Goal: Communication & Community: Answer question/provide support

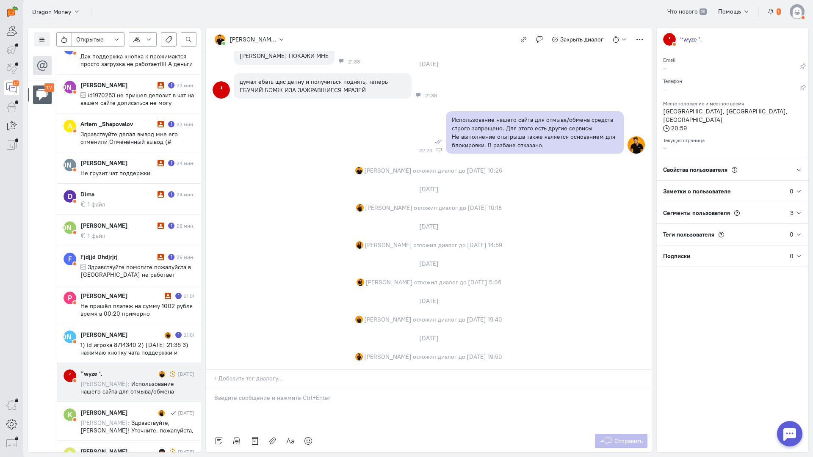
scroll to position [512, 0]
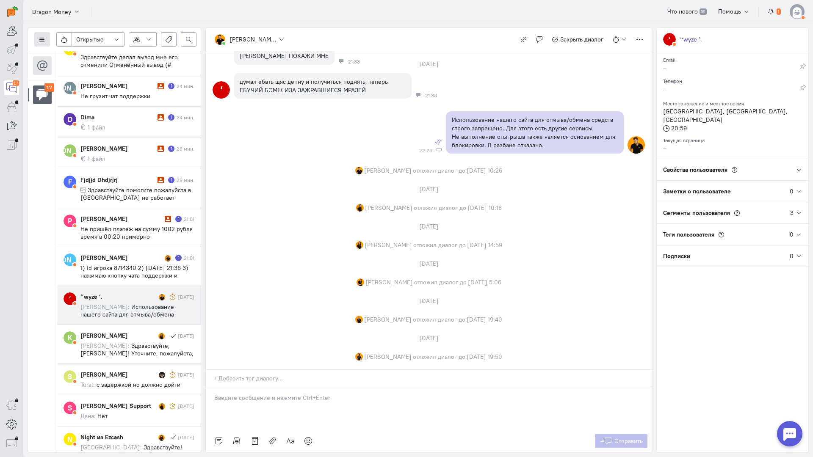
click at [41, 39] on icon at bounding box center [42, 39] width 6 height 6
click at [74, 56] on span "Список пользователей" at bounding box center [82, 56] width 63 height 8
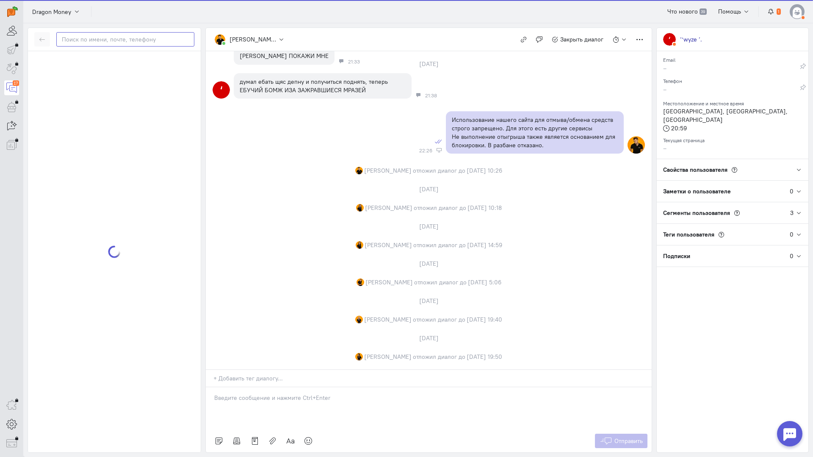
click at [107, 42] on input "text" at bounding box center [125, 39] width 138 height 14
paste input "navisusanoo@gma"
type input "navisusanoo@gma"
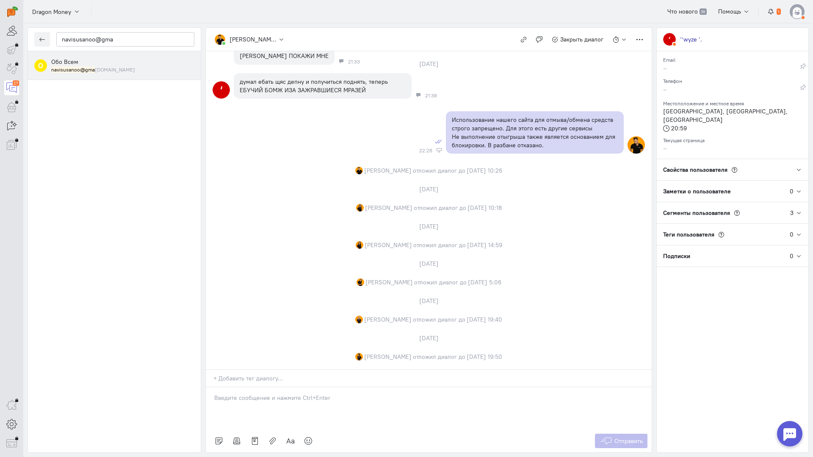
click at [122, 69] on div "navisusanoo@gma [DOMAIN_NAME]" at bounding box center [122, 69] width 143 height 7
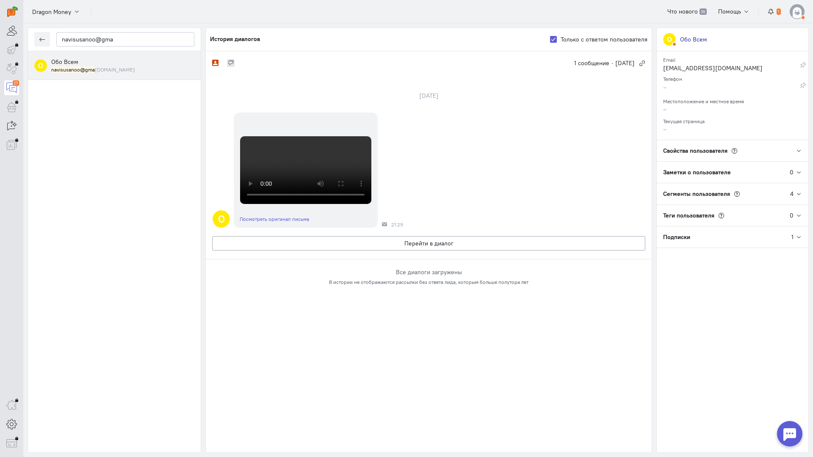
scroll to position [188, 0]
click at [295, 251] on button "Перейти в диалог" at bounding box center [428, 243] width 433 height 14
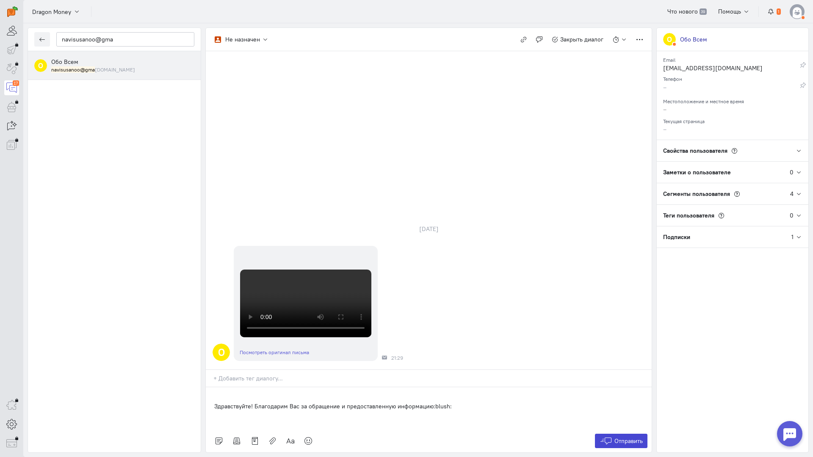
click at [599, 437] on icon at bounding box center [605, 441] width 13 height 8
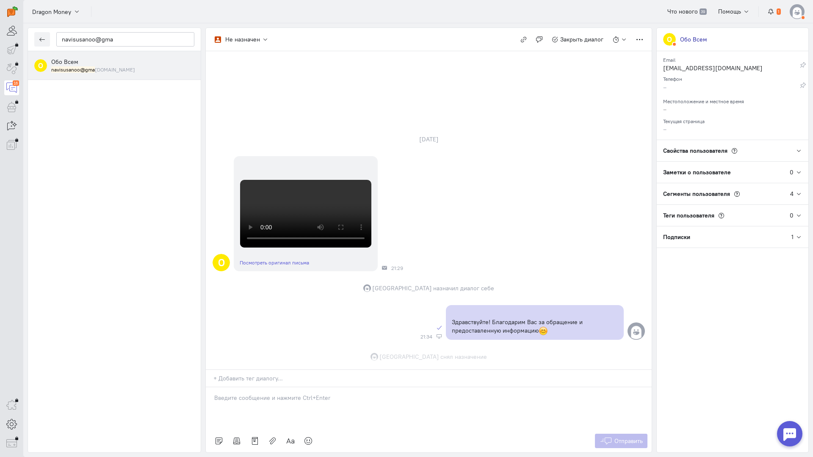
scroll to position [287, 0]
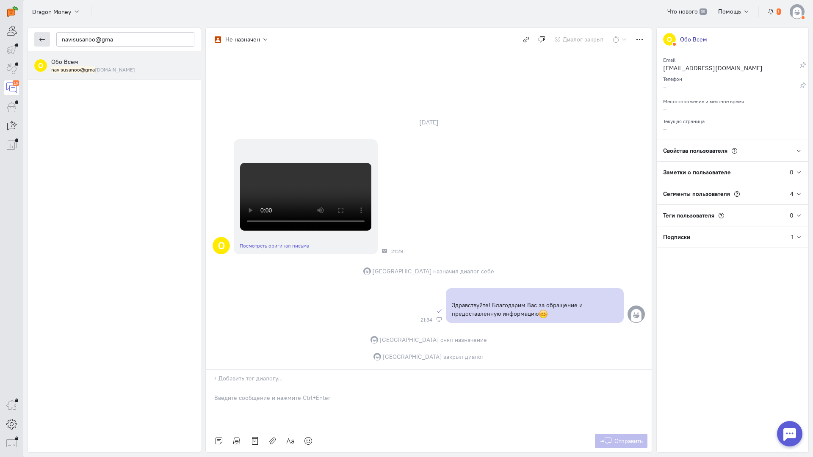
click at [44, 36] on button "button" at bounding box center [42, 39] width 16 height 14
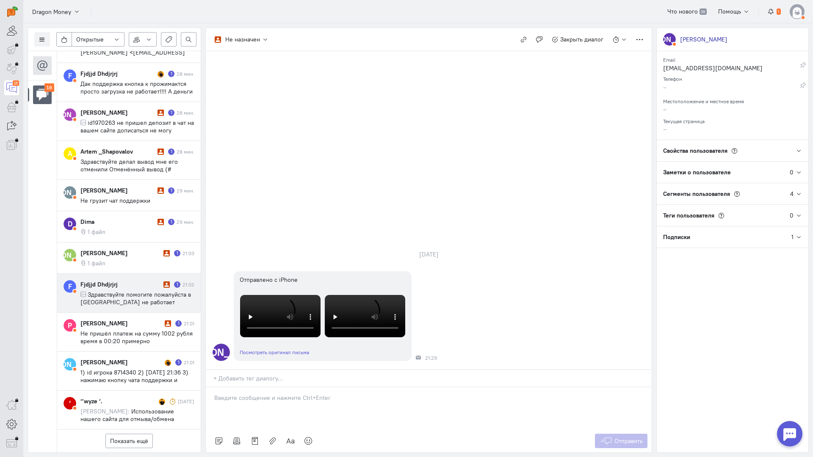
scroll to position [415, 0]
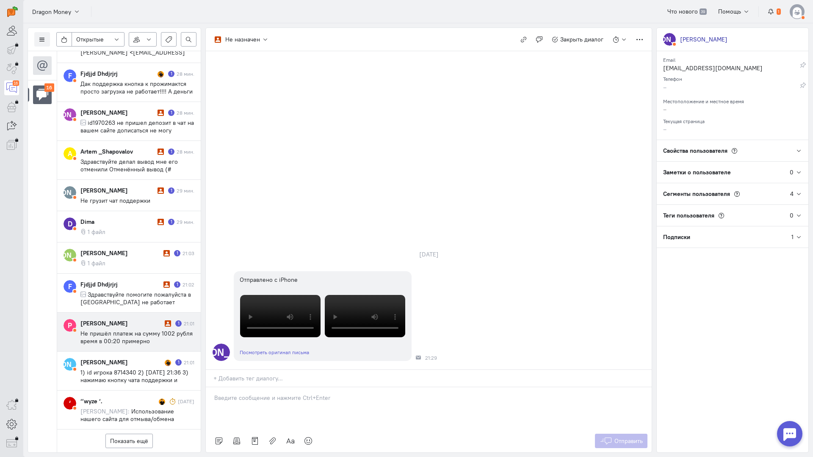
click at [129, 330] on span "Не пришëл платеж на сумму 1002 рубля время в 00:20 примерно" at bounding box center [136, 337] width 112 height 15
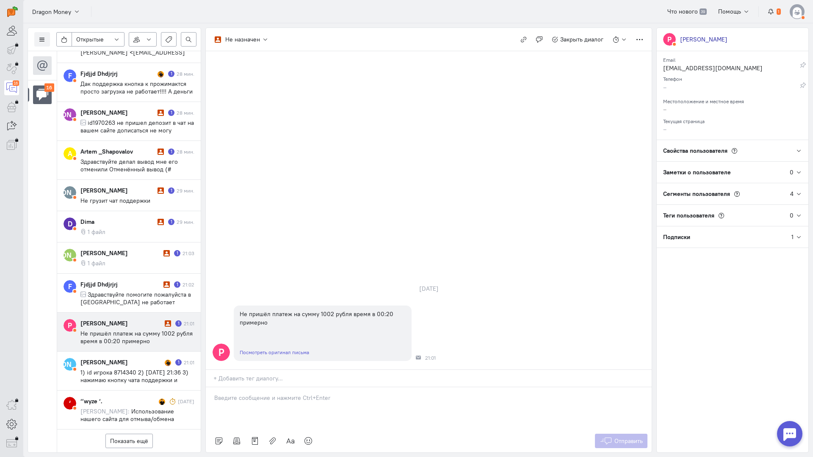
drag, startPoint x: 318, startPoint y: 348, endPoint x: 281, endPoint y: 346, distance: 36.4
click at [314, 394] on p at bounding box center [428, 398] width 429 height 8
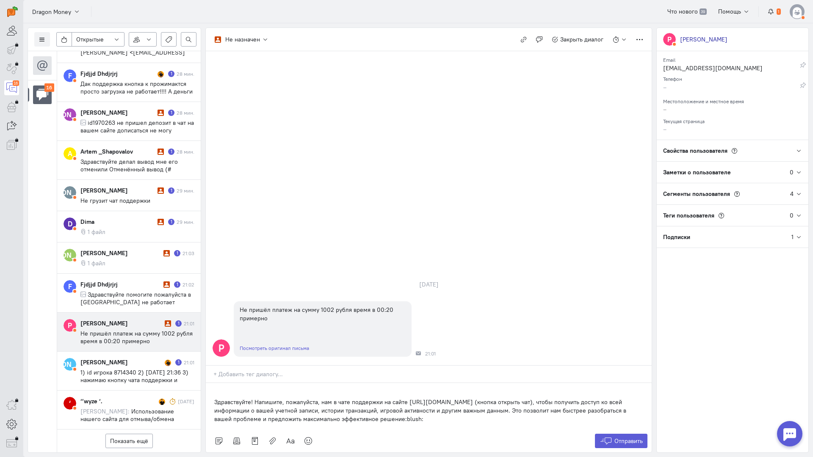
click at [210, 383] on div "Здравствуйте! Напишите, пожалуйста, нам в чате поддержки на сайте [URL][DOMAIN_…" at bounding box center [429, 406] width 446 height 47
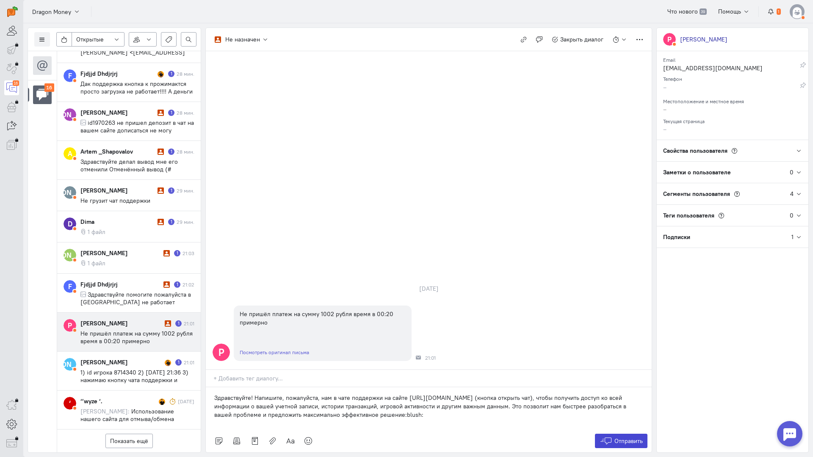
click at [614, 437] on span "Отправить" at bounding box center [628, 441] width 28 height 8
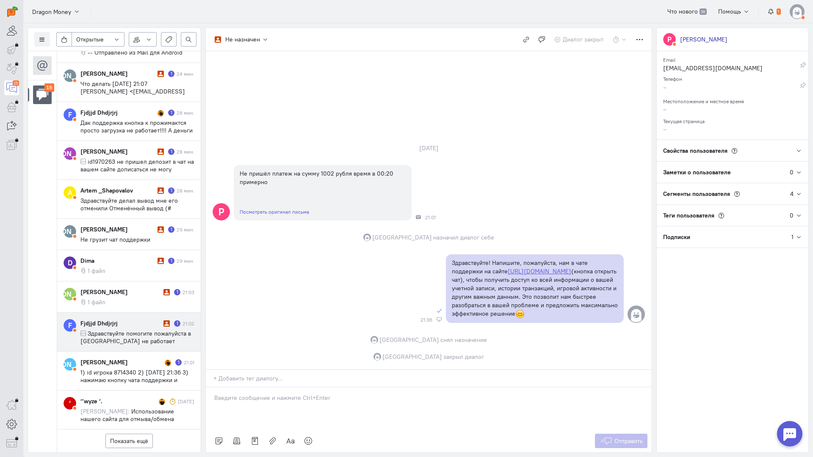
scroll to position [370, 0]
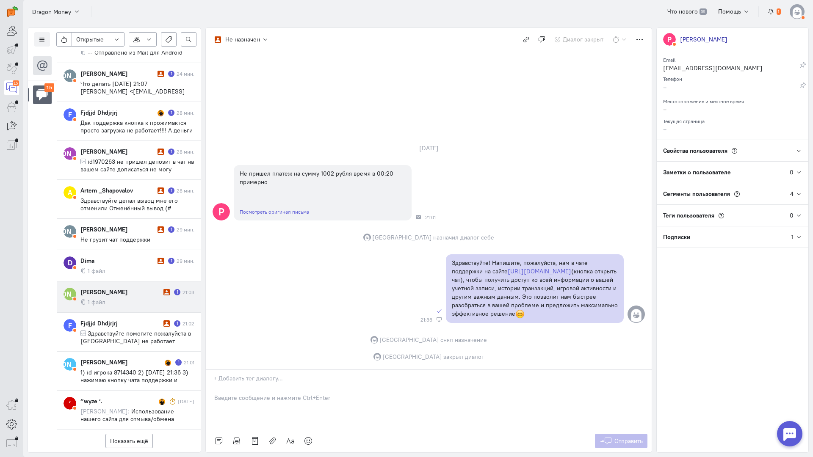
click at [134, 298] on cq-message "1 файл" at bounding box center [137, 302] width 114 height 8
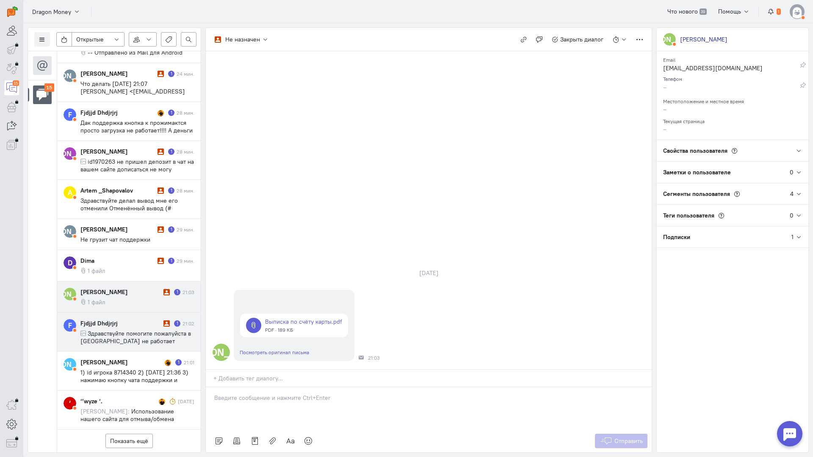
drag, startPoint x: 135, startPoint y: 290, endPoint x: 162, endPoint y: 292, distance: 27.6
click at [136, 330] on span "Здравствуйте помогите пожалуйста в [GEOGRAPHIC_DATA] не работает кнопка поддерж…" at bounding box center [135, 345] width 110 height 30
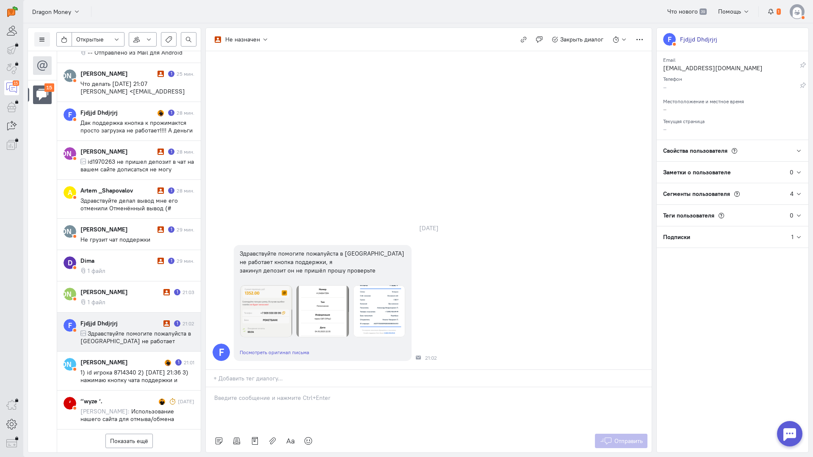
click at [252, 387] on div at bounding box center [429, 408] width 446 height 42
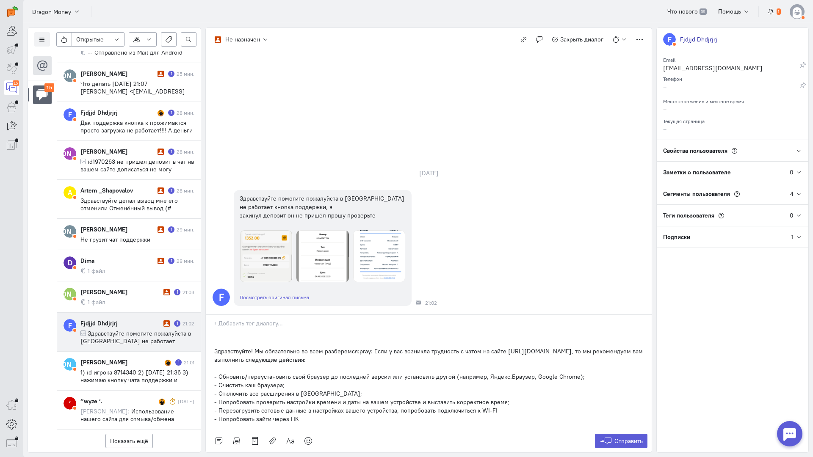
click at [214, 347] on p "Здравствуйте! Мы обязательно во всем разберемся:pray: Если у вас возникла трудн…" at bounding box center [428, 355] width 429 height 17
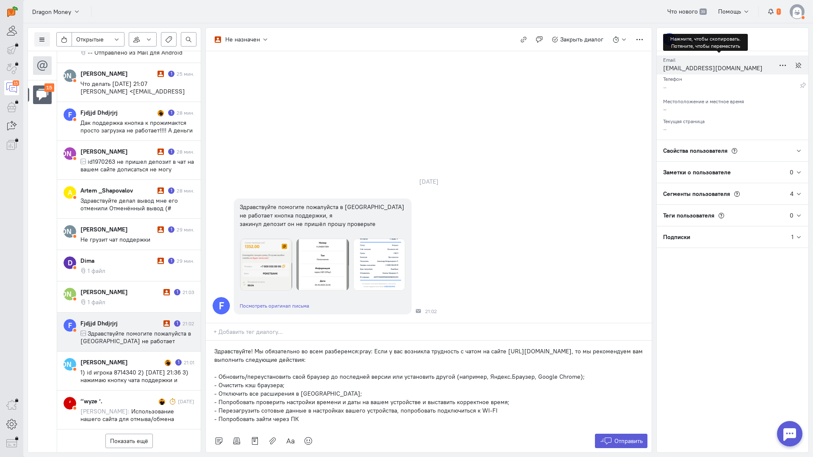
click at [693, 68] on div "[EMAIL_ADDRESS][DOMAIN_NAME]" at bounding box center [719, 69] width 112 height 11
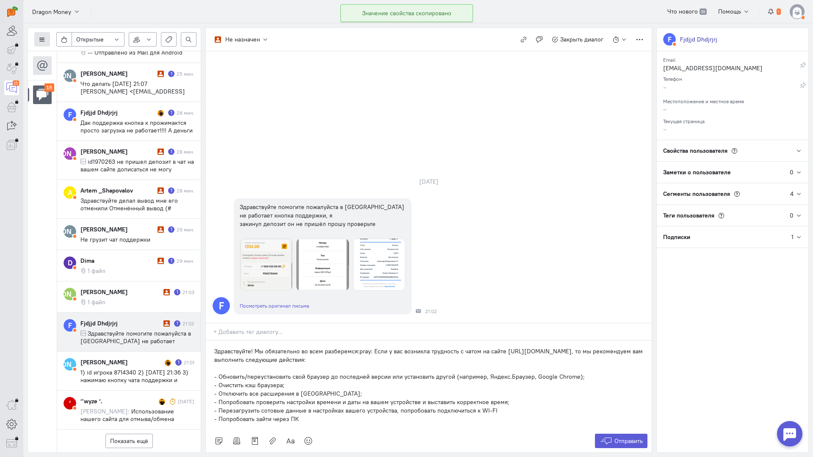
click at [42, 39] on icon at bounding box center [42, 39] width 6 height 6
click at [57, 53] on span "Список пользователей" at bounding box center [82, 56] width 63 height 8
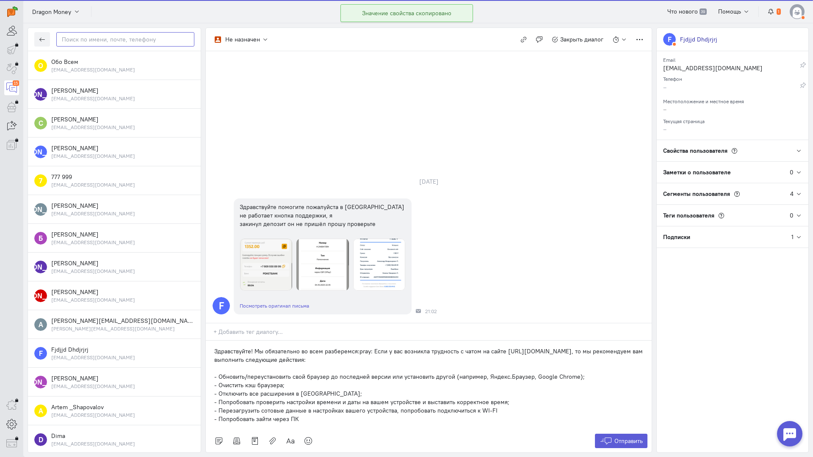
click at [130, 41] on input "text" at bounding box center [125, 39] width 138 height 14
paste input "nizaminindzya@g"
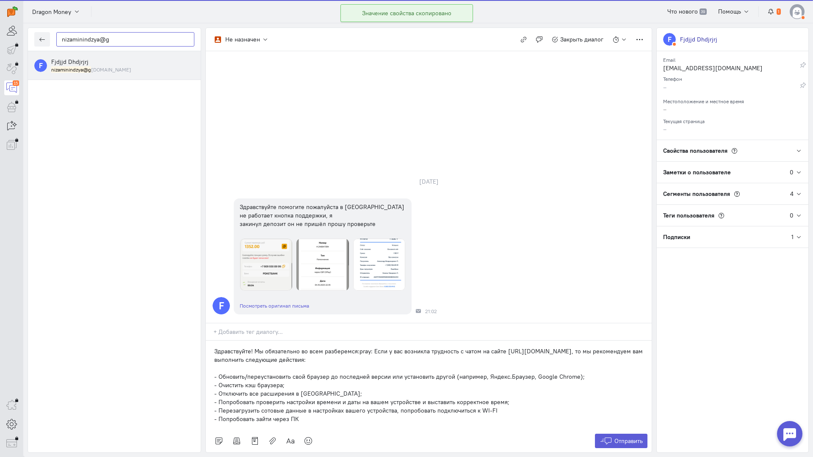
type input "nizaminindzya@g"
click at [111, 63] on div "Fjdjjd Dhdjrjrj nizaminindzya@g [DOMAIN_NAME]" at bounding box center [122, 66] width 143 height 16
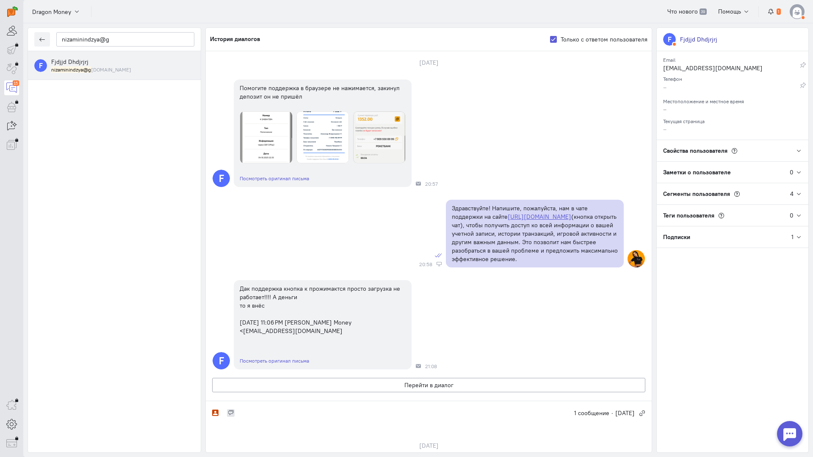
scroll to position [0, 0]
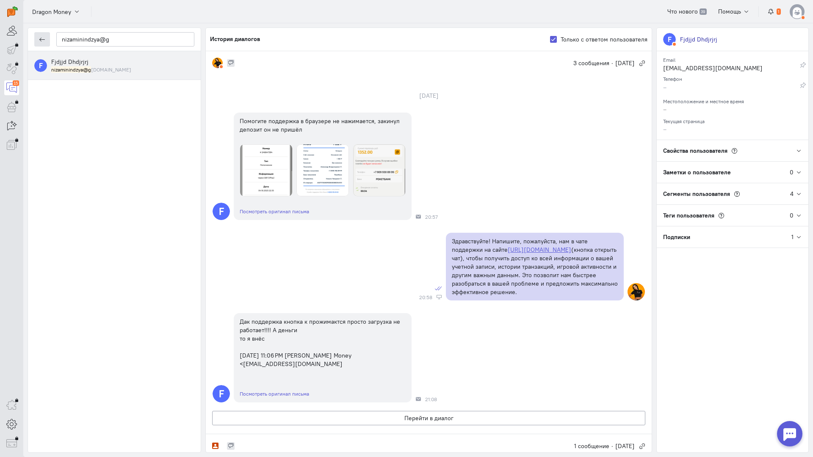
click at [42, 39] on icon "button" at bounding box center [42, 39] width 6 height 6
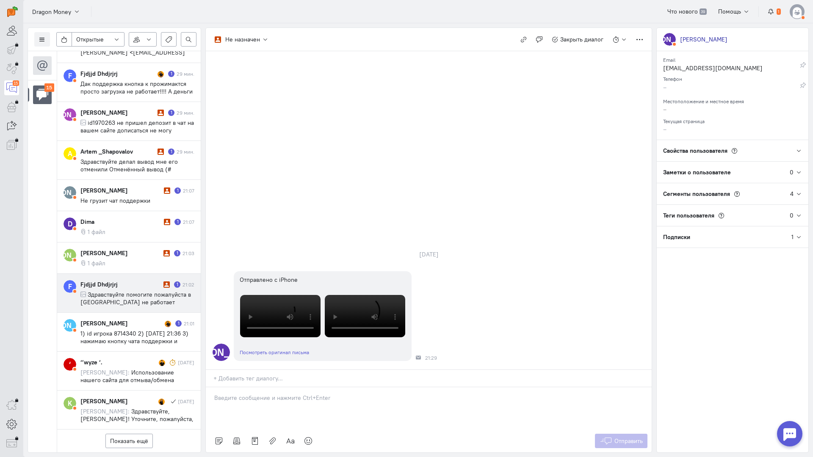
scroll to position [415, 0]
click at [132, 291] on span "Здравствуйте помогите пожалуйста в [GEOGRAPHIC_DATA] не работает кнопка поддерж…" at bounding box center [135, 306] width 110 height 30
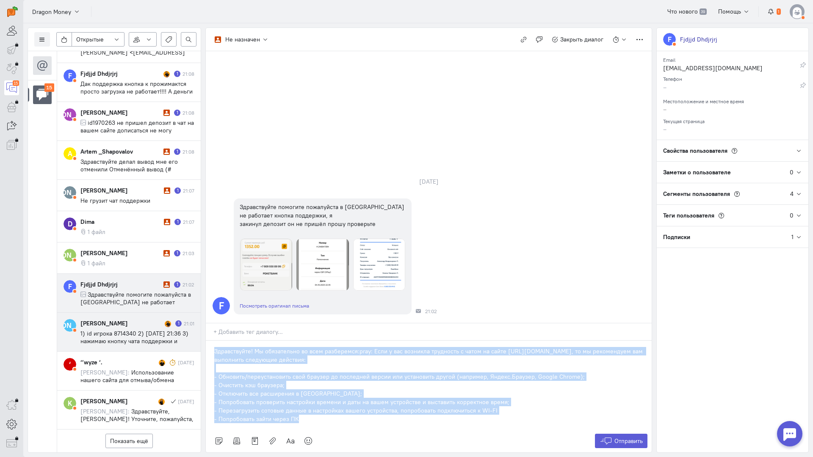
drag, startPoint x: 309, startPoint y: 365, endPoint x: 193, endPoint y: 288, distance: 139.8
click at [193, 288] on div "Список пользователей Включить темную тему Открытые Открытые диалоги Отложенные …" at bounding box center [417, 240] width 789 height 434
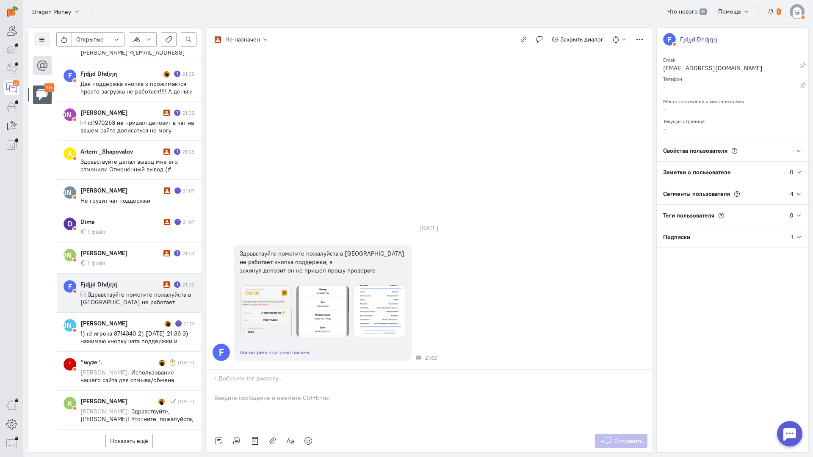
drag, startPoint x: 288, startPoint y: 356, endPoint x: 257, endPoint y: 347, distance: 32.6
click at [287, 387] on div at bounding box center [429, 408] width 446 height 42
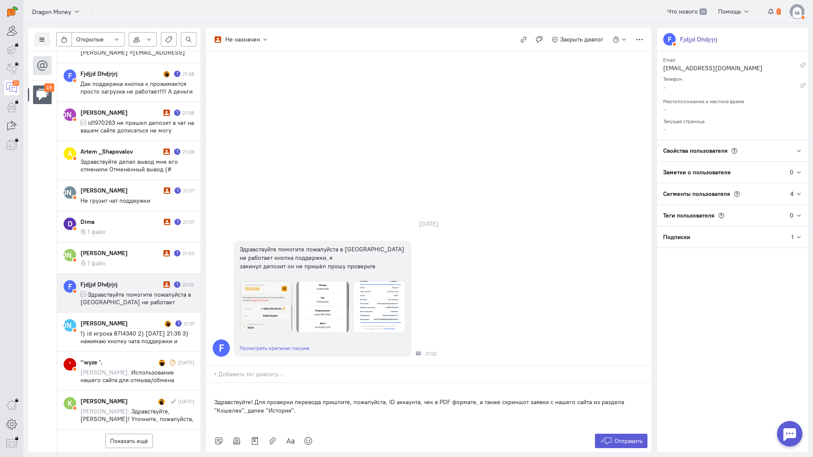
click at [210, 383] on div "Здравствуйте! Для проверки перевода пришлите, пожалуйста, ID аккаунта, чек в PD…" at bounding box center [429, 406] width 446 height 47
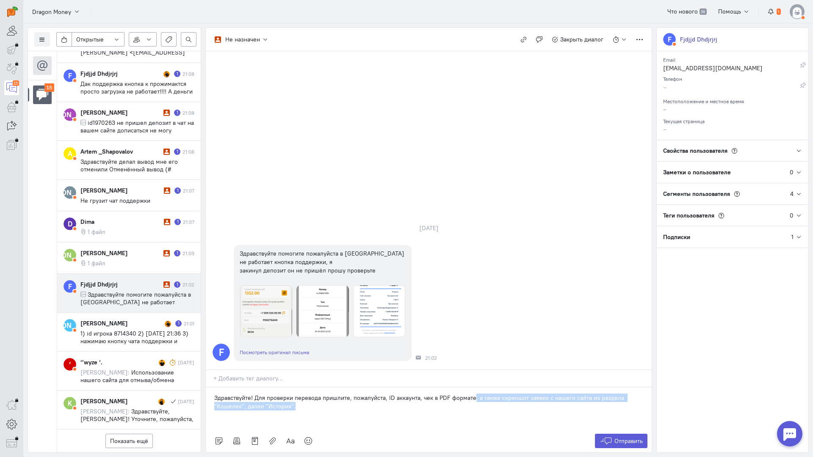
drag, startPoint x: 293, startPoint y: 354, endPoint x: 472, endPoint y: 346, distance: 178.8
click at [472, 394] on p "Здравствуйте! Для проверки перевода пришлите, пожалуйста, ID аккаунта, чек в PD…" at bounding box center [428, 402] width 429 height 17
drag, startPoint x: 421, startPoint y: 347, endPoint x: 416, endPoint y: 348, distance: 5.1
click at [416, 394] on p "Здравствуйте! Для проверки перевода пришлите, пожалуйста, ID аккаунта, чек в PD…" at bounding box center [428, 398] width 429 height 8
click at [491, 394] on p "Здравствуйте! Для проверки перевода пришлите, пожалуйста, ID аккаунта и чек в P…" at bounding box center [428, 398] width 429 height 8
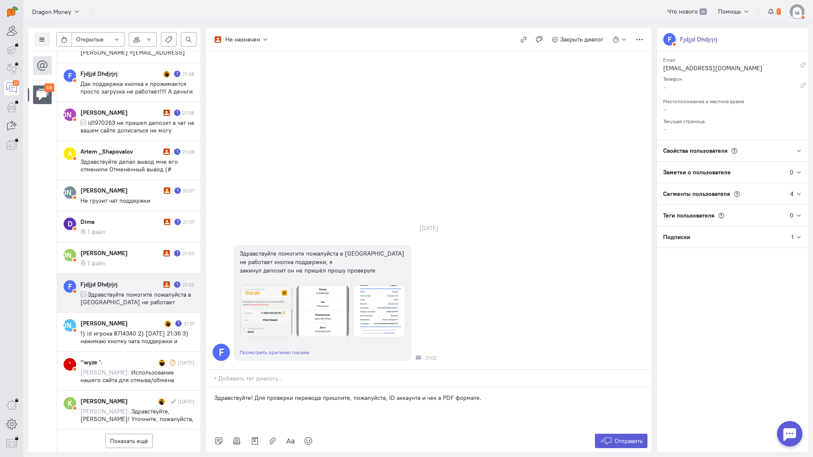
click at [512, 402] on p at bounding box center [428, 406] width 429 height 8
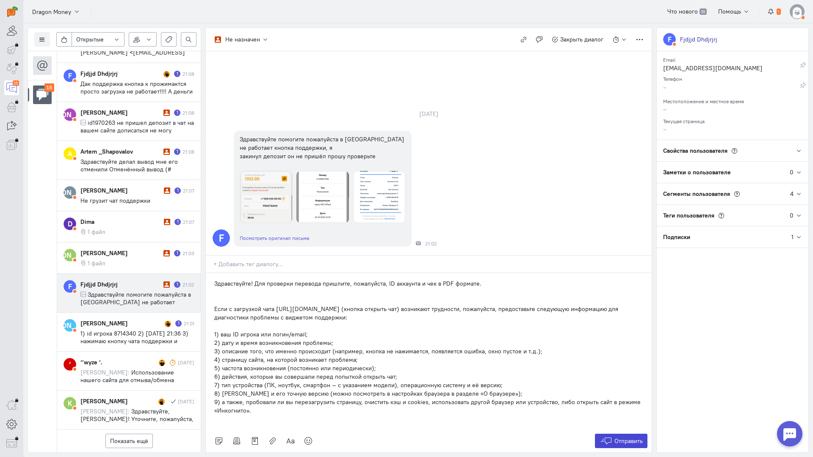
click at [619, 437] on span "Отправить" at bounding box center [628, 441] width 28 height 8
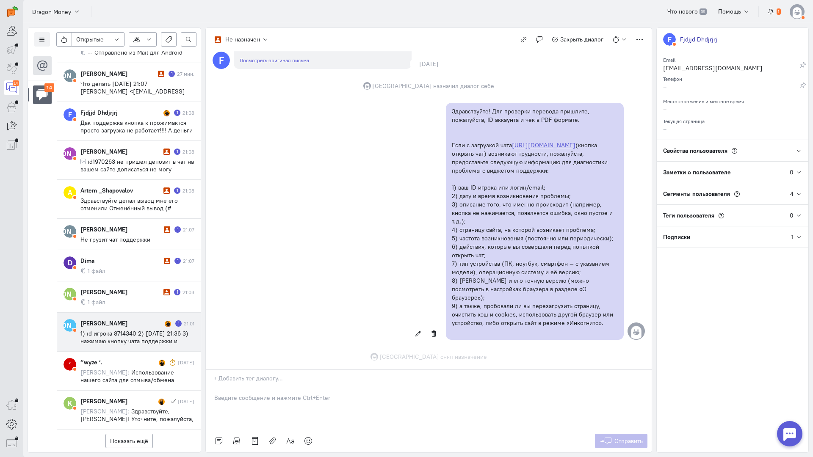
scroll to position [188, 0]
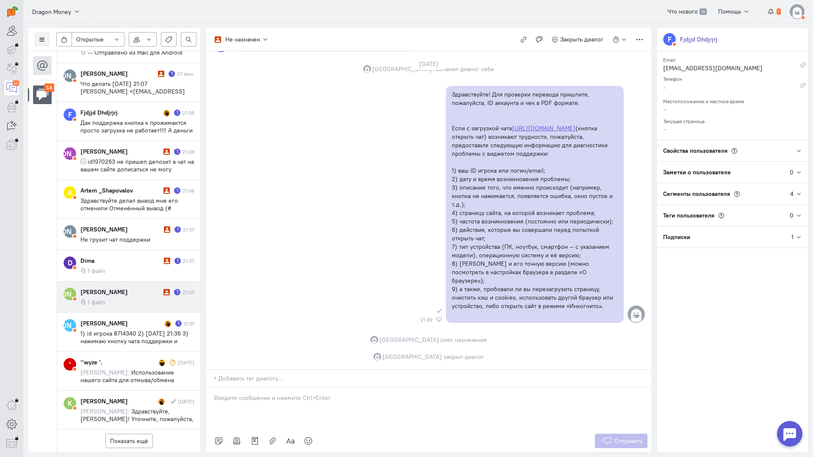
click at [134, 288] on div "[PERSON_NAME]" at bounding box center [120, 292] width 81 height 8
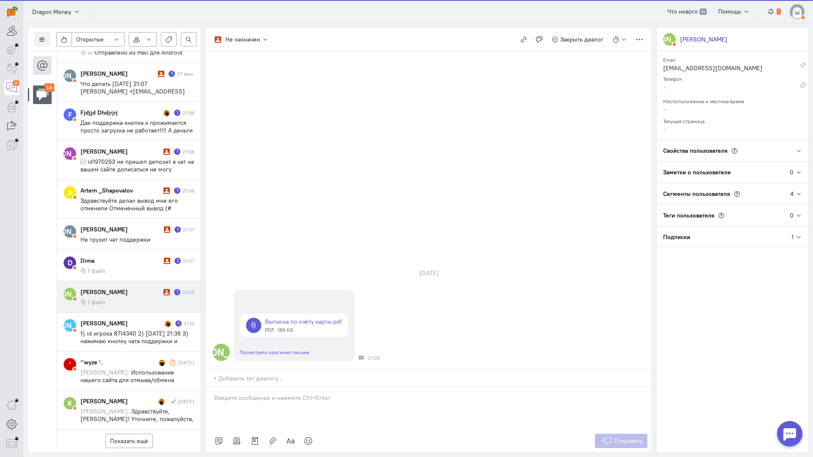
scroll to position [370, 0]
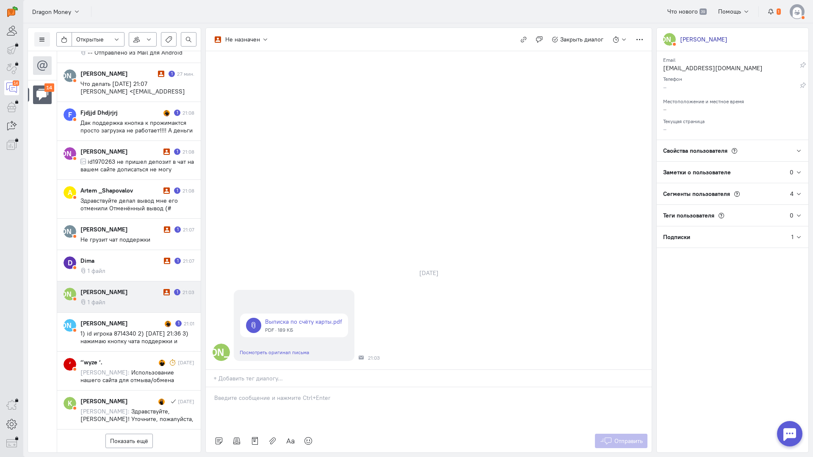
click at [240, 387] on div at bounding box center [429, 408] width 446 height 42
click at [211, 387] on div "Здравствуйте! Благодарим Вас за обращение и предоставленную информацию:blush:" at bounding box center [429, 408] width 446 height 42
click at [615, 434] on button "Отправить" at bounding box center [621, 441] width 53 height 14
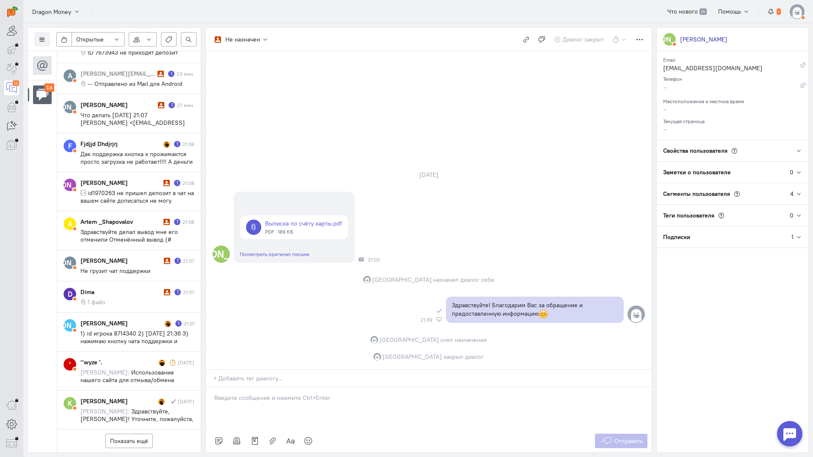
scroll to position [331, 0]
drag, startPoint x: 142, startPoint y: 246, endPoint x: 190, endPoint y: 250, distance: 48.9
click at [142, 288] on div "Dima 1 21:07 1 файл" at bounding box center [137, 297] width 114 height 18
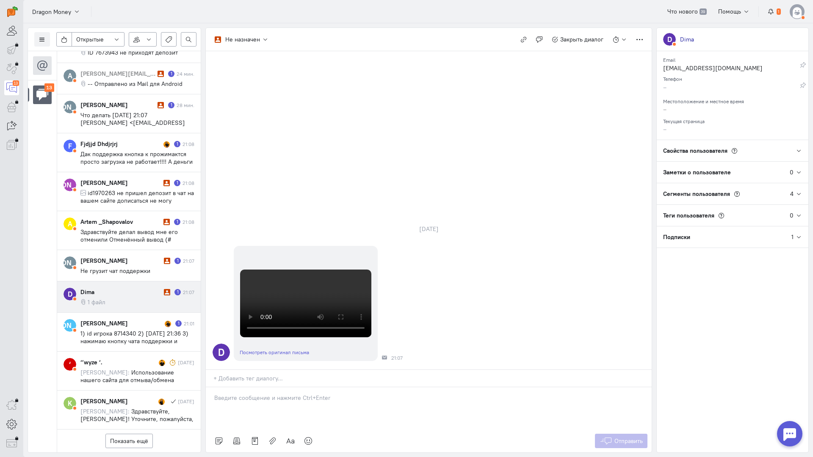
click at [307, 394] on p at bounding box center [428, 398] width 429 height 8
click at [207, 387] on div "Здравствуйте! Благодарим Вас за обращение и предоставленную информацию:blush:" at bounding box center [429, 408] width 446 height 42
click at [616, 434] on button "Отправить" at bounding box center [621, 441] width 53 height 14
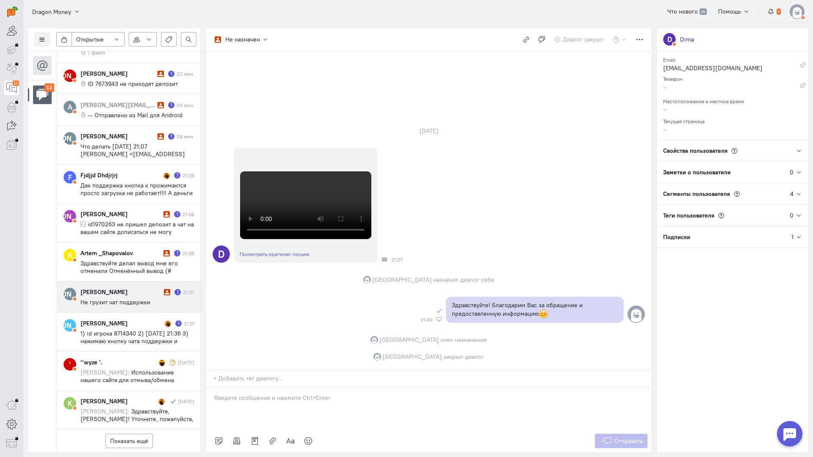
scroll to position [301, 0]
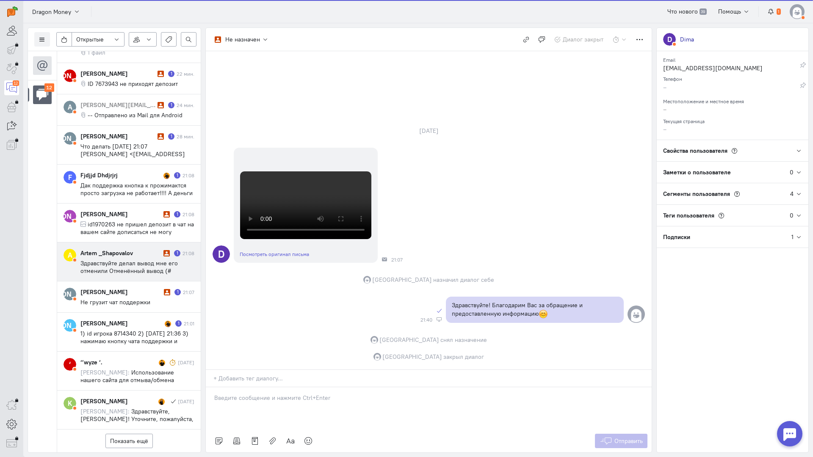
click at [137, 259] on span "Здравствуйте делал вывод мне его отменили Отменëнный вывод (# 246181212) Сделал…" at bounding box center [137, 289] width 114 height 61
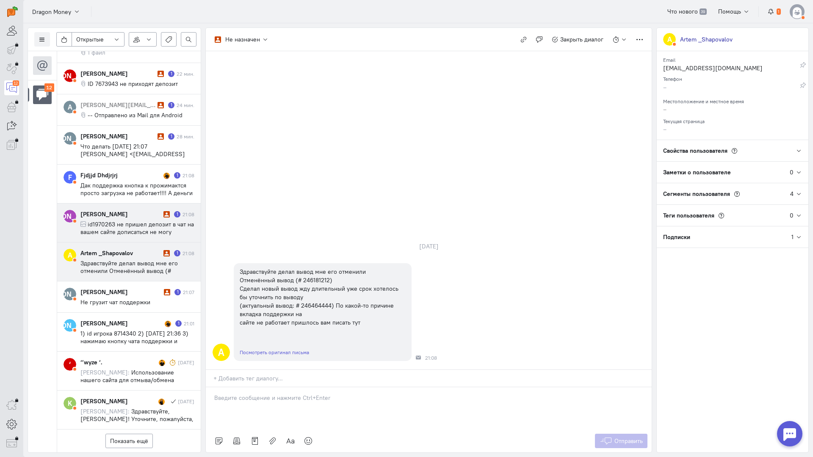
click at [123, 221] on span "id1970263 не пришел депозит в чат на вашем сайте дописаться не могу" at bounding box center [136, 228] width 113 height 15
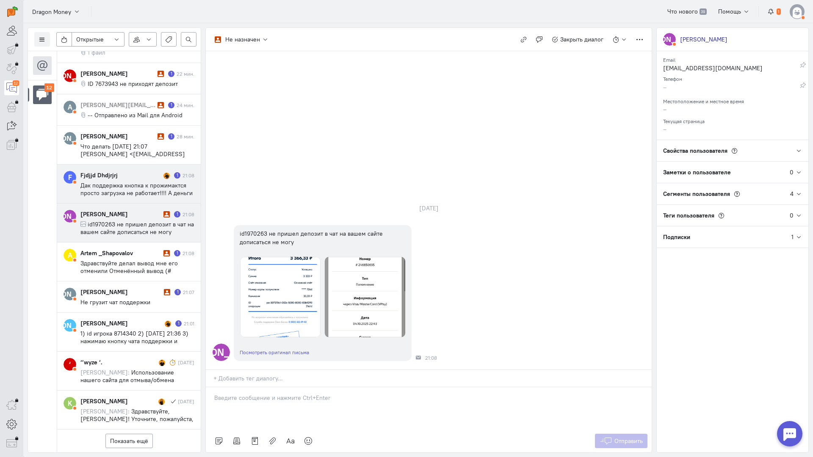
click at [144, 165] on cq-conversation-card "F Fjdjjd Dhdjrjrj 1 21:08 Дак поддержка кнопка к прожимактся просто загрузка не…" at bounding box center [128, 184] width 143 height 39
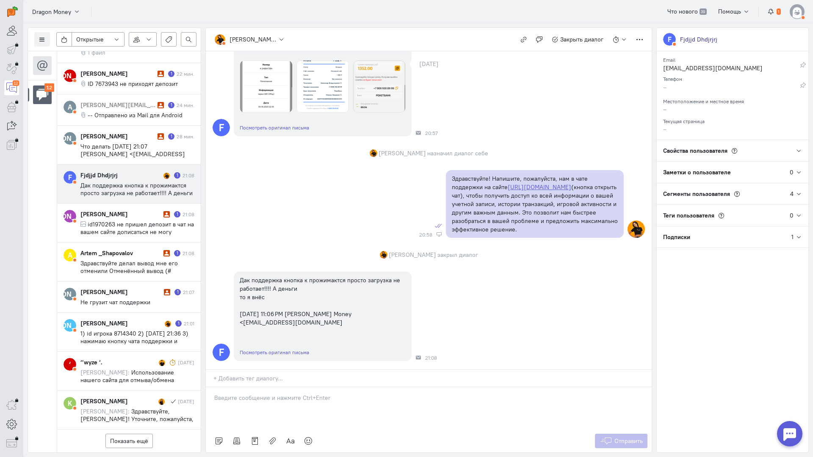
scroll to position [210, 0]
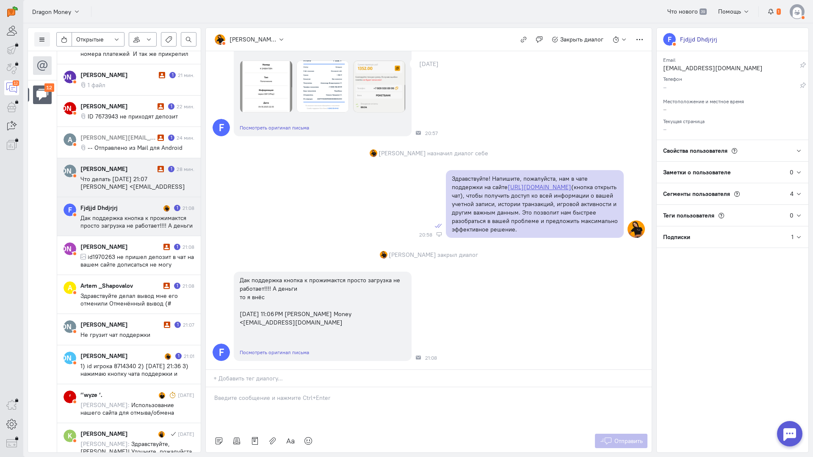
click at [145, 169] on div "[PERSON_NAME]" at bounding box center [117, 169] width 75 height 8
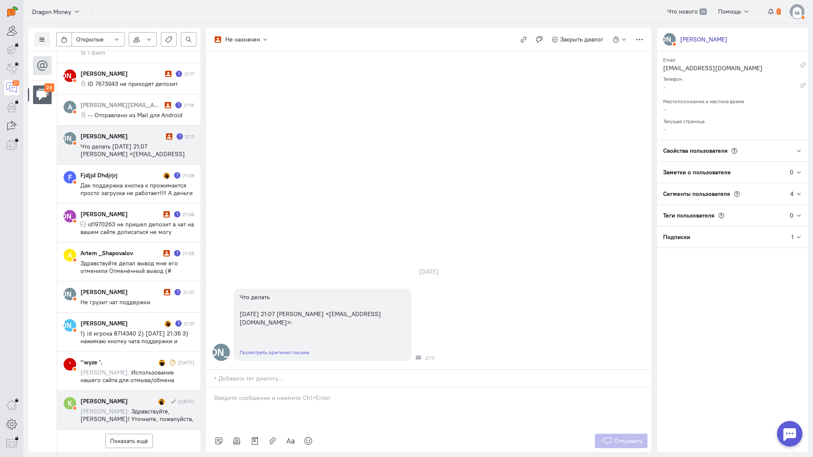
scroll to position [720, 0]
click at [141, 434] on button "Показать ещё" at bounding box center [128, 441] width 47 height 14
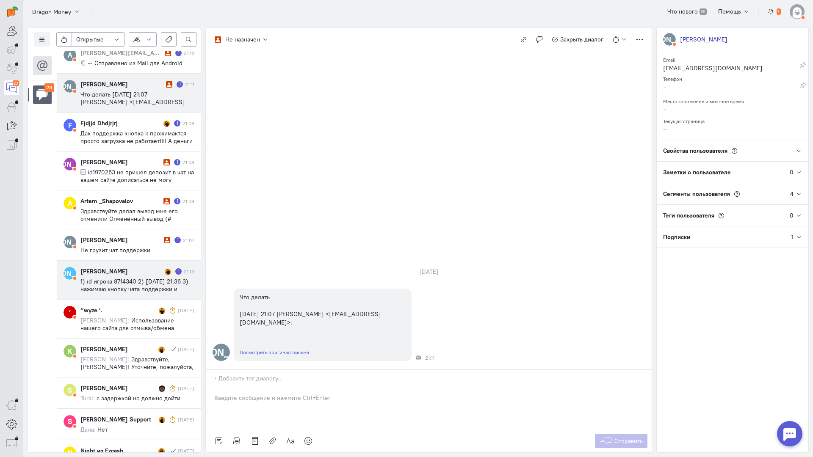
click at [115, 287] on span "1) id игрока 8714340 2) [DATE] 21:36 3) нажимаю кнопку чата поддержки и происхо…" at bounding box center [136, 323] width 112 height 91
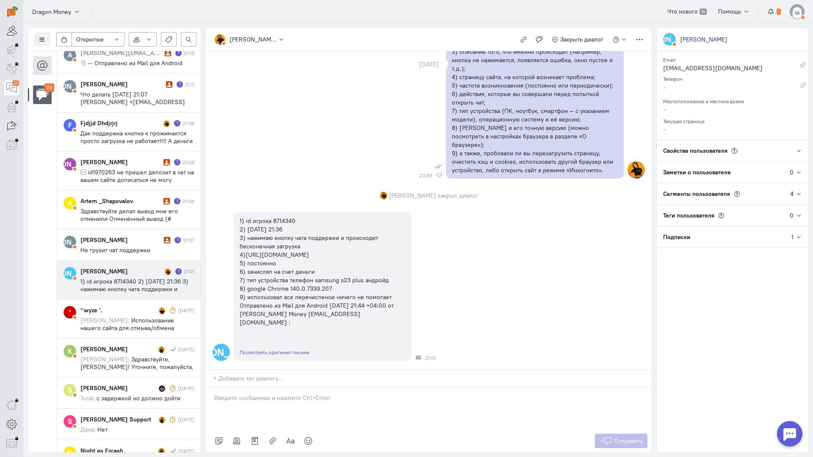
scroll to position [1005, 0]
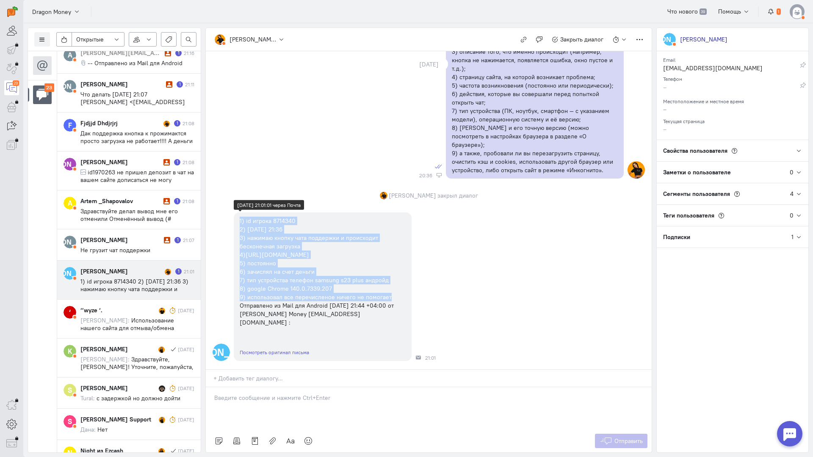
copy div "1) id игрока 8714340 2) [DATE] 21:36 3) нажимаю кнопку чата поддержки и происхо…"
drag, startPoint x: 237, startPoint y: 165, endPoint x: 399, endPoint y: 246, distance: 181.0
click at [399, 246] on div "1) id игрока 8714340 2) [DATE] 21:36 3) нажимаю кнопку чата поддержки и происхо…" at bounding box center [323, 271] width 178 height 119
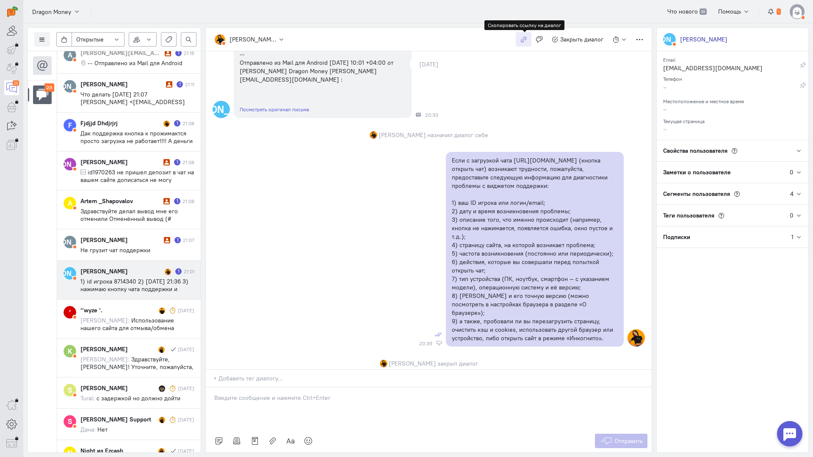
click at [524, 41] on icon "button" at bounding box center [523, 39] width 6 height 6
copy div "1) id игрока 8714340 2) [DATE] 21:36 3) нажимаю кнопку чата поддержки и происхо…"
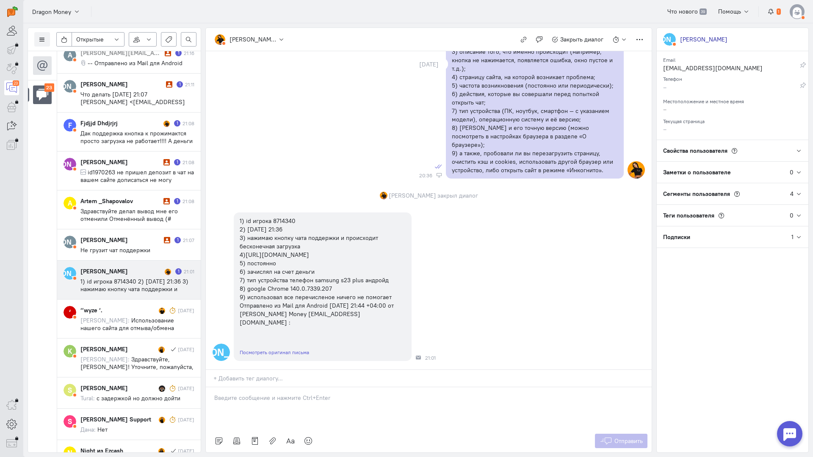
scroll to position [1005, 0]
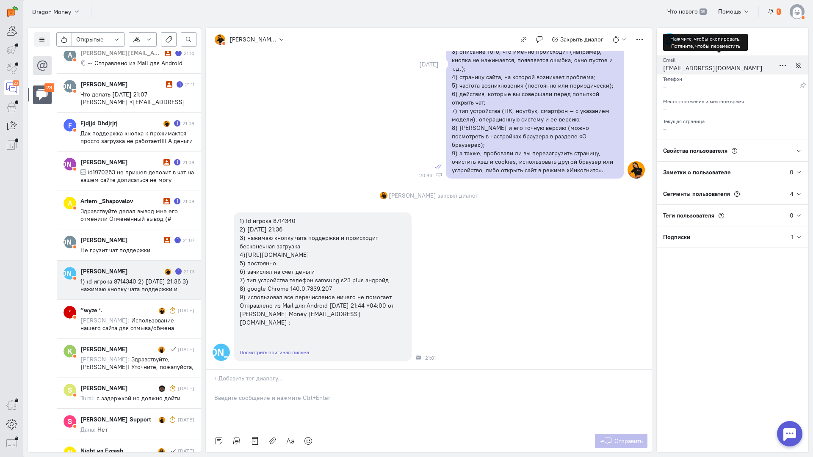
click at [684, 66] on div "[EMAIL_ADDRESS][DOMAIN_NAME]" at bounding box center [719, 69] width 112 height 11
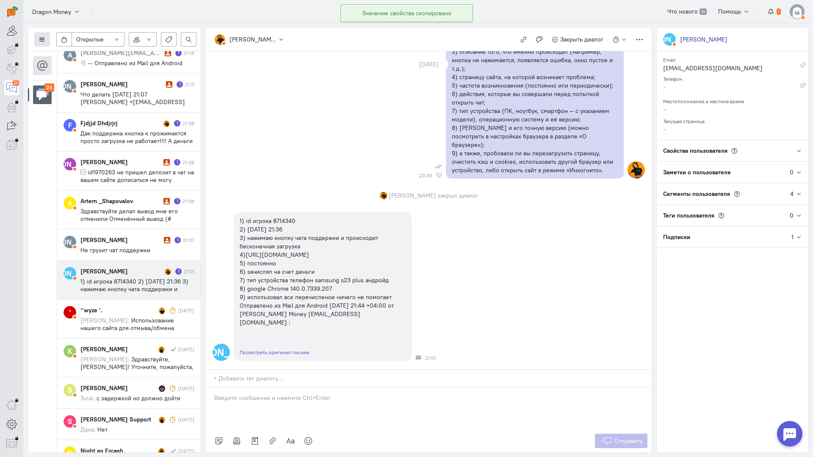
click at [43, 42] on icon at bounding box center [42, 39] width 6 height 6
click at [86, 57] on span "Список пользователей" at bounding box center [82, 56] width 63 height 8
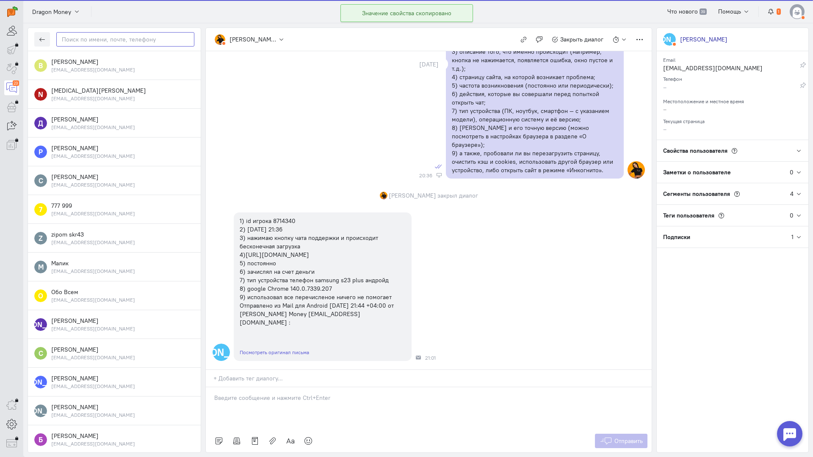
click at [114, 43] on input "text" at bounding box center [125, 39] width 138 height 14
paste input "nik.rus1995@mai"
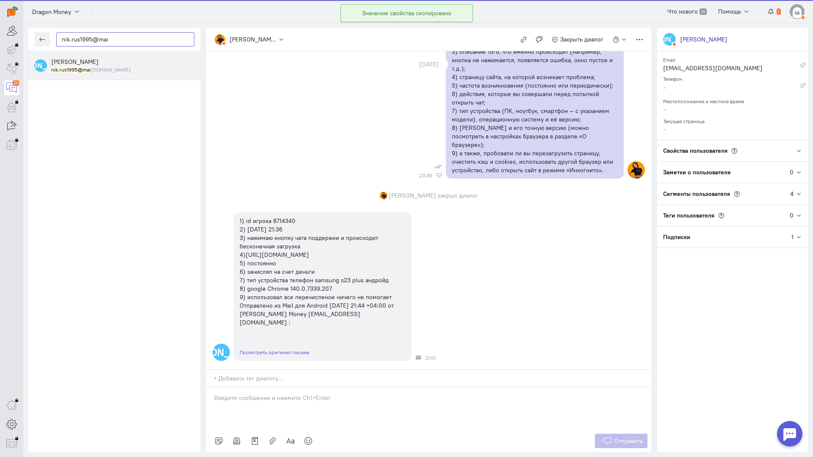
type input "nik.rus1995@mai"
click at [94, 69] on small "nik.rus1995@mai [DOMAIN_NAME]" at bounding box center [91, 69] width 80 height 7
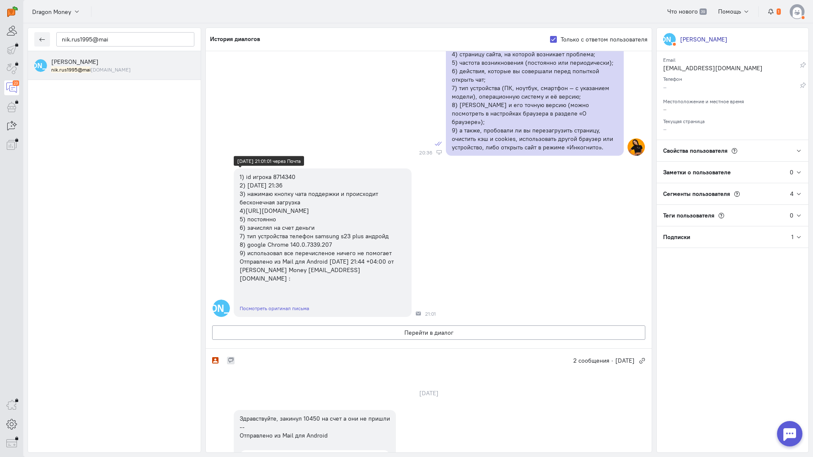
scroll to position [127, 0]
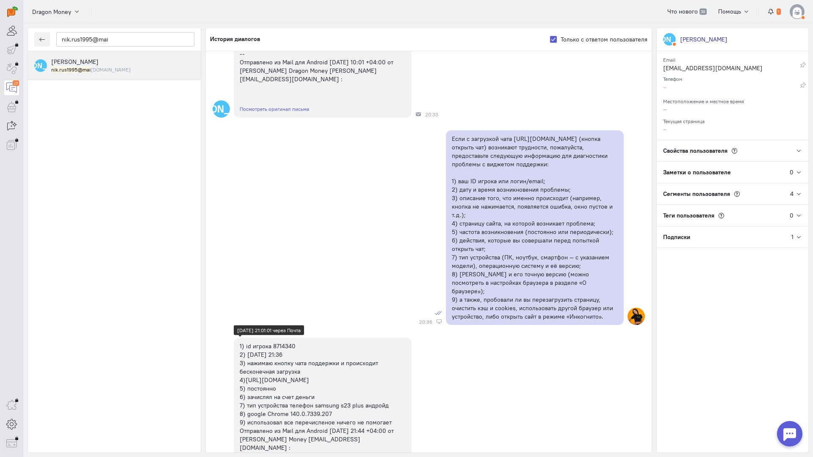
click at [280, 342] on div "1) id игрока 8714340 2) [DATE] 21:36 3) нажимаю кнопку чата поддержки и происхо…" at bounding box center [323, 397] width 166 height 110
copy div "8714340"
drag, startPoint x: 295, startPoint y: 326, endPoint x: 273, endPoint y: 329, distance: 22.3
click at [273, 342] on div "1) id игрока 8714340 2) [DATE] 21:36 3) нажимаю кнопку чата поддержки и происхо…" at bounding box center [323, 397] width 166 height 110
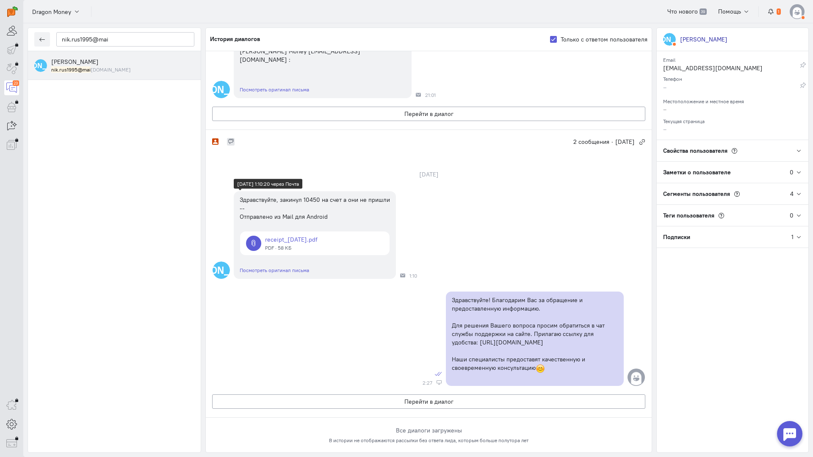
scroll to position [550, 0]
click at [44, 33] on button "button" at bounding box center [42, 39] width 16 height 14
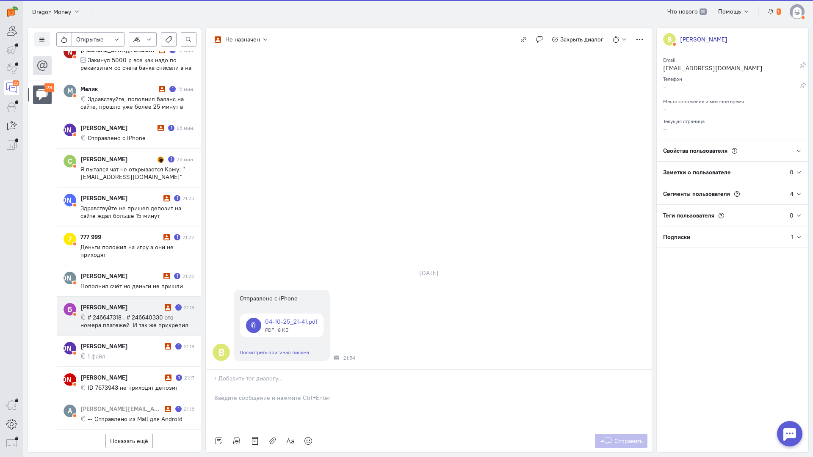
scroll to position [400, 0]
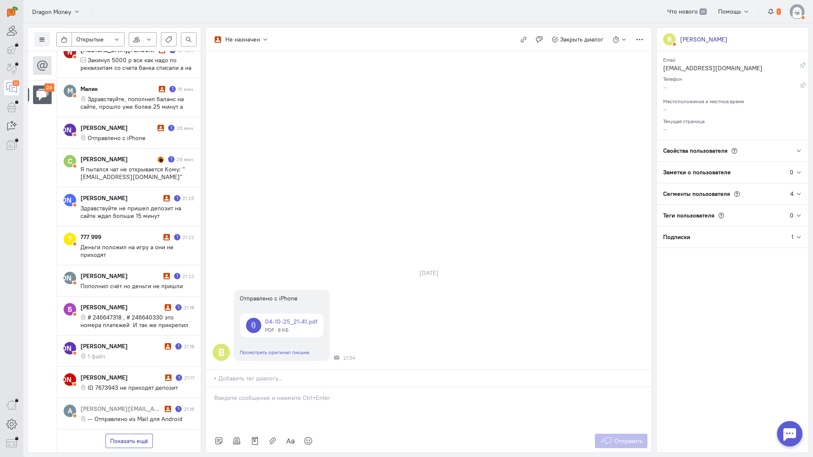
drag, startPoint x: 127, startPoint y: 389, endPoint x: 128, endPoint y: 380, distance: 9.8
click at [128, 434] on button "Показать ещё" at bounding box center [128, 441] width 47 height 14
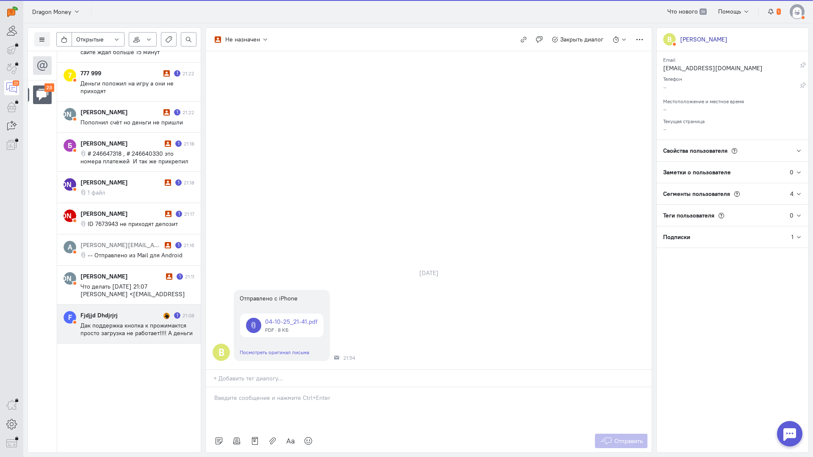
scroll to position [754, 0]
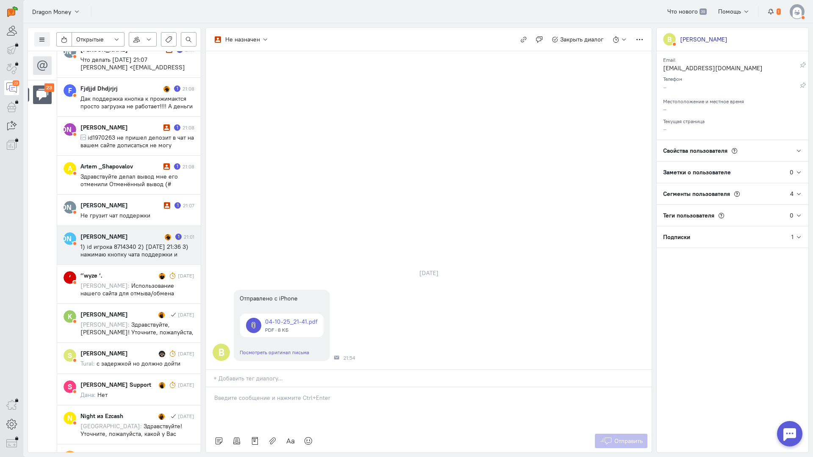
drag, startPoint x: 128, startPoint y: 240, endPoint x: 184, endPoint y: 261, distance: 60.0
click at [128, 240] on div "[PERSON_NAME]" at bounding box center [121, 236] width 82 height 8
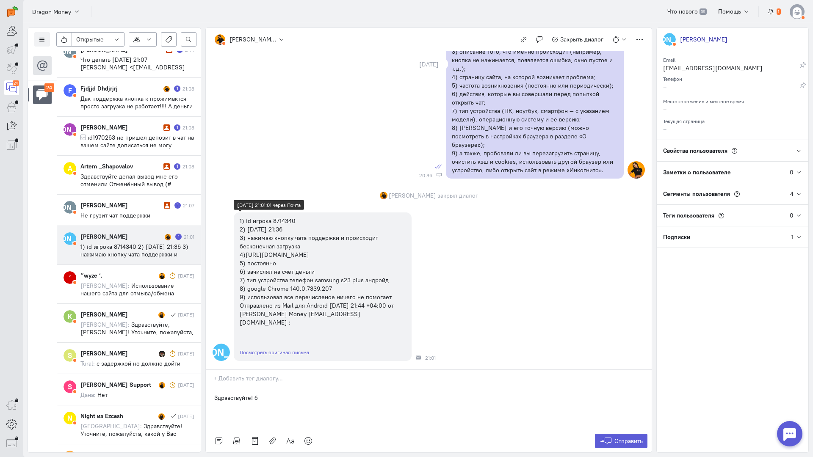
scroll to position [792, 0]
click at [257, 394] on p "Здравствуйте! благодарю за предоставленную информацию" at bounding box center [428, 398] width 429 height 8
click at [415, 387] on div "Здравствуйте! Благодарю за предоставленную информацию" at bounding box center [429, 408] width 446 height 42
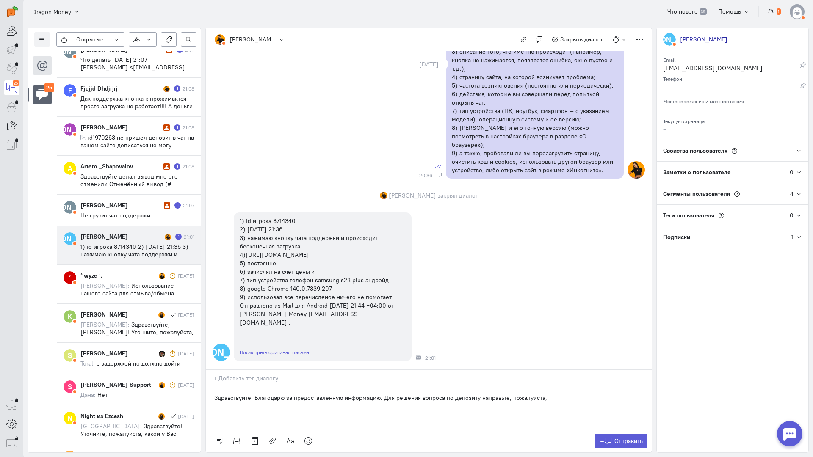
click at [565, 394] on p "Здравствуйте! Благодарю за предоставленную информацию. Для решения вопроса по д…" at bounding box center [428, 398] width 429 height 8
click at [605, 437] on icon at bounding box center [605, 441] width 13 height 8
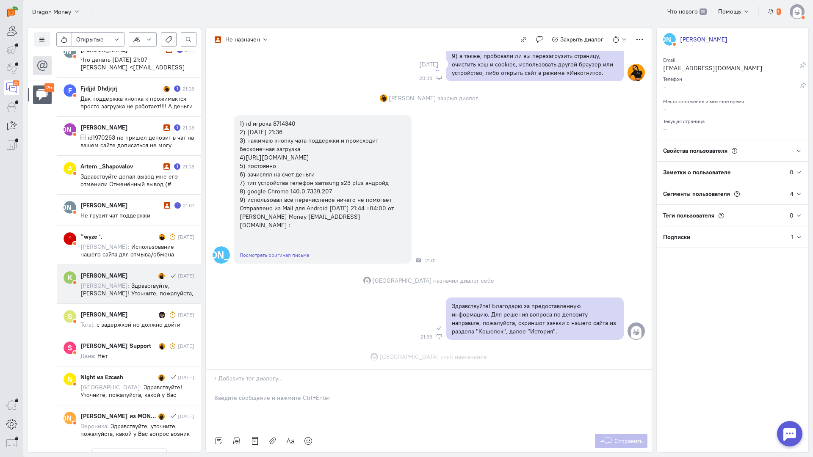
scroll to position [1119, 0]
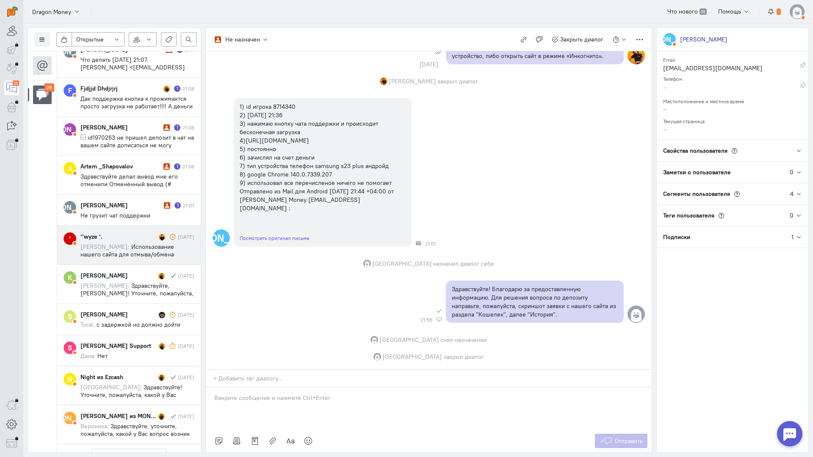
click at [128, 251] on span "Использование нашего сайта для отмыва/обмена средств строго запрещено. Для этог…" at bounding box center [133, 266] width 107 height 46
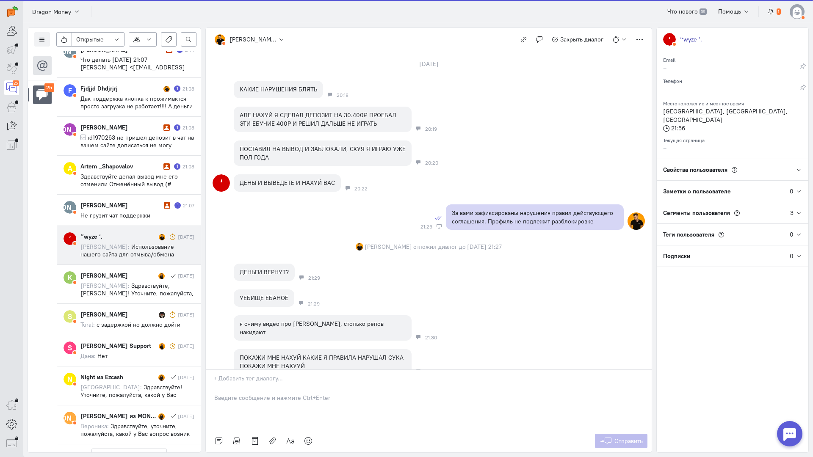
scroll to position [414, 0]
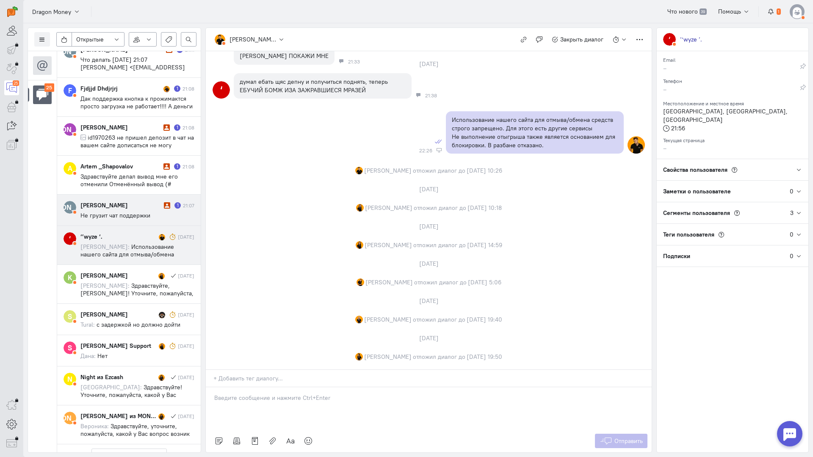
click at [130, 208] on div "[PERSON_NAME]" at bounding box center [120, 205] width 81 height 8
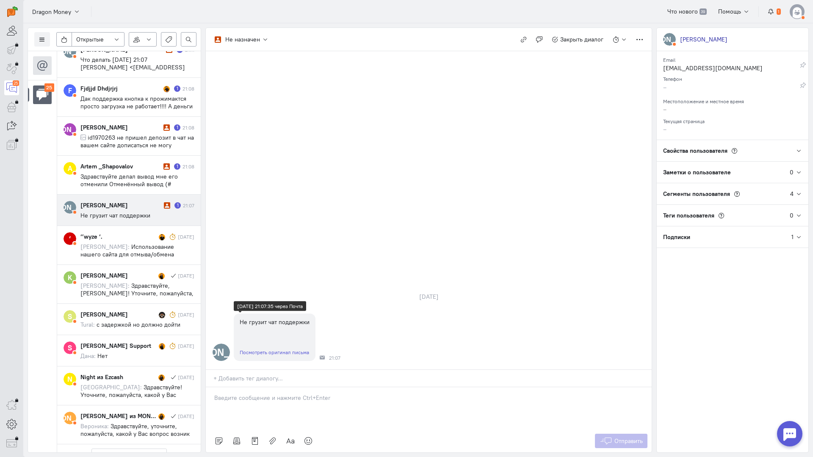
click at [265, 344] on div "Посмотреть оригинал письма" at bounding box center [275, 352] width 82 height 17
click at [267, 349] on link "Посмотреть оригинал письма" at bounding box center [274, 352] width 69 height 6
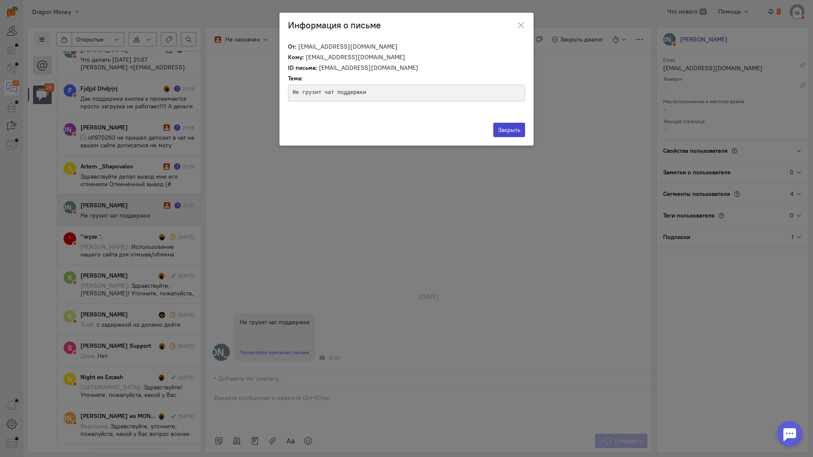
click at [509, 137] on button "Закрыть" at bounding box center [509, 130] width 32 height 14
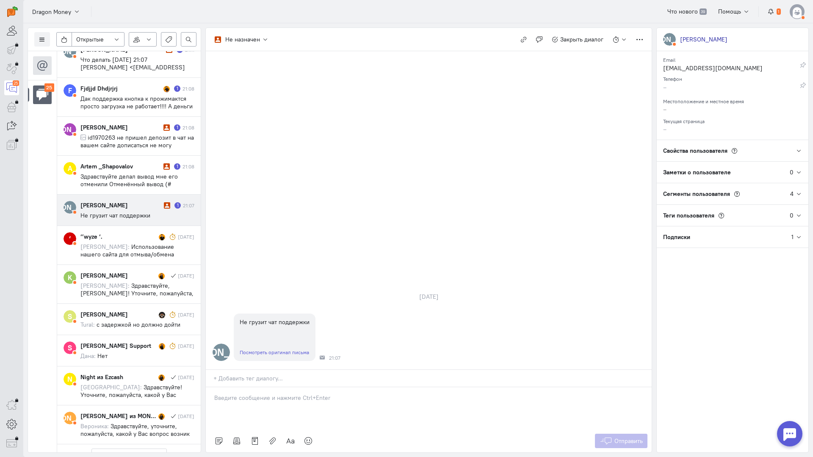
click at [263, 387] on div at bounding box center [429, 408] width 446 height 42
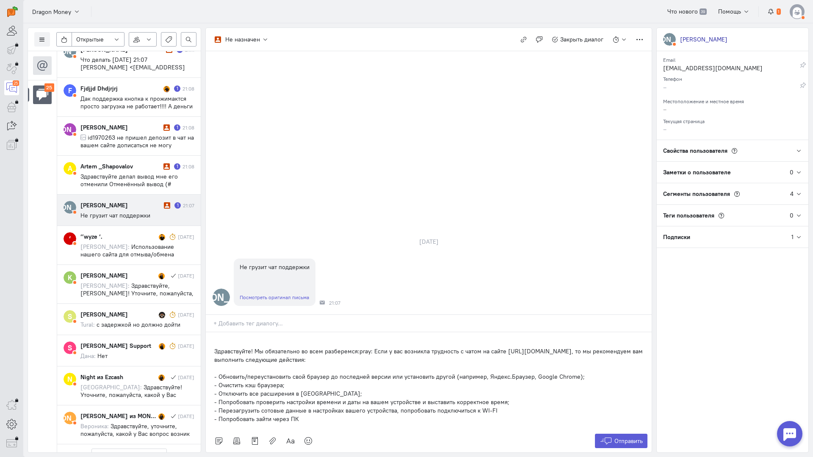
drag, startPoint x: 214, startPoint y: 298, endPoint x: 279, endPoint y: 315, distance: 67.0
click at [213, 332] on div "Здравствуйте! Мы обязательно во всем разберемся:pray: Если у вас возникла трудн…" at bounding box center [429, 380] width 446 height 97
click at [621, 437] on span "Отправить" at bounding box center [628, 441] width 28 height 8
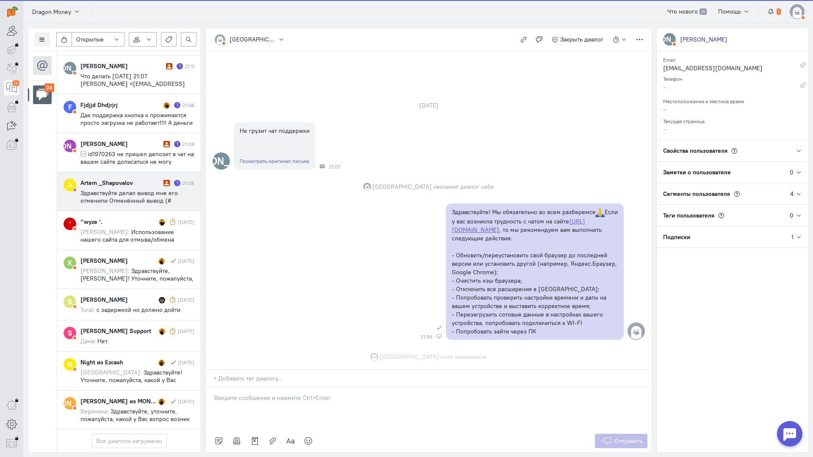
scroll to position [28, 0]
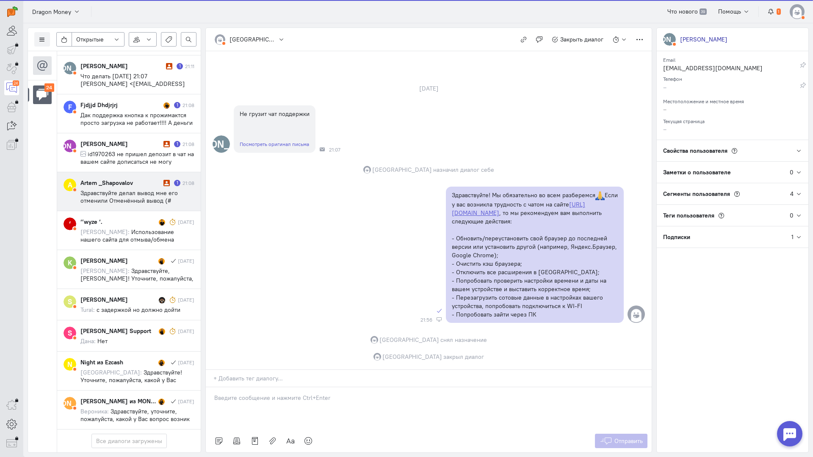
click at [138, 189] on span "Здравствуйте делал вывод мне его отменили Отменëнный вывод (# 246181212) Сделал…" at bounding box center [137, 219] width 114 height 61
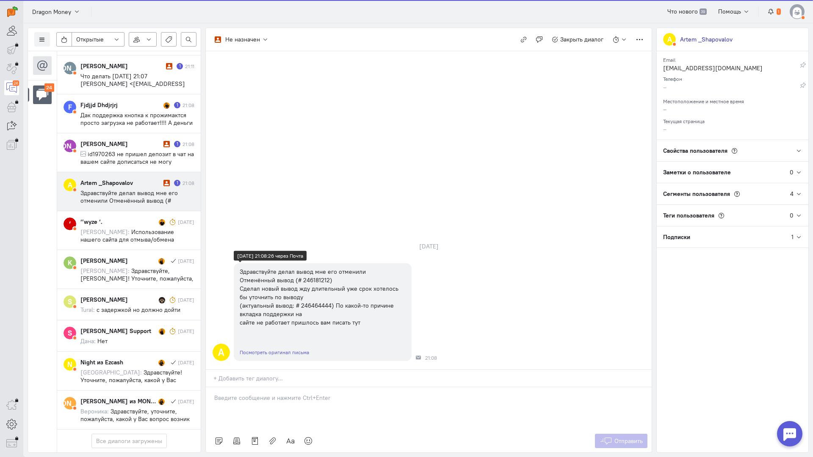
scroll to position [830, 0]
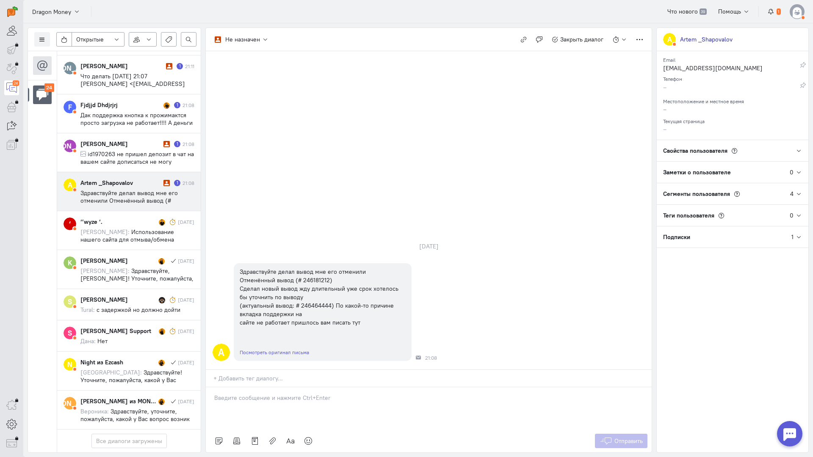
drag, startPoint x: 251, startPoint y: 350, endPoint x: 247, endPoint y: 348, distance: 4.8
click at [250, 394] on p at bounding box center [428, 398] width 429 height 8
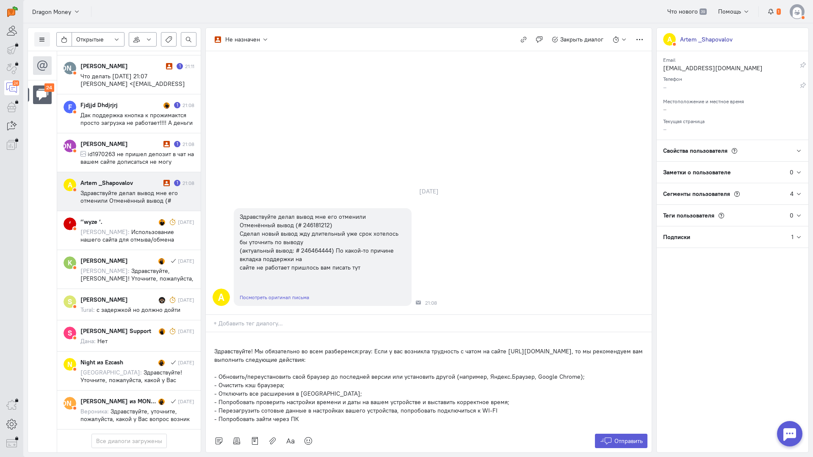
click at [212, 332] on div "Здравствуйте! Мы обязательно во всем разберемся:pray: Если у вас возникла трудн…" at bounding box center [429, 380] width 446 height 97
click at [213, 332] on div "Здравствуйте! Мы обязательно во всем разберемся:pray: Если у вас возникла трудн…" at bounding box center [429, 380] width 446 height 97
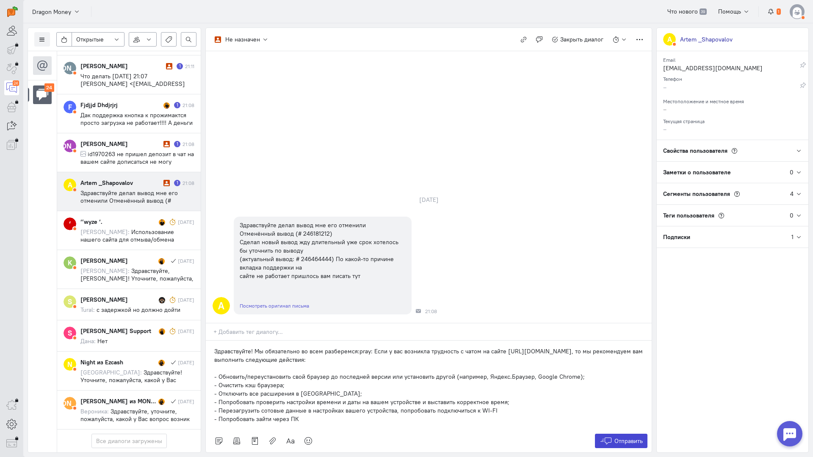
click at [627, 437] on span "Отправить" at bounding box center [628, 441] width 28 height 8
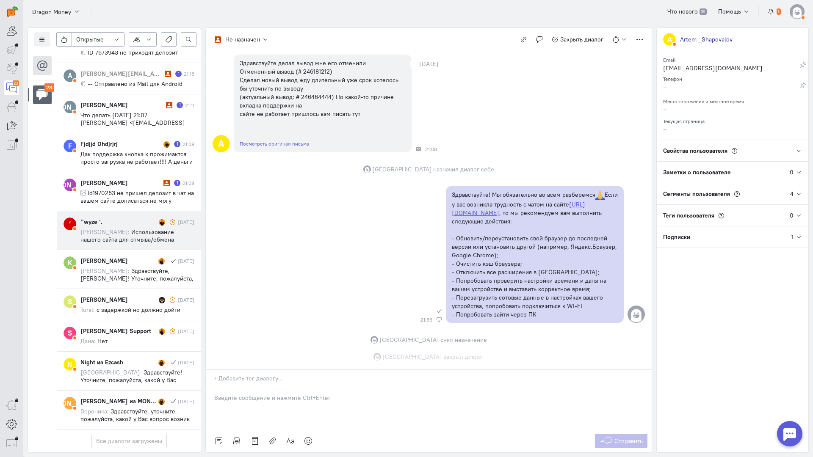
scroll to position [78, 0]
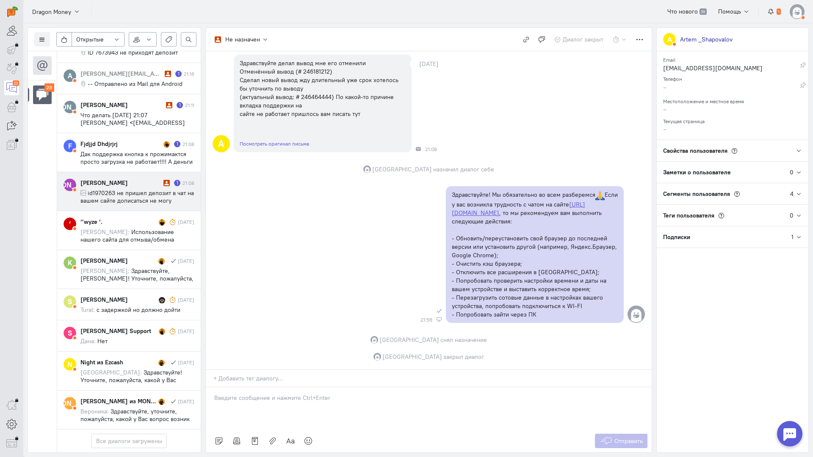
click at [126, 189] on span "id1970263 не пришел депозит в чат на вашем сайте дописаться не могу" at bounding box center [136, 196] width 113 height 15
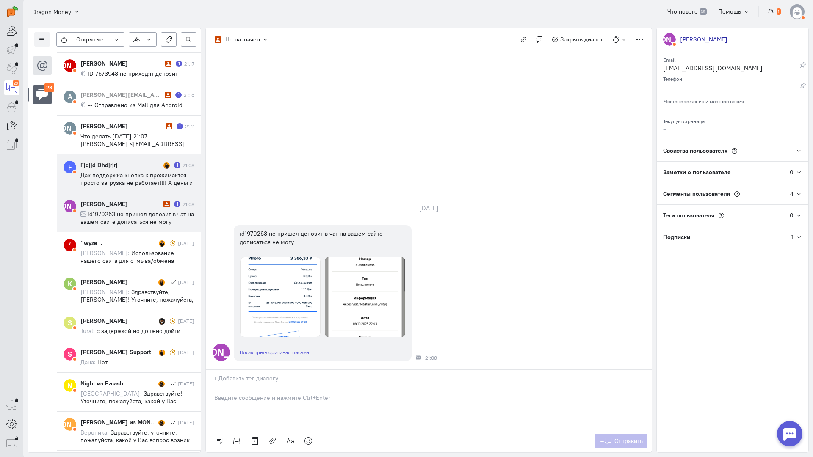
scroll to position [736, 0]
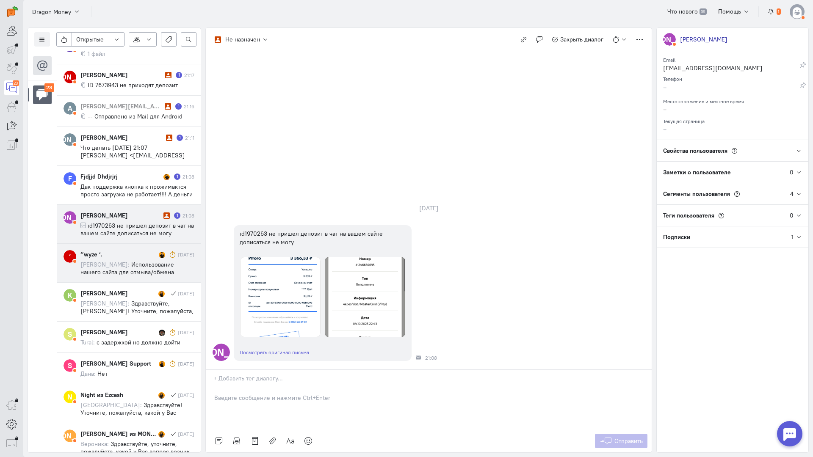
click at [135, 269] on span "Использование нашего сайта для отмыва/обмена средств строго запрещено. Для этог…" at bounding box center [133, 284] width 107 height 46
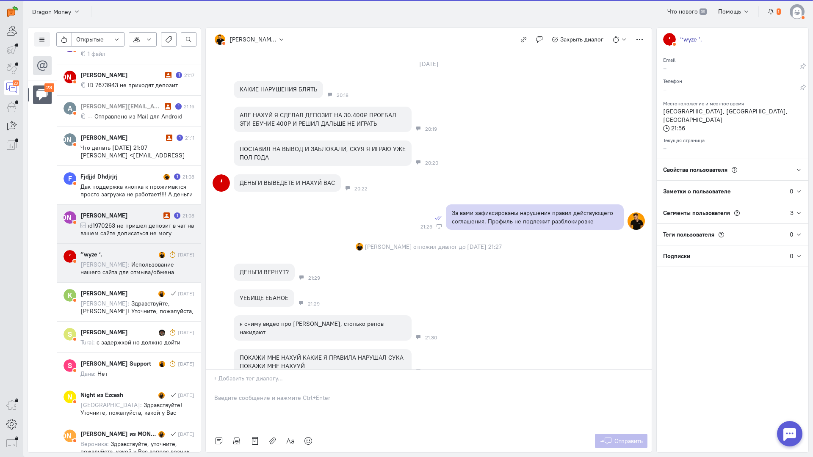
scroll to position [414, 0]
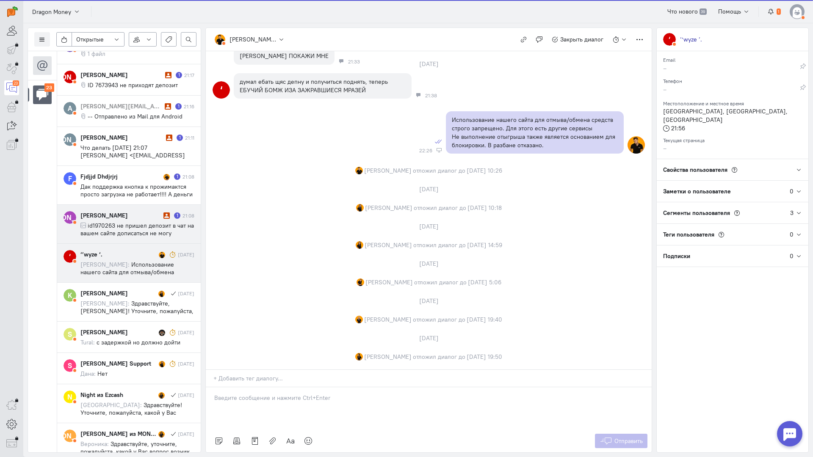
click at [136, 221] on div "[PERSON_NAME] 1 21:08 id1970263 не пришел депозит в чат на вашем сайте дописать…" at bounding box center [137, 224] width 114 height 26
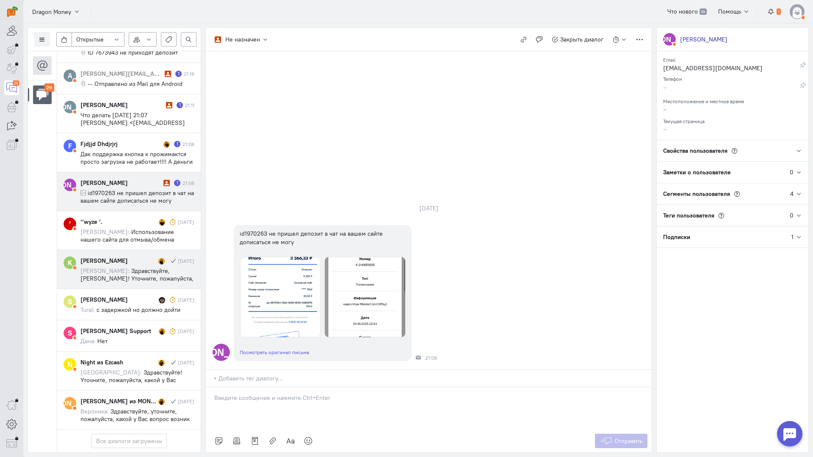
scroll to position [1052, 0]
click at [128, 189] on span "id1970263 не пришел депозит в чат на вашем сайте дописаться не могу" at bounding box center [136, 196] width 113 height 15
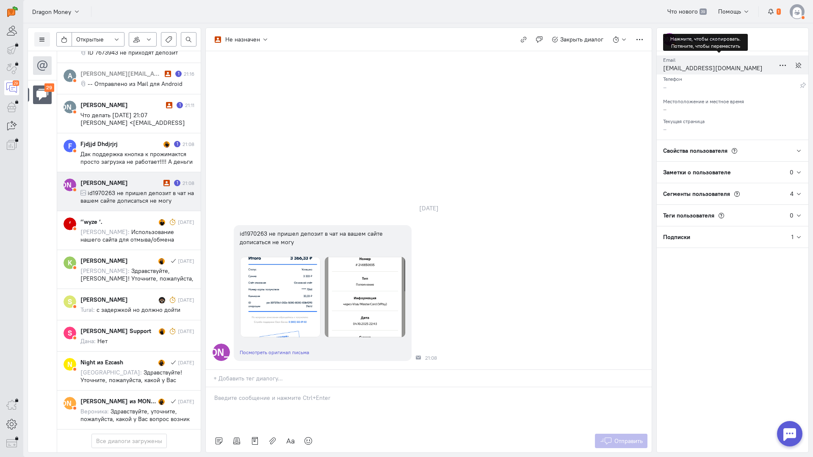
click at [679, 68] on div "[EMAIL_ADDRESS][DOMAIN_NAME]" at bounding box center [719, 69] width 112 height 11
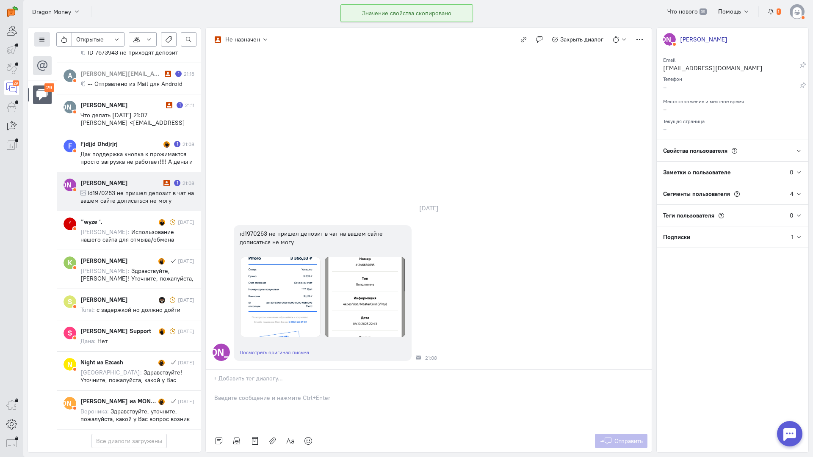
click at [42, 40] on icon at bounding box center [42, 39] width 6 height 6
click at [78, 57] on span "Список пользователей" at bounding box center [82, 56] width 63 height 8
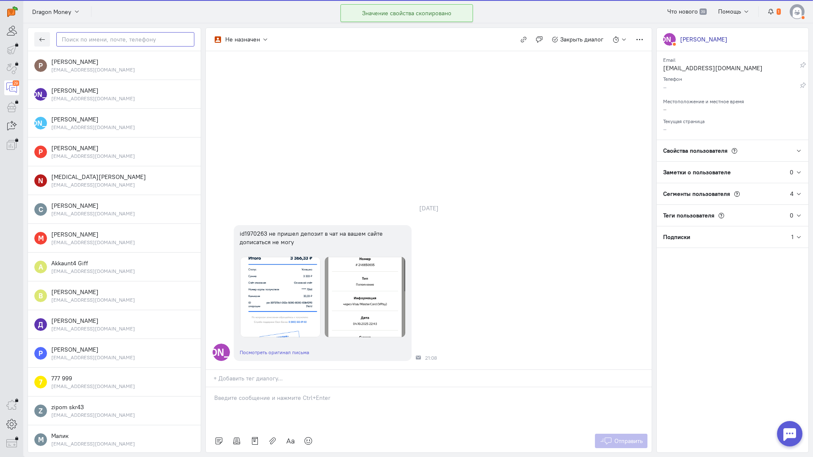
click at [94, 43] on input "text" at bounding box center [125, 39] width 138 height 14
paste input "[EMAIL_ADDRESS]"
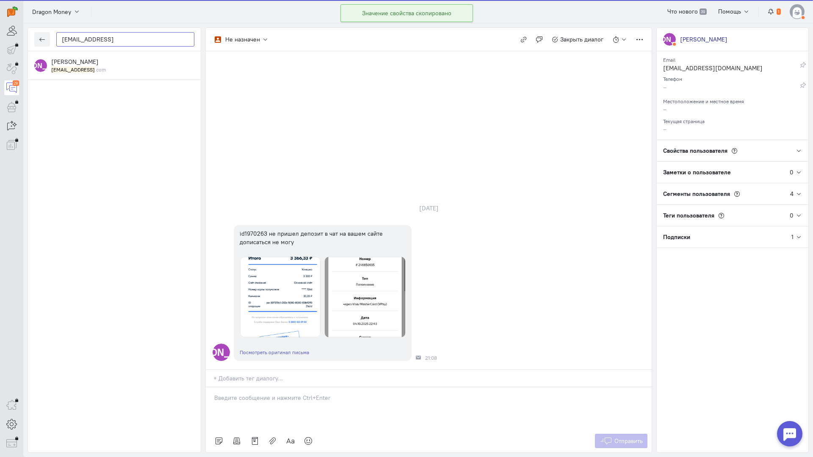
type input "[EMAIL_ADDRESS]"
click at [94, 65] on span "[PERSON_NAME]" at bounding box center [74, 62] width 47 height 8
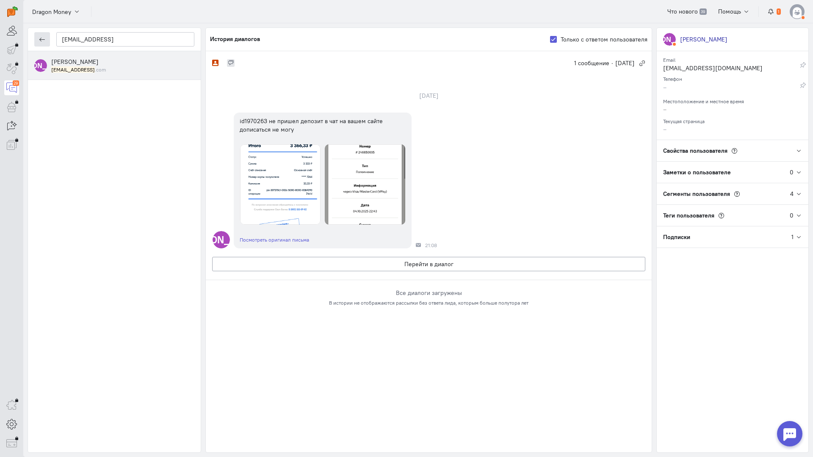
click at [41, 41] on icon "button" at bounding box center [42, 39] width 6 height 6
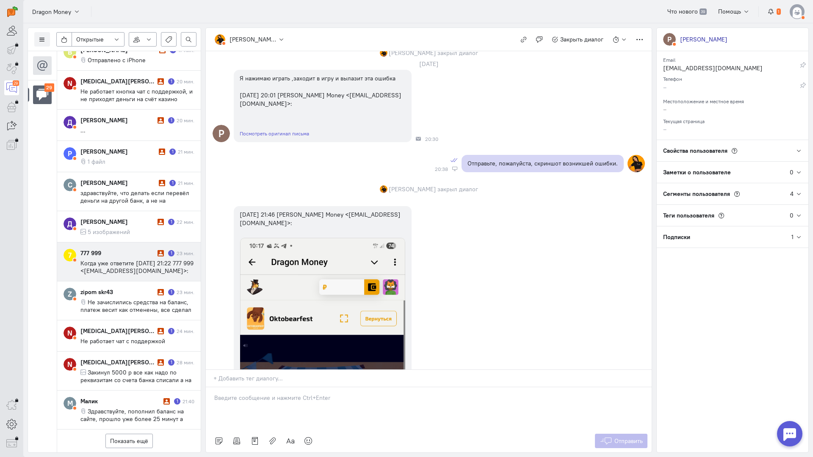
scroll to position [1255, 0]
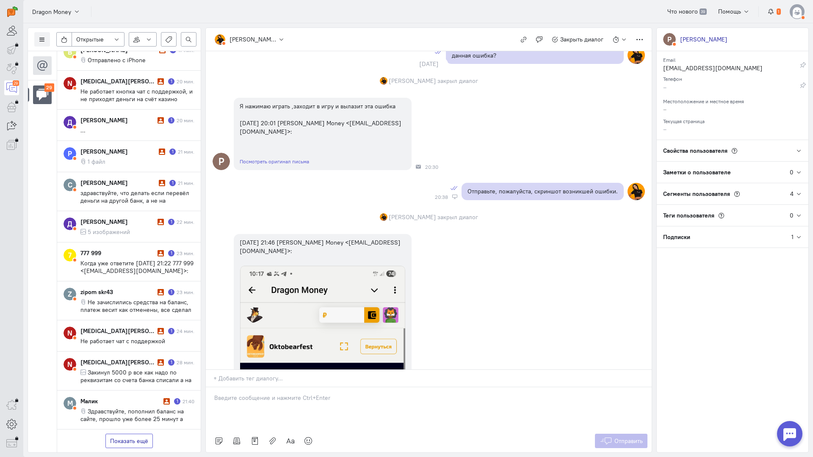
click at [130, 434] on button "Показать ещё" at bounding box center [128, 441] width 47 height 14
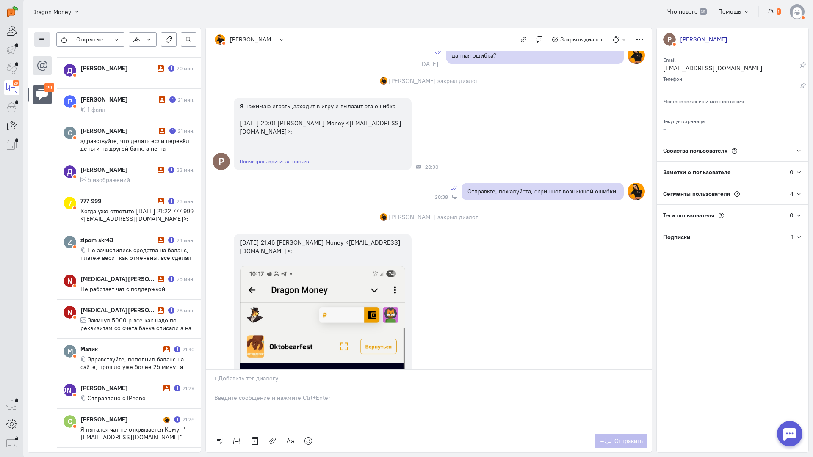
click at [42, 38] on icon at bounding box center [42, 39] width 6 height 6
click at [74, 51] on button "Список пользователей" at bounding box center [77, 57] width 86 height 14
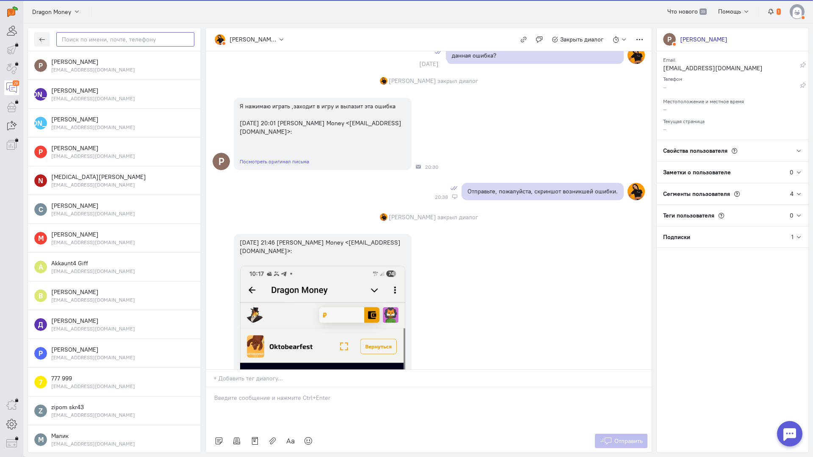
click at [98, 42] on input "text" at bounding box center [125, 39] width 138 height 14
paste input "Mirocaevedik@gm"
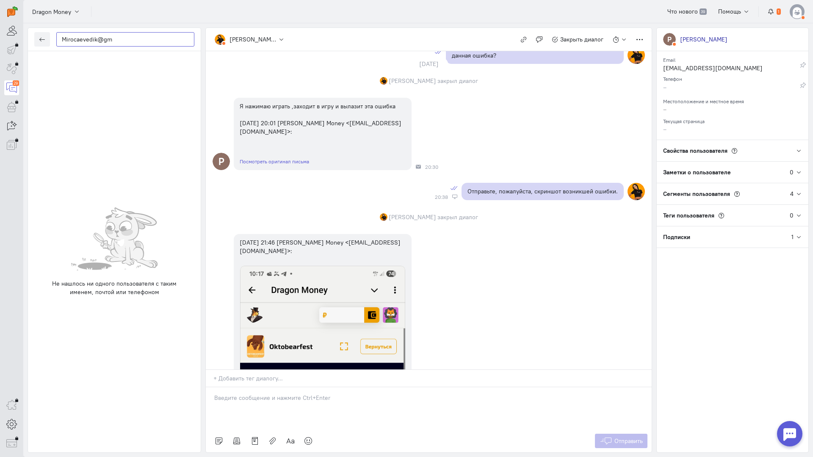
drag, startPoint x: 105, startPoint y: 37, endPoint x: 1, endPoint y: 37, distance: 103.7
click at [0, 37] on div "operator conversation-V1122-10000-3month 29" at bounding box center [406, 228] width 813 height 457
paste input "mirov"
type input "mirovaevedik@gm"
click at [48, 37] on button "button" at bounding box center [42, 39] width 16 height 14
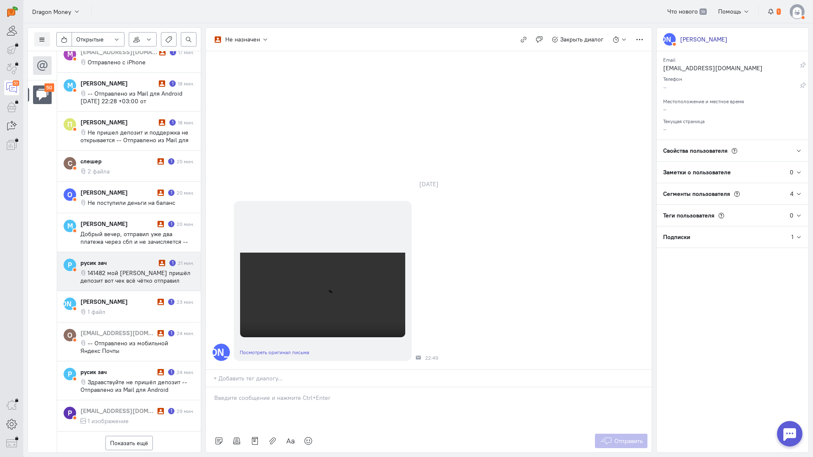
scroll to position [400, 0]
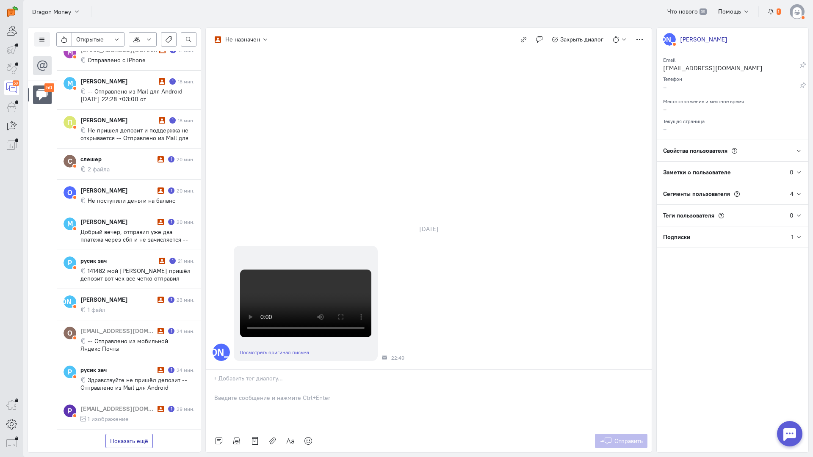
click at [134, 434] on button "Показать ещё" at bounding box center [128, 441] width 47 height 14
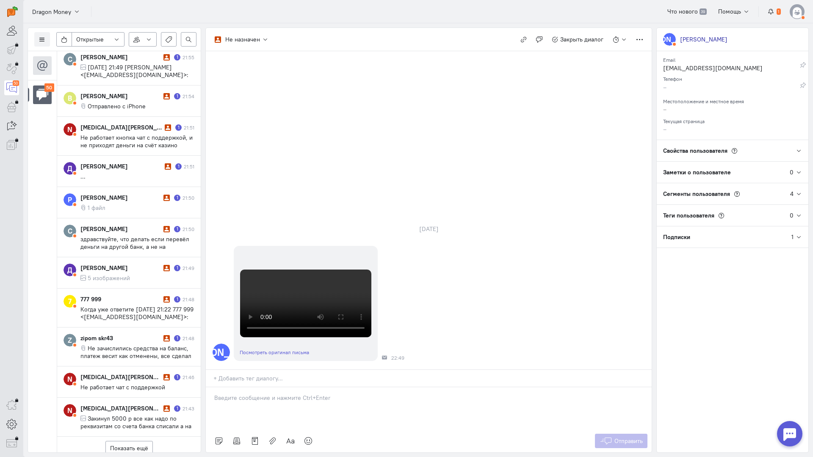
scroll to position [1162, 0]
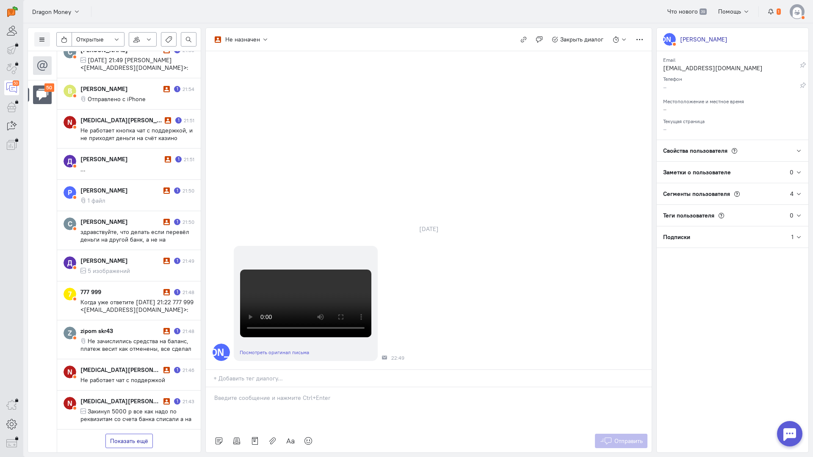
click at [142, 434] on button "Показать ещё" at bounding box center [128, 441] width 47 height 14
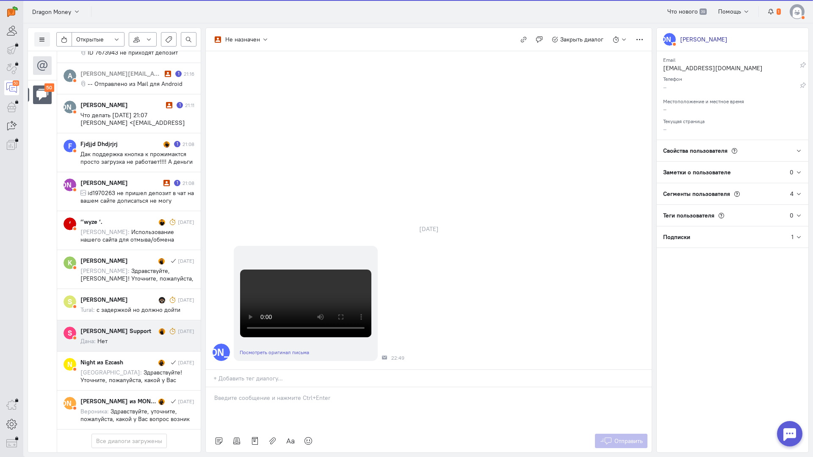
scroll to position [1893, 0]
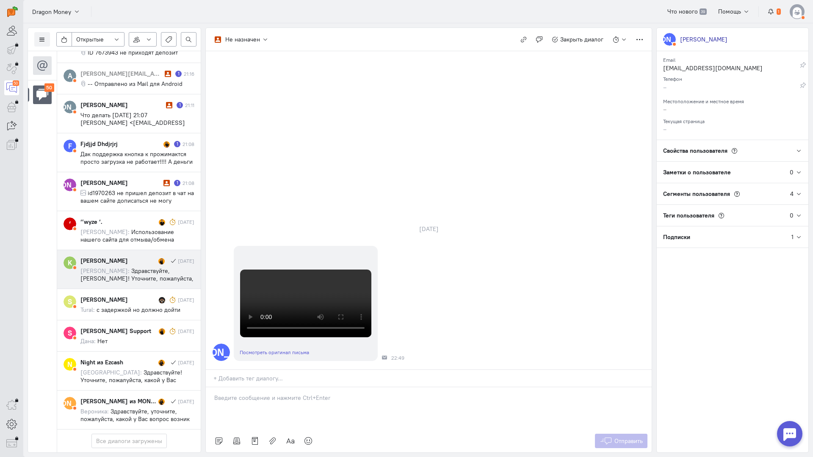
click at [114, 267] on span "Здравствуйте, [PERSON_NAME]! Уточните, пожалуйста, с кем ранее вы вели диалог?" at bounding box center [136, 278] width 113 height 23
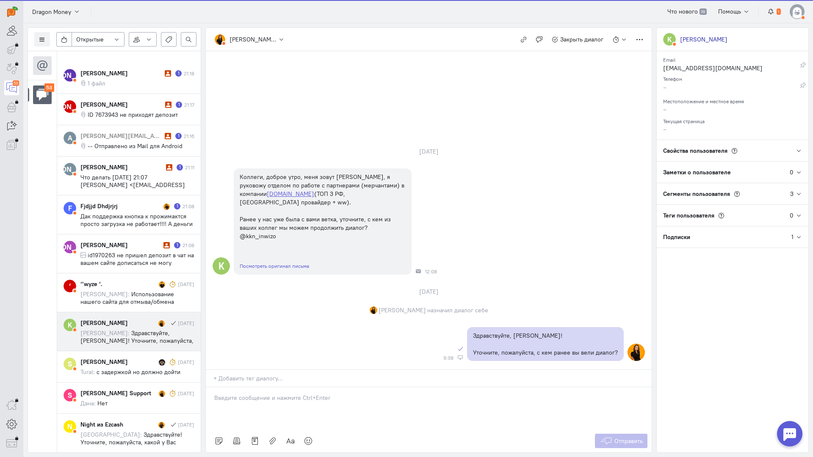
scroll to position [2008, 0]
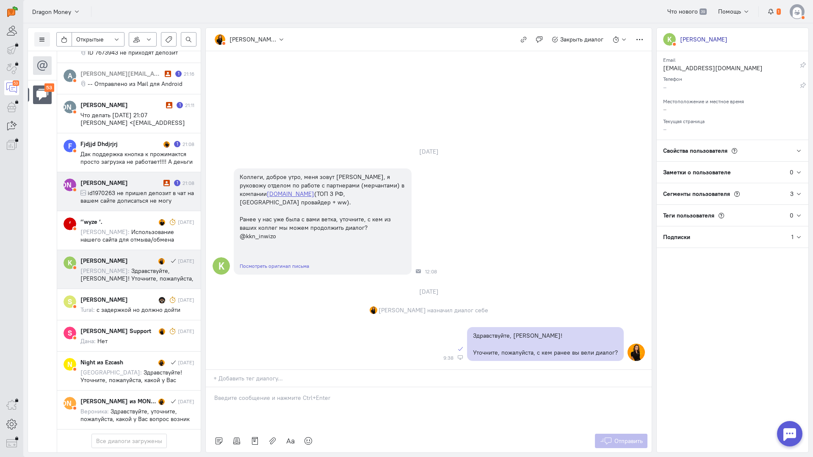
click at [145, 189] on span "id1970263 не пришел депозит в чат на вашем сайте дописаться не могу" at bounding box center [136, 196] width 113 height 15
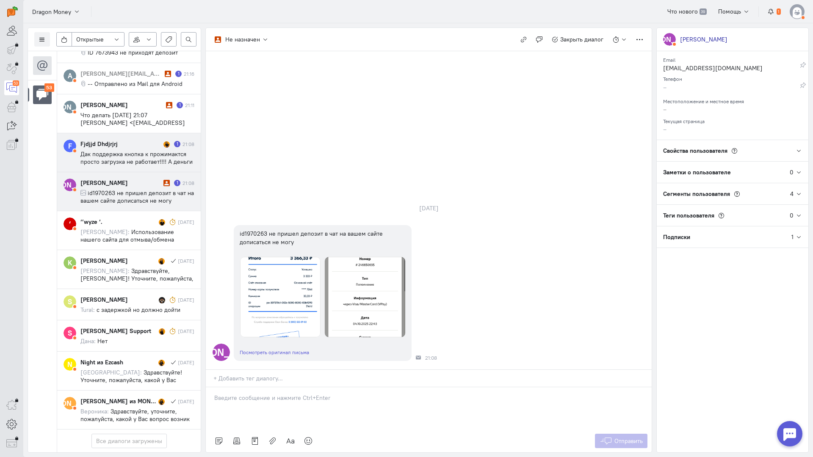
click at [126, 150] on span "Дак поддержка кнопка к прожимактся просто загрузка не работает!!!! А деньги то …" at bounding box center [136, 169] width 112 height 38
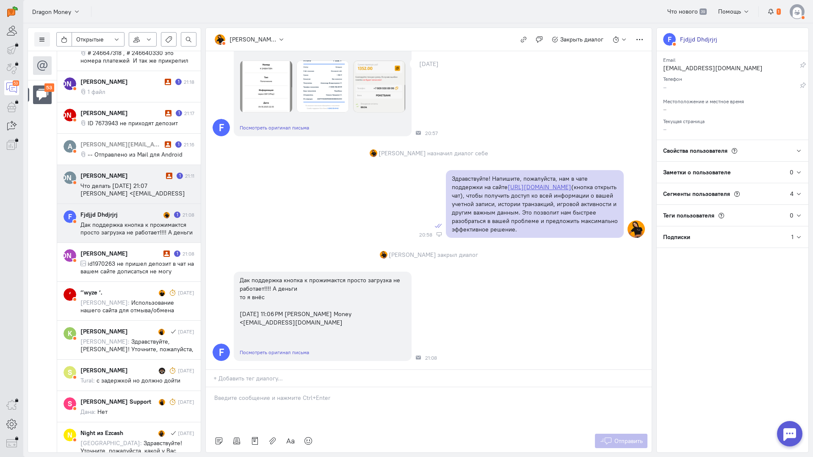
scroll to position [1875, 0]
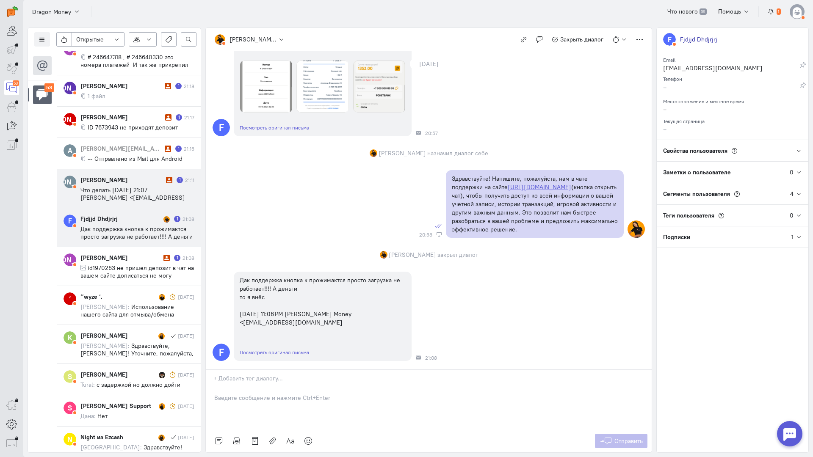
drag, startPoint x: 139, startPoint y: 188, endPoint x: 146, endPoint y: 189, distance: 7.7
click at [138, 188] on span "Что делать [DATE] 21:07 [PERSON_NAME] <[EMAIL_ADDRESS][DOMAIN_NAME]>:" at bounding box center [132, 197] width 105 height 23
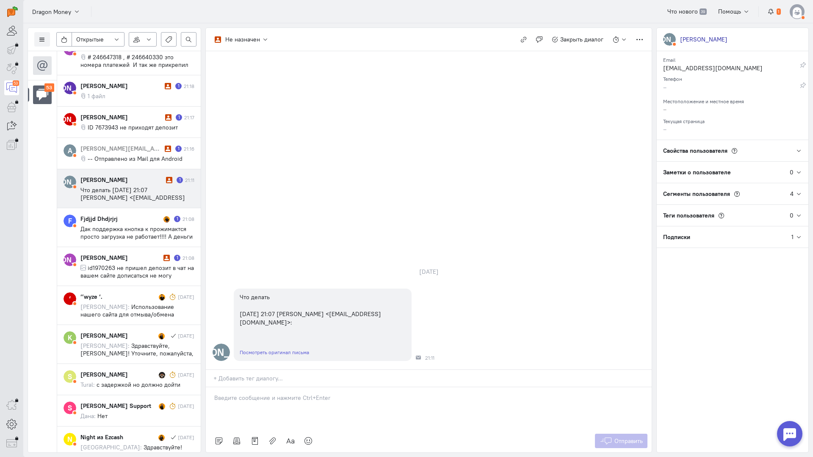
click at [133, 185] on div "[PERSON_NAME] 1 21:11 Что делать [DATE] 21:07 [PERSON_NAME] <[EMAIL_ADDRESS][DO…" at bounding box center [137, 189] width 114 height 26
drag, startPoint x: 274, startPoint y: 346, endPoint x: 239, endPoint y: 348, distance: 35.6
click at [272, 394] on p at bounding box center [428, 398] width 429 height 8
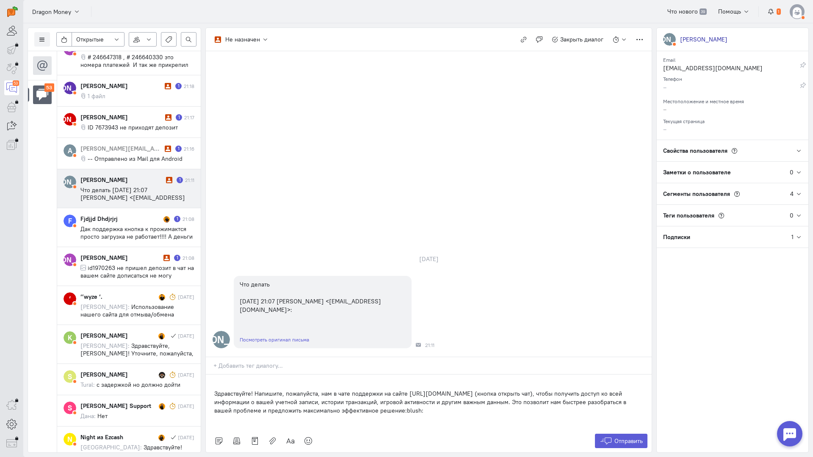
click at [216, 389] on p "Здравствуйте! Напишите, пожалуйста, нам в чате поддержки на сайте [URL][DOMAIN_…" at bounding box center [428, 401] width 429 height 25
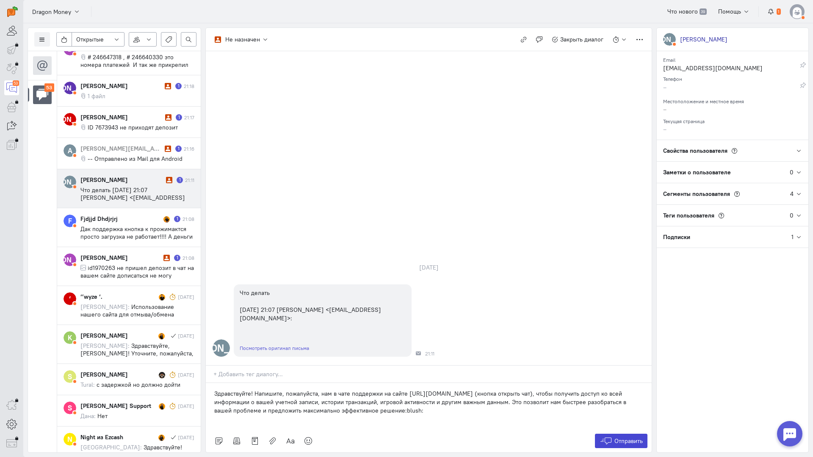
click at [609, 434] on button "Отправить" at bounding box center [621, 441] width 53 height 14
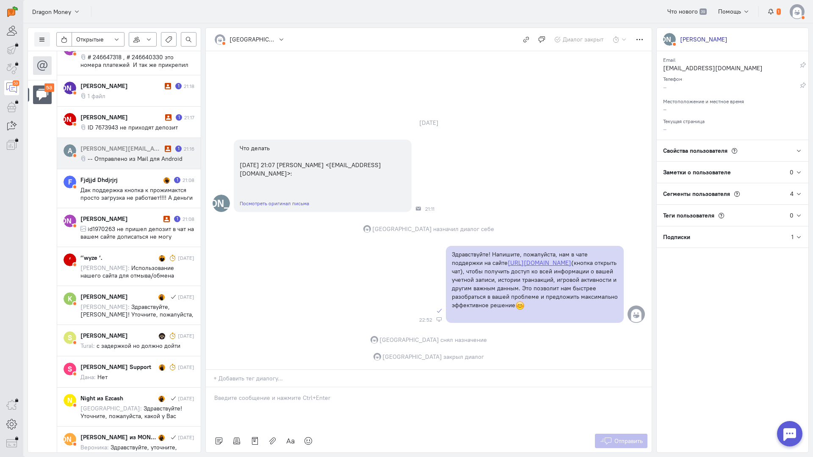
click at [119, 151] on div "[PERSON_NAME][EMAIL_ADDRESS][DOMAIN_NAME]" at bounding box center [121, 148] width 82 height 8
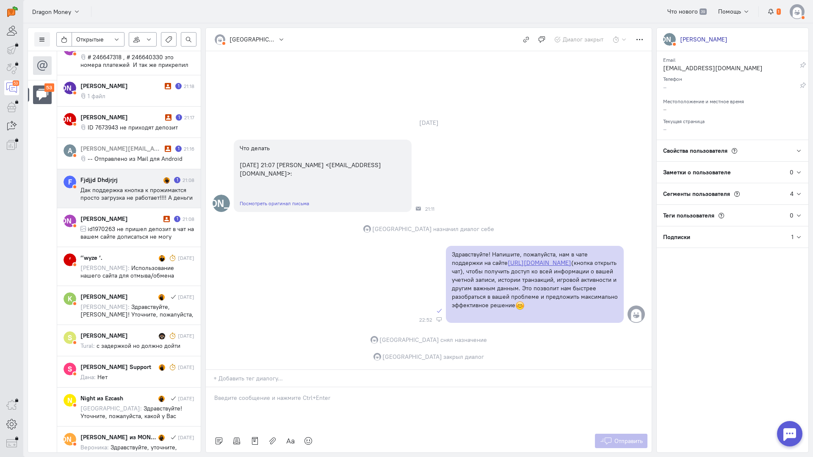
scroll to position [1875, 0]
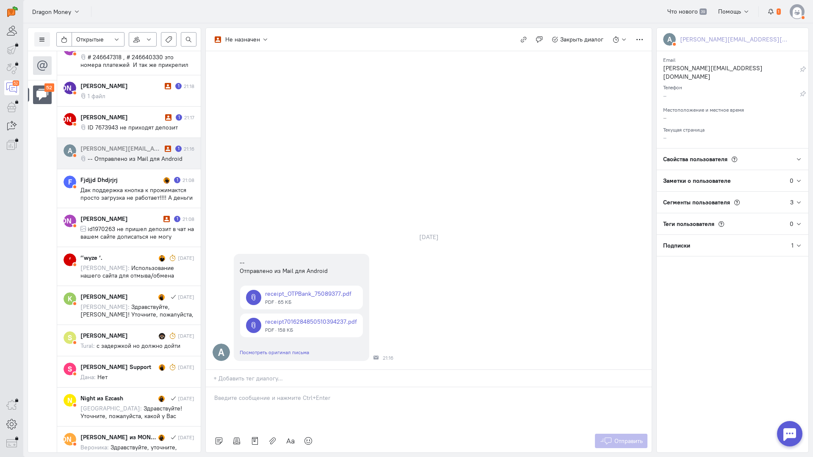
click at [246, 387] on div at bounding box center [429, 408] width 446 height 42
click at [212, 387] on div "Здравствуйте! Благодарим Вас за обращение и предоставленную информацию:blush:" at bounding box center [429, 408] width 446 height 42
click at [612, 434] on button "Отправить" at bounding box center [621, 441] width 53 height 14
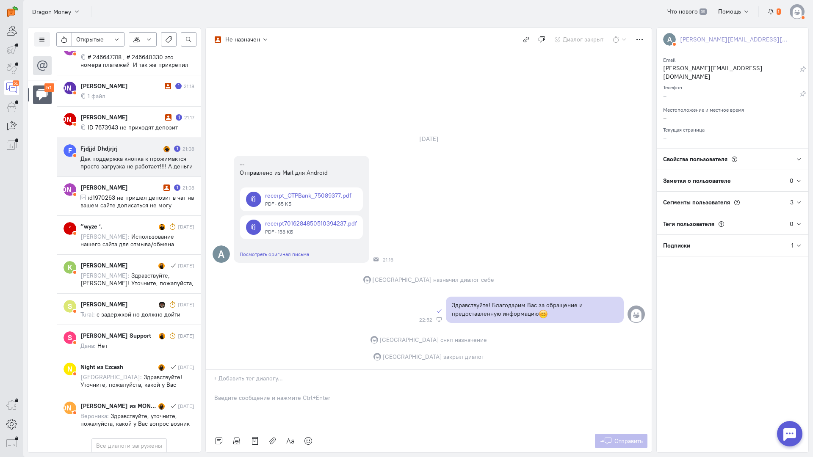
click at [121, 163] on span "Дак поддержка кнопка к прожимактся просто загрузка не работает!!!! А деньги то …" at bounding box center [136, 174] width 112 height 38
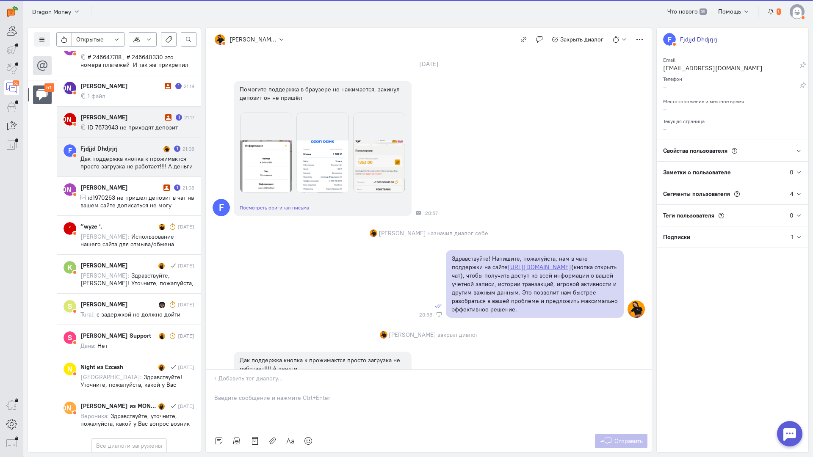
scroll to position [132, 0]
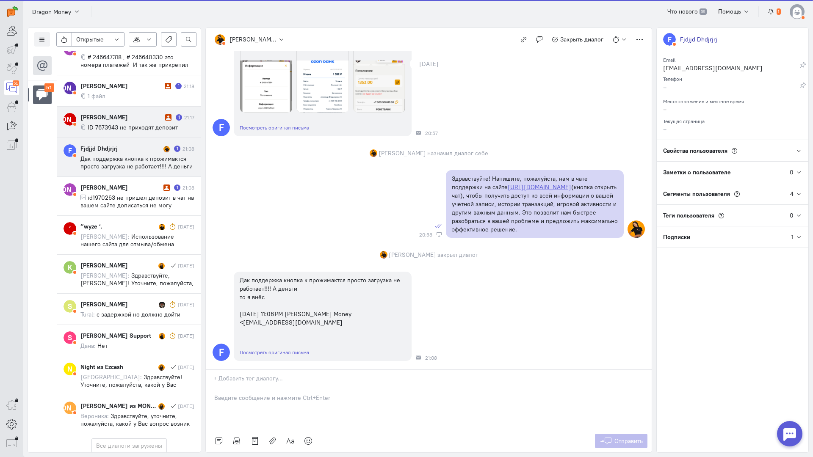
click at [124, 121] on div "[PERSON_NAME]" at bounding box center [121, 117] width 83 height 8
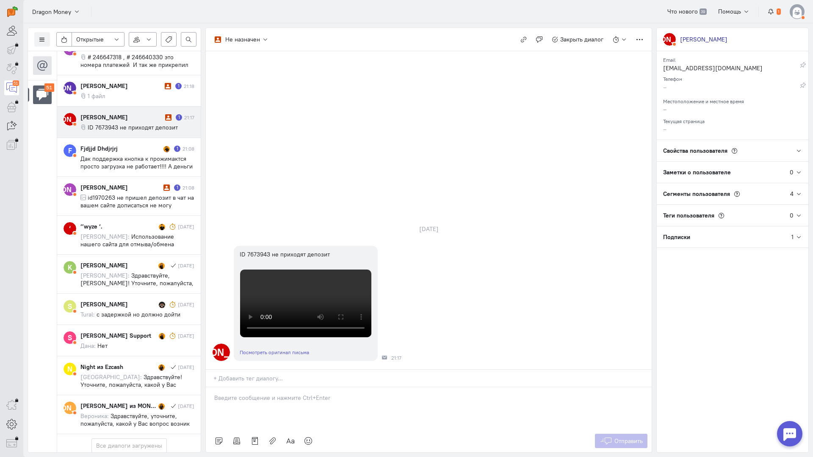
drag, startPoint x: 275, startPoint y: 353, endPoint x: 228, endPoint y: 353, distance: 47.0
click at [275, 387] on div at bounding box center [429, 408] width 446 height 42
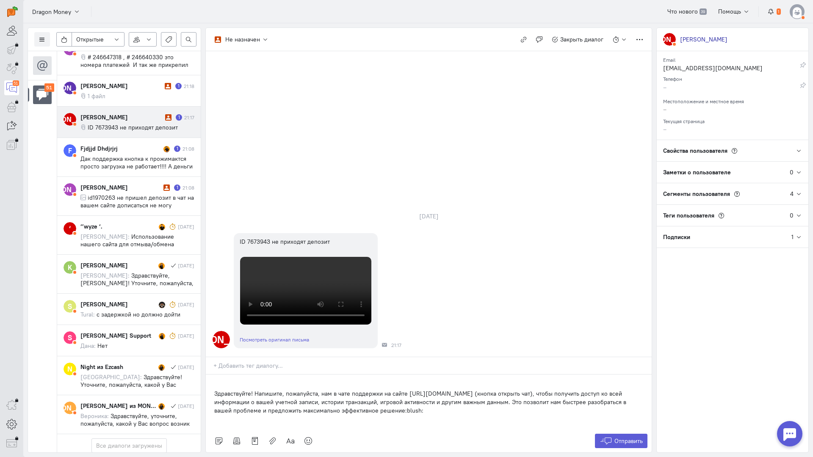
click at [208, 375] on div "Здравствуйте! Напишите, пожалуйста, нам в чате поддержки на сайте [URL][DOMAIN_…" at bounding box center [429, 402] width 446 height 55
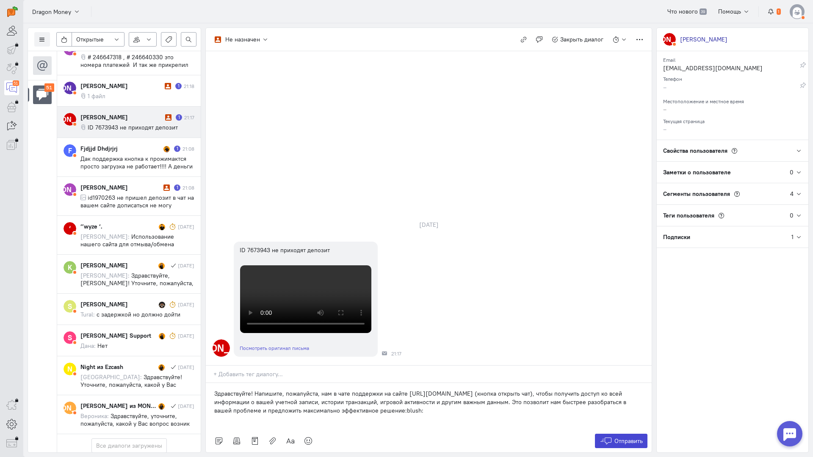
click at [617, 437] on span "Отправить" at bounding box center [628, 441] width 28 height 8
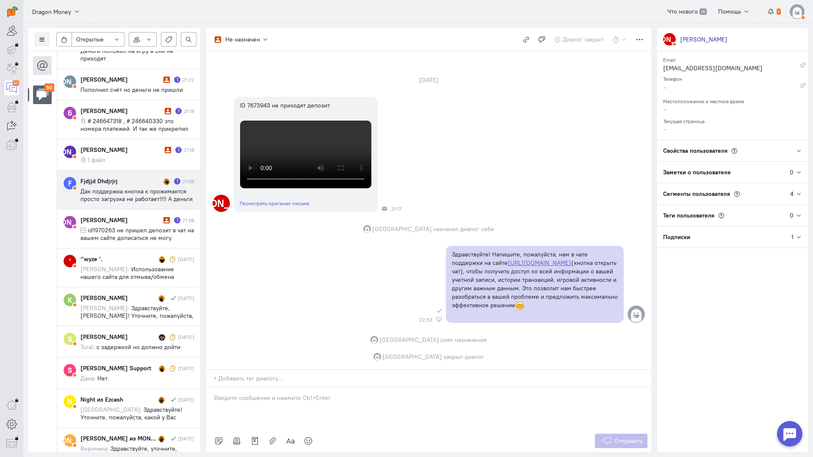
scroll to position [1785, 0]
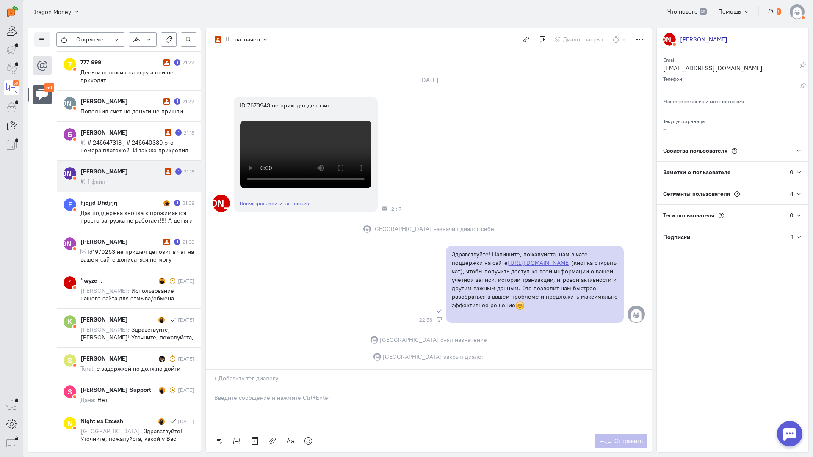
click at [132, 173] on div "[PERSON_NAME]" at bounding box center [121, 171] width 82 height 8
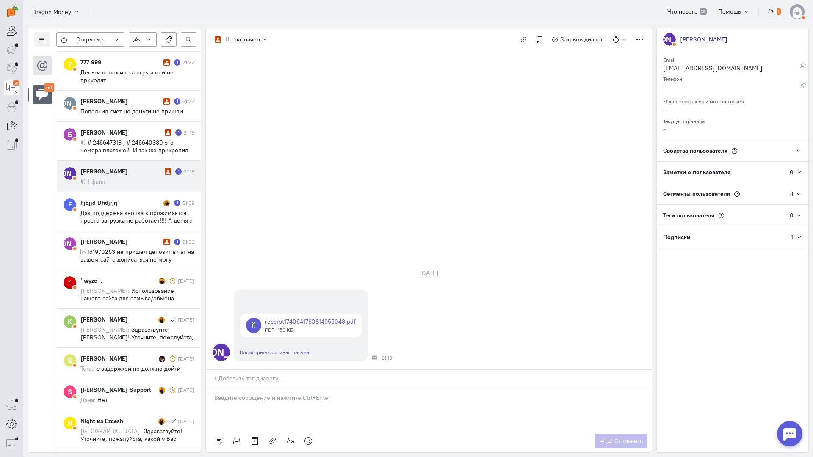
click at [249, 387] on div at bounding box center [429, 408] width 446 height 42
click at [209, 387] on div "Здравствуйте! Благодарим Вас за обращение и предоставленную информацию:blush:" at bounding box center [429, 408] width 446 height 42
click at [623, 437] on span "Отправить" at bounding box center [628, 441] width 28 height 8
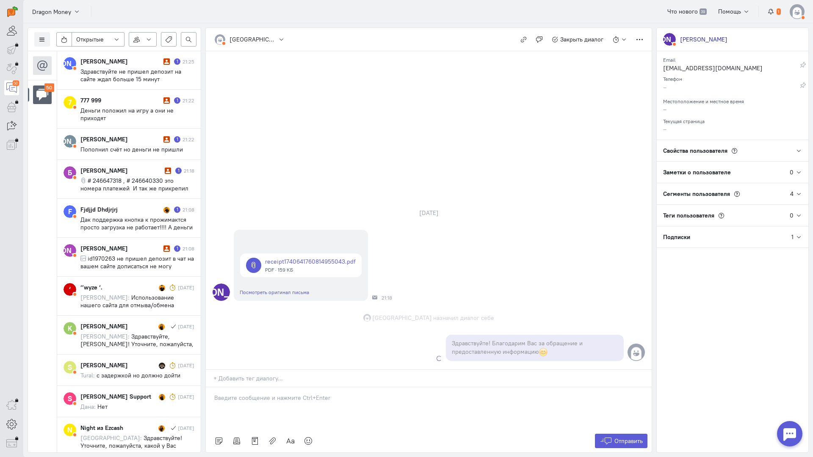
scroll to position [1823, 0]
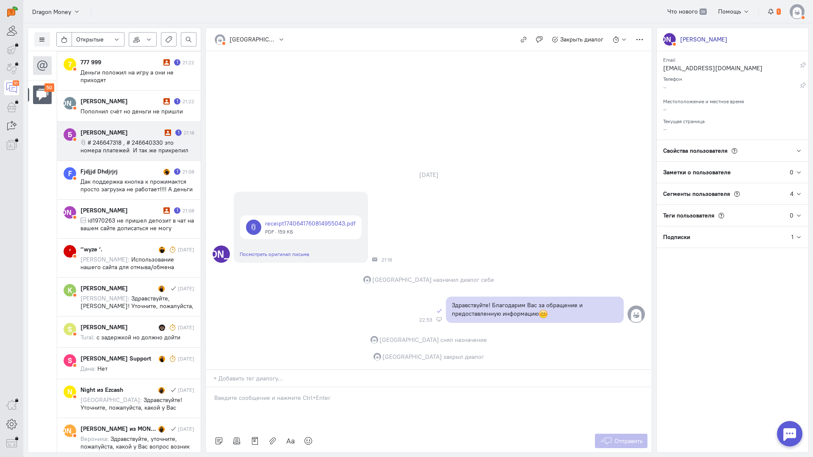
click at [127, 132] on div "[PERSON_NAME]" at bounding box center [121, 132] width 82 height 8
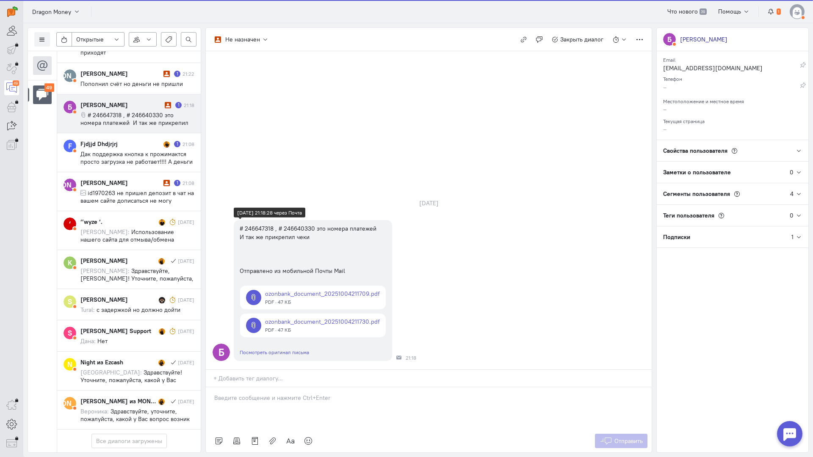
scroll to position [1785, 0]
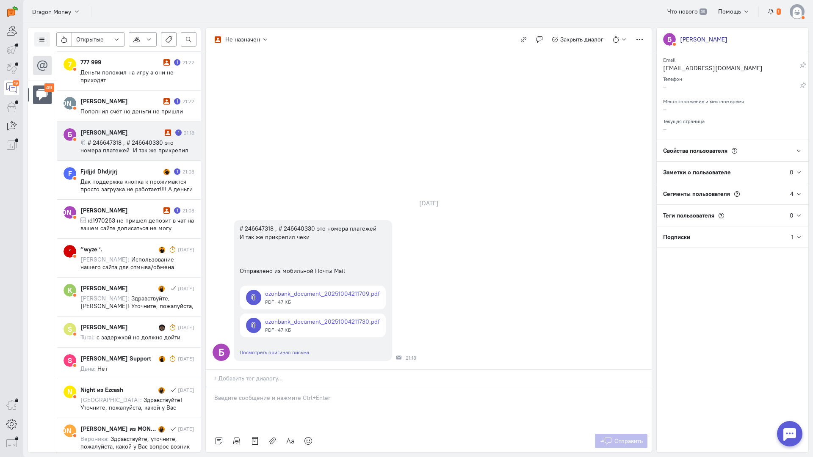
drag, startPoint x: 276, startPoint y: 341, endPoint x: 222, endPoint y: 346, distance: 54.8
click at [274, 387] on div at bounding box center [429, 408] width 446 height 42
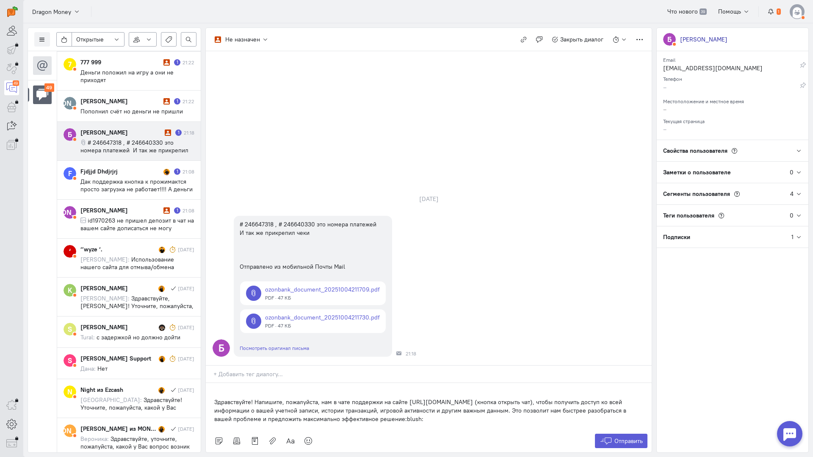
drag, startPoint x: 214, startPoint y: 347, endPoint x: 223, endPoint y: 352, distance: 11.0
click at [213, 383] on div "Здравствуйте! Напишите, пожалуйста, нам в чате поддержки на сайте [URL][DOMAIN_…" at bounding box center [429, 406] width 446 height 47
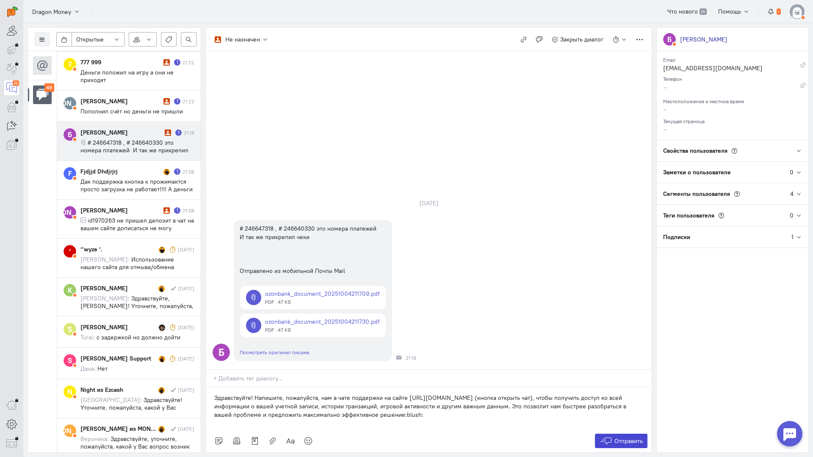
click at [634, 437] on span "Отправить" at bounding box center [628, 441] width 28 height 8
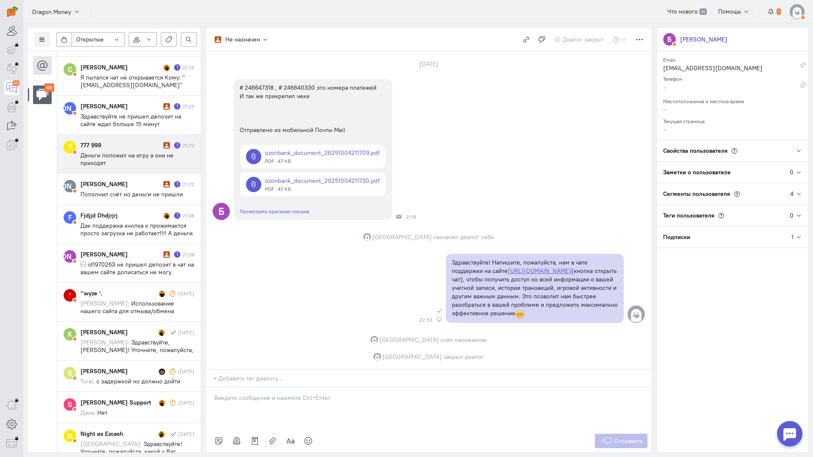
scroll to position [1702, 0]
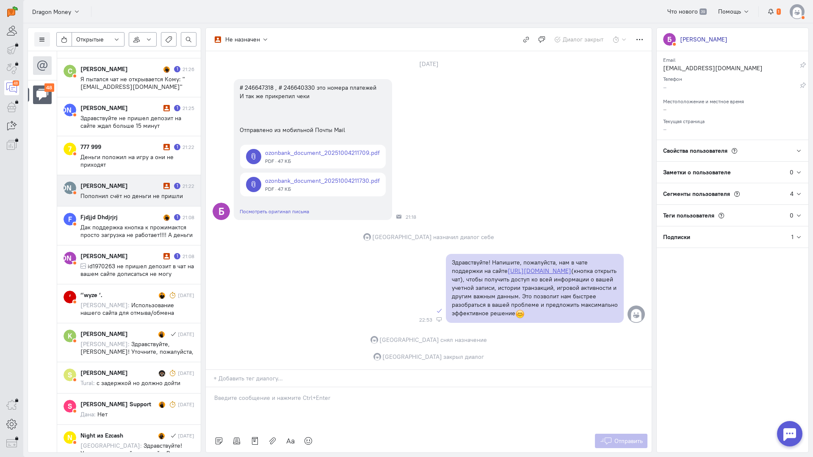
click at [130, 195] on span "Пополнил счёт но деньги не пришли" at bounding box center [131, 196] width 102 height 8
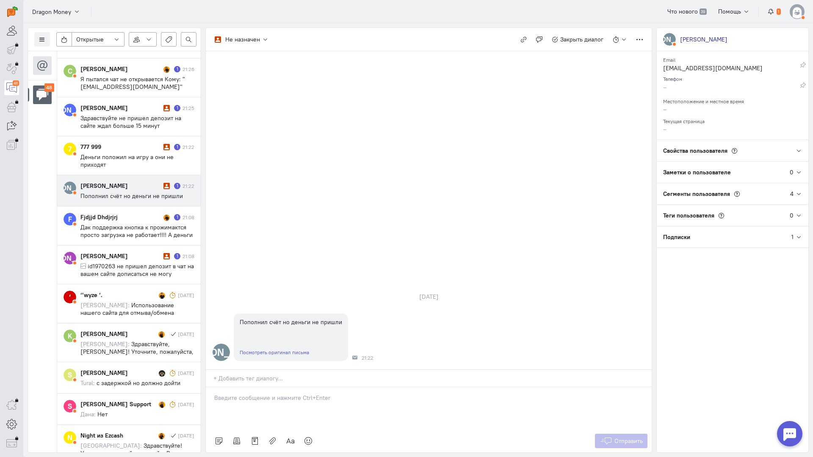
drag, startPoint x: 233, startPoint y: 343, endPoint x: 229, endPoint y: 342, distance: 4.3
click at [233, 394] on p at bounding box center [428, 398] width 429 height 8
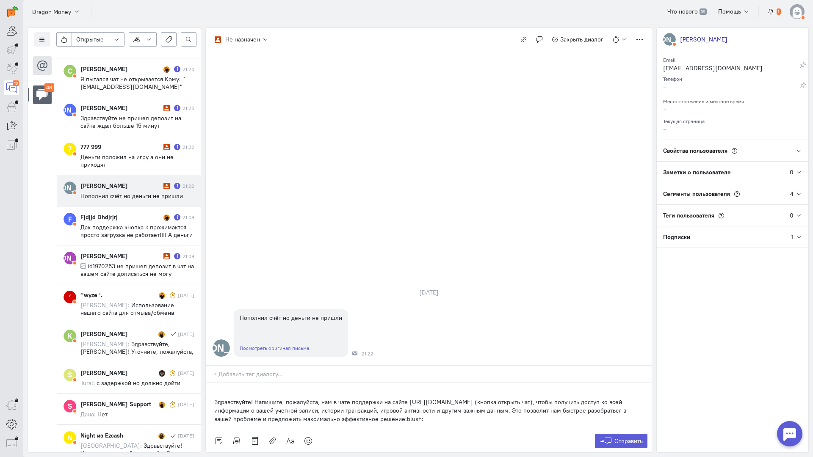
click at [211, 383] on div "Здравствуйте! Напишите, пожалуйста, нам в чате поддержки на сайте [URL][DOMAIN_…" at bounding box center [429, 406] width 446 height 47
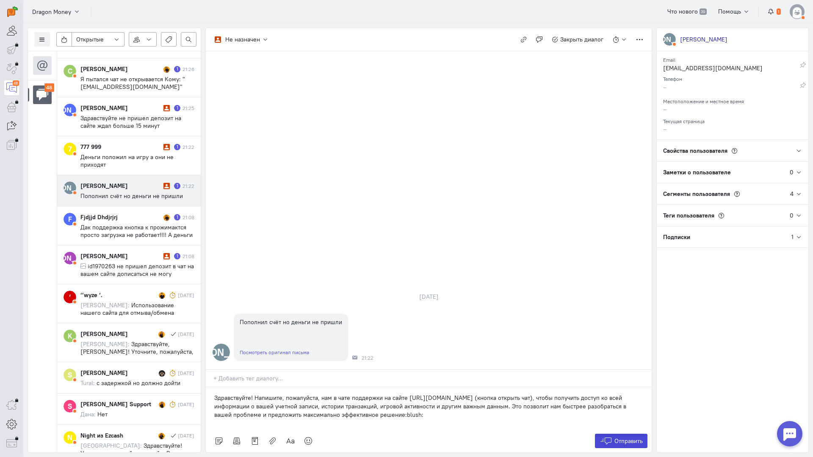
click at [627, 434] on button "Отправить" at bounding box center [621, 441] width 53 height 14
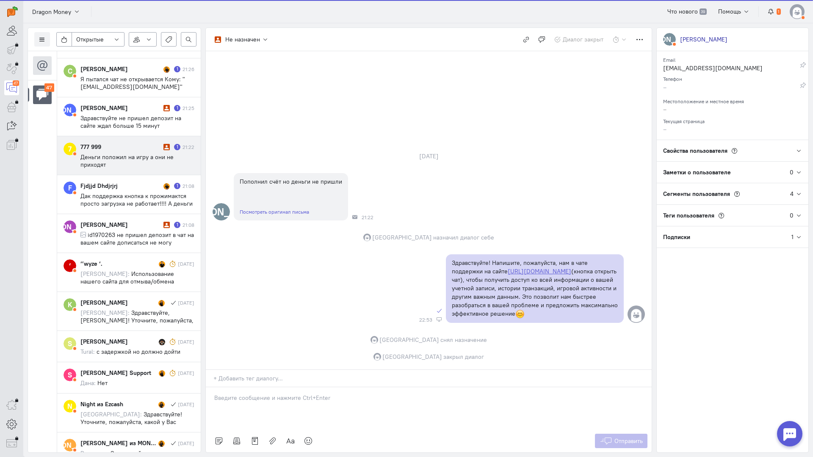
click at [132, 146] on div "777 999" at bounding box center [120, 147] width 81 height 8
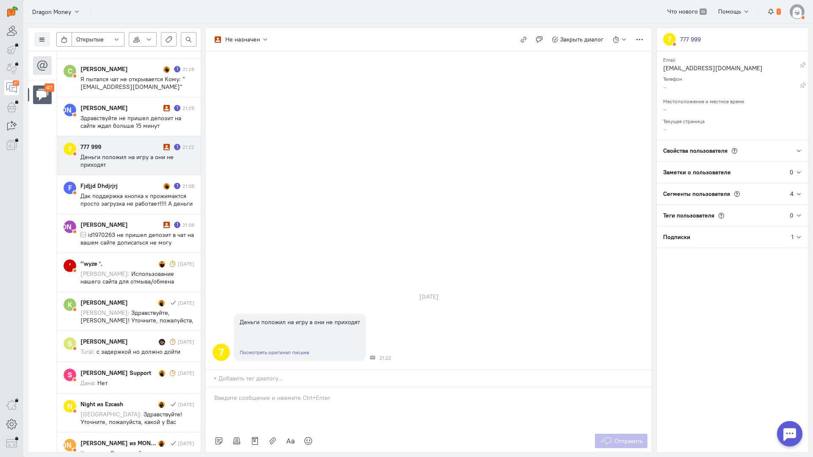
drag, startPoint x: 270, startPoint y: 345, endPoint x: 255, endPoint y: 344, distance: 14.8
click at [269, 394] on p at bounding box center [428, 398] width 429 height 8
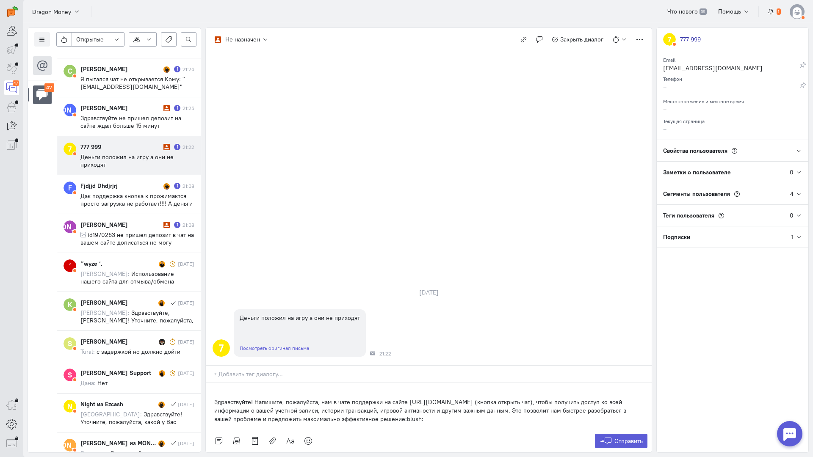
click at [211, 383] on div "Здравствуйте! Напишите, пожалуйста, нам в чате поддержки на сайте [URL][DOMAIN_…" at bounding box center [429, 406] width 446 height 47
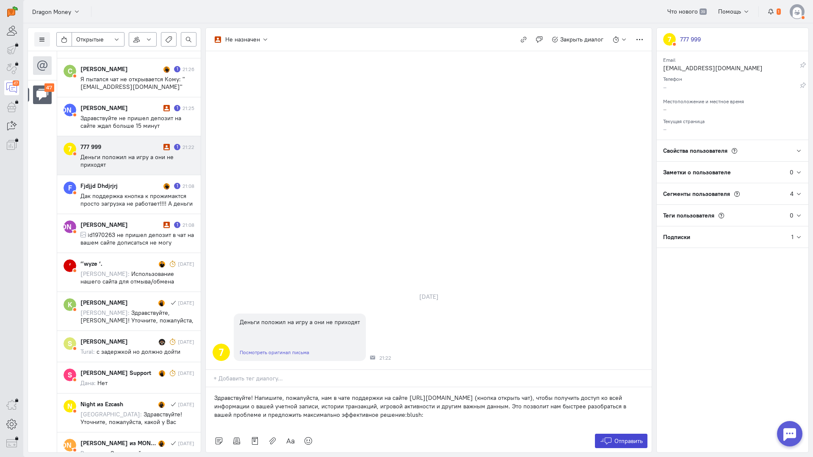
drag, startPoint x: 625, startPoint y: 388, endPoint x: 616, endPoint y: 381, distance: 11.8
click at [625, 437] on span "Отправить" at bounding box center [628, 441] width 28 height 8
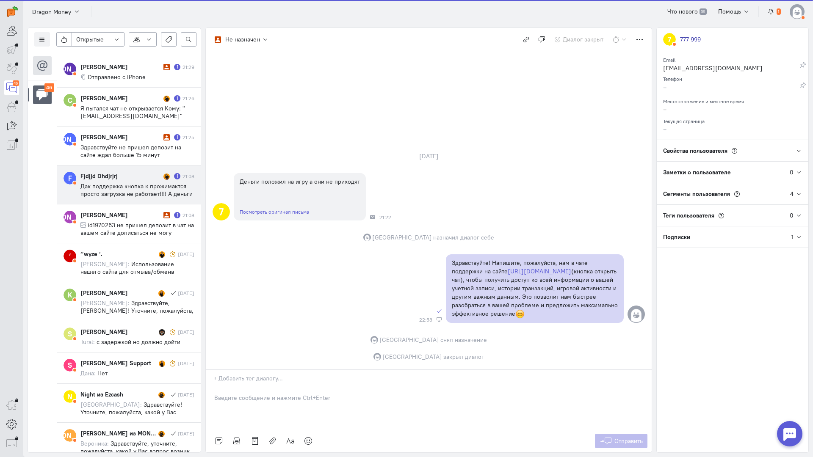
scroll to position [1652, 0]
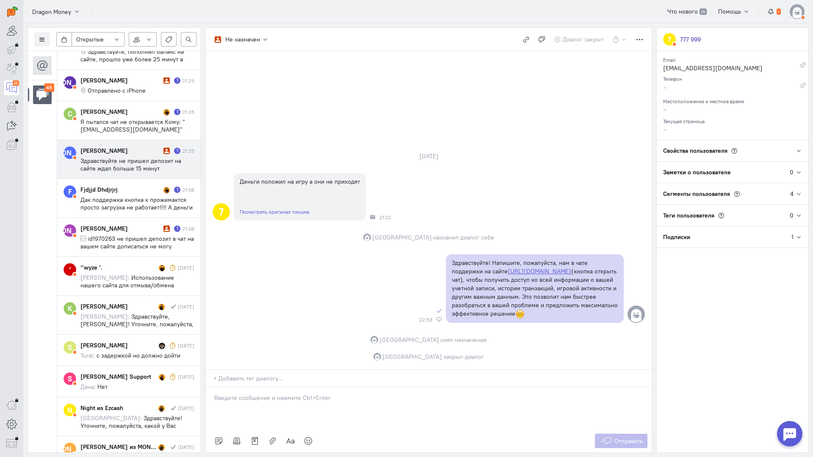
click at [125, 165] on span "Здравствуйте не пришел депозит на сайте ждал больше 15 минут" at bounding box center [130, 164] width 101 height 15
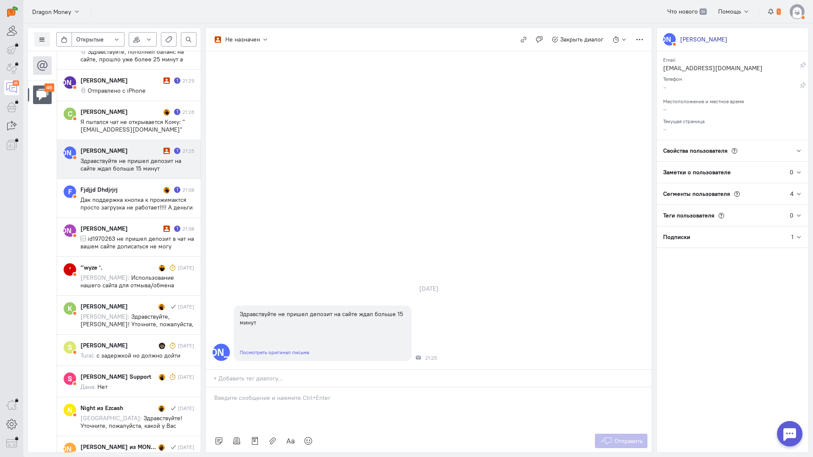
click at [251, 394] on p at bounding box center [428, 398] width 429 height 8
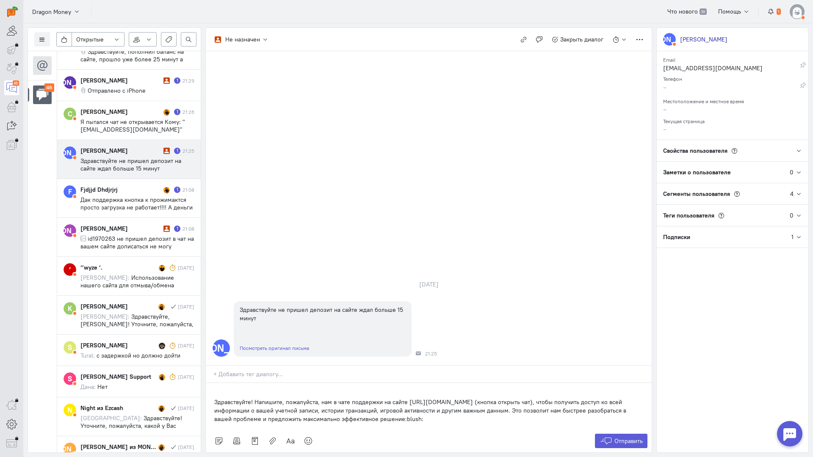
click at [209, 383] on div "Здравствуйте! Напишите, пожалуйста, нам в чате поддержки на сайте [URL][DOMAIN_…" at bounding box center [429, 406] width 446 height 47
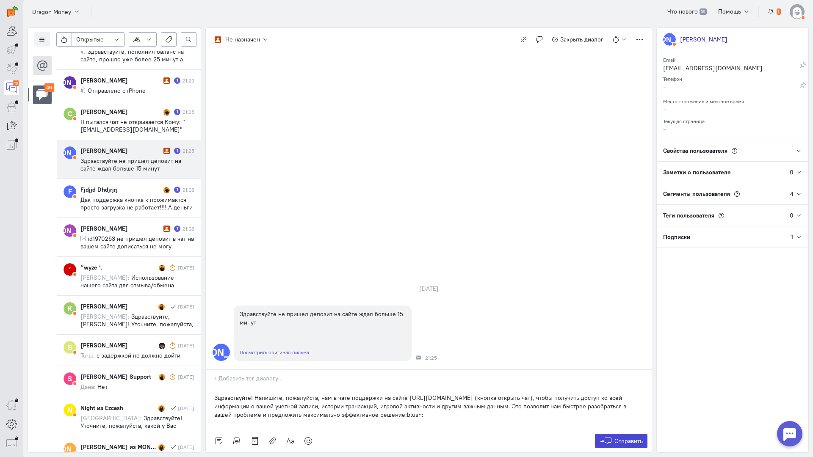
click at [601, 437] on icon at bounding box center [605, 441] width 13 height 8
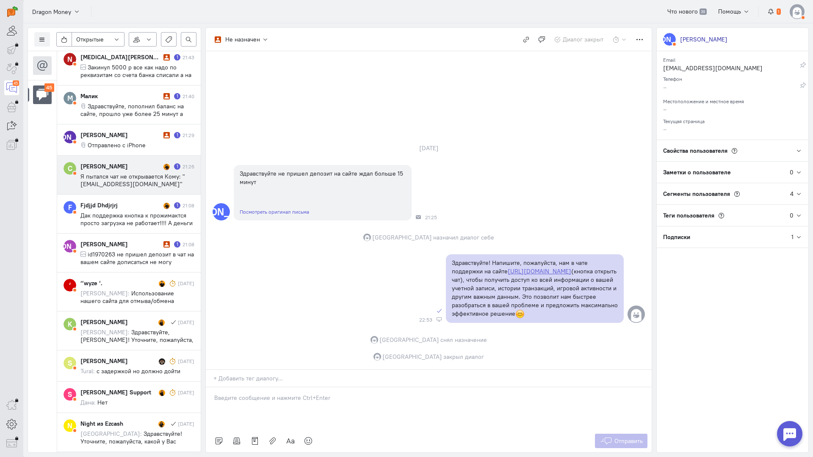
scroll to position [1563, 0]
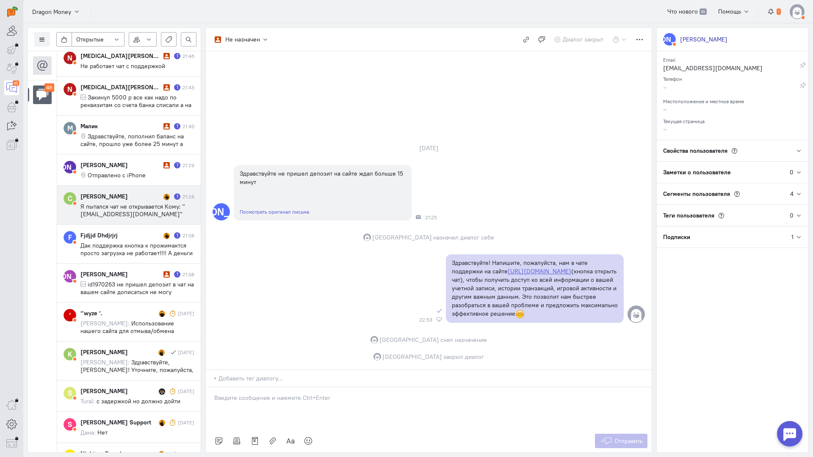
click at [132, 208] on span "Я пытался чат не открывается Кому: "[EMAIL_ADDRESS][DOMAIN_NAME]" <[EMAIL_ADDRE…" at bounding box center [134, 226] width 108 height 46
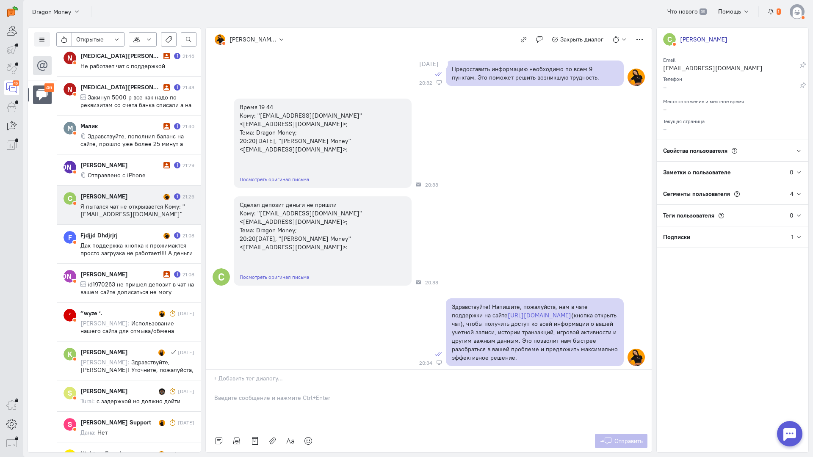
scroll to position [653, 0]
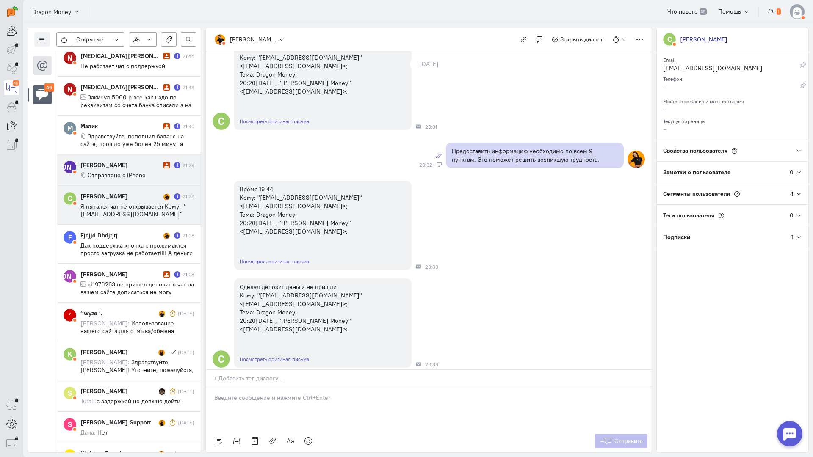
click at [146, 169] on div "[PERSON_NAME] 1 21:29 Отправлено с iPhone" at bounding box center [137, 170] width 114 height 18
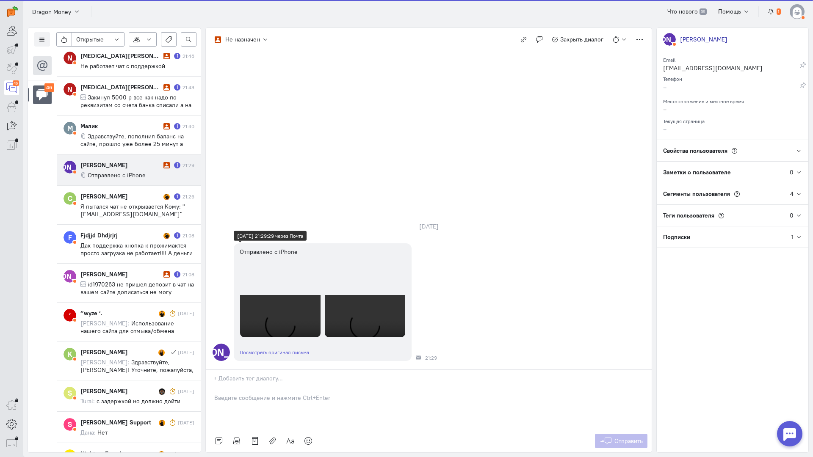
scroll to position [0, 0]
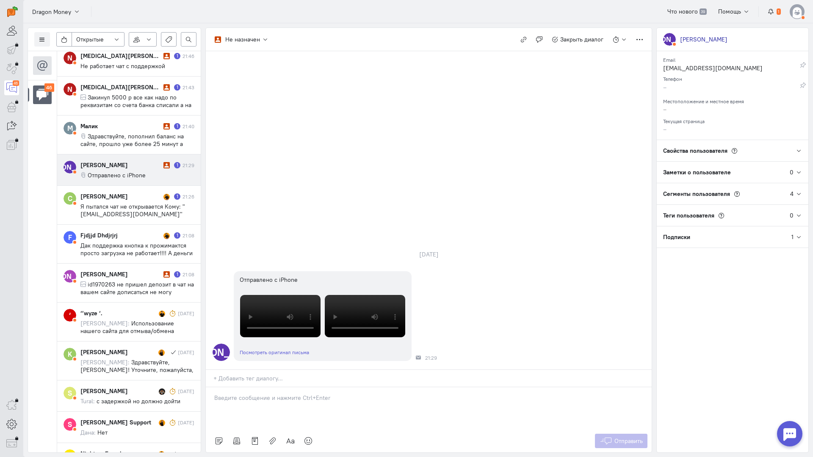
click at [113, 177] on span "Отправлено с iPhone" at bounding box center [117, 175] width 58 height 8
drag, startPoint x: 268, startPoint y: 356, endPoint x: 248, endPoint y: 353, distance: 19.7
click at [266, 387] on div at bounding box center [429, 408] width 446 height 42
click at [212, 387] on div "Здравствуйте! Благодарим Вас за обращение и предоставленную информацию:blush:" at bounding box center [429, 408] width 446 height 42
click at [614, 437] on span "Отправить" at bounding box center [628, 441] width 28 height 8
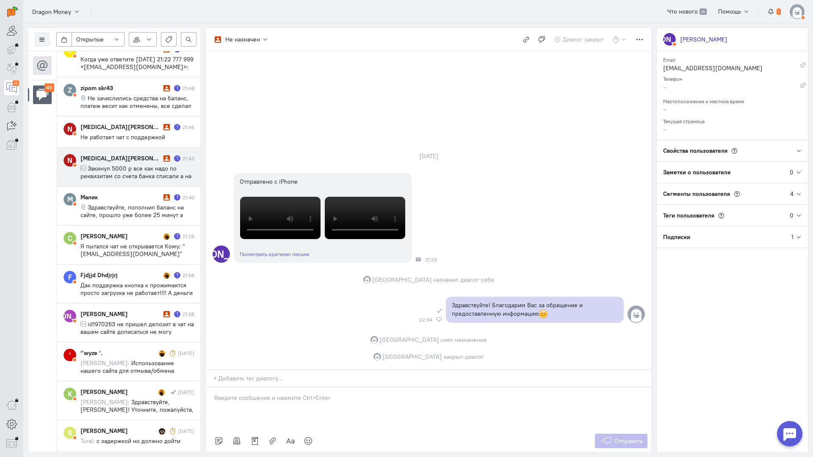
scroll to position [1510, 0]
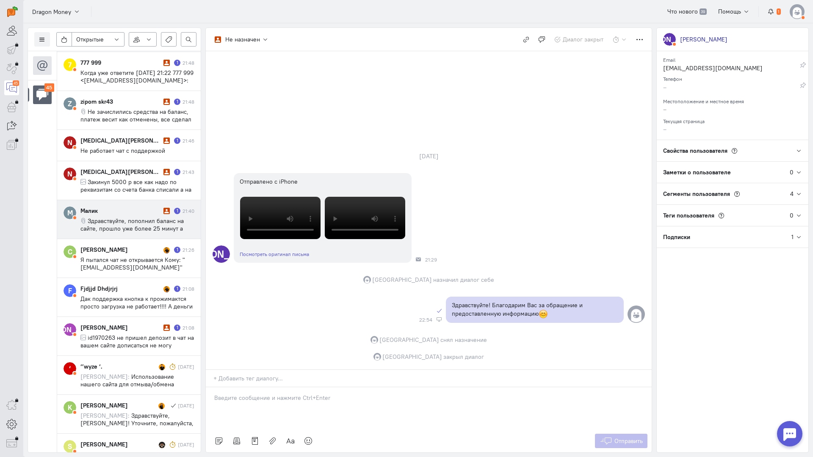
click at [142, 226] on span "Здравствуйте, пополнил баланс на сайте, прошло уже более 25 минут а средства вс…" at bounding box center [135, 240] width 110 height 46
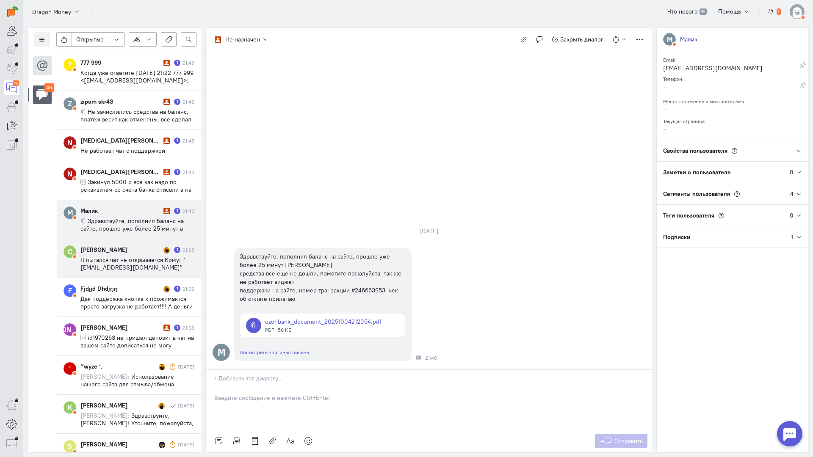
click at [110, 268] on span "Я пытался чат не открывается Кому: "[EMAIL_ADDRESS][DOMAIN_NAME]" <[EMAIL_ADDRE…" at bounding box center [134, 279] width 108 height 46
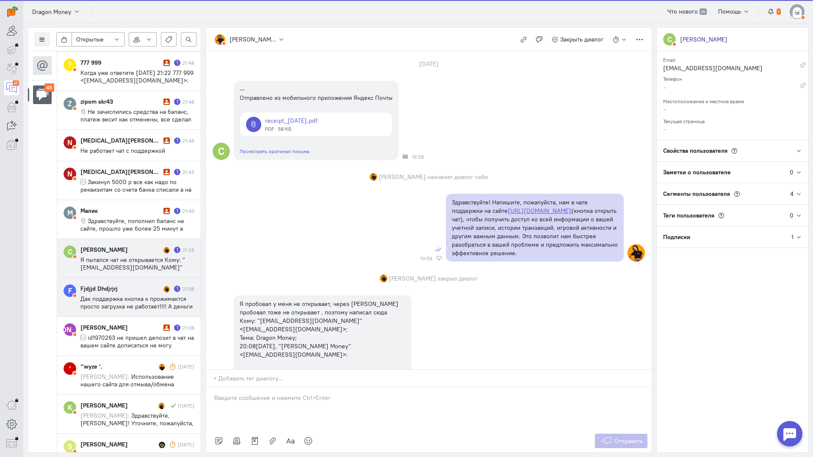
scroll to position [907, 0]
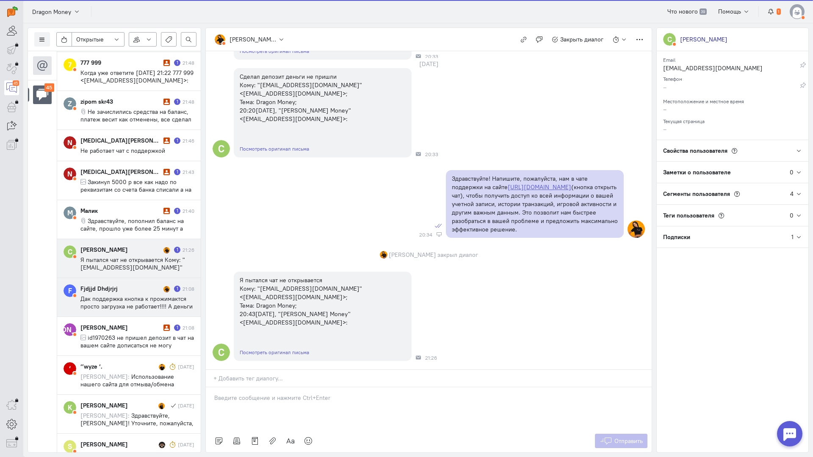
click at [135, 301] on span "Дак поддержка кнопка к прожимактся просто загрузка не работает!!!! А деньги то …" at bounding box center [136, 314] width 112 height 38
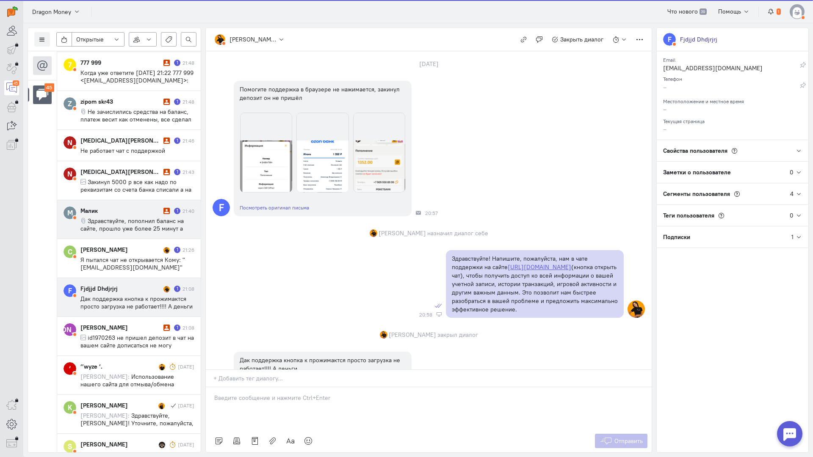
scroll to position [0, 0]
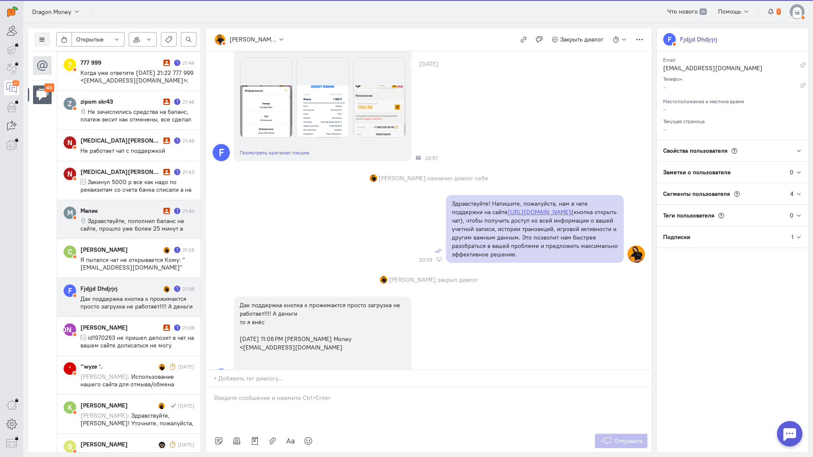
click at [126, 214] on div "Малик" at bounding box center [120, 211] width 81 height 8
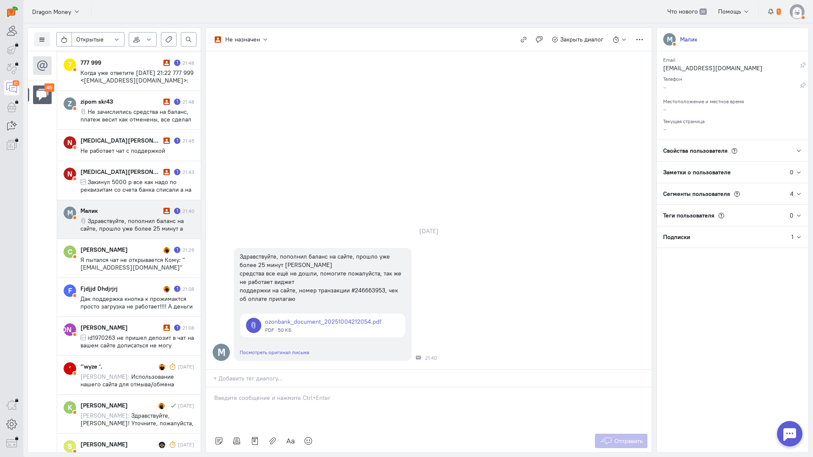
click at [240, 394] on p at bounding box center [428, 398] width 429 height 8
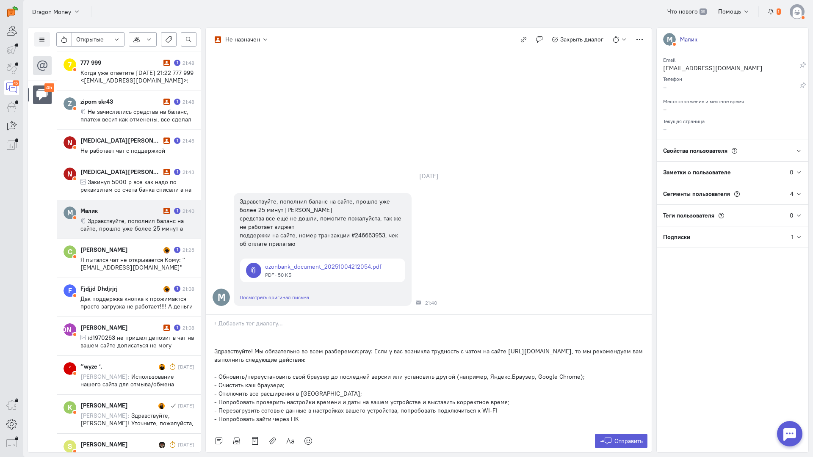
click at [215, 332] on div "Здравствуйте! Мы обязательно во всем разберемся:pray: Если у вас возникла трудн…" at bounding box center [429, 380] width 446 height 97
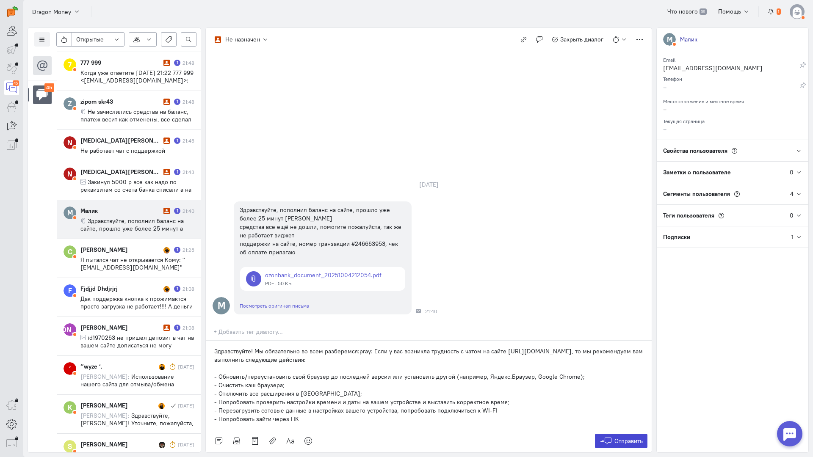
click at [616, 437] on span "Отправить" at bounding box center [628, 441] width 28 height 8
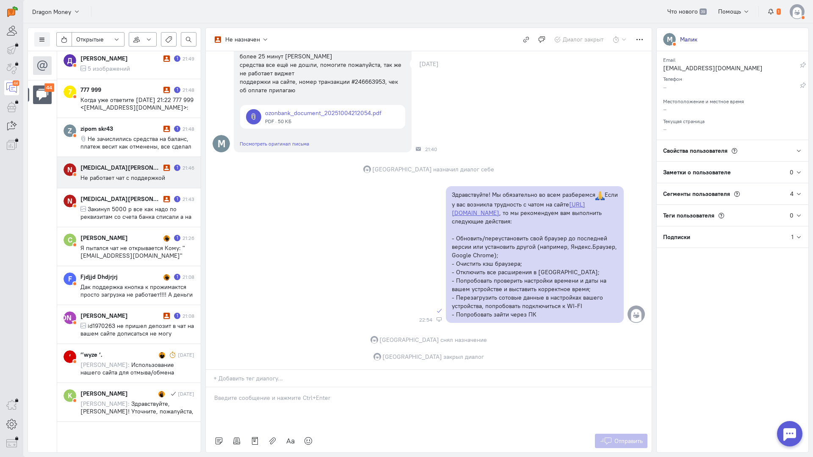
scroll to position [1680, 0]
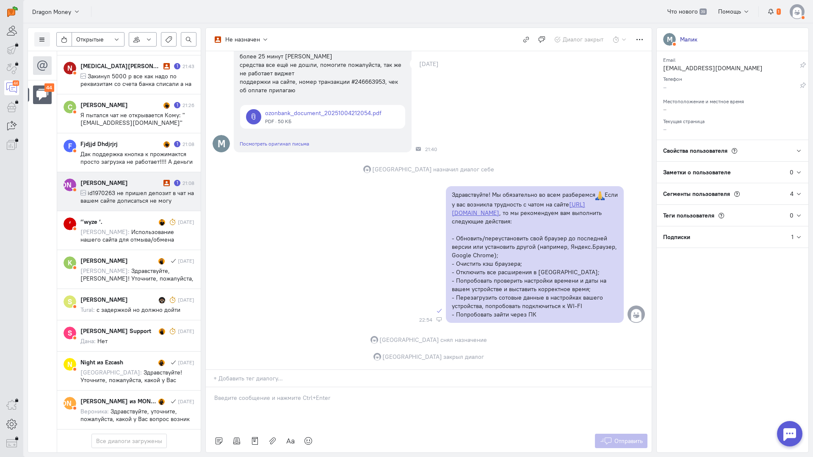
click at [141, 189] on span "id1970263 не пришел депозит в чат на вашем сайте дописаться не могу" at bounding box center [136, 196] width 113 height 15
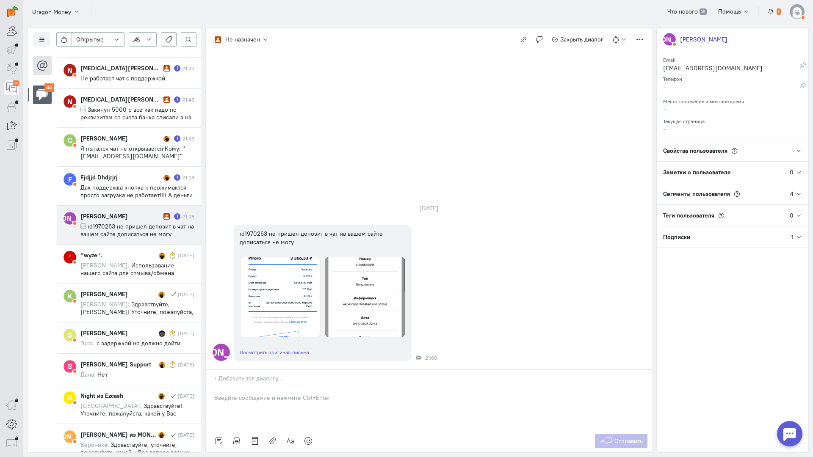
scroll to position [1548, 0]
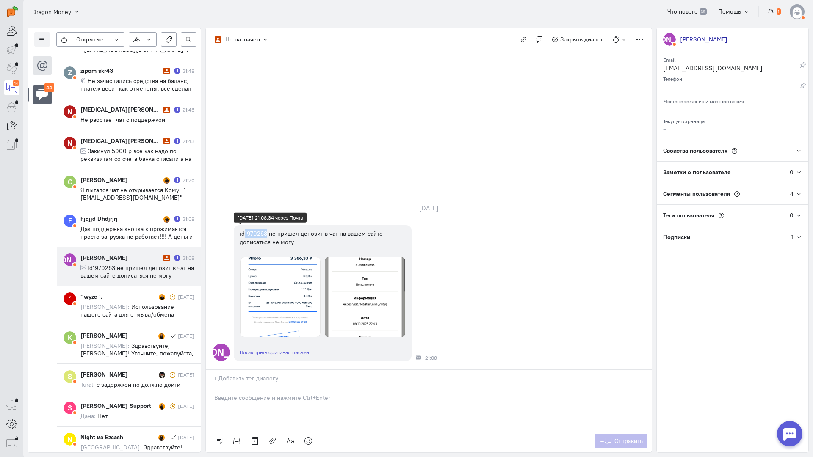
copy div "1970263"
drag, startPoint x: 267, startPoint y: 181, endPoint x: 245, endPoint y: 180, distance: 22.4
click at [245, 229] on div "id1970263 не пришел депозит в чат на вашем сайте дописаться не могу" at bounding box center [323, 237] width 166 height 17
click at [364, 257] on img at bounding box center [365, 297] width 80 height 80
click at [294, 257] on img at bounding box center [280, 297] width 80 height 80
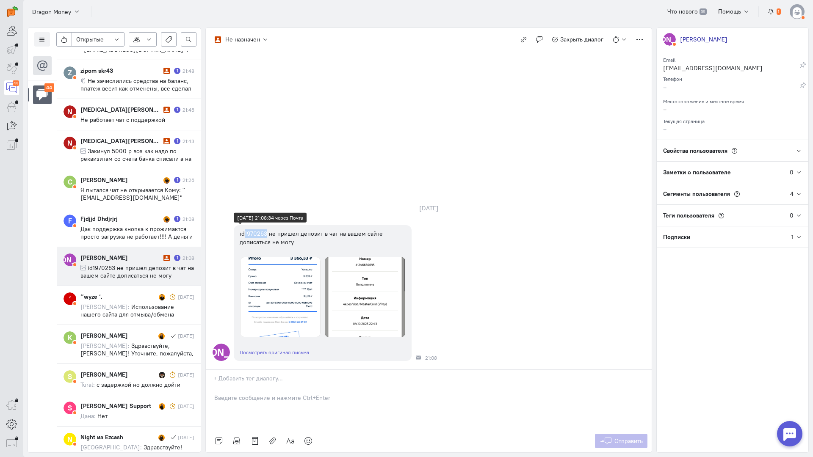
click at [288, 265] on img at bounding box center [280, 297] width 80 height 80
click at [268, 387] on div at bounding box center [429, 408] width 446 height 42
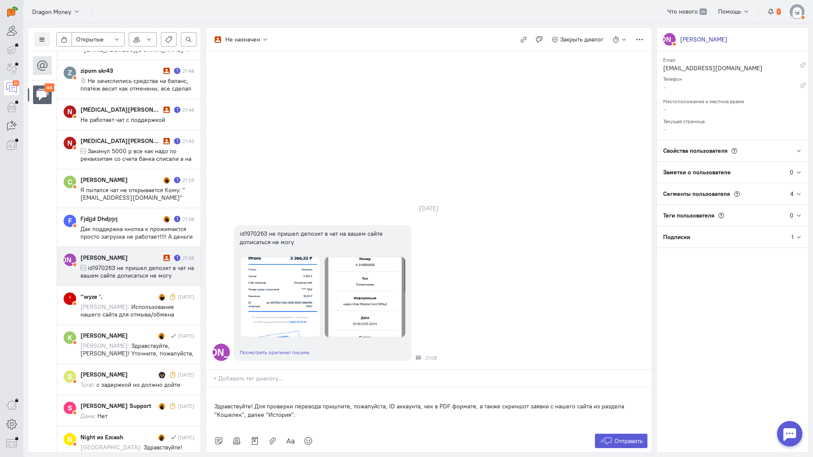
click at [210, 387] on div "Здравствуйте! Для проверки перевода пришлите, пожалуйста, ID аккаунта, чек в PD…" at bounding box center [429, 408] width 446 height 42
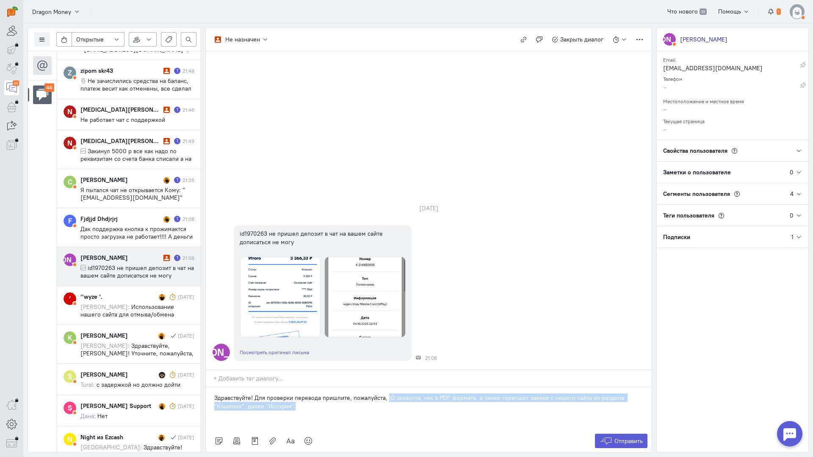
drag, startPoint x: 302, startPoint y: 358, endPoint x: 386, endPoint y: 343, distance: 85.5
click at [386, 394] on p "Здравствуйте! Для проверки перевода пришлите, пожалуйста, ID аккаунта, чек в PD…" at bounding box center [428, 402] width 429 height 17
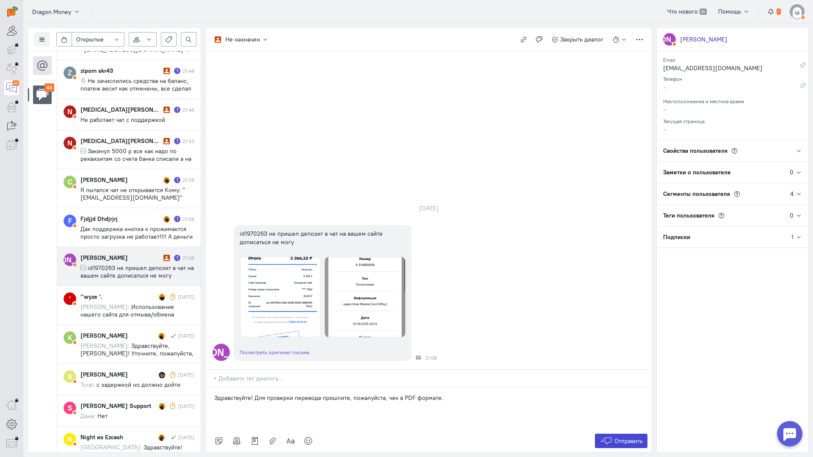
drag, startPoint x: 615, startPoint y: 392, endPoint x: 577, endPoint y: 366, distance: 45.9
click at [615, 437] on span "Отправить" at bounding box center [628, 441] width 28 height 8
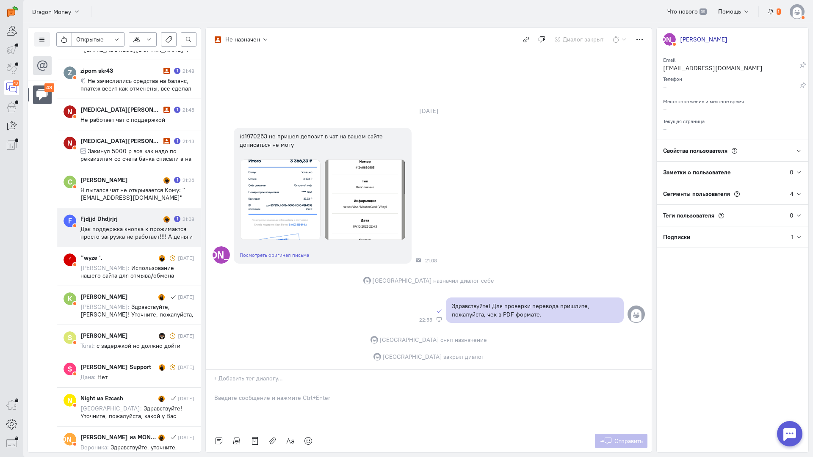
drag, startPoint x: 131, startPoint y: 218, endPoint x: 193, endPoint y: 224, distance: 62.5
click at [131, 218] on div "Fjdjjd Dhdjrjrj" at bounding box center [120, 219] width 81 height 8
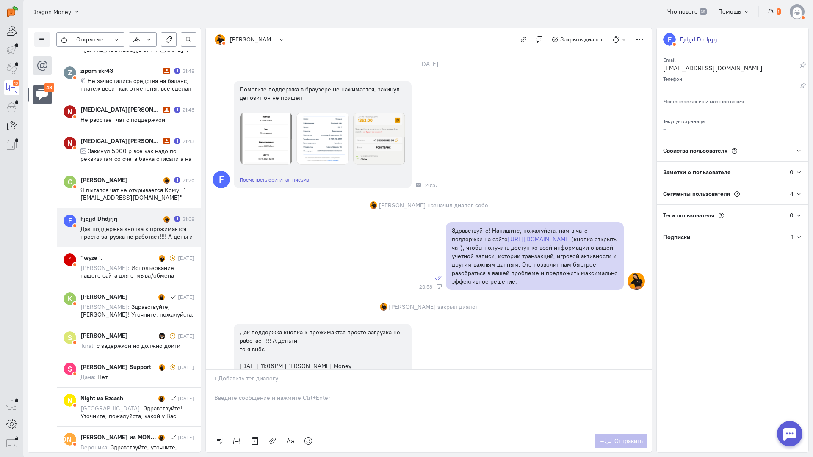
scroll to position [104, 0]
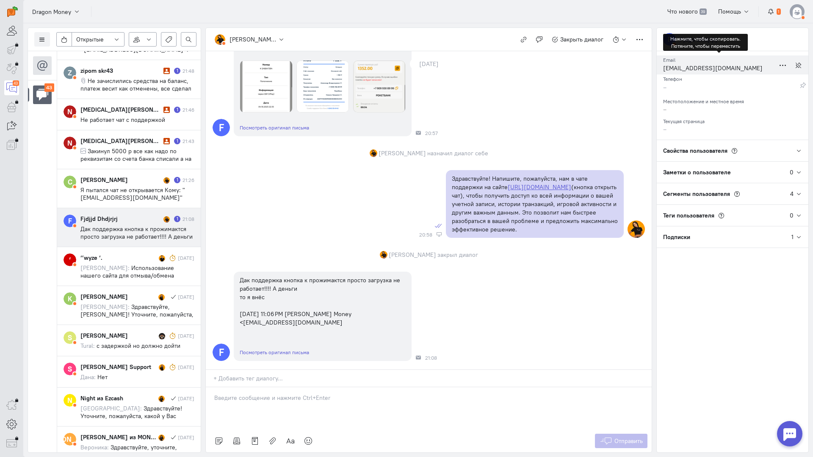
click at [683, 69] on div "[EMAIL_ADDRESS][DOMAIN_NAME]" at bounding box center [719, 69] width 112 height 11
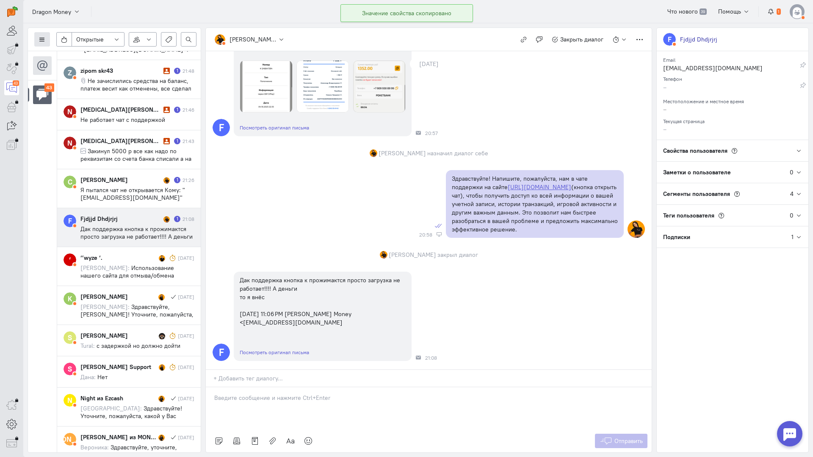
click at [39, 39] on button at bounding box center [42, 39] width 16 height 14
click at [76, 54] on span "Список пользователей" at bounding box center [82, 56] width 63 height 8
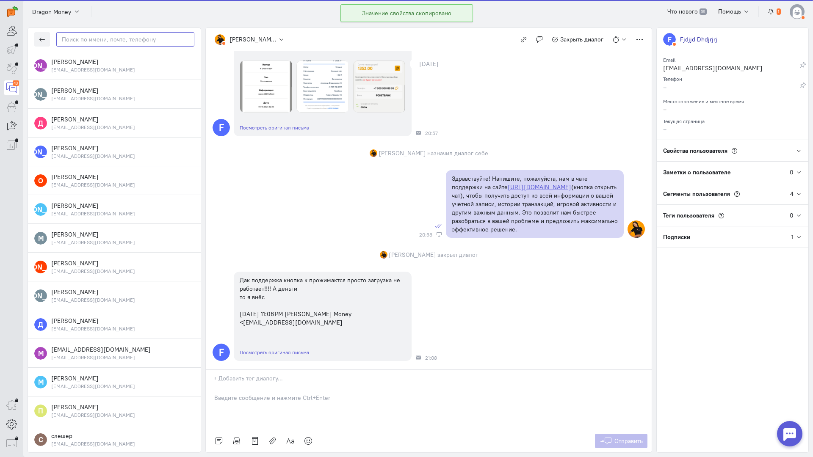
click at [87, 41] on input "text" at bounding box center [125, 39] width 138 height 14
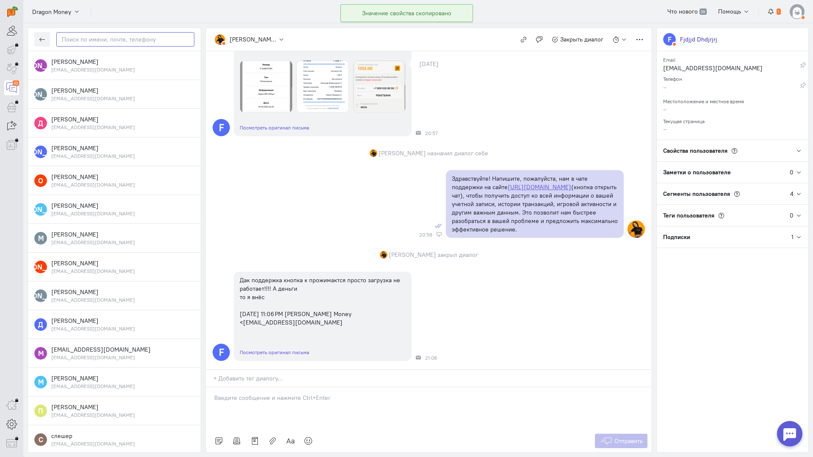
paste input "nizaminindzya@g"
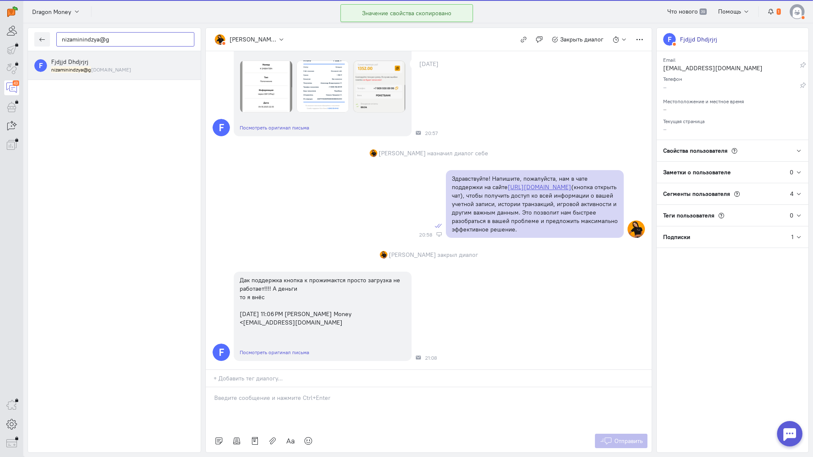
type input "nizaminindzya@g"
click at [77, 62] on span "Fjdjjd Dhdjrjrj" at bounding box center [69, 62] width 37 height 8
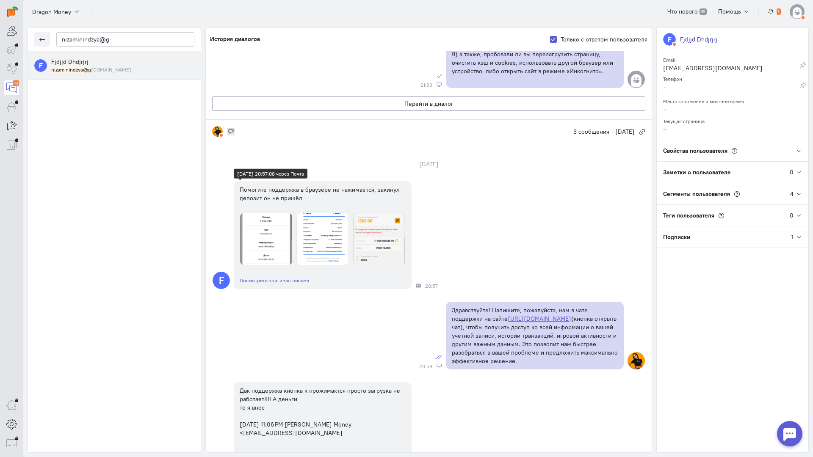
scroll to position [435, 0]
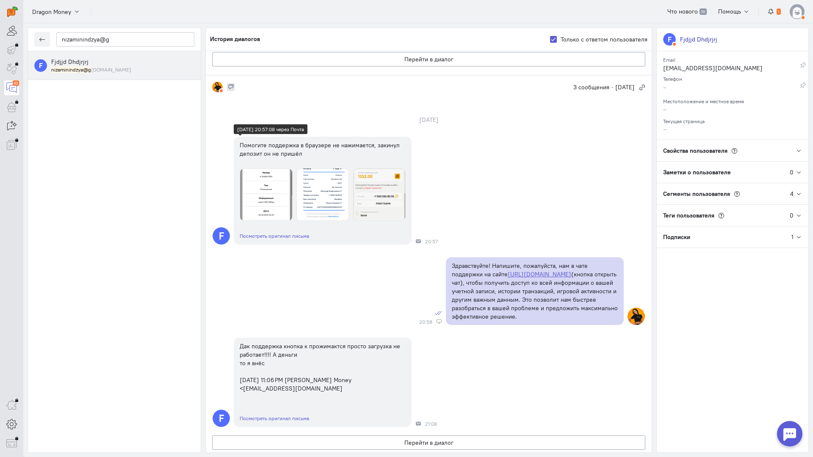
click at [313, 187] on img at bounding box center [322, 194] width 52 height 52
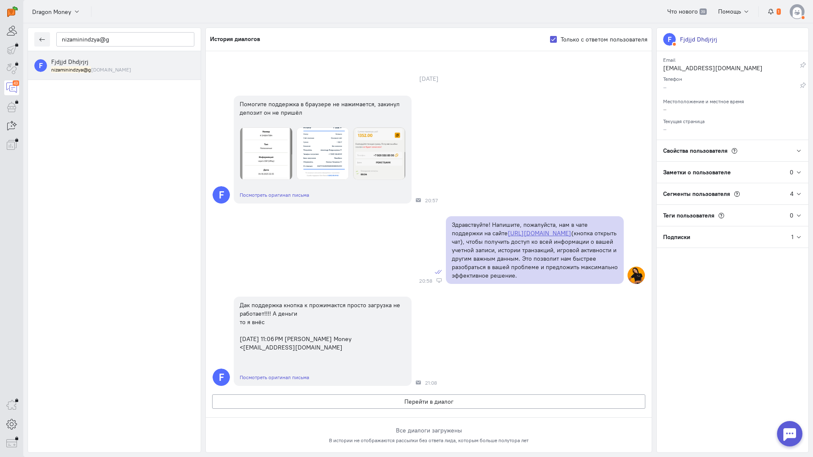
scroll to position [519, 0]
click at [298, 192] on link "Посмотреть оригинал письма" at bounding box center [274, 195] width 69 height 6
click at [320, 394] on button "Перейти в диалог" at bounding box center [428, 401] width 433 height 14
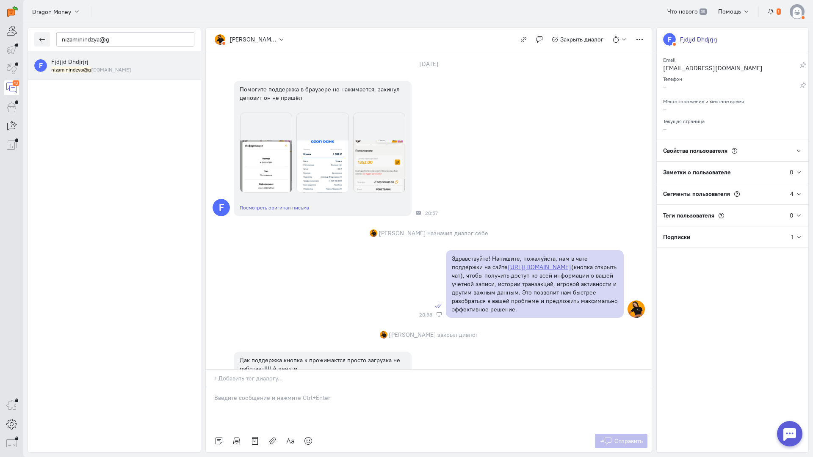
scroll to position [104, 0]
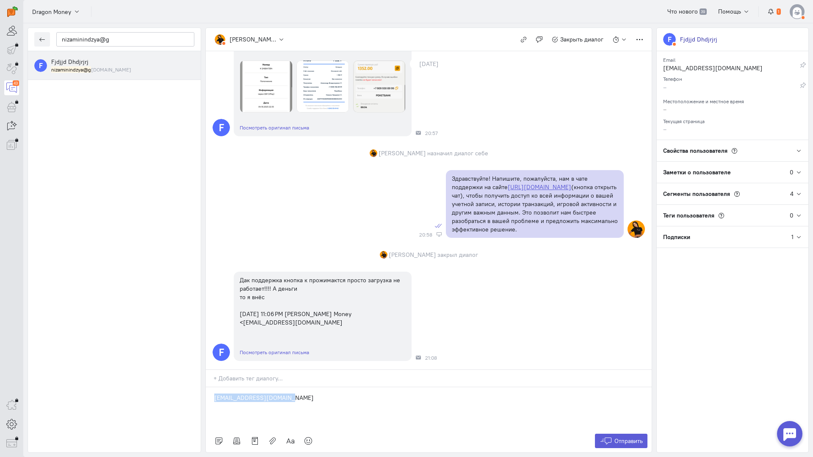
drag, startPoint x: 315, startPoint y: 351, endPoint x: 157, endPoint y: 385, distance: 162.3
click at [150, 347] on div "nizaminindzya@g F Fjdjjd Dhdjrjrj nizaminindzya@g [DOMAIN_NAME] [PERSON_NAME] Н…" at bounding box center [417, 240] width 789 height 434
drag, startPoint x: 301, startPoint y: 345, endPoint x: 279, endPoint y: 345, distance: 22.9
click at [278, 394] on p "[EMAIL_ADDRESS][DOMAIN_NAME]" at bounding box center [428, 398] width 429 height 8
drag, startPoint x: 310, startPoint y: 345, endPoint x: 287, endPoint y: 344, distance: 22.9
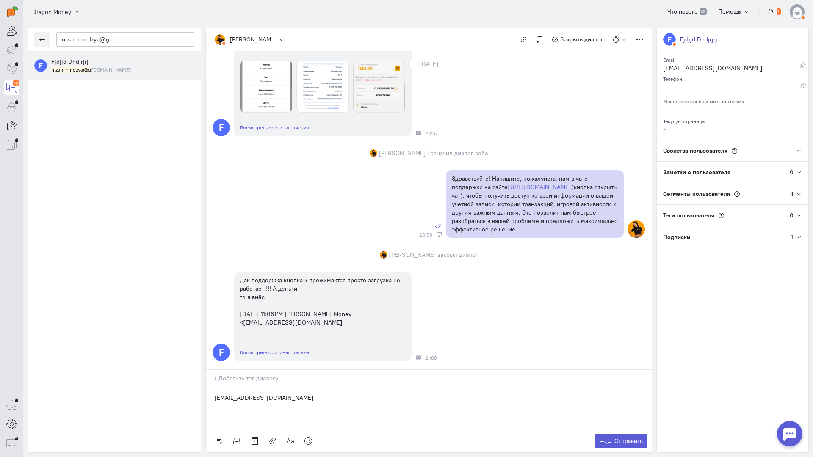
click at [291, 394] on p "[EMAIL_ADDRESS][DOMAIN_NAME]" at bounding box center [428, 398] width 429 height 8
click at [290, 394] on p "[EMAIL_ADDRESS][DOMAIN_NAME]" at bounding box center [428, 398] width 429 height 8
drag, startPoint x: 199, startPoint y: 336, endPoint x: 157, endPoint y: 328, distance: 43.6
click at [139, 335] on div "nizaminindzya@g F Fjdjjd Dhdjrjrj nizaminindzya@g [DOMAIN_NAME] [PERSON_NAME] Н…" at bounding box center [417, 240] width 789 height 434
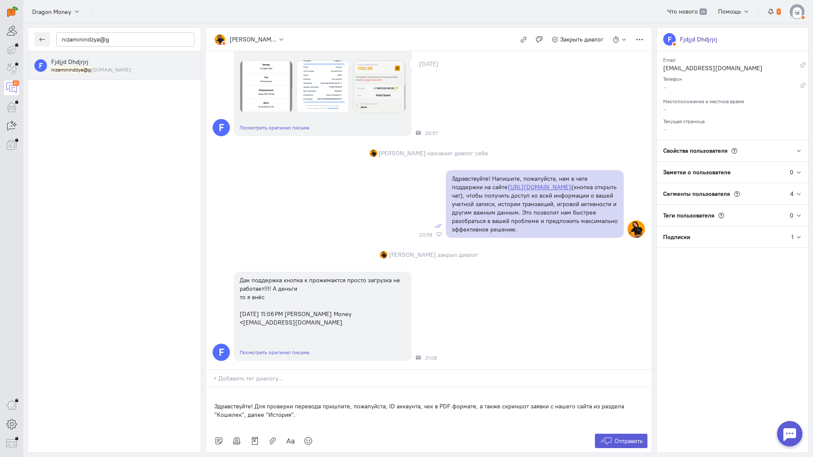
click at [211, 387] on div "Здравствуйте! Для проверки перевода пришлите, пожалуйста, ID аккаунта, чек в PD…" at bounding box center [429, 408] width 446 height 42
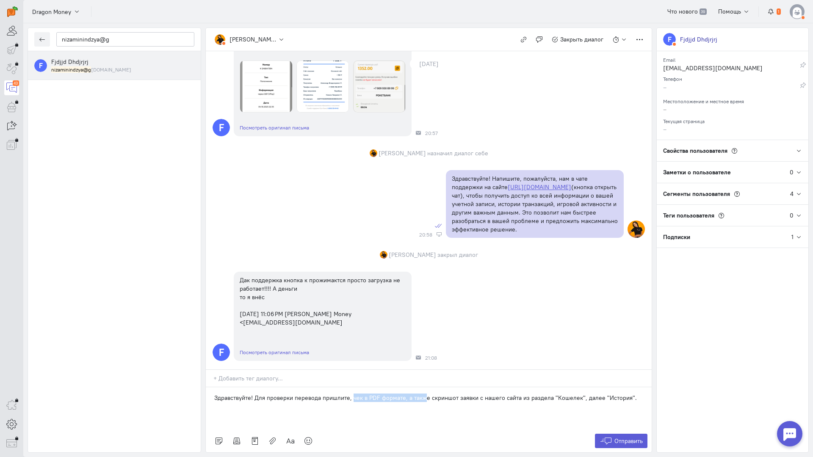
drag, startPoint x: 421, startPoint y: 345, endPoint x: 351, endPoint y: 348, distance: 69.9
click at [351, 394] on p "Здравствуйте! Для проверки перевода пришлите, чек в PDF формате, а также скринш…" at bounding box center [428, 398] width 429 height 8
drag, startPoint x: 401, startPoint y: 347, endPoint x: 630, endPoint y: 347, distance: 229.0
click at [630, 394] on p "Здравствуйте! Для проверки перевода пришлите, чек в PDF формате, а также скринш…" at bounding box center [428, 398] width 429 height 8
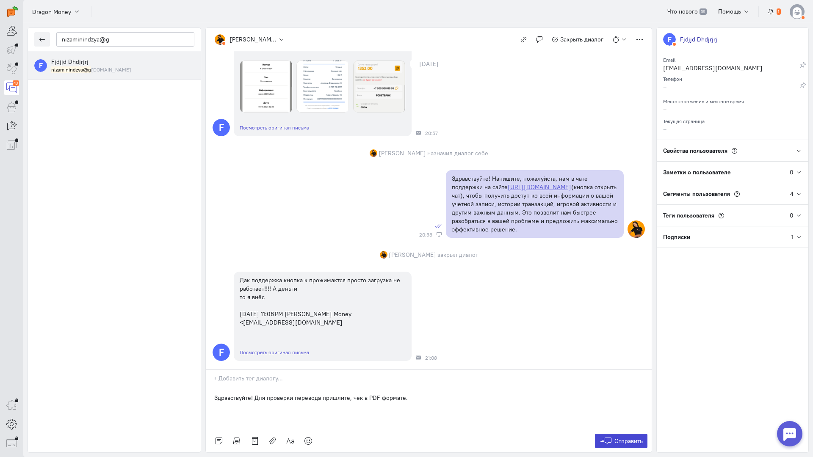
click at [611, 434] on button "Отправить" at bounding box center [621, 441] width 53 height 14
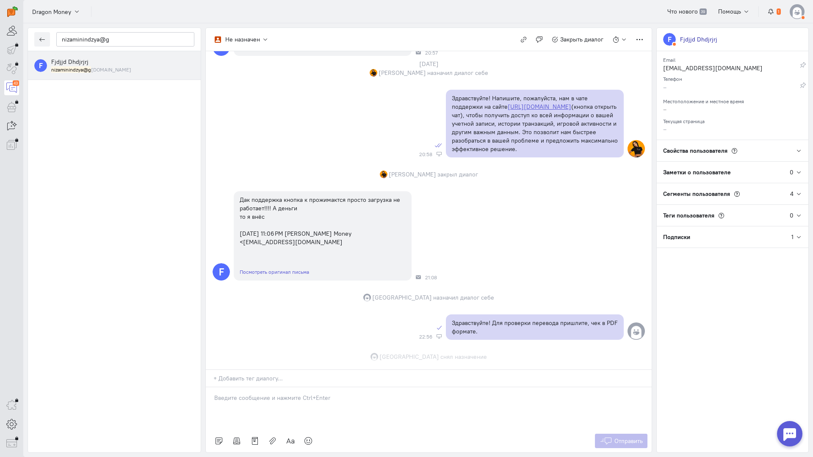
scroll to position [201, 0]
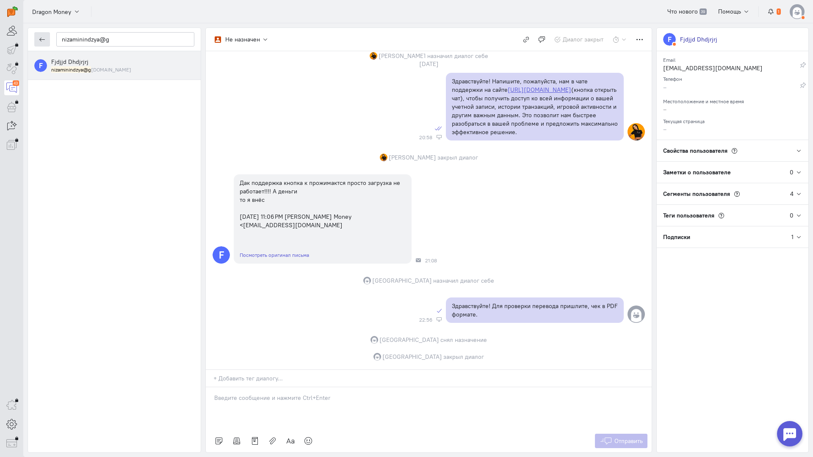
click at [41, 36] on button "button" at bounding box center [42, 39] width 16 height 14
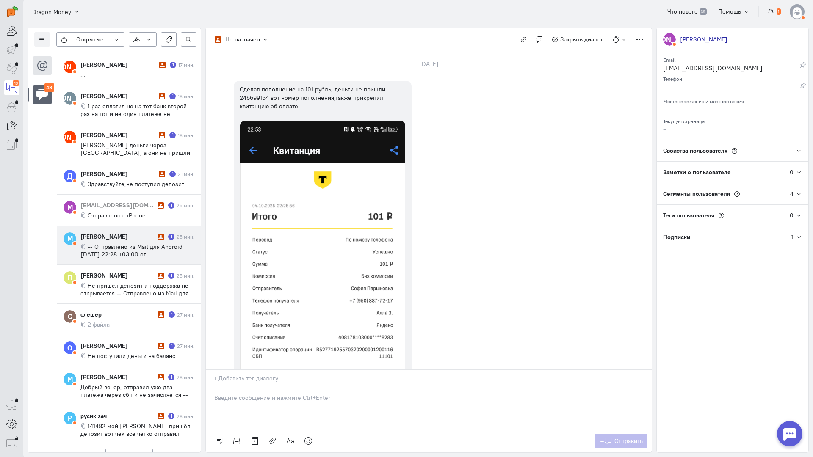
scroll to position [400, 0]
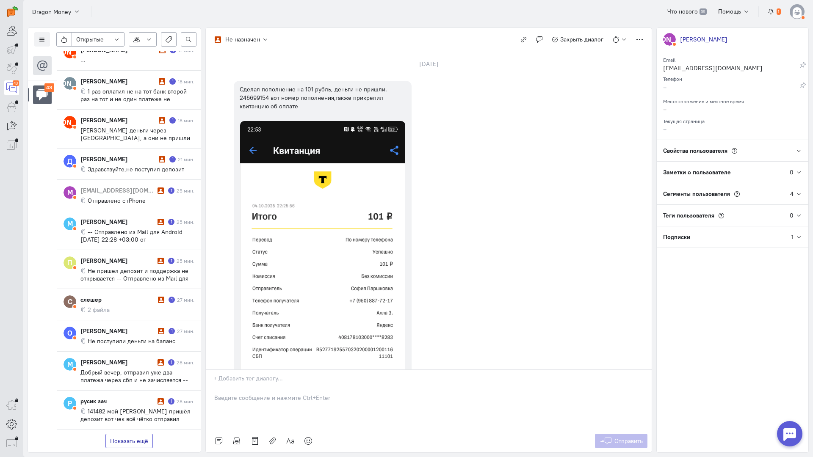
click at [127, 434] on button "Показать ещё" at bounding box center [128, 441] width 47 height 14
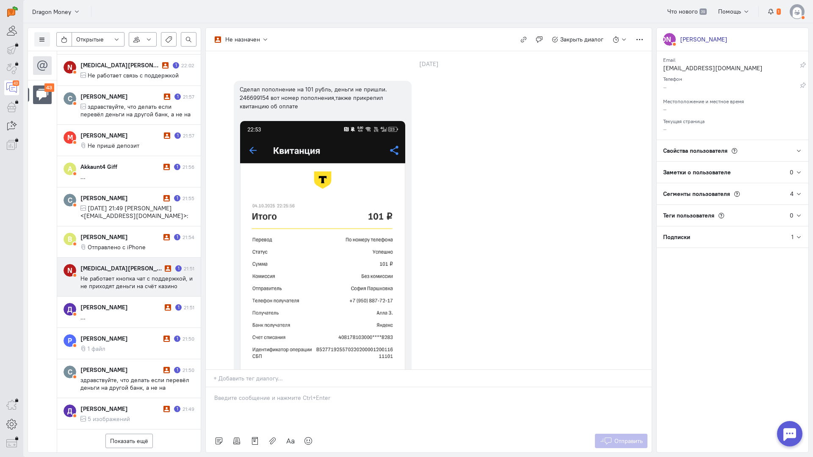
scroll to position [1154, 0]
click at [130, 275] on span "Не работает кнопка чат с поддержкой, и не приходят деньги на счёт казино" at bounding box center [136, 282] width 112 height 15
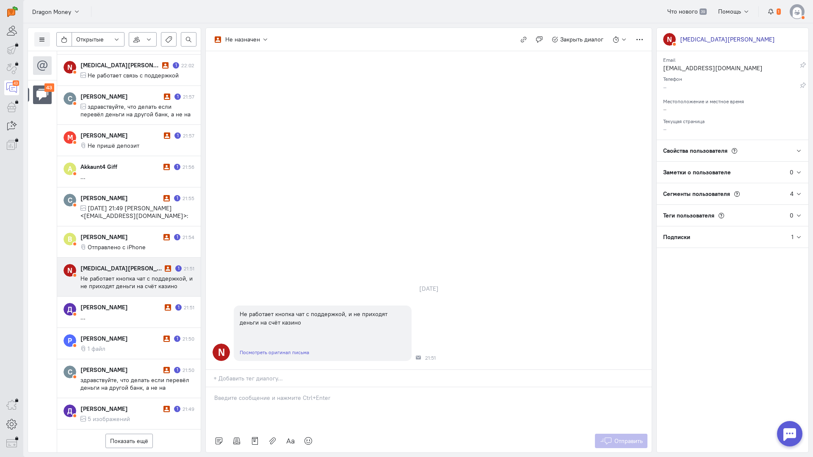
click at [267, 387] on div at bounding box center [429, 408] width 446 height 42
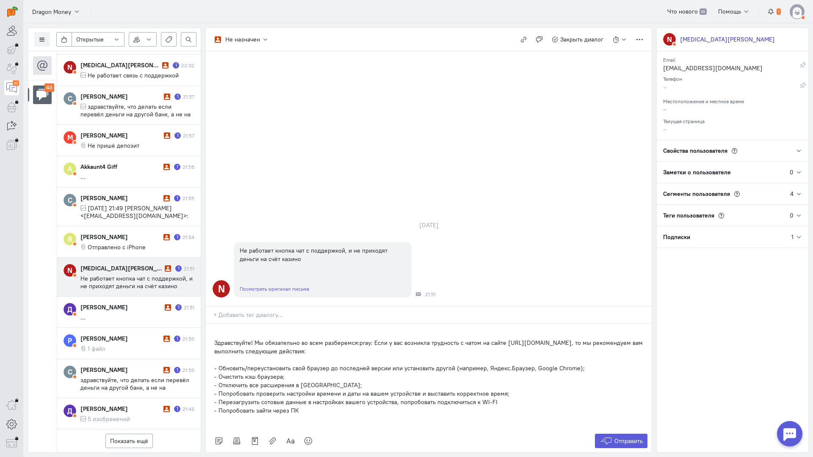
click at [212, 324] on div "Здравствуйте! Мы обязательно во всем разберемся:pray: Если у вас возникла трудн…" at bounding box center [429, 377] width 446 height 106
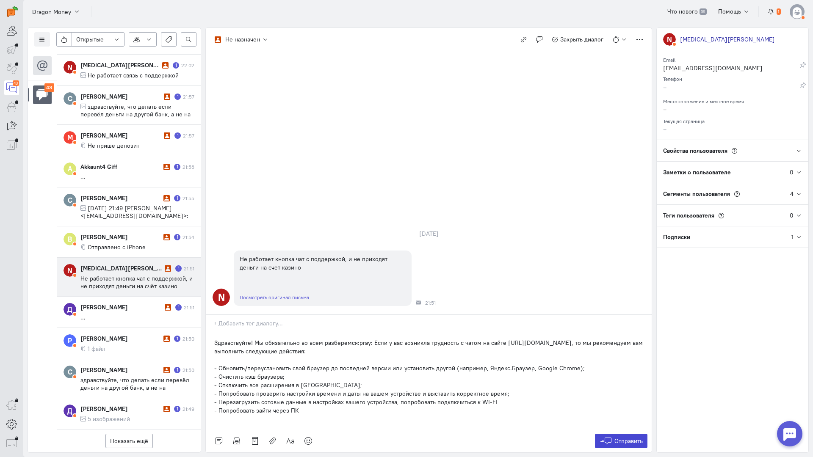
click at [610, 434] on button "Отправить" at bounding box center [621, 441] width 53 height 14
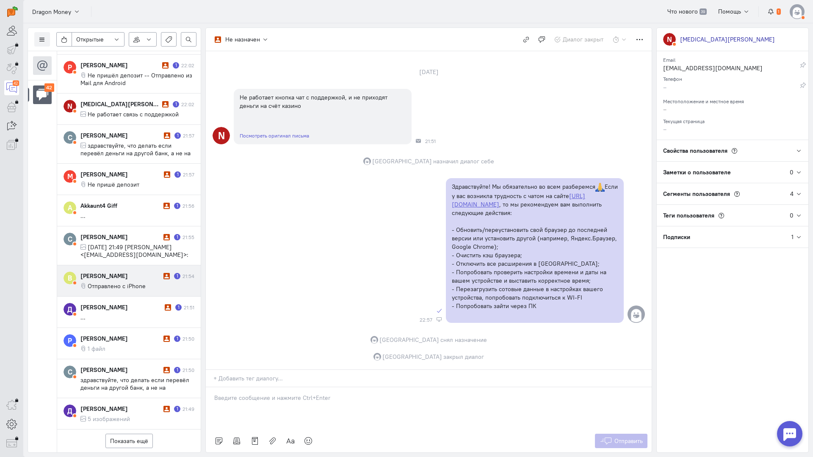
scroll to position [1116, 0]
click at [121, 272] on div "[PERSON_NAME]" at bounding box center [120, 276] width 81 height 8
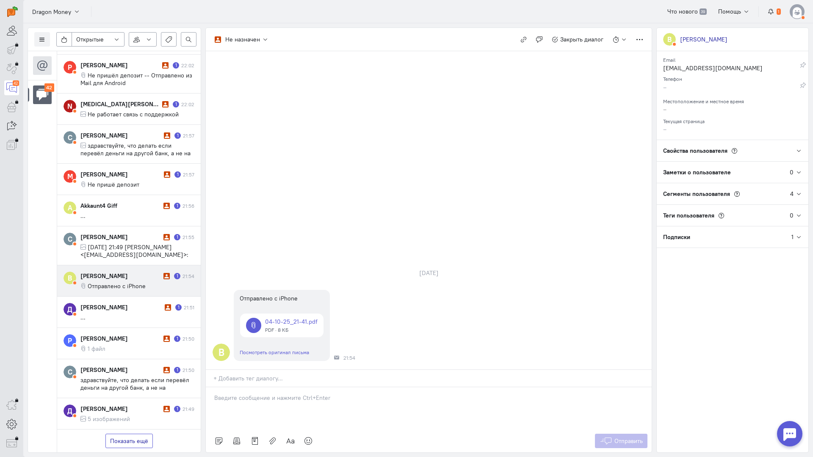
click at [139, 434] on button "Показать ещё" at bounding box center [128, 441] width 47 height 14
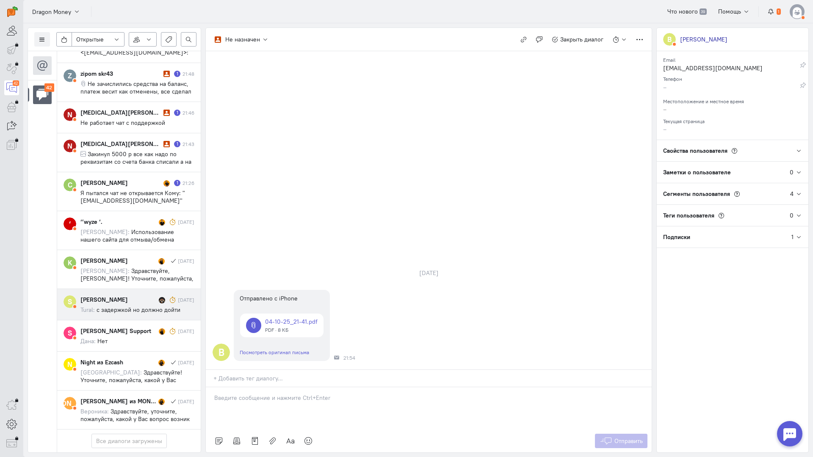
scroll to position [1558, 0]
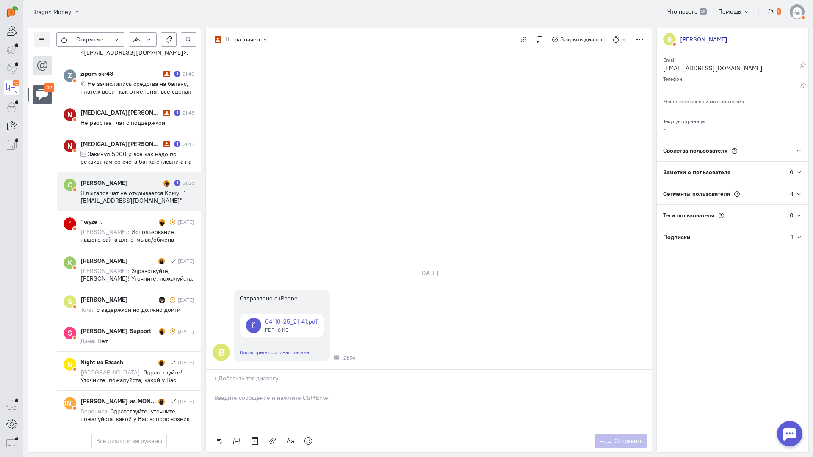
click at [143, 189] on span "Я пытался чат не открывается Кому: "[EMAIL_ADDRESS][DOMAIN_NAME]" <[EMAIL_ADDRE…" at bounding box center [134, 212] width 108 height 46
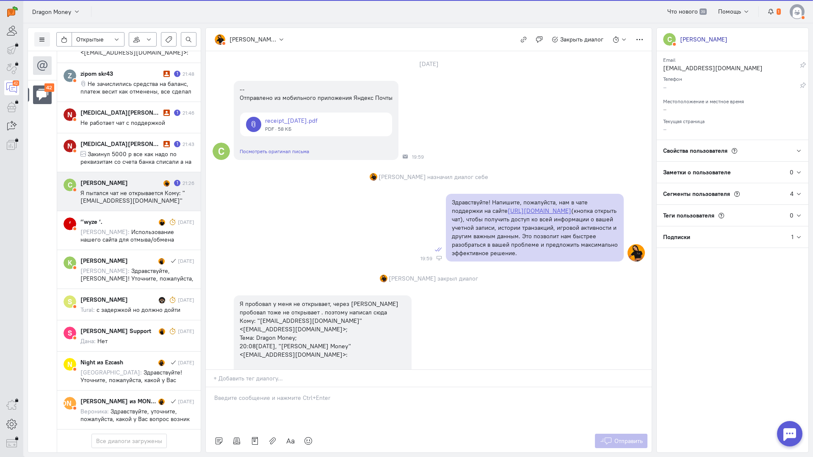
scroll to position [907, 0]
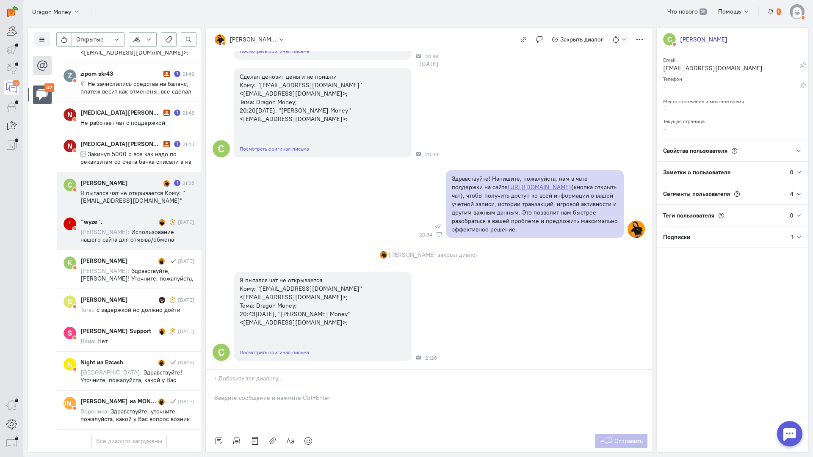
click at [135, 218] on div "‘’wyze ‘." at bounding box center [118, 222] width 76 height 8
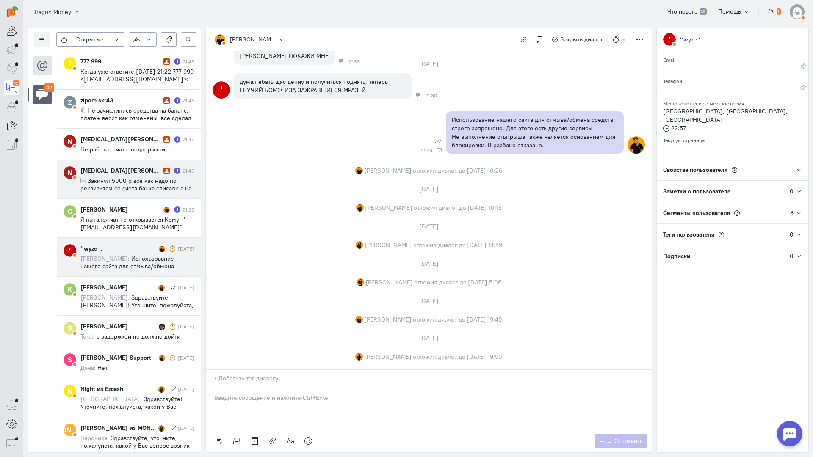
scroll to position [1467, 0]
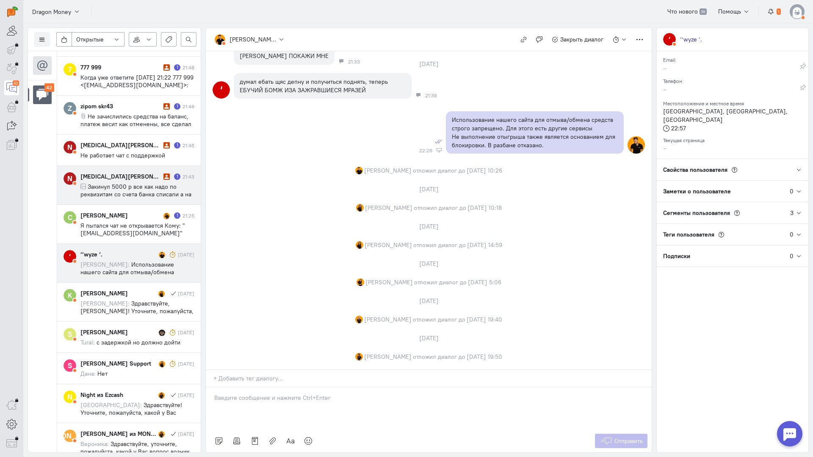
click at [139, 197] on span "Закинул 5000 р все как надо по реквизитам со счета банка списали а на казино не…" at bounding box center [135, 194] width 111 height 23
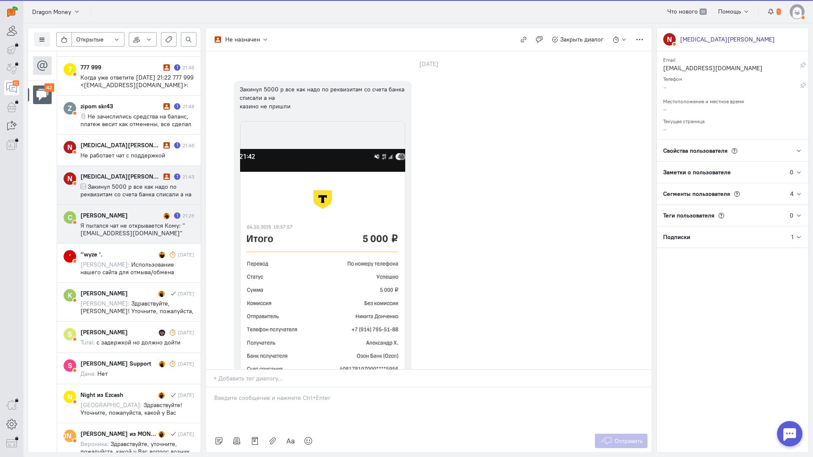
click at [139, 224] on span "Я пытался чат не открывается Кому: "[EMAIL_ADDRESS][DOMAIN_NAME]" <[EMAIL_ADDRE…" at bounding box center [134, 245] width 108 height 46
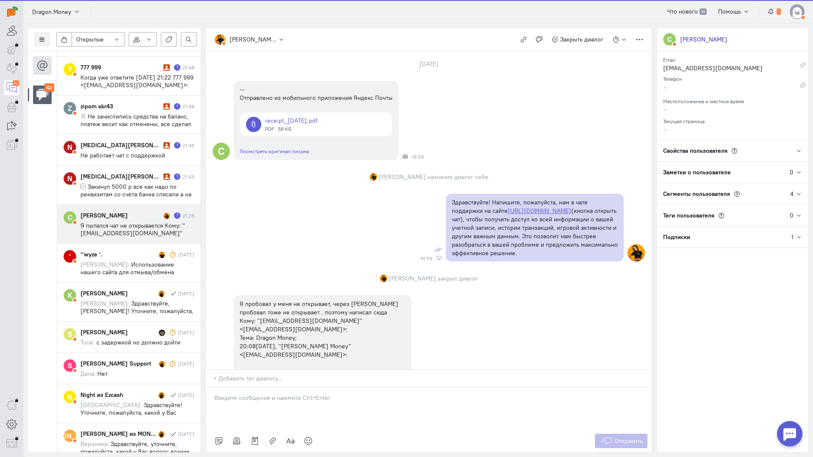
drag, startPoint x: 134, startPoint y: 190, endPoint x: 190, endPoint y: 208, distance: 58.5
click at [134, 190] on span "Закинул 5000 р все как надо по реквизитам со счета банка списали а на казино не…" at bounding box center [135, 194] width 111 height 23
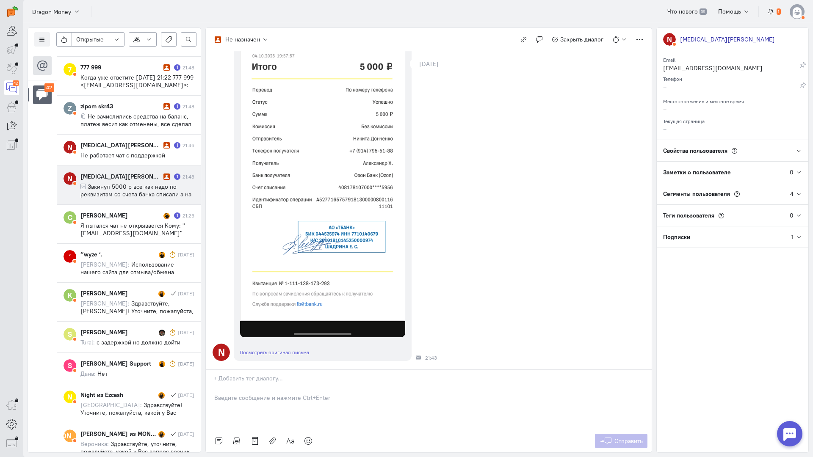
scroll to position [190, 0]
click at [259, 394] on p at bounding box center [428, 398] width 429 height 8
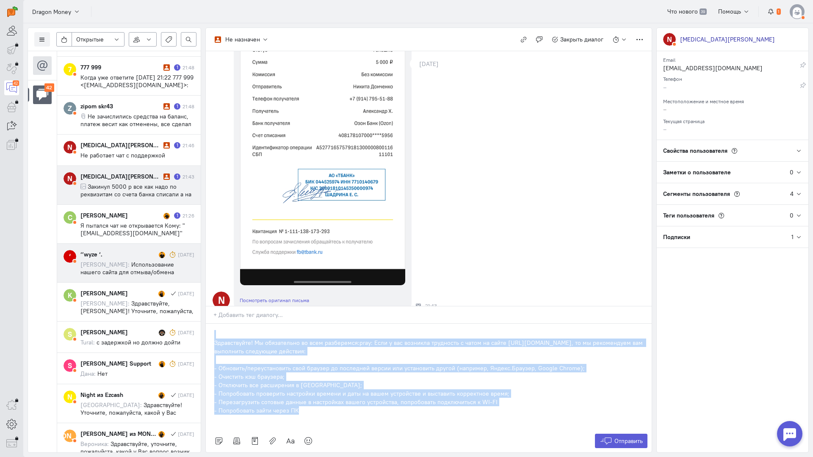
drag, startPoint x: 304, startPoint y: 362, endPoint x: 175, endPoint y: 267, distance: 160.4
click at [175, 267] on div "Список пользователей Включить темную тему Открытые Открытые диалоги Отложенные …" at bounding box center [417, 240] width 789 height 434
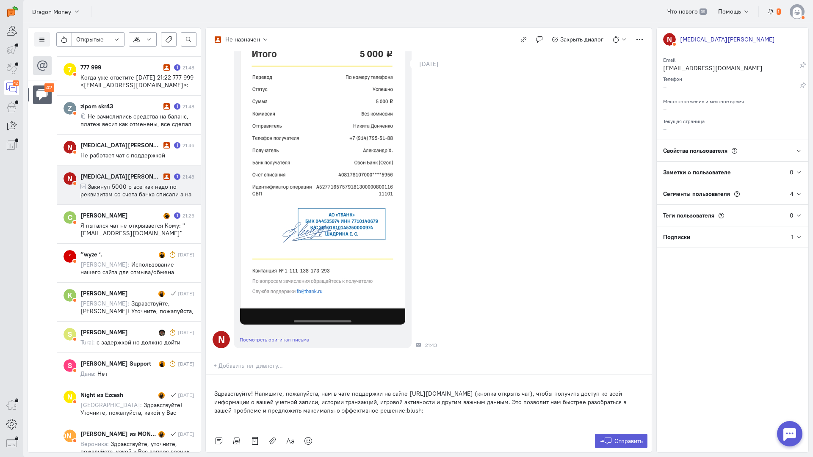
click at [213, 375] on div "Здравствуйте! Напишите, пожалуйста, нам в чате поддержки на сайте [URL][DOMAIN_…" at bounding box center [429, 402] width 446 height 55
click at [212, 375] on div "Здравствуйте! Напишите, пожалуйста, нам в чате поддержки на сайте [URL][DOMAIN_…" at bounding box center [429, 402] width 446 height 55
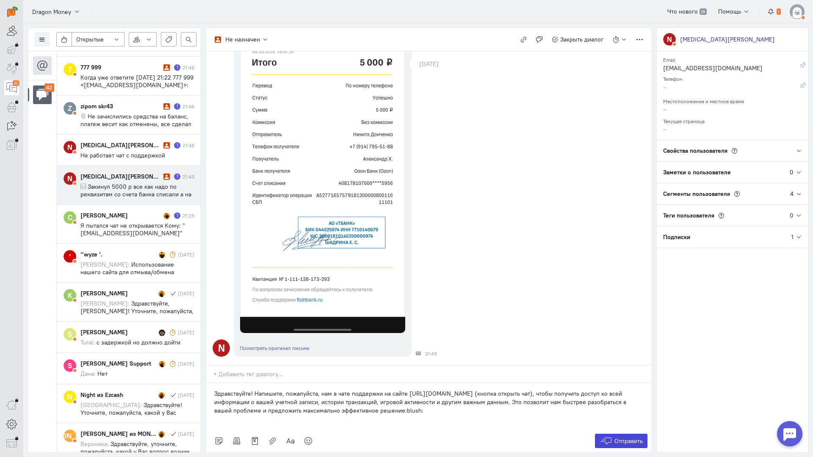
click at [618, 437] on span "Отправить" at bounding box center [628, 441] width 28 height 8
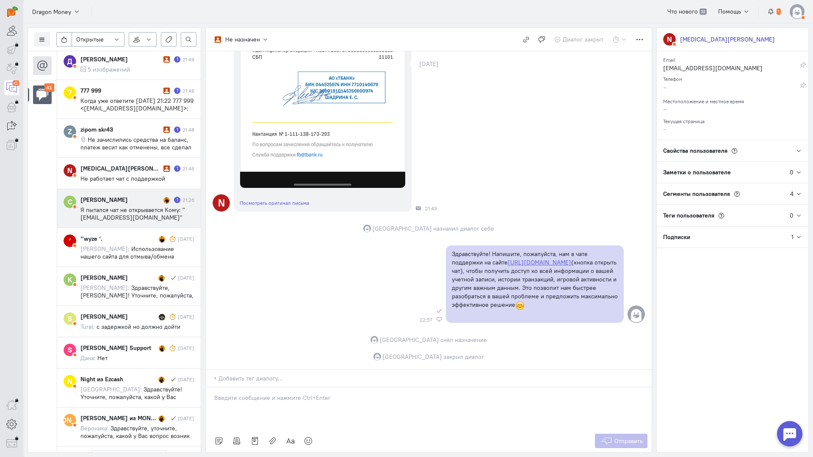
scroll to position [1418, 0]
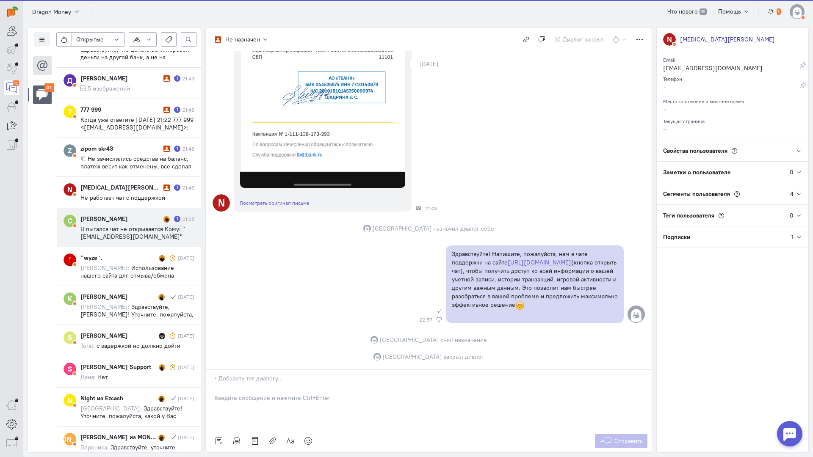
click at [124, 229] on span "Я пытался чат не открывается Кому: "[EMAIL_ADDRESS][DOMAIN_NAME]" <[EMAIL_ADDRE…" at bounding box center [134, 248] width 108 height 46
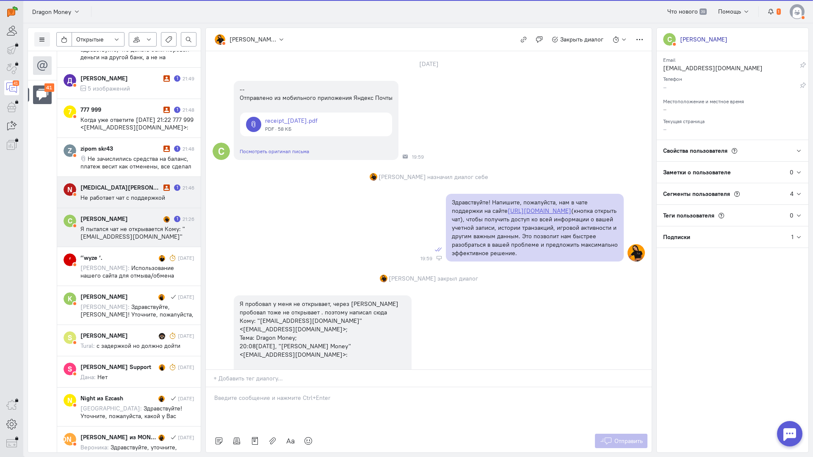
scroll to position [907, 0]
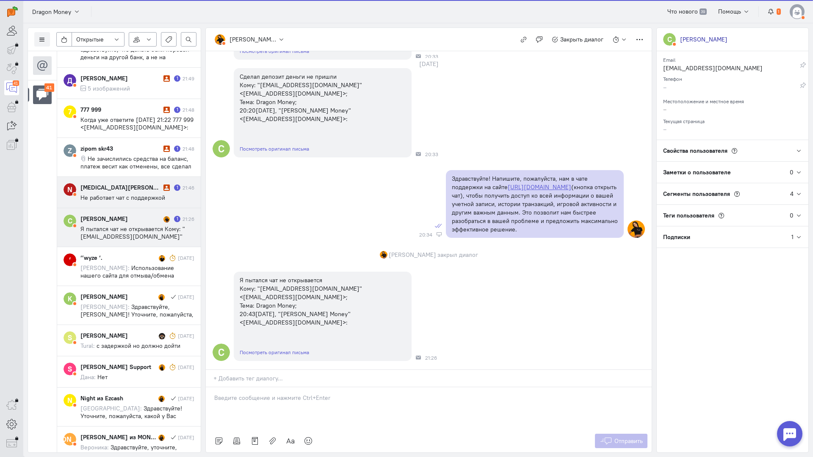
click at [124, 194] on span "Не работает чат с поддержкой" at bounding box center [122, 198] width 85 height 8
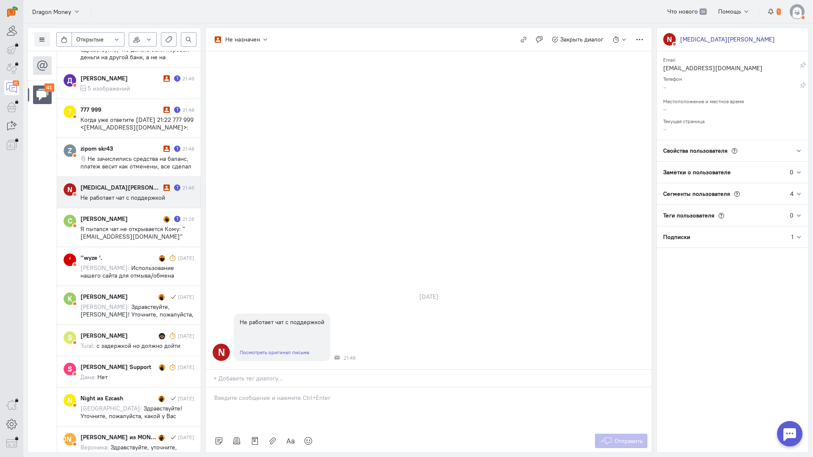
click at [268, 387] on div at bounding box center [429, 408] width 446 height 42
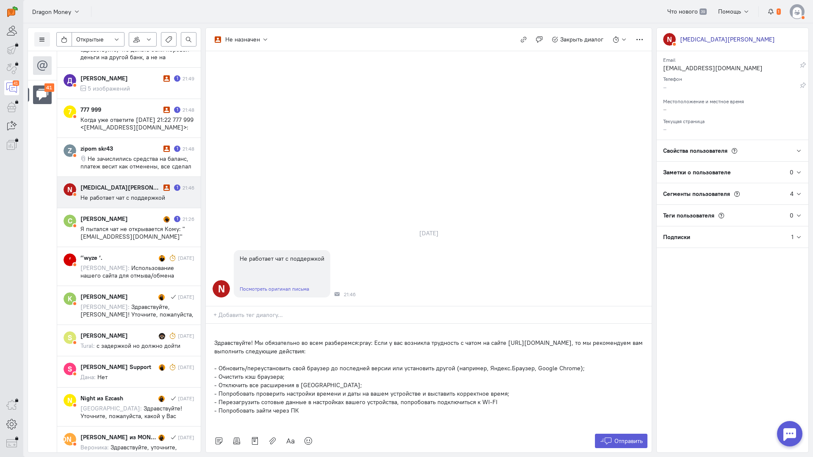
click at [212, 324] on div "Здравствуйте! Мы обязательно во всем разберемся:pray: Если у вас возникла трудн…" at bounding box center [429, 377] width 446 height 106
click at [643, 434] on button "Отправить" at bounding box center [621, 441] width 53 height 14
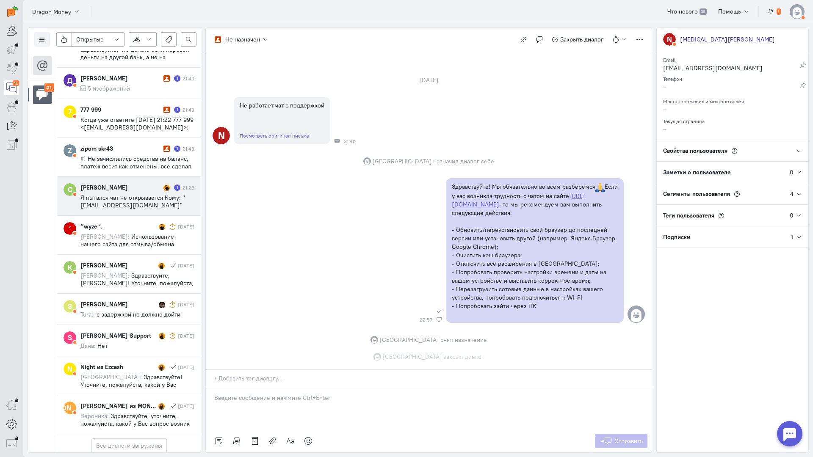
scroll to position [1418, 0]
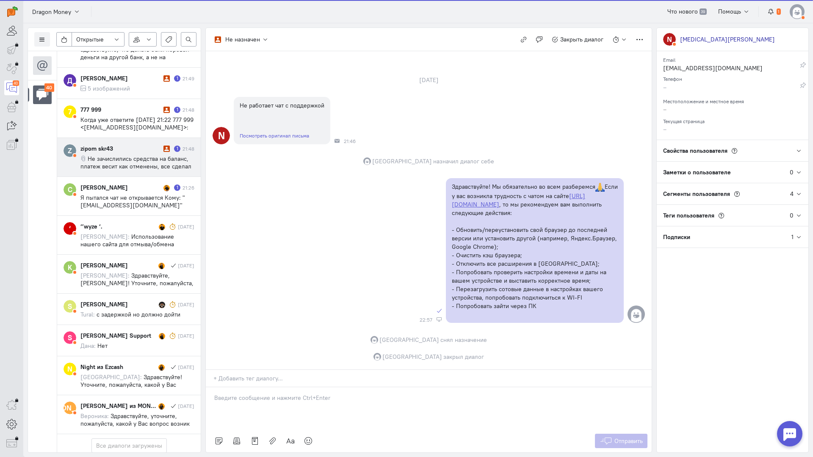
click at [116, 151] on div "zipom skr43" at bounding box center [120, 148] width 81 height 8
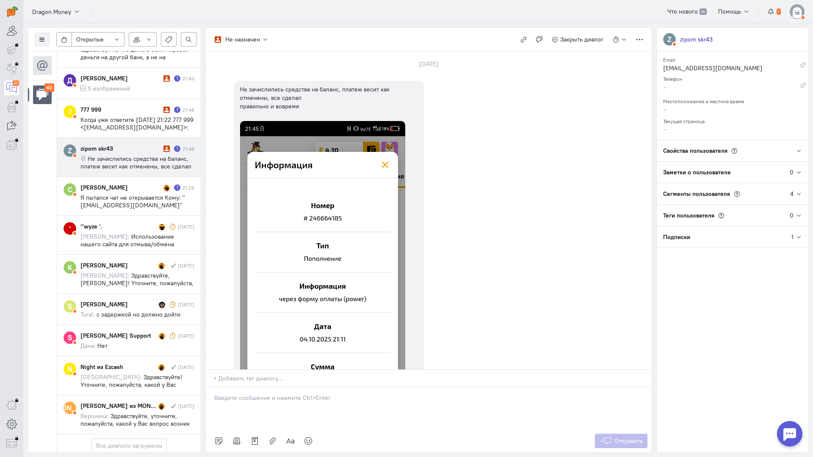
click at [238, 394] on p at bounding box center [428, 398] width 429 height 8
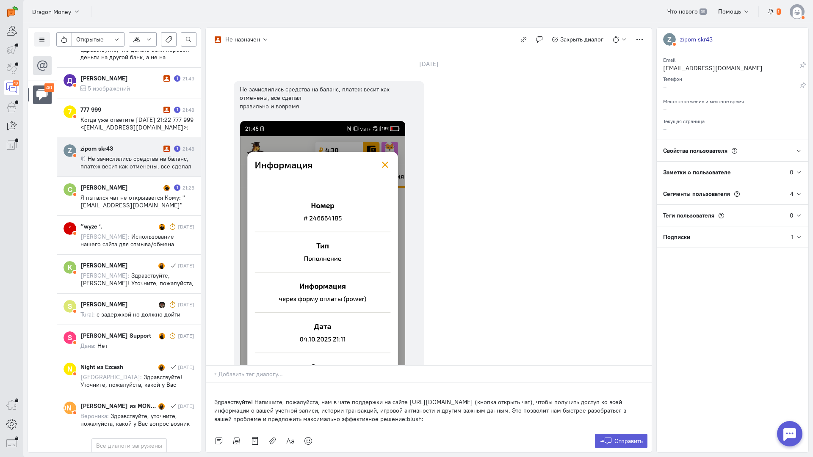
click at [213, 383] on div "Здравствуйте! Напишите, пожалуйста, нам в чате поддержки на сайте [URL][DOMAIN_…" at bounding box center [429, 406] width 446 height 47
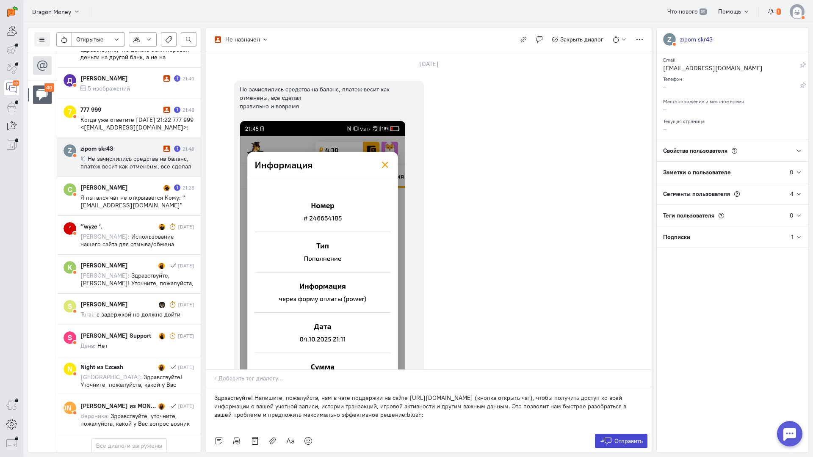
click at [615, 437] on span "Отправить" at bounding box center [628, 441] width 28 height 8
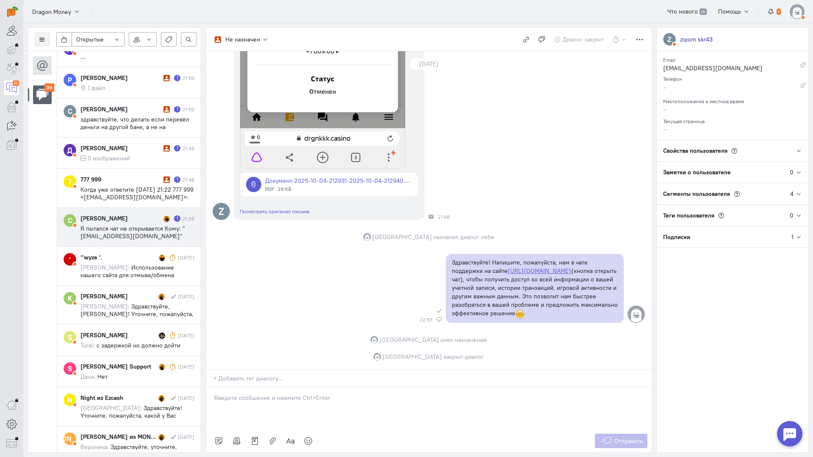
scroll to position [1321, 0]
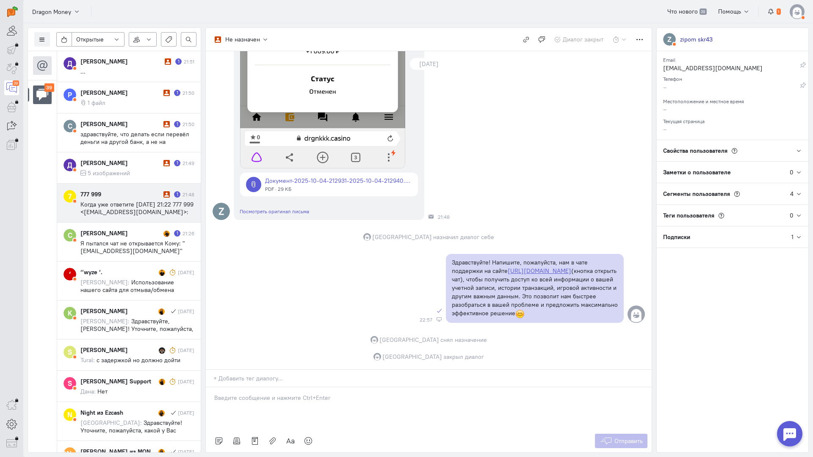
click at [124, 210] on cq-message "Когда уже ответите [DATE] 21:22 777 999 <[EMAIL_ADDRESS][DOMAIN_NAME]>:" at bounding box center [137, 208] width 114 height 15
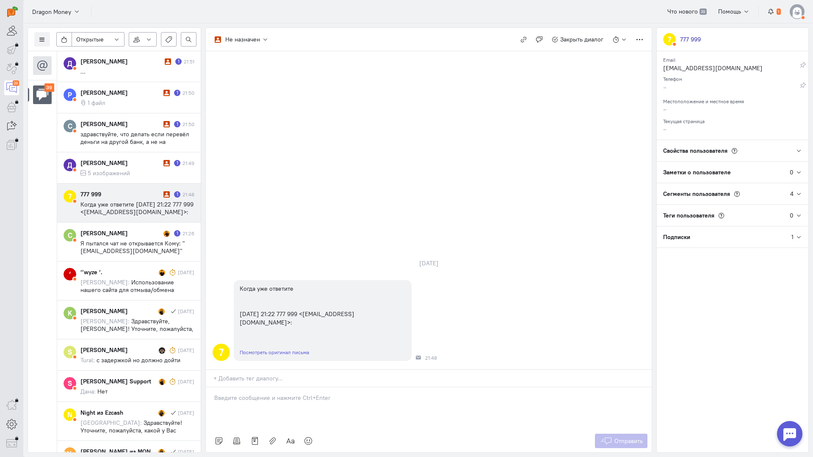
click at [246, 394] on p at bounding box center [428, 398] width 429 height 8
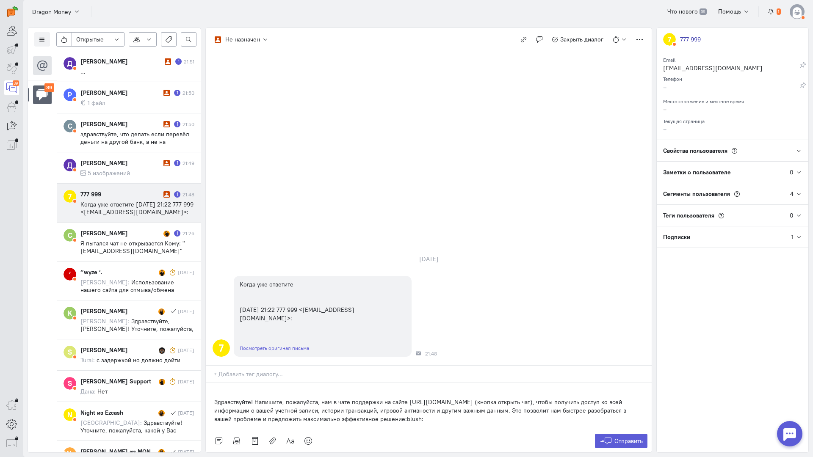
click at [214, 398] on p "Здравствуйте! Напишите, пожалуйста, нам в чате поддержки на сайте [URL][DOMAIN_…" at bounding box center [428, 410] width 429 height 25
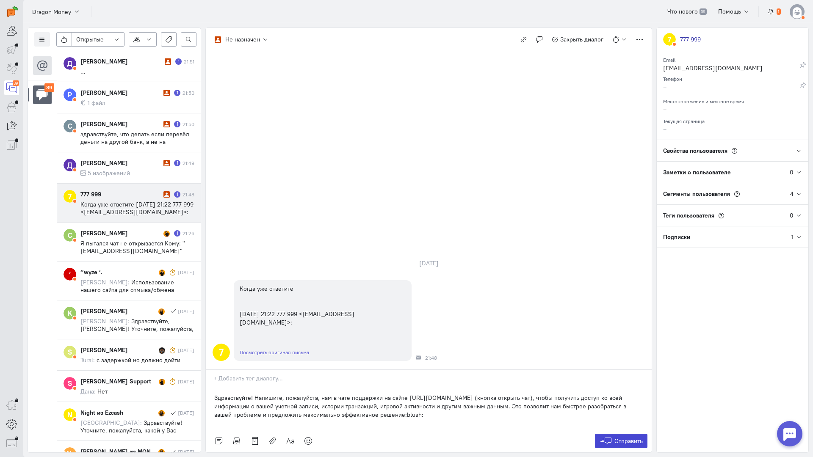
click at [606, 437] on icon at bounding box center [605, 441] width 13 height 8
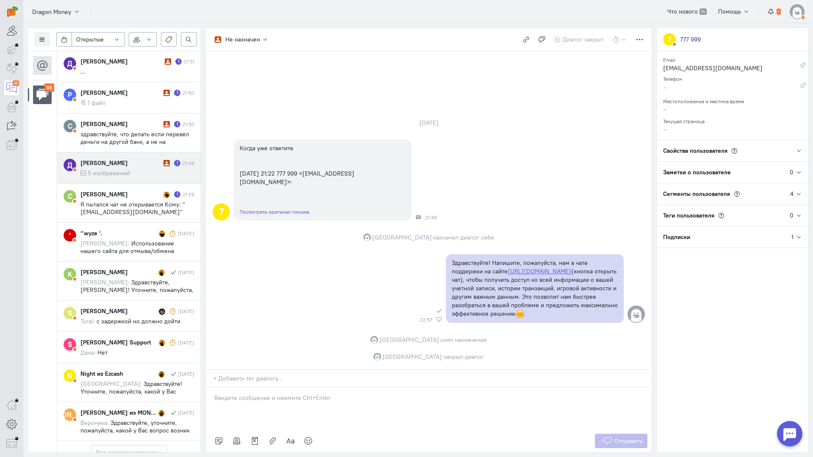
click at [113, 168] on div "[PERSON_NAME] 1 21:49 5 изображений" at bounding box center [137, 168] width 114 height 18
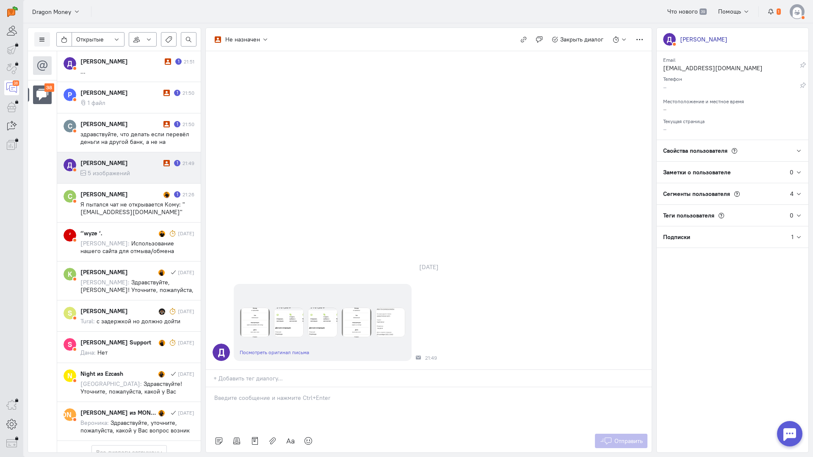
drag, startPoint x: 252, startPoint y: 356, endPoint x: 232, endPoint y: 352, distance: 19.8
click at [250, 387] on div at bounding box center [429, 408] width 446 height 42
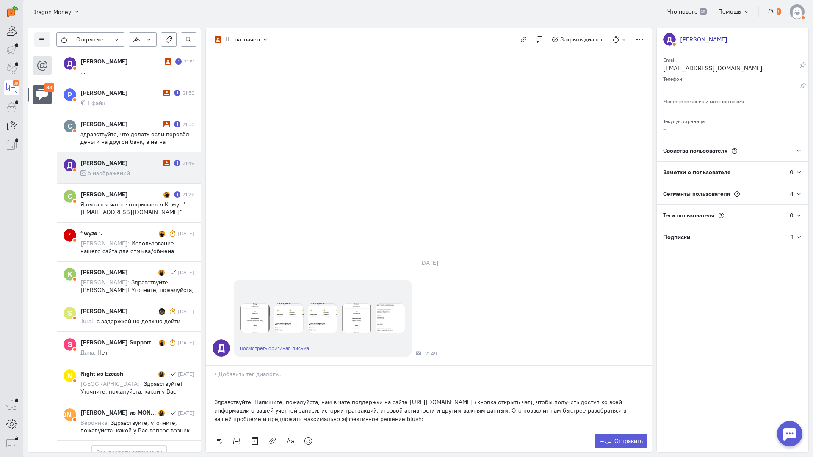
click at [215, 398] on p "Здравствуйте! Напишите, пожалуйста, нам в чате поддержки на сайте [URL][DOMAIN_…" at bounding box center [428, 410] width 429 height 25
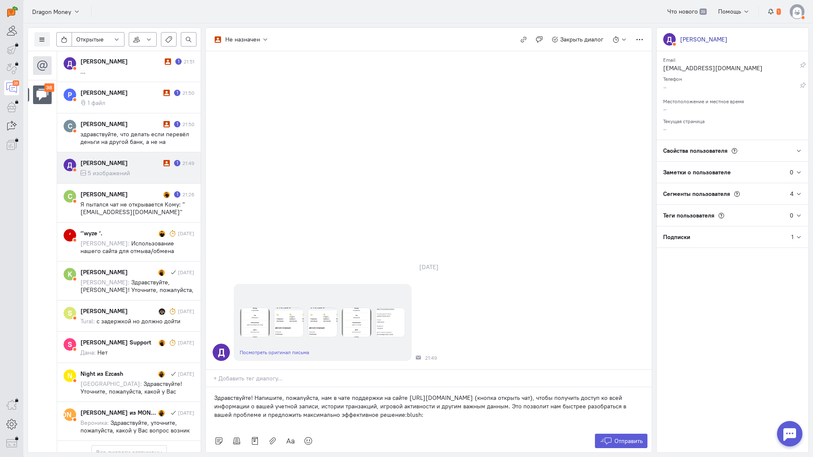
click at [635, 430] on div "Отправить" at bounding box center [429, 441] width 446 height 23
click at [630, 437] on span "Отправить" at bounding box center [628, 441] width 28 height 8
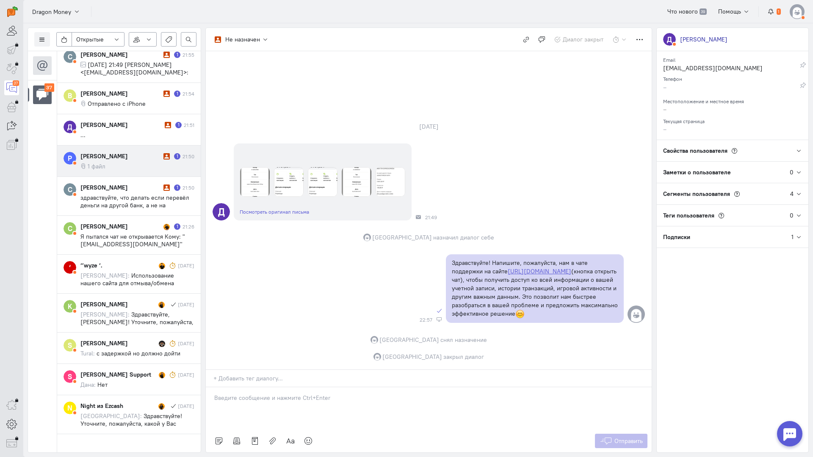
scroll to position [1230, 0]
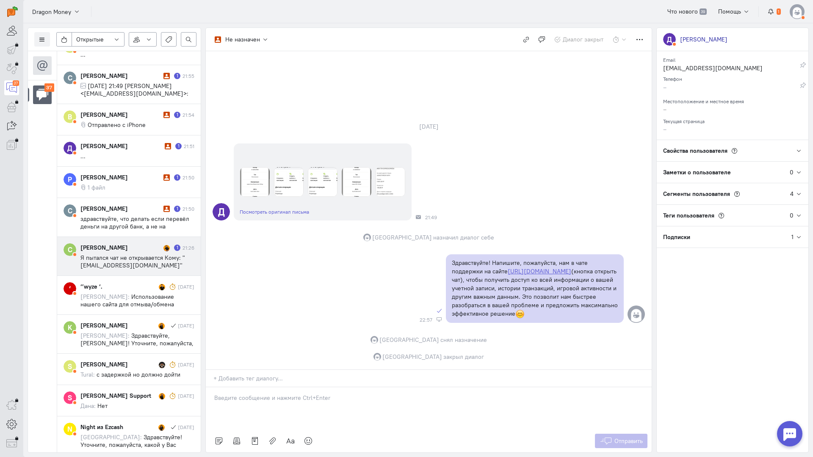
click at [127, 255] on span "Я пытался чат не открывается Кому: "[EMAIL_ADDRESS][DOMAIN_NAME]" <[EMAIL_ADDRE…" at bounding box center [134, 277] width 108 height 46
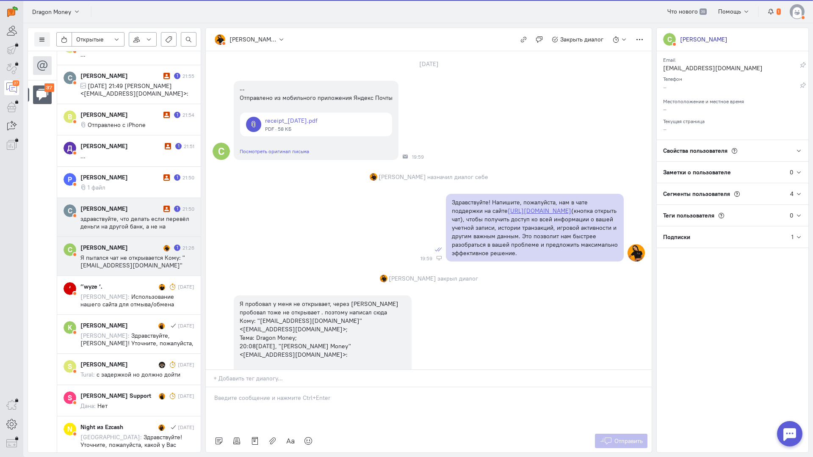
click at [124, 212] on div "[PERSON_NAME]" at bounding box center [120, 208] width 81 height 8
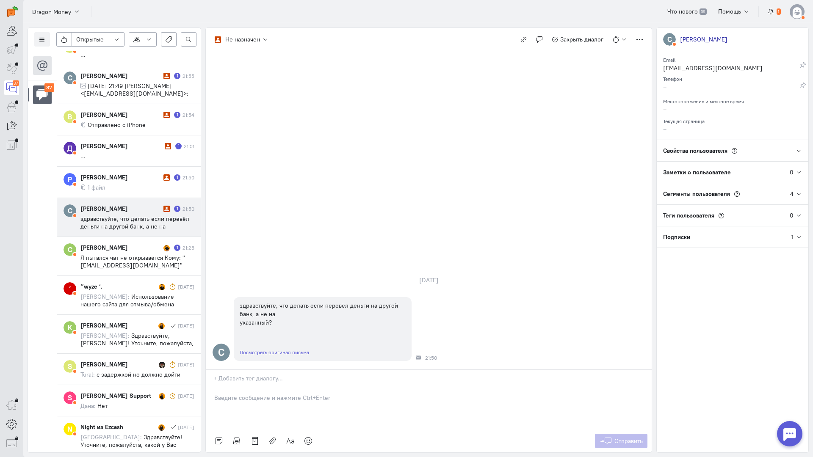
click at [242, 394] on p at bounding box center [428, 398] width 429 height 8
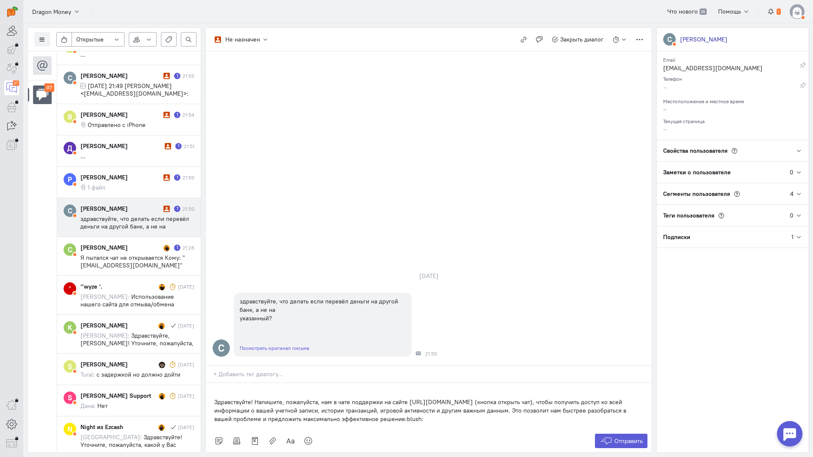
click at [211, 383] on div "Здравствуйте! Напишите, пожалуйста, нам в чате поддержки на сайте [URL][DOMAIN_…" at bounding box center [429, 406] width 446 height 47
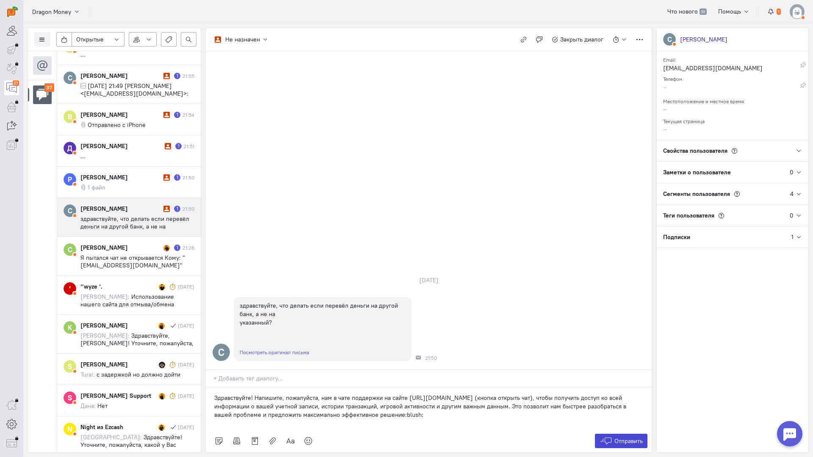
click at [610, 437] on icon at bounding box center [605, 441] width 13 height 8
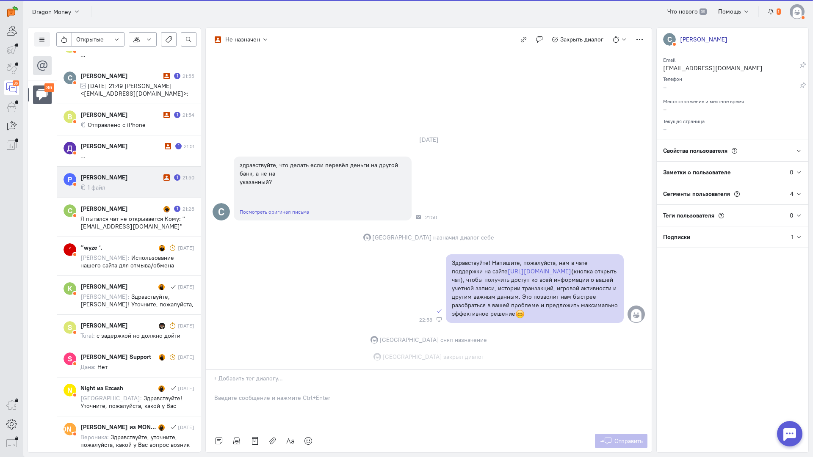
scroll to position [1230, 0]
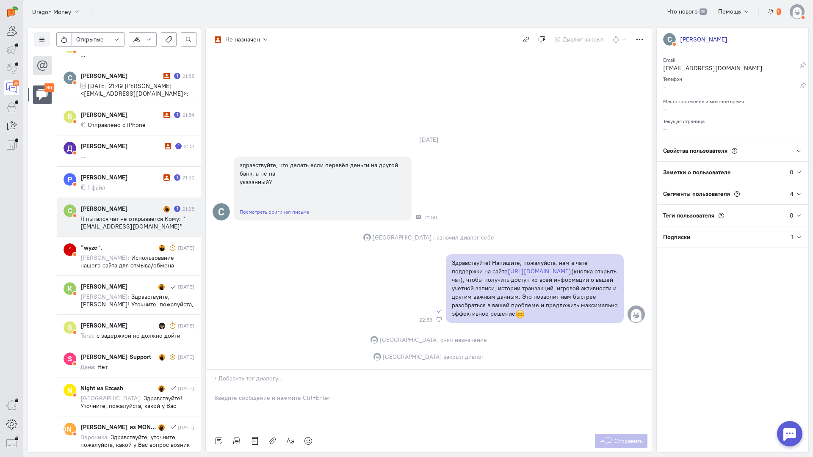
click at [125, 222] on span "Я пытался чат не открывается Кому: "[EMAIL_ADDRESS][DOMAIN_NAME]" <[EMAIL_ADDRE…" at bounding box center [134, 238] width 108 height 46
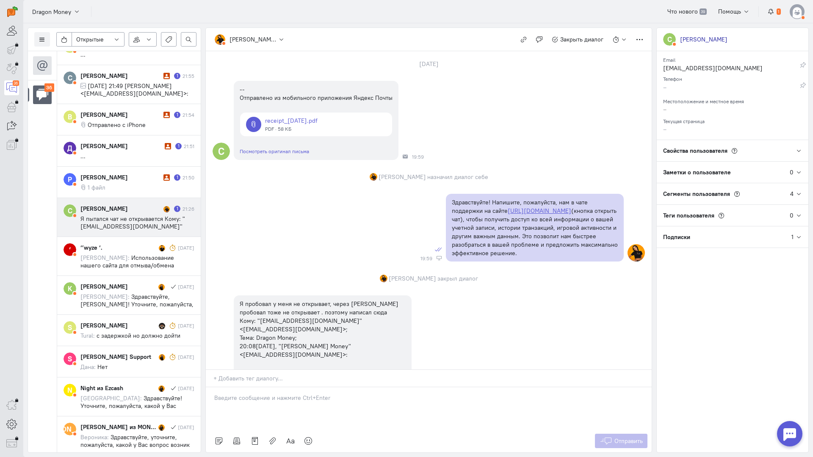
scroll to position [907, 0]
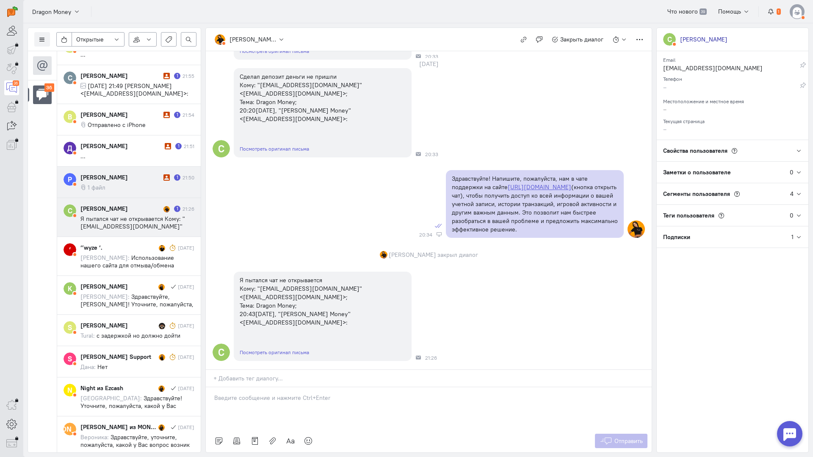
click at [127, 188] on cq-message "1 файл" at bounding box center [137, 188] width 114 height 8
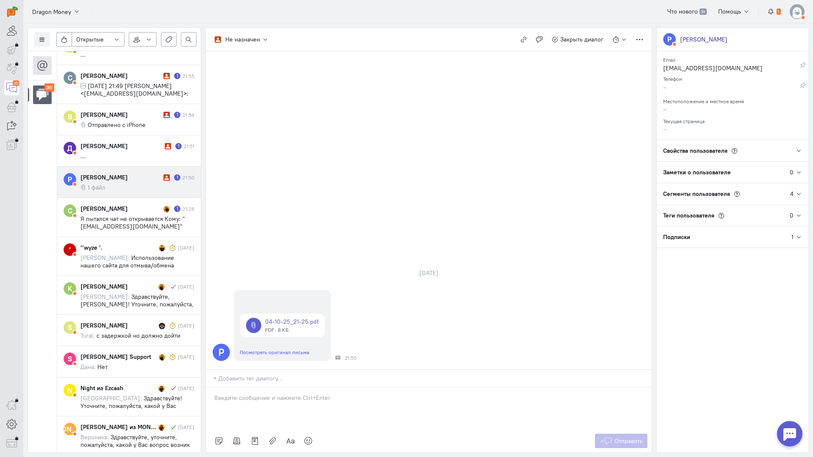
drag, startPoint x: 251, startPoint y: 352, endPoint x: 239, endPoint y: 348, distance: 13.3
click at [247, 387] on div at bounding box center [429, 408] width 446 height 42
click at [213, 387] on div "Здравствуйте! Благодарим Вас за обращение и предоставленную информацию:blush:" at bounding box center [429, 408] width 446 height 42
click at [601, 434] on button "Отправить" at bounding box center [621, 441] width 53 height 14
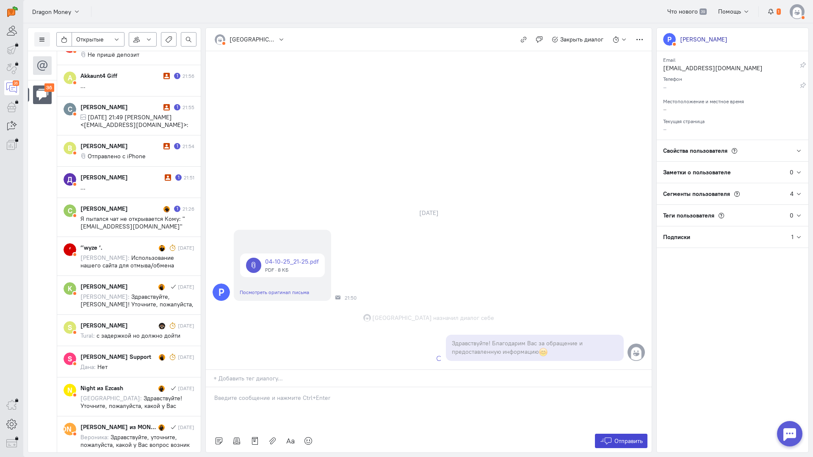
scroll to position [1262, 0]
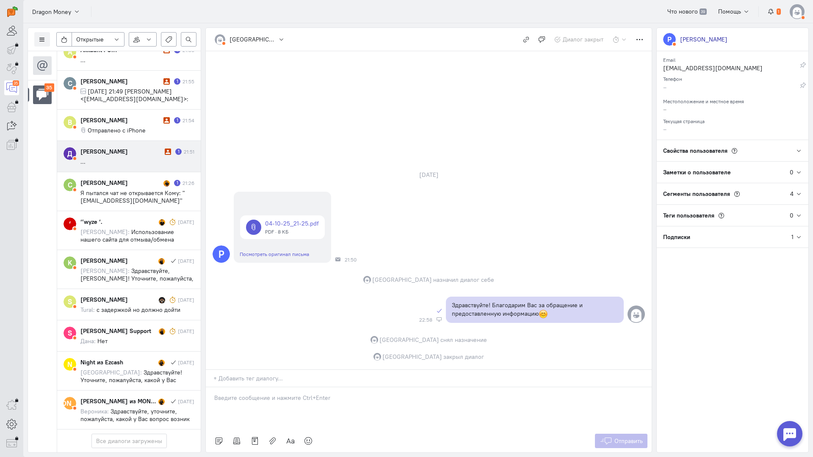
click at [121, 152] on div "[PERSON_NAME] 1 21:51 ..." at bounding box center [137, 156] width 114 height 18
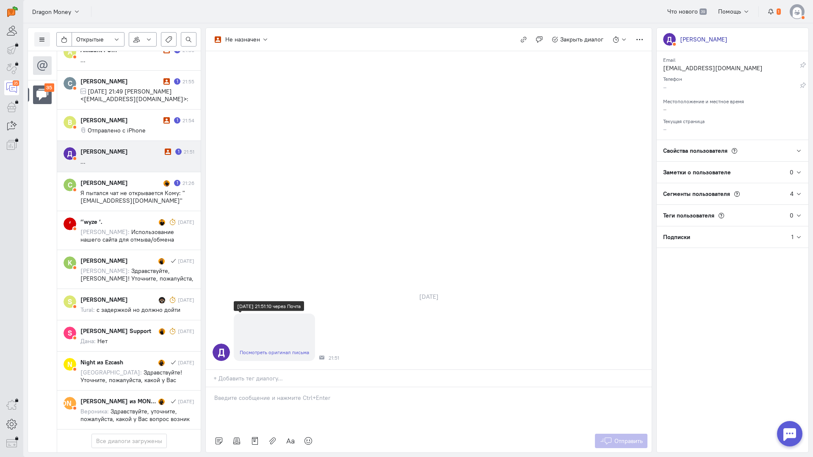
click at [266, 349] on link "Посмотреть оригинал письма" at bounding box center [274, 352] width 69 height 6
drag, startPoint x: 278, startPoint y: 353, endPoint x: 254, endPoint y: 350, distance: 23.9
click at [276, 387] on div at bounding box center [429, 408] width 446 height 42
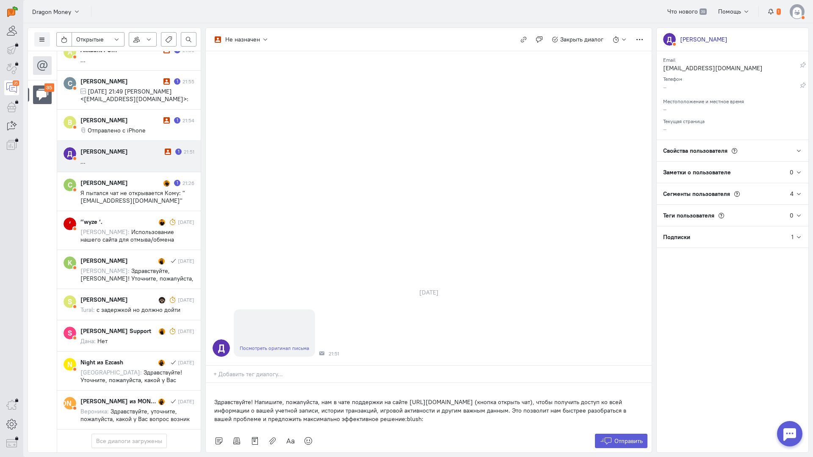
click at [214, 398] on p "Здравствуйте! Напишите, пожалуйста, нам в чате поддержки на сайте [URL][DOMAIN_…" at bounding box center [428, 410] width 429 height 25
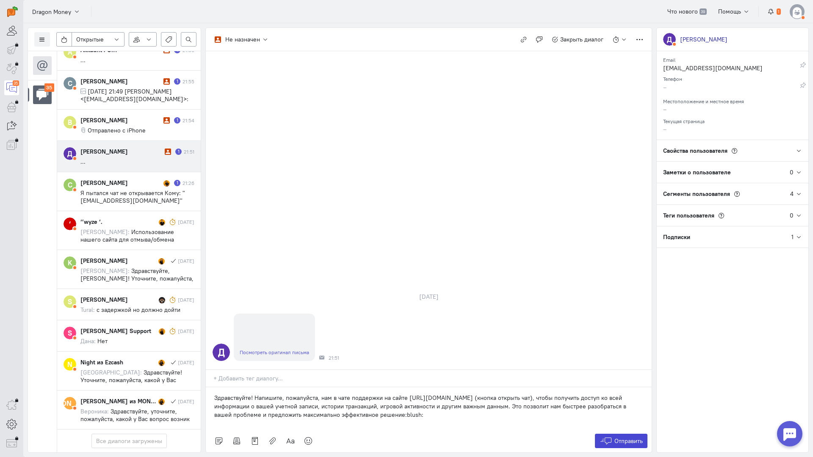
click at [621, 437] on span "Отправить" at bounding box center [628, 441] width 28 height 8
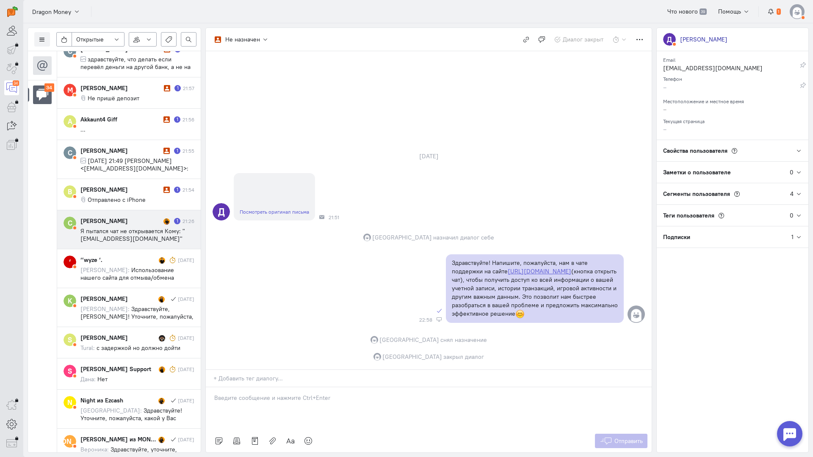
scroll to position [1141, 0]
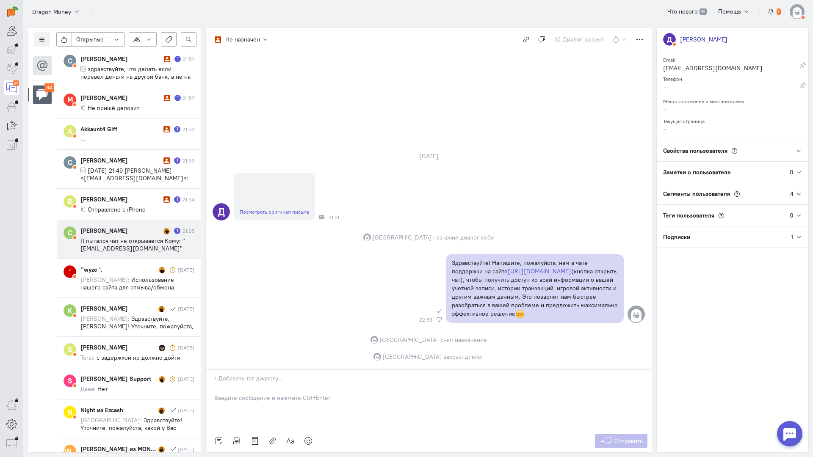
click at [126, 233] on div "[PERSON_NAME]" at bounding box center [120, 230] width 81 height 8
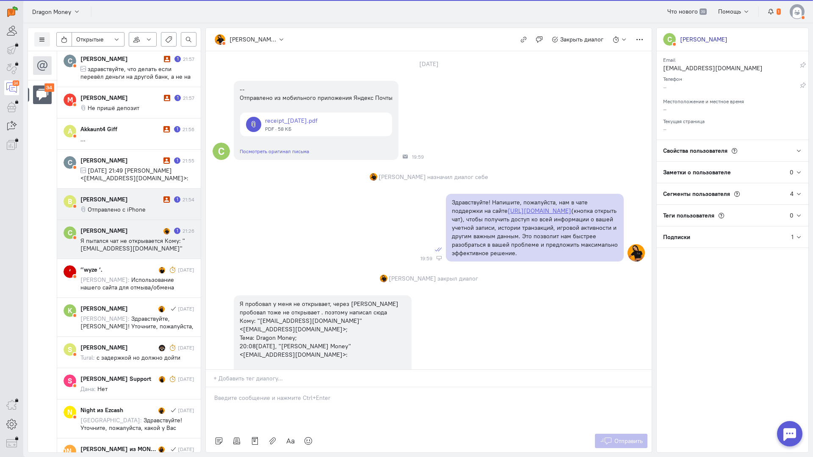
scroll to position [907, 0]
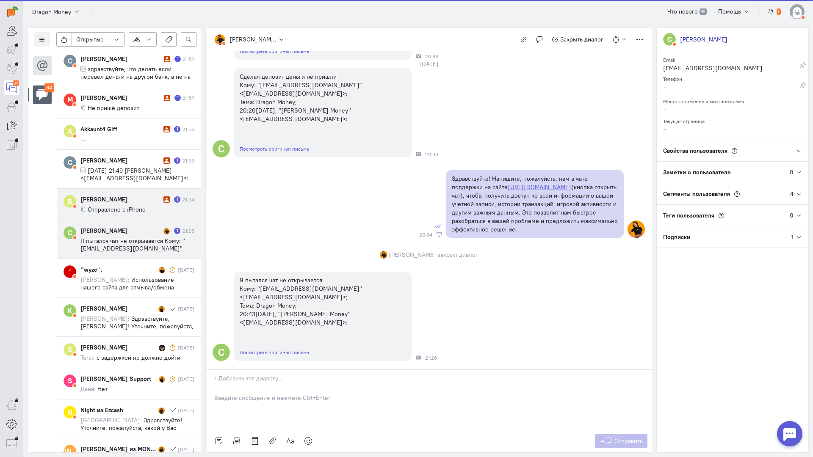
click at [118, 203] on div "[PERSON_NAME] 1 21:54 Отправлено с iPhone" at bounding box center [137, 204] width 114 height 18
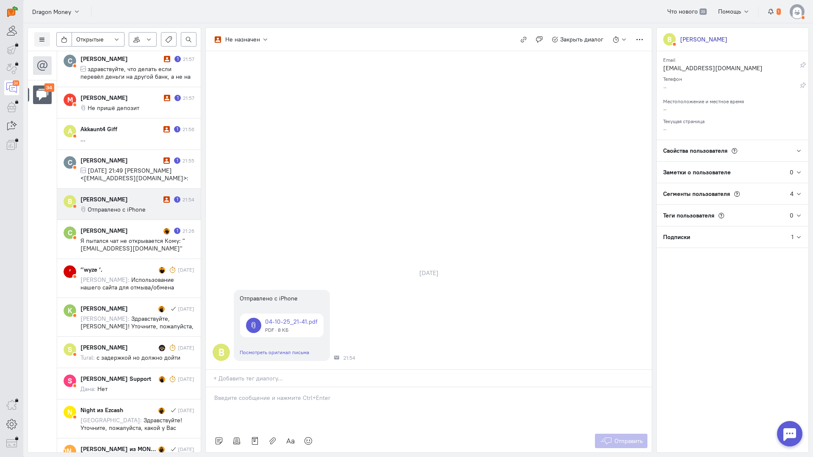
click at [262, 387] on div at bounding box center [429, 408] width 446 height 42
click at [213, 387] on div "Здравствуйте! Благодарим Вас за обращение и предоставленную информацию:blush:" at bounding box center [429, 408] width 446 height 42
click at [628, 437] on span "Отправить" at bounding box center [628, 441] width 28 height 8
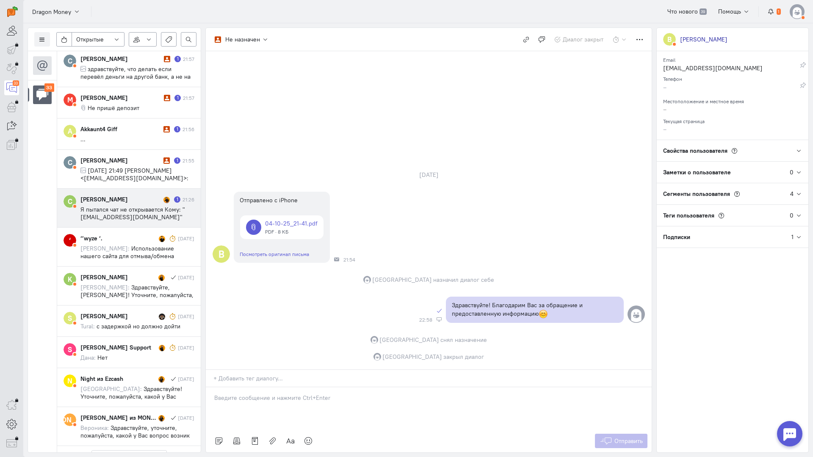
scroll to position [1125, 0]
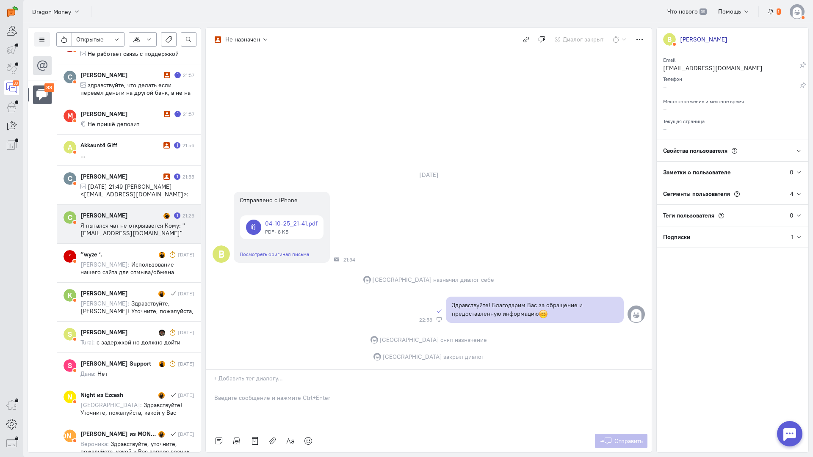
click at [133, 218] on div "[PERSON_NAME]" at bounding box center [120, 215] width 81 height 8
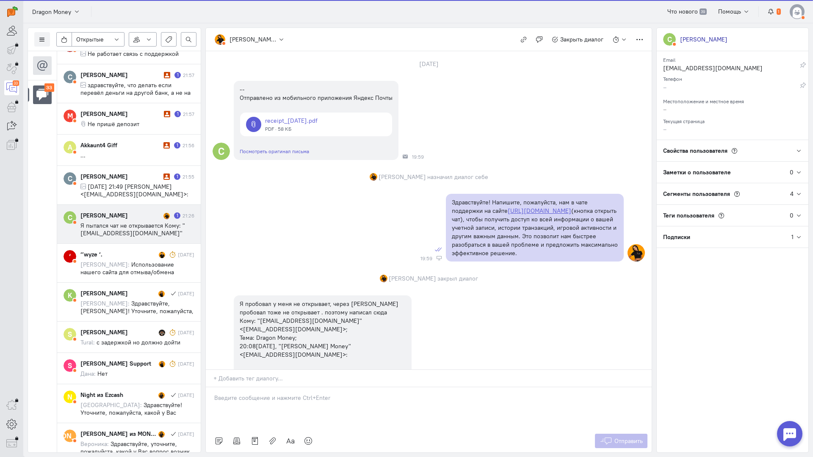
scroll to position [907, 0]
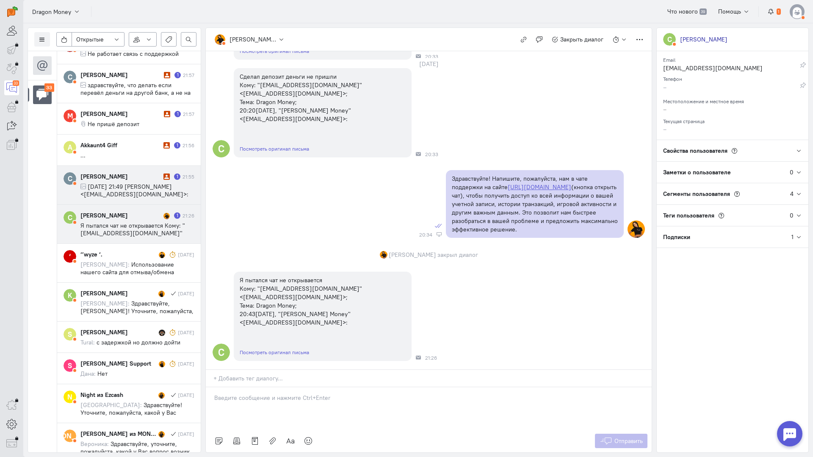
click at [138, 192] on span "[DATE] 21:49 [PERSON_NAME] <[EMAIL_ADDRESS][DOMAIN_NAME]>:" at bounding box center [134, 190] width 108 height 15
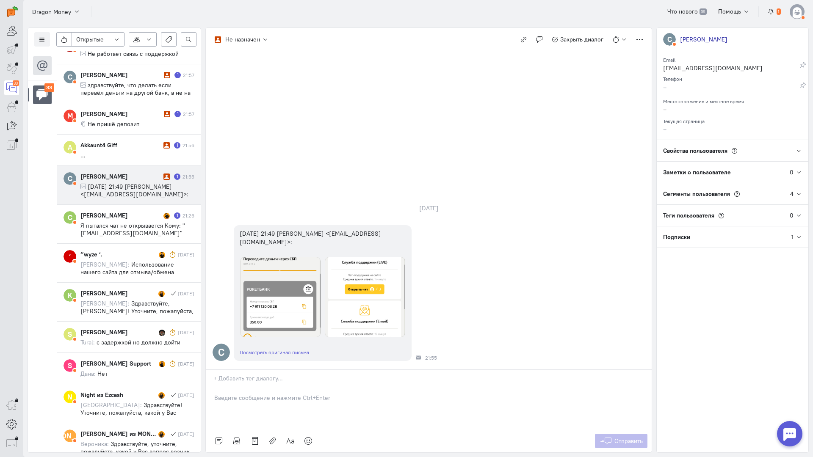
click at [258, 394] on p at bounding box center [428, 398] width 429 height 8
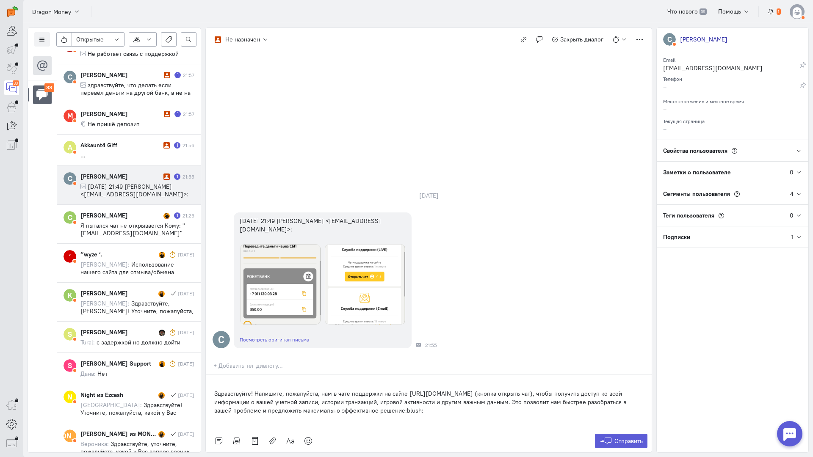
click at [214, 375] on div "Здравствуйте! Напишите, пожалуйста, нам в чате поддержки на сайте [URL][DOMAIN_…" at bounding box center [429, 402] width 446 height 55
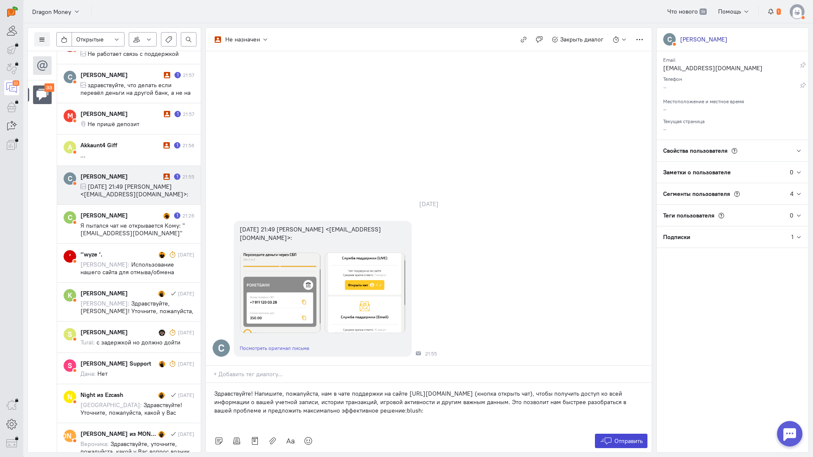
click at [635, 437] on span "Отправить" at bounding box center [628, 441] width 28 height 8
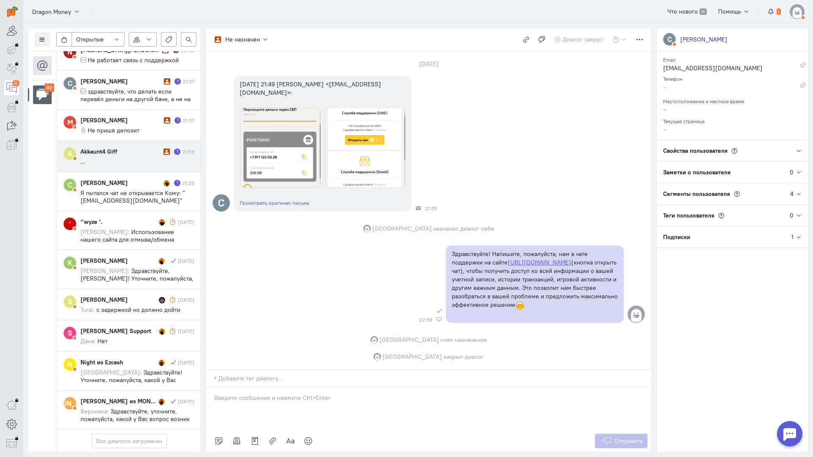
scroll to position [1125, 0]
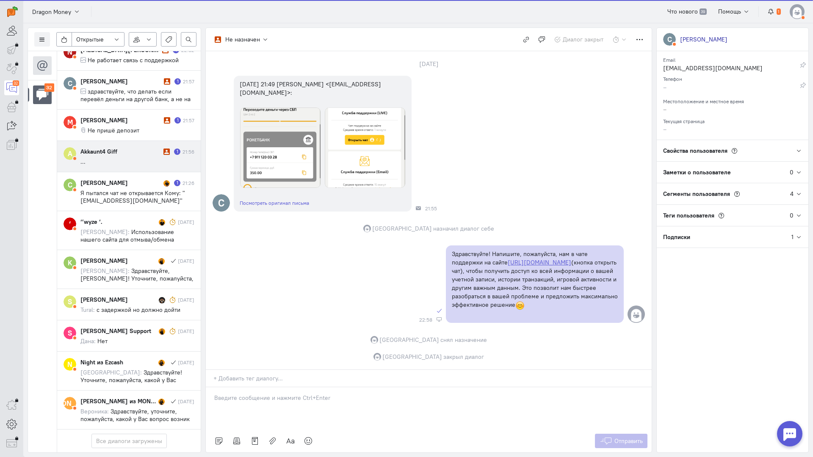
click at [116, 158] on cq-message "..." at bounding box center [137, 162] width 114 height 8
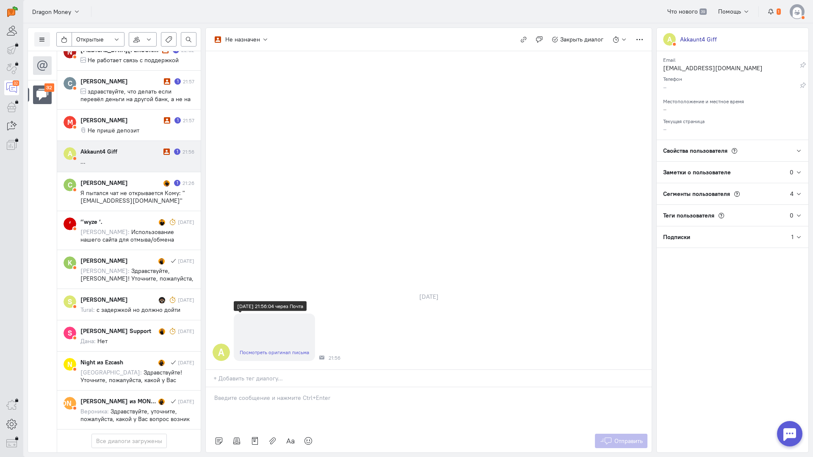
click at [276, 349] on link "Посмотреть оригинал письма" at bounding box center [274, 352] width 69 height 6
click at [270, 387] on div at bounding box center [429, 408] width 446 height 42
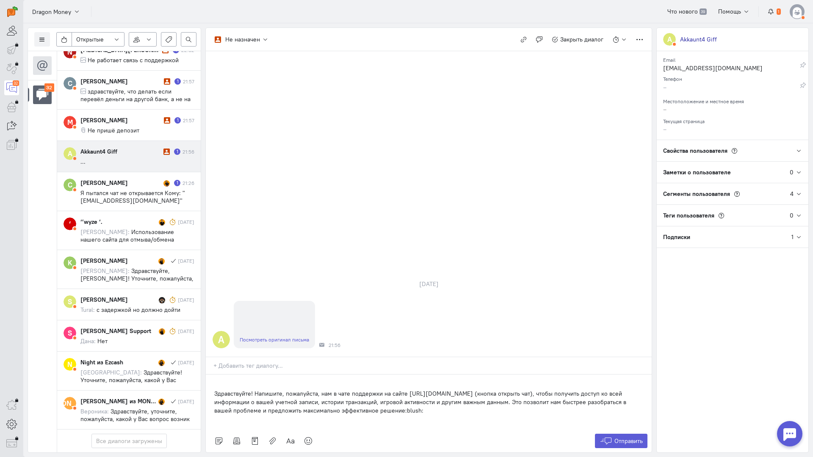
click at [210, 375] on div "Здравствуйте! Напишите, пожалуйста, нам в чате поддержки на сайте [URL][DOMAIN_…" at bounding box center [429, 402] width 446 height 55
drag, startPoint x: 628, startPoint y: 388, endPoint x: 597, endPoint y: 359, distance: 42.2
click at [628, 437] on span "Отправить" at bounding box center [628, 441] width 28 height 8
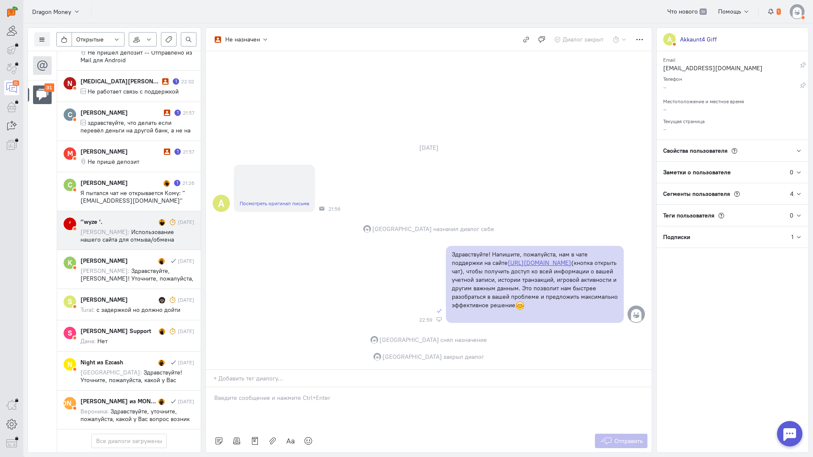
scroll to position [1090, 0]
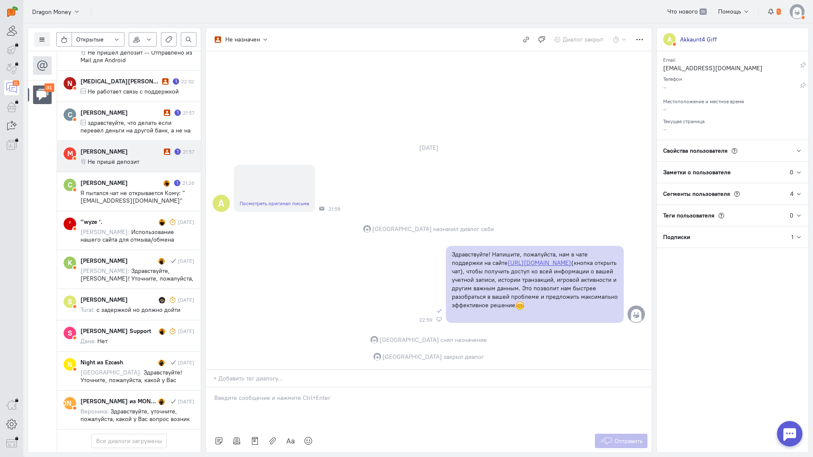
click at [124, 147] on div "[PERSON_NAME]" at bounding box center [120, 151] width 81 height 8
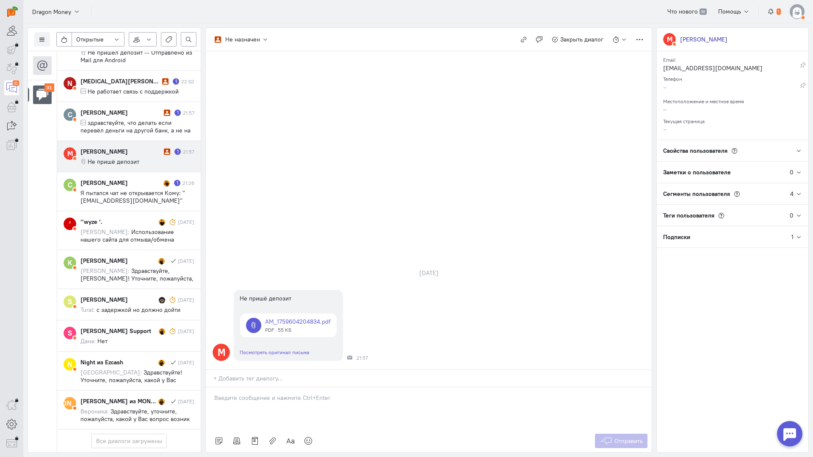
click at [262, 387] on div at bounding box center [429, 408] width 446 height 42
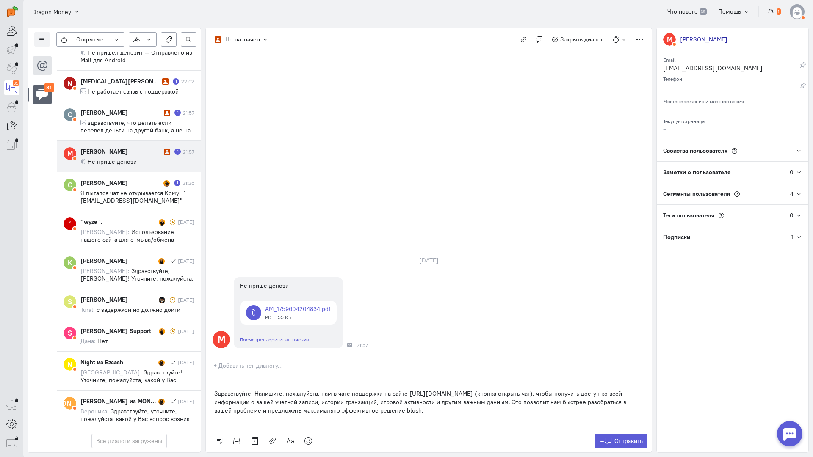
click at [205, 341] on div "Список пользователей Включить темную тему Открытые Открытые диалоги Отложенные …" at bounding box center [417, 240] width 789 height 434
click at [213, 375] on div "Здравствуйте! Напишите, пожалуйста, нам в чате поддержки на сайте [URL][DOMAIN_…" at bounding box center [429, 402] width 446 height 55
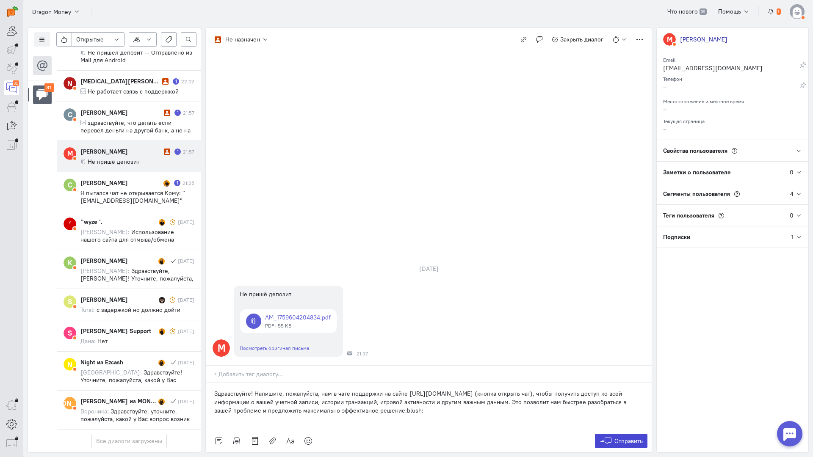
click at [615, 434] on button "Отправить" at bounding box center [621, 441] width 53 height 14
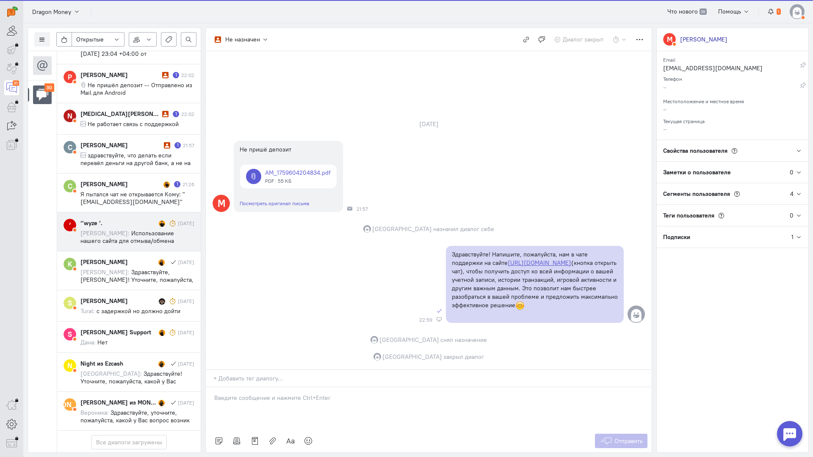
scroll to position [1007, 0]
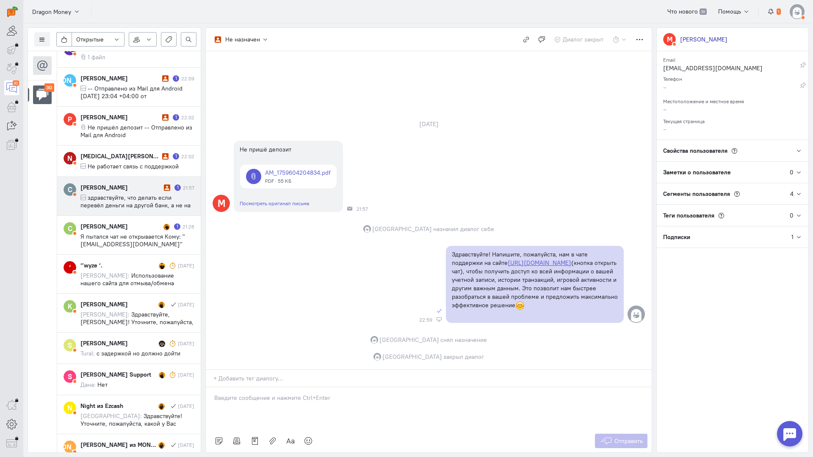
click at [123, 195] on span "здравствуйте, что делать если перевёл деньги на другой банк, а не на указанный?" at bounding box center [135, 205] width 110 height 23
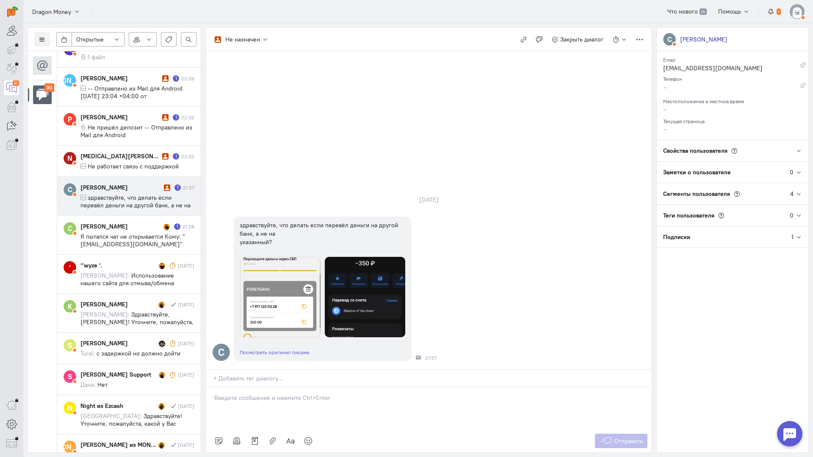
drag, startPoint x: 252, startPoint y: 355, endPoint x: 233, endPoint y: 348, distance: 20.1
click at [251, 387] on div at bounding box center [429, 408] width 446 height 42
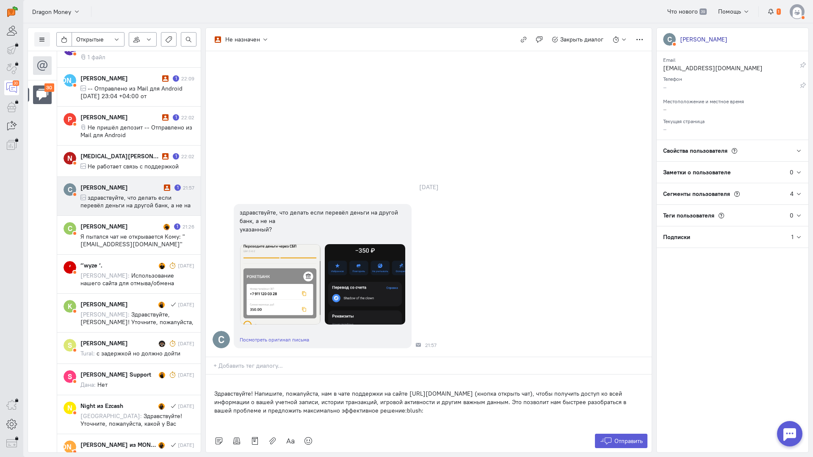
click at [215, 389] on p "Здравствуйте! Напишите, пожалуйста, нам в чате поддержки на сайте [URL][DOMAIN_…" at bounding box center [428, 401] width 429 height 25
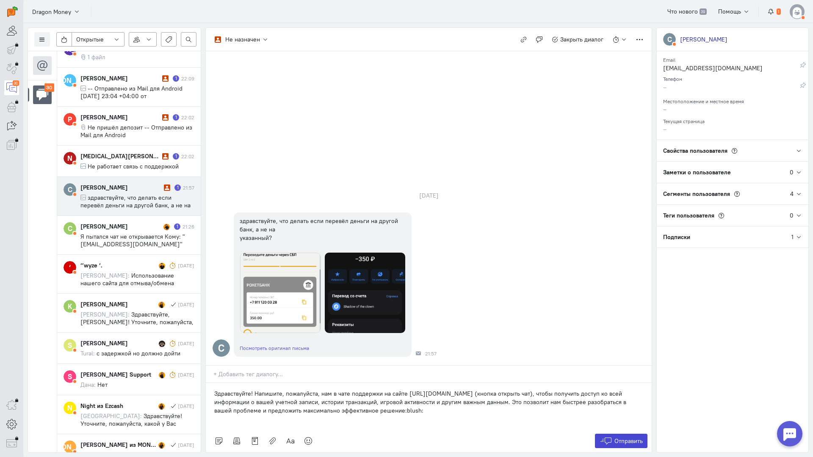
click at [627, 437] on span "Отправить" at bounding box center [628, 441] width 28 height 8
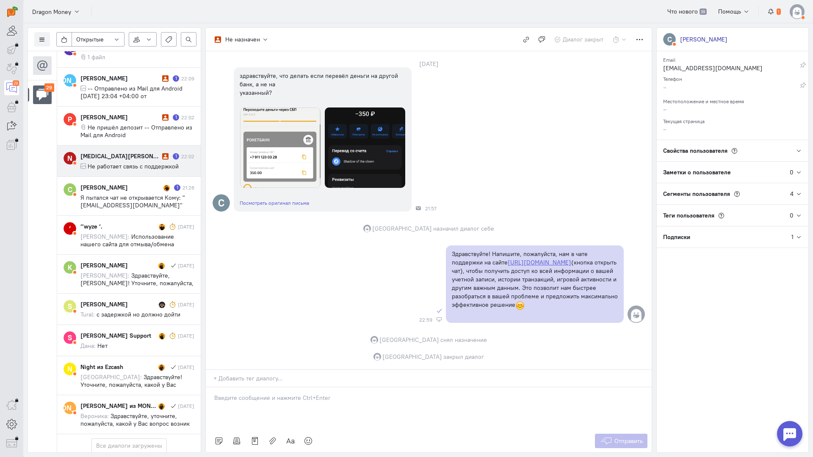
click at [127, 162] on div "[MEDICAL_DATA][PERSON_NAME] 1 22:02 Не работает связь с поддержкой" at bounding box center [137, 161] width 114 height 18
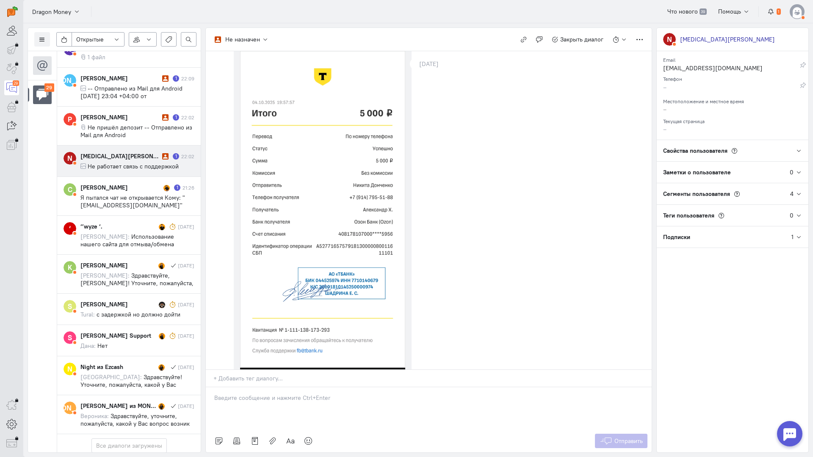
scroll to position [173, 0]
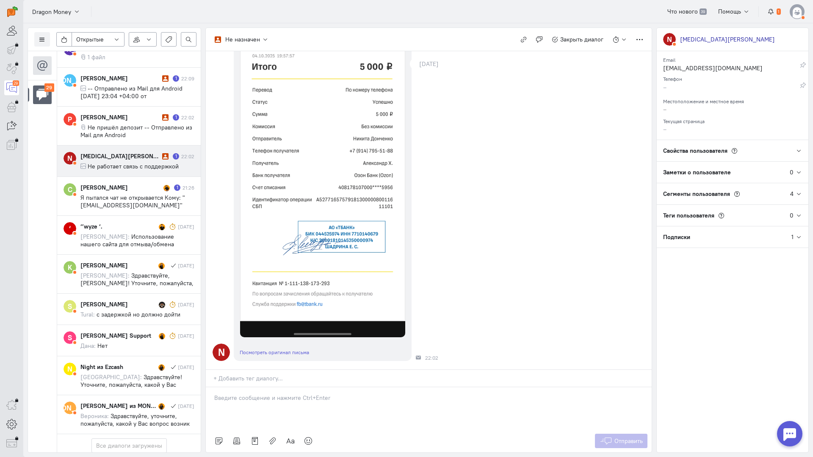
click at [257, 387] on div at bounding box center [429, 408] width 446 height 42
click at [296, 394] on p at bounding box center [428, 398] width 429 height 8
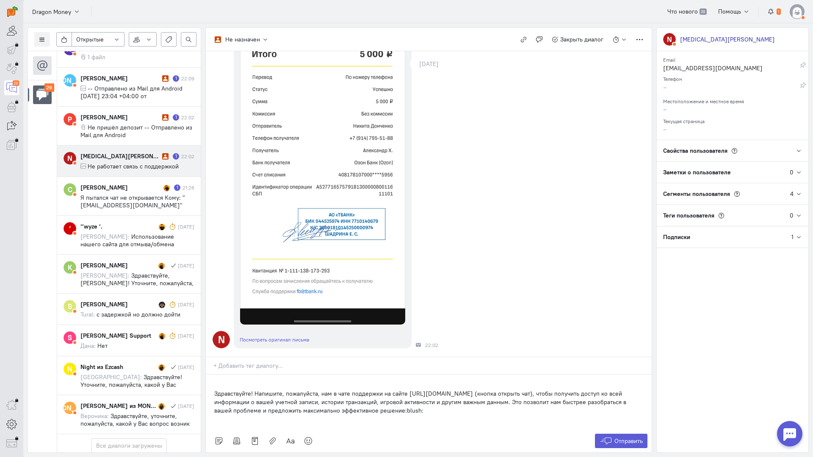
click at [213, 375] on div "Здравствуйте! Напишите, пожалуйста, нам в чате поддержки на сайте [URL][DOMAIN_…" at bounding box center [429, 402] width 446 height 55
drag, startPoint x: 420, startPoint y: 357, endPoint x: 193, endPoint y: 287, distance: 237.4
click at [193, 287] on div "Список пользователей Включить темную тему Открытые Открытые диалоги Отложенные …" at bounding box center [417, 240] width 789 height 434
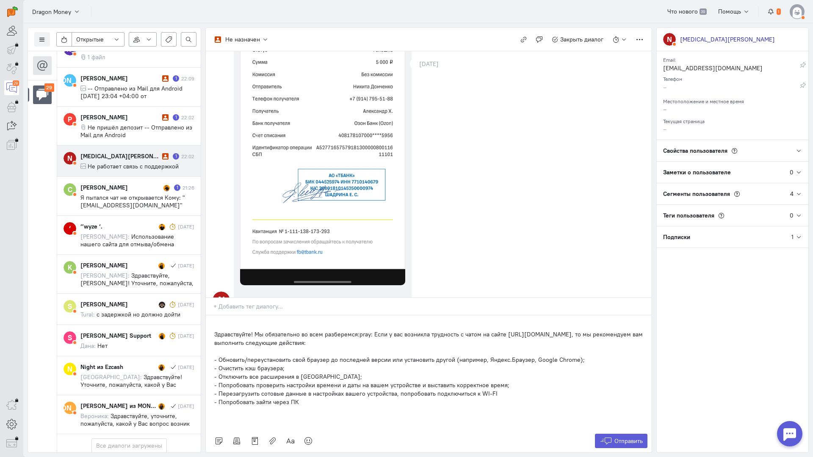
click at [210, 315] on div "Здравствуйте! Мы обязательно во всем разберемся:pray: Если у вас возникла трудн…" at bounding box center [429, 372] width 446 height 114
click at [618, 434] on button "Отправить" at bounding box center [621, 441] width 53 height 14
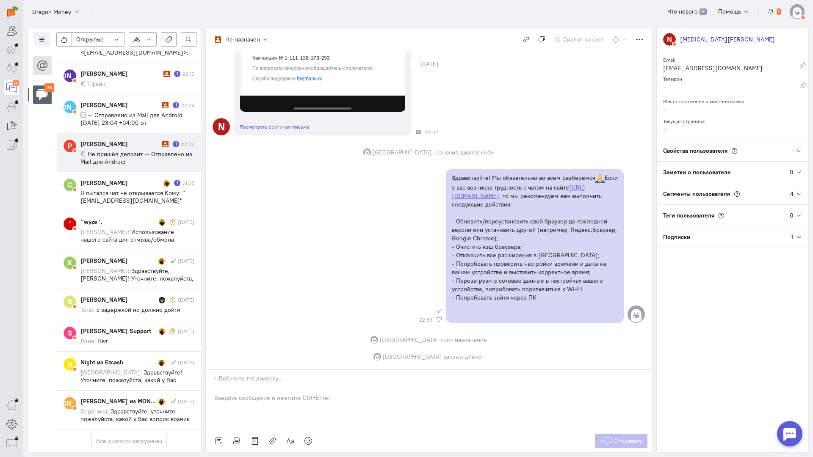
scroll to position [1007, 0]
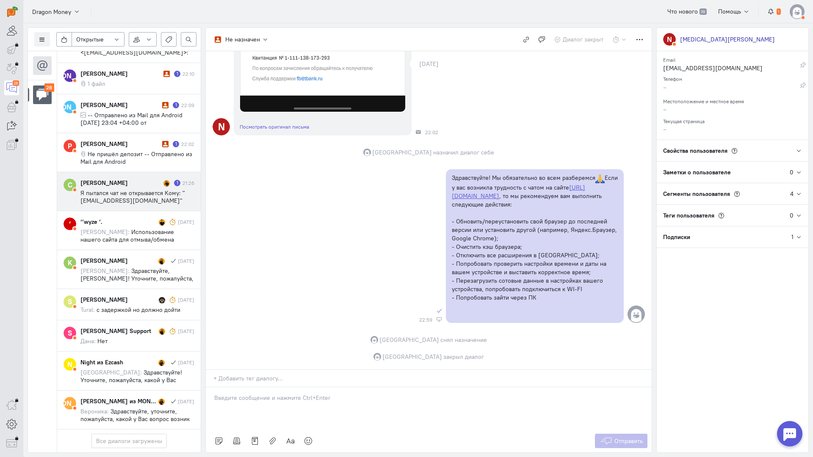
click at [127, 179] on div "[PERSON_NAME] 1 21:26 Я пытался чат не открывается Кому: "[EMAIL_ADDRESS][DOMAI…" at bounding box center [137, 192] width 114 height 26
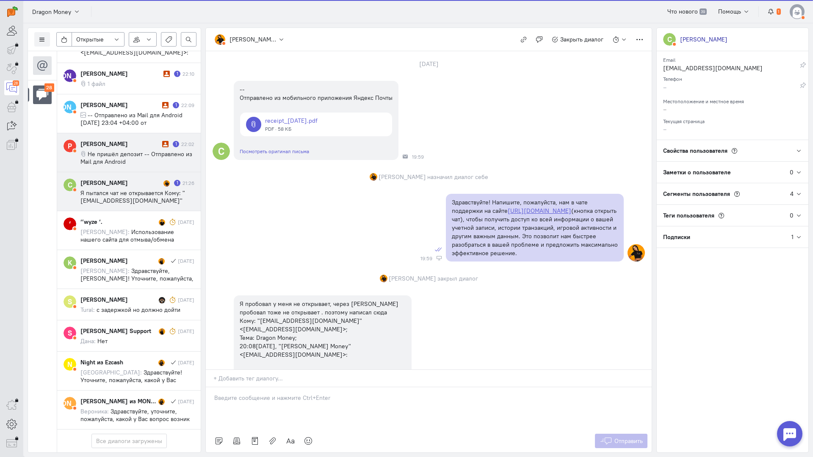
scroll to position [907, 0]
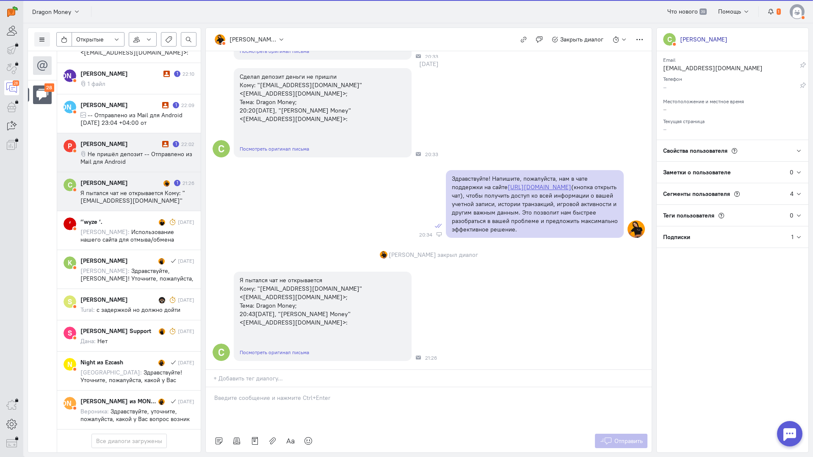
click at [127, 150] on cq-message "Не пришёл депозит -- Отправлено из Mail для Android" at bounding box center [137, 157] width 114 height 15
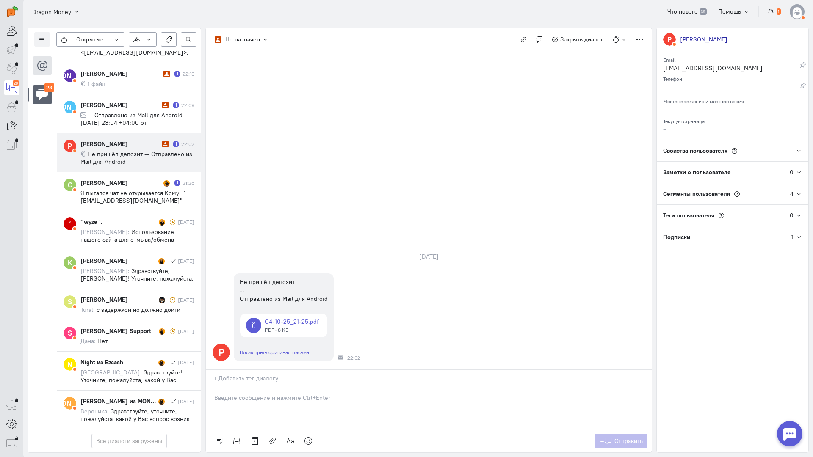
click at [251, 387] on div at bounding box center [429, 408] width 446 height 42
drag, startPoint x: 260, startPoint y: 347, endPoint x: 209, endPoint y: 345, distance: 51.3
click at [259, 394] on p at bounding box center [428, 398] width 429 height 8
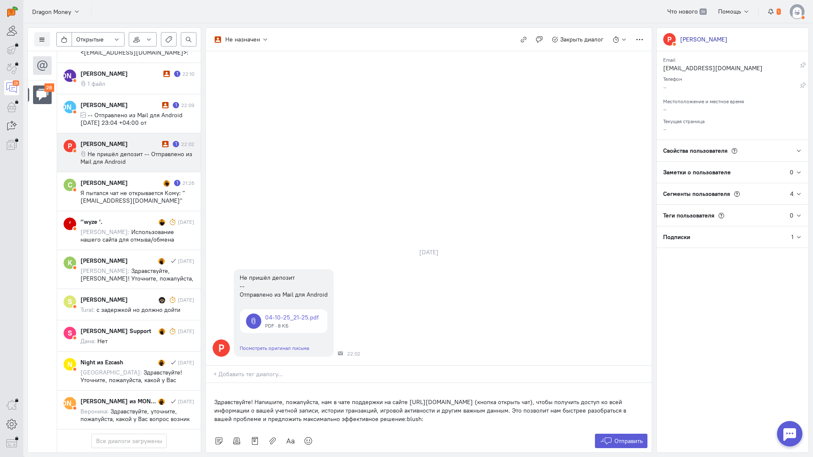
click at [213, 383] on div "Здравствуйте! Напишите, пожалуйста, нам в чате поддержки на сайте [URL][DOMAIN_…" at bounding box center [429, 406] width 446 height 47
click at [212, 383] on div "Здравствуйте! Напишите, пожалуйста, нам в чате поддержки на сайте [URL][DOMAIN_…" at bounding box center [429, 406] width 446 height 47
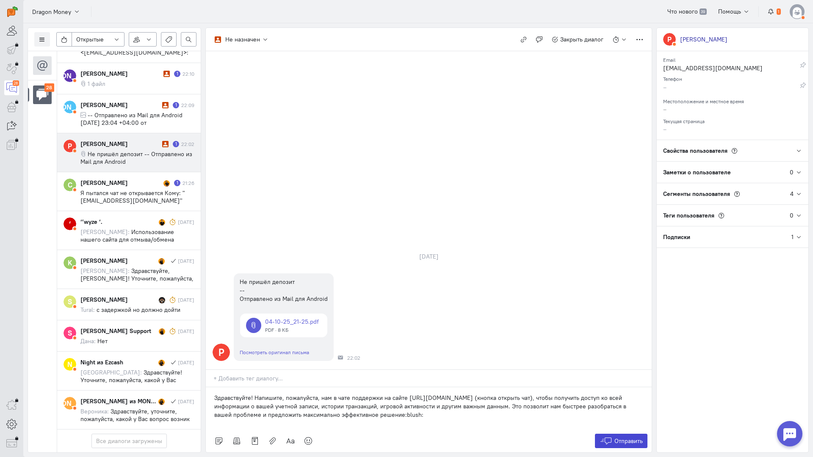
click at [612, 434] on button "Отправить" at bounding box center [621, 441] width 53 height 14
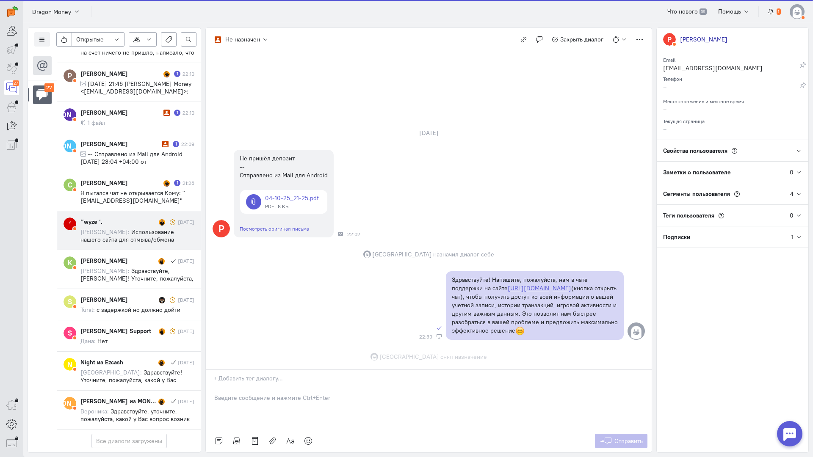
scroll to position [0, 0]
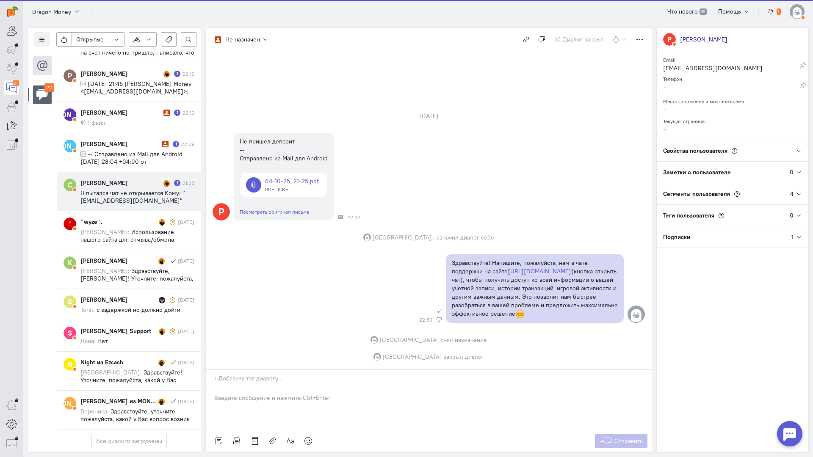
click at [124, 189] on span "Я пытался чат не открывается Кому: "[EMAIL_ADDRESS][DOMAIN_NAME]" <[EMAIL_ADDRE…" at bounding box center [134, 212] width 108 height 46
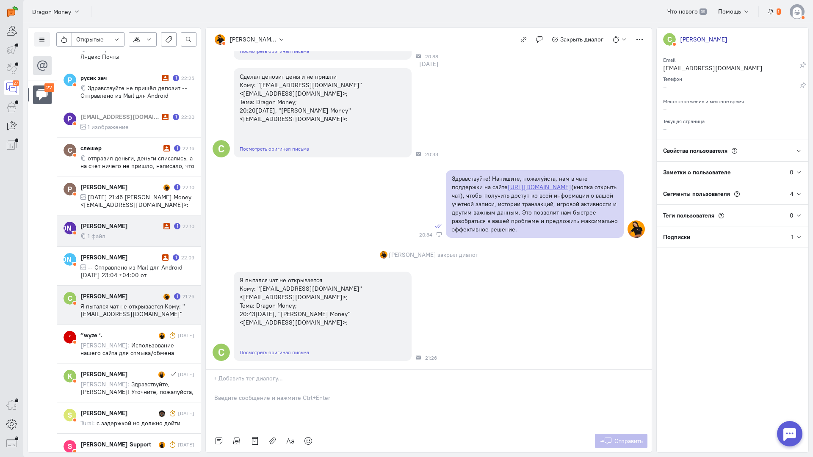
scroll to position [813, 0]
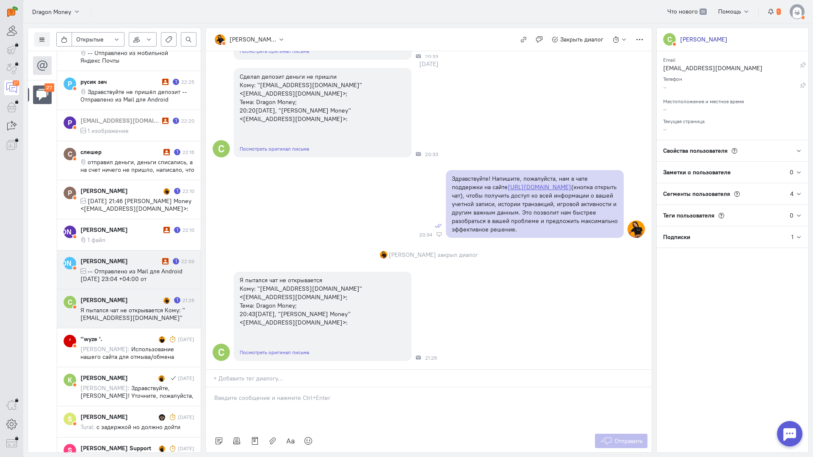
click at [119, 279] on span "-- Отправлено из Mail для Android [DATE] 23:04 +04:00 от [PERSON_NAME] Dragon M…" at bounding box center [131, 287] width 102 height 38
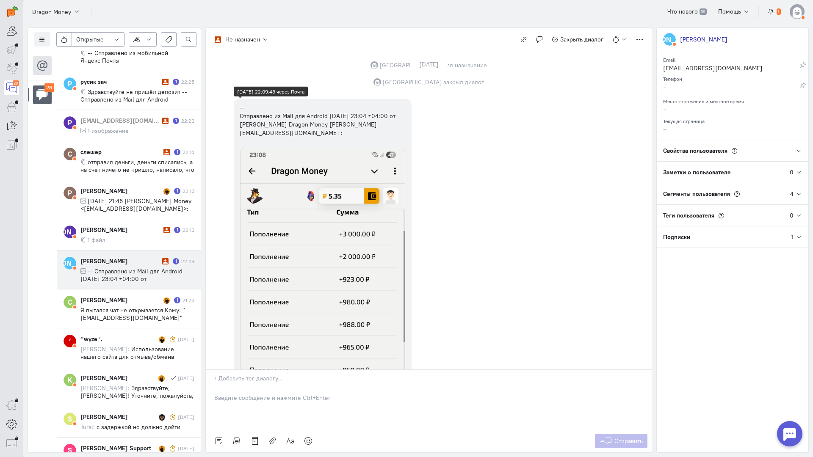
scroll to position [1435, 0]
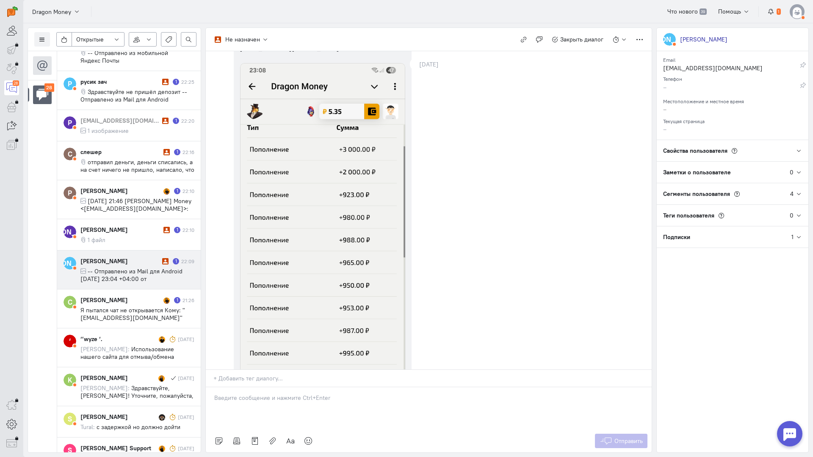
click at [328, 394] on p at bounding box center [428, 398] width 429 height 8
click at [401, 394] on p "Нажмите, пожалуйста, на заявку, по которой совершали пополнение, нужен ее номер" at bounding box center [428, 398] width 429 height 8
click at [496, 394] on p "Нажмите, пожалуйста, на заявку, по которой совершали пополнение, нажав на нее, …" at bounding box center [428, 398] width 429 height 8
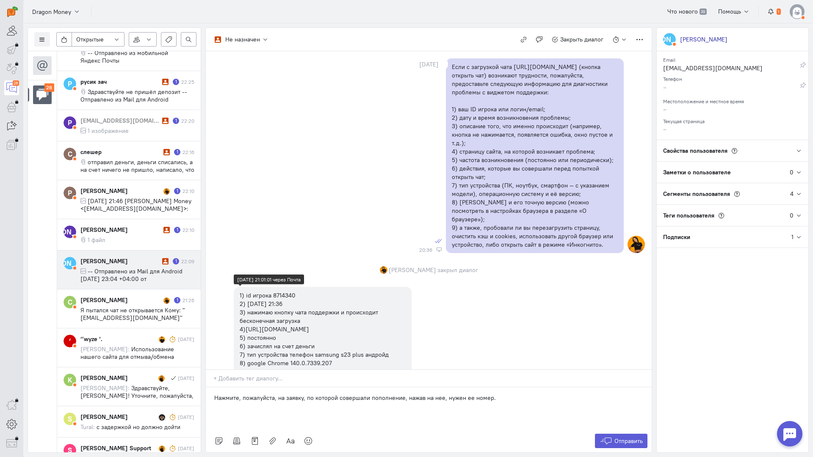
scroll to position [885, 0]
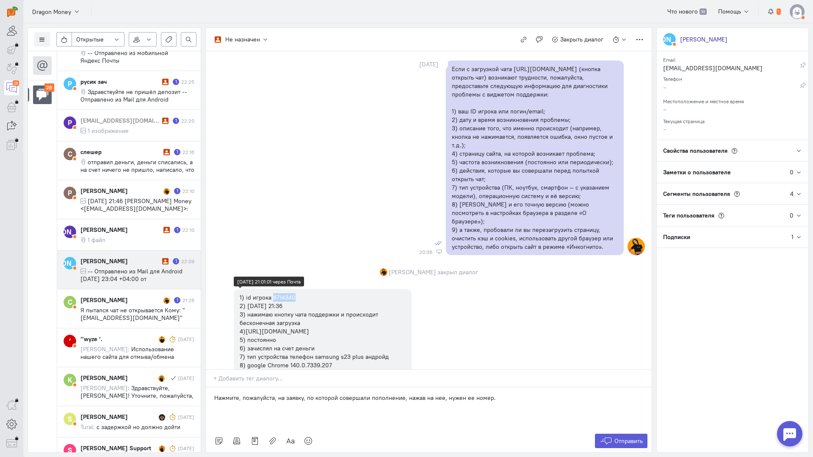
copy div "8714340"
drag, startPoint x: 301, startPoint y: 287, endPoint x: 273, endPoint y: 288, distance: 27.9
click at [273, 293] on div "1) id игрока 8714340 2) [DATE] 21:36 3) нажимаю кнопку чата поддержки и происхо…" at bounding box center [323, 348] width 166 height 110
drag, startPoint x: 439, startPoint y: 339, endPoint x: 626, endPoint y: 387, distance: 193.6
click at [626, 437] on span "Отправить" at bounding box center [628, 441] width 28 height 8
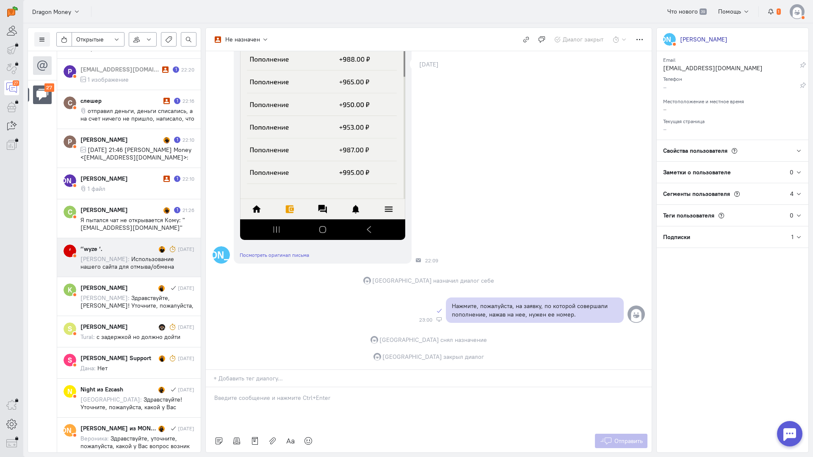
scroll to position [896, 0]
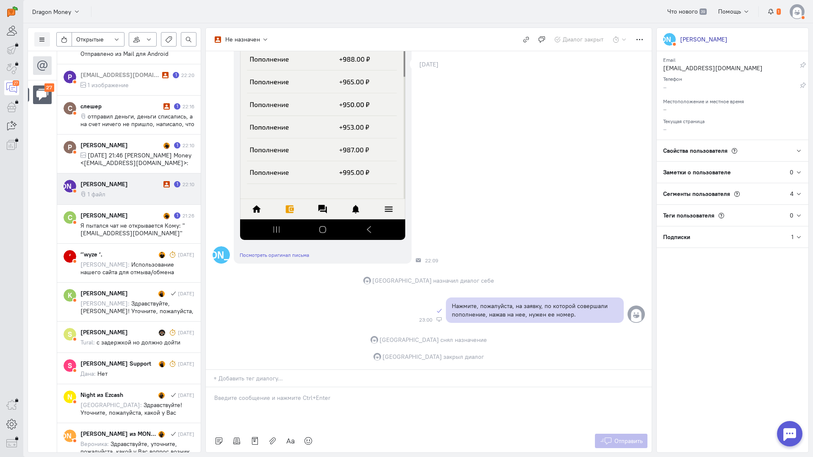
click at [118, 192] on cq-message "1 файл" at bounding box center [137, 194] width 114 height 8
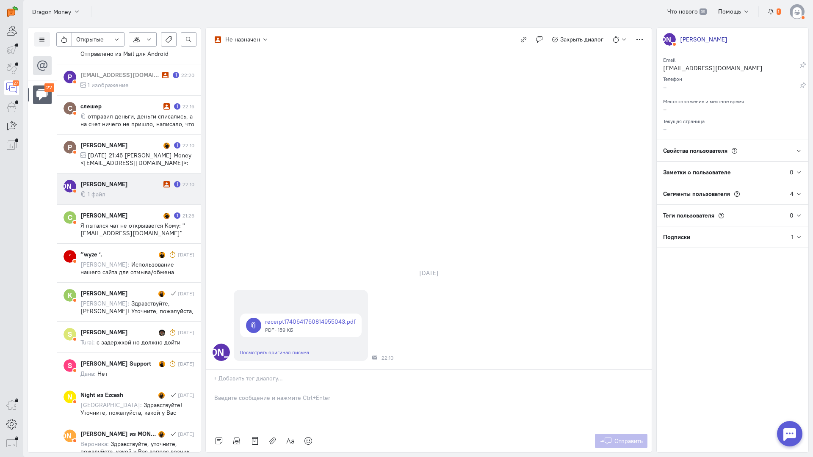
click at [270, 387] on div at bounding box center [429, 408] width 446 height 42
click at [210, 387] on div "Здравствуйте! Благодарим Вас за обращение и предоставленную информацию:blush:" at bounding box center [429, 408] width 446 height 42
click at [617, 434] on button "Отправить" at bounding box center [621, 441] width 53 height 14
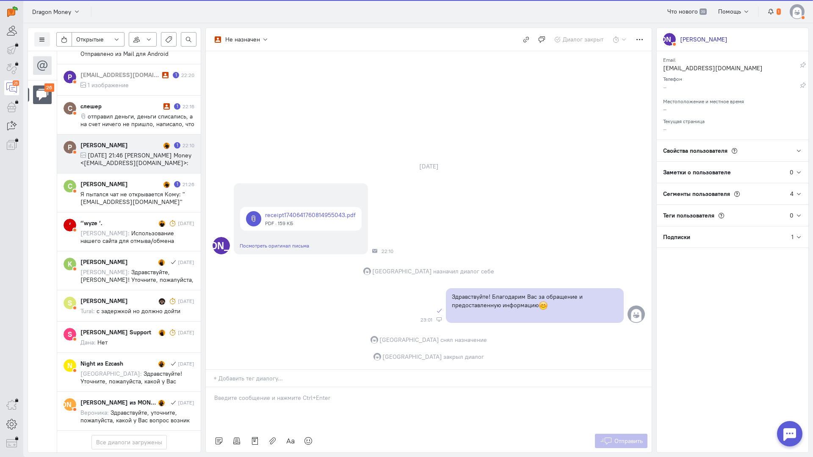
click at [116, 151] on div "[PERSON_NAME] 1 22:10 [DATE] 21:46 [PERSON_NAME] Money <[EMAIL_ADDRESS][DOMAIN_…" at bounding box center [137, 154] width 114 height 26
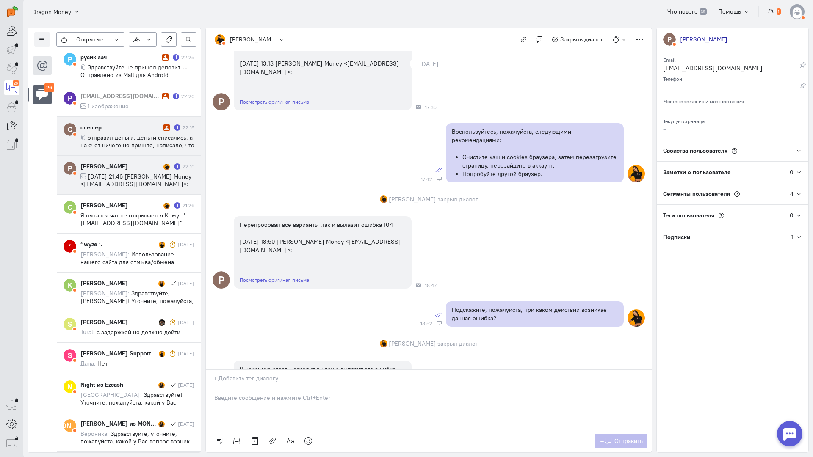
scroll to position [855, 0]
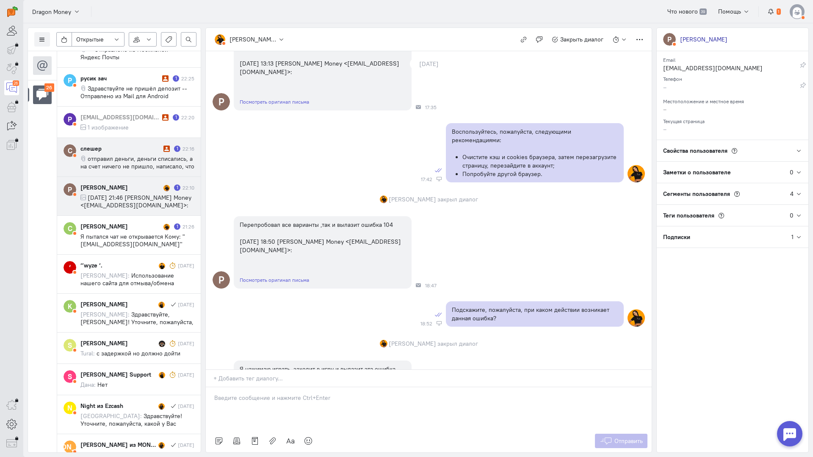
click at [138, 160] on span "отправил деньги, деньги списались, а на счет ничего не пришло, написало, что вр…" at bounding box center [137, 174] width 114 height 38
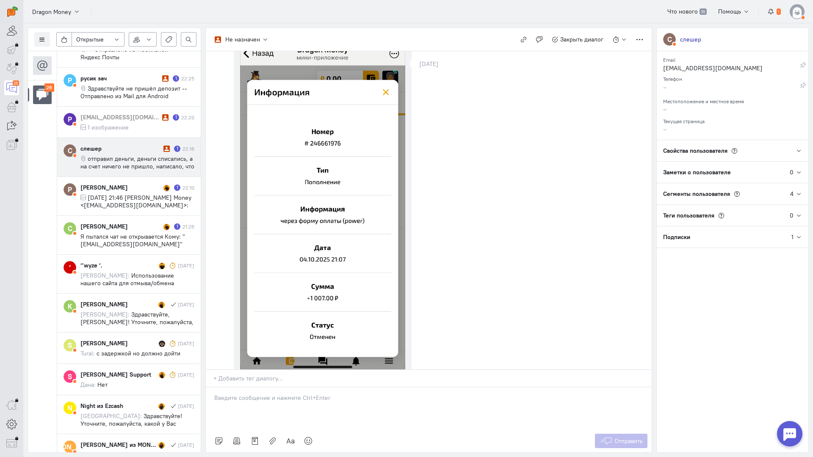
scroll to position [221, 0]
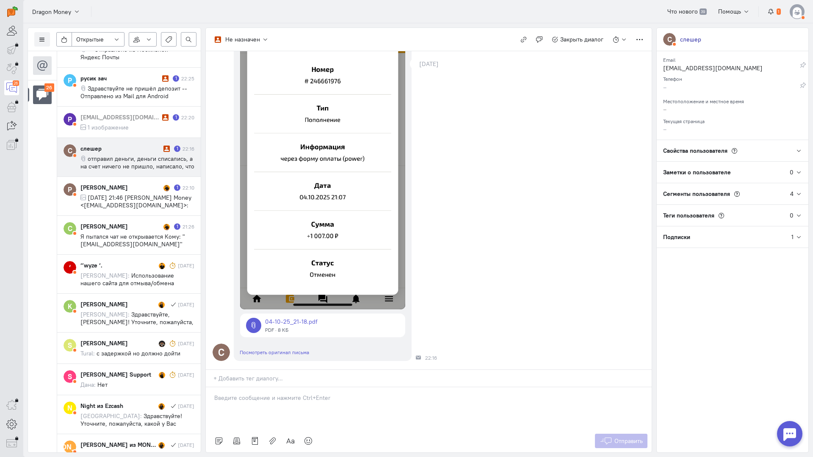
click at [279, 394] on p at bounding box center [428, 398] width 429 height 8
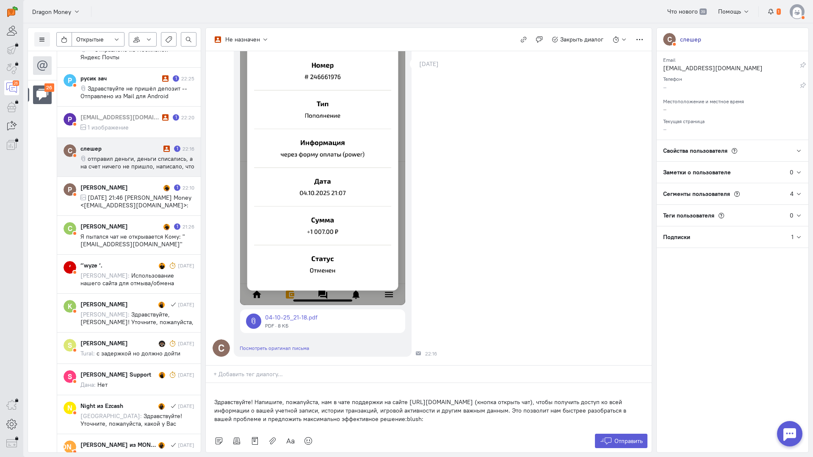
click at [210, 383] on div "Здравствуйте! Напишите, пожалуйста, нам в чате поддержки на сайте [URL][DOMAIN_…" at bounding box center [429, 406] width 446 height 47
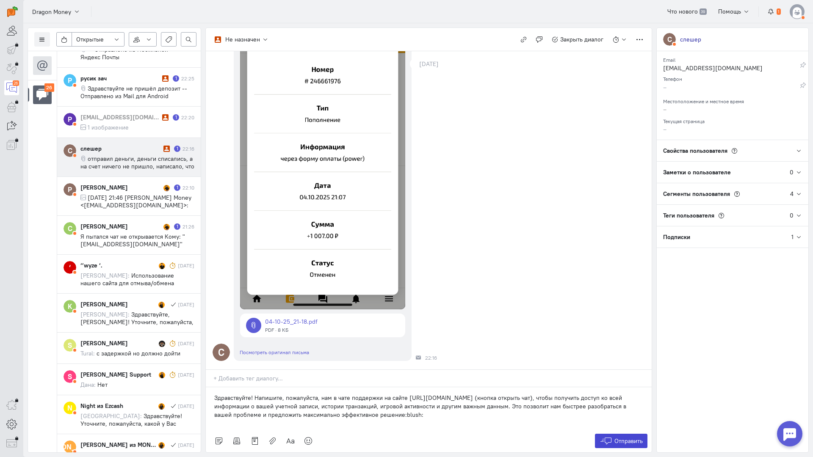
drag, startPoint x: 612, startPoint y: 386, endPoint x: 584, endPoint y: 375, distance: 30.4
click at [612, 434] on button "Отправить" at bounding box center [621, 441] width 53 height 14
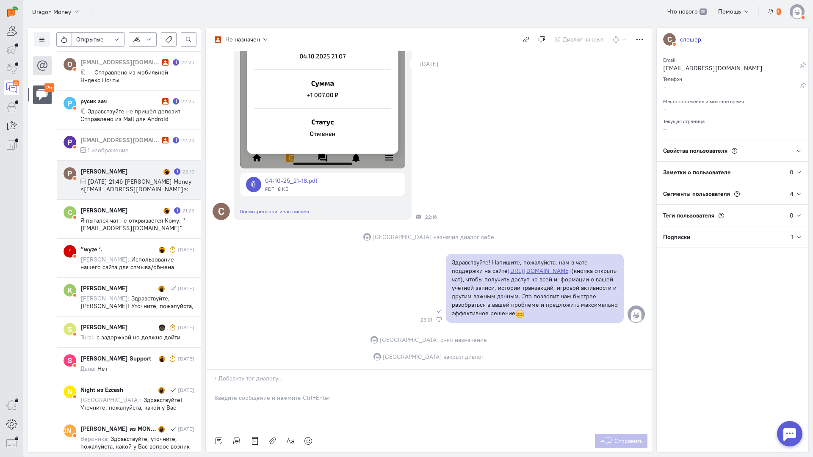
scroll to position [813, 0]
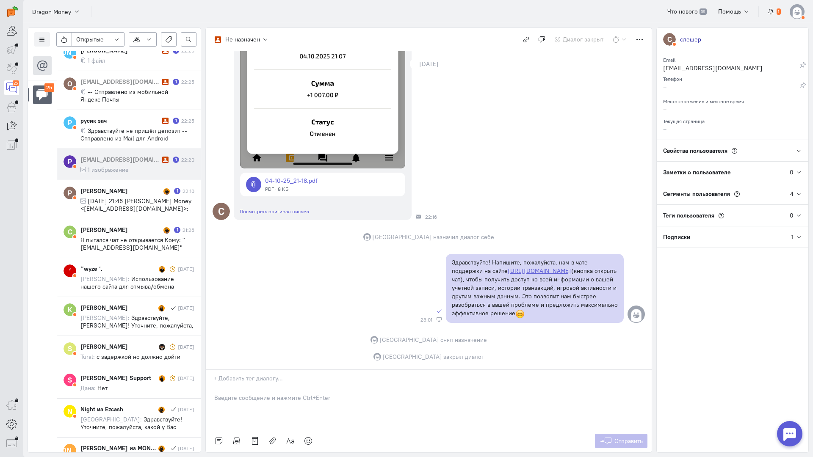
click at [134, 159] on div "[EMAIL_ADDRESS][DOMAIN_NAME]" at bounding box center [120, 159] width 80 height 8
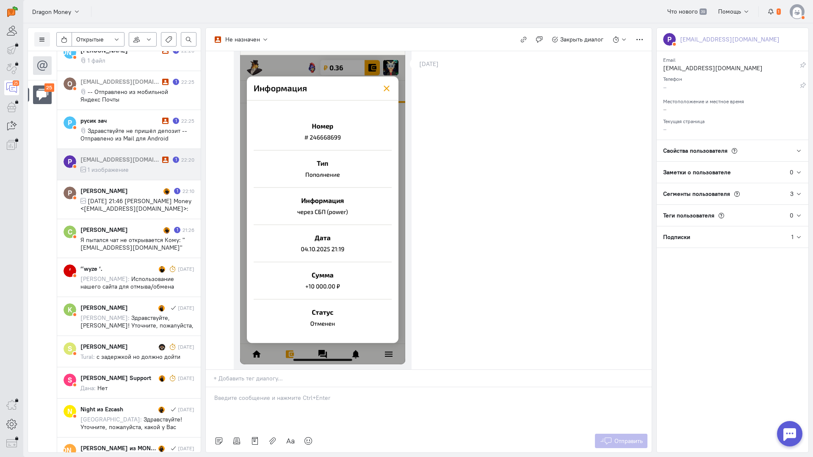
scroll to position [177, 0]
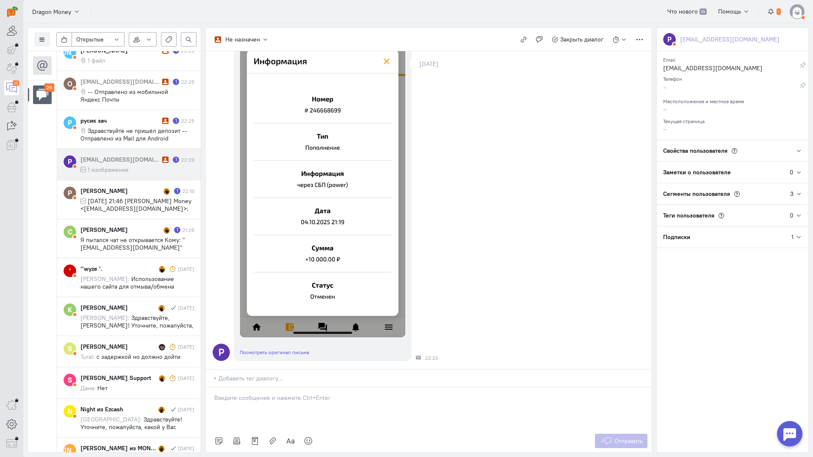
drag, startPoint x: 267, startPoint y: 348, endPoint x: 250, endPoint y: 347, distance: 17.0
click at [267, 394] on p at bounding box center [428, 398] width 429 height 8
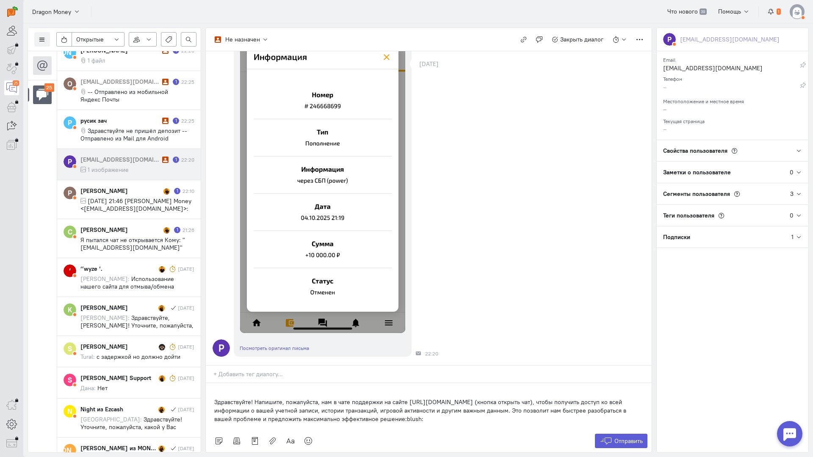
click at [214, 383] on div "Здравствуйте! Напишите, пожалуйста, нам в чате поддержки на сайте [URL][DOMAIN_…" at bounding box center [429, 406] width 446 height 47
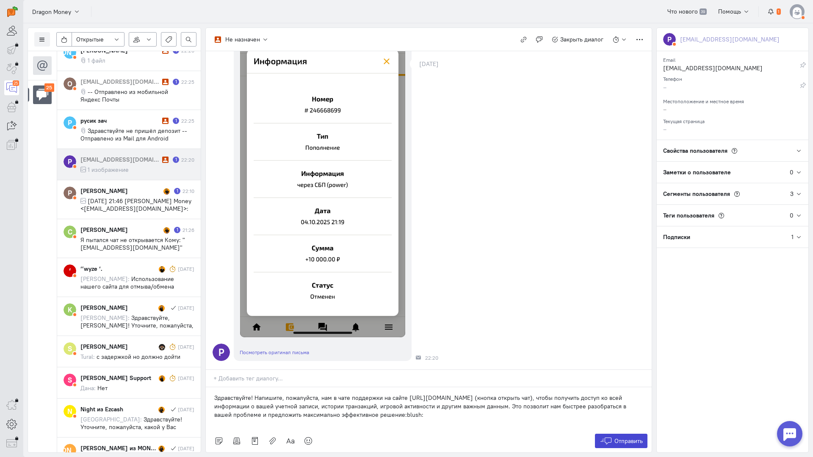
click at [621, 437] on span "Отправить" at bounding box center [628, 441] width 28 height 8
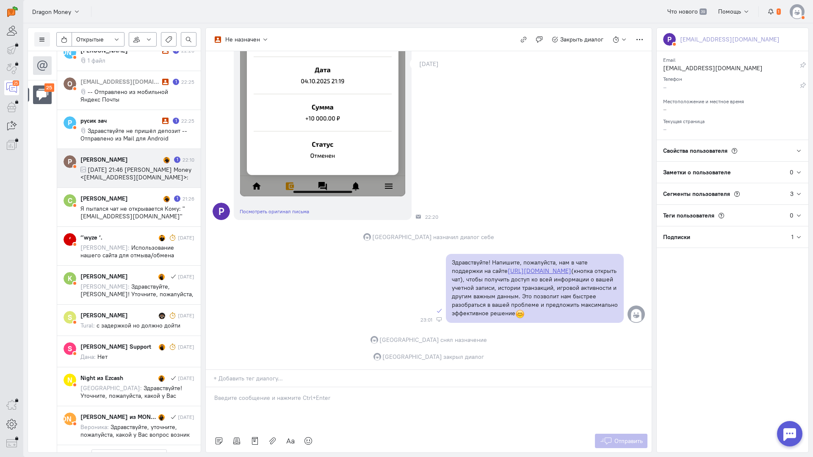
scroll to position [813, 0]
click at [126, 171] on span "[DATE] 21:46 [PERSON_NAME] Money <[EMAIL_ADDRESS][DOMAIN_NAME]>:" at bounding box center [135, 173] width 111 height 15
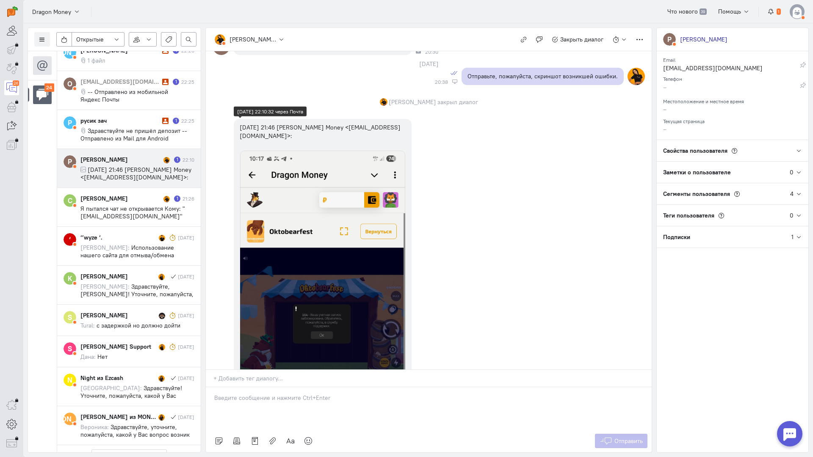
scroll to position [1382, 0]
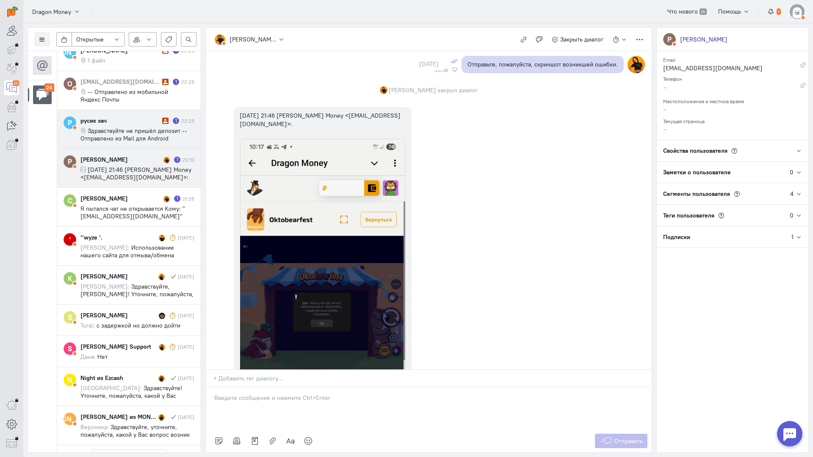
click at [118, 133] on span "Здравствуйте не пришёл депозит -- Отправлено из Mail для Android" at bounding box center [133, 134] width 107 height 15
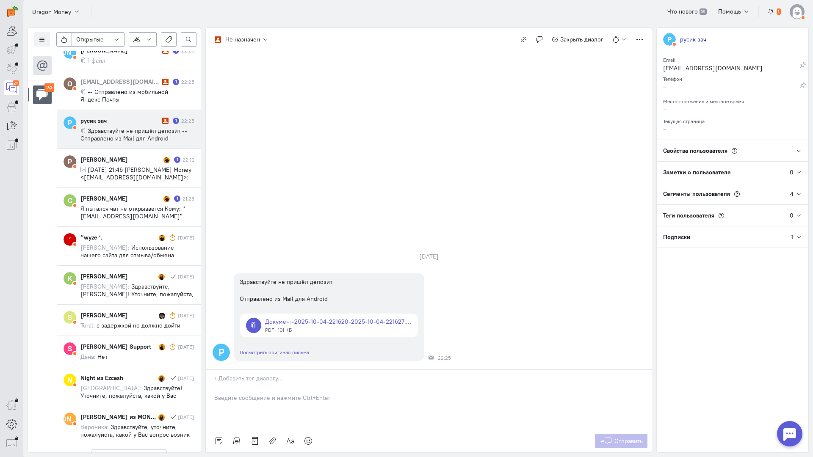
click at [262, 394] on p at bounding box center [428, 398] width 429 height 8
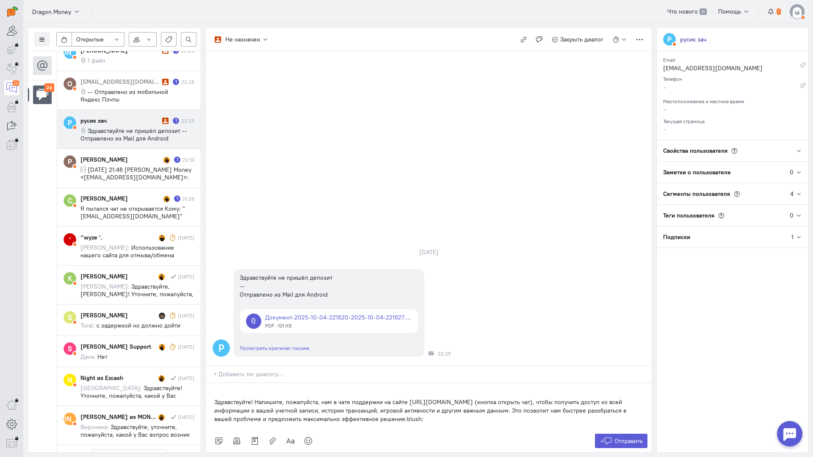
click at [212, 383] on div "Здравствуйте! Напишите, пожалуйста, нам в чате поддержки на сайте [URL][DOMAIN_…" at bounding box center [429, 406] width 446 height 47
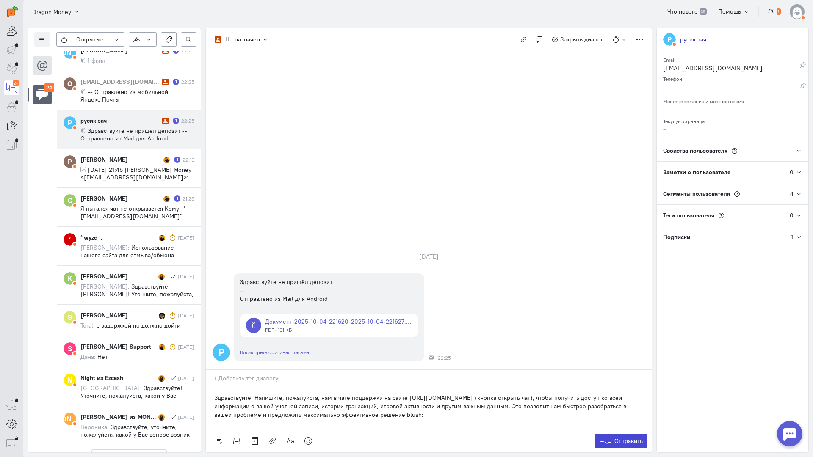
click at [613, 434] on button "Отправить" at bounding box center [621, 441] width 53 height 14
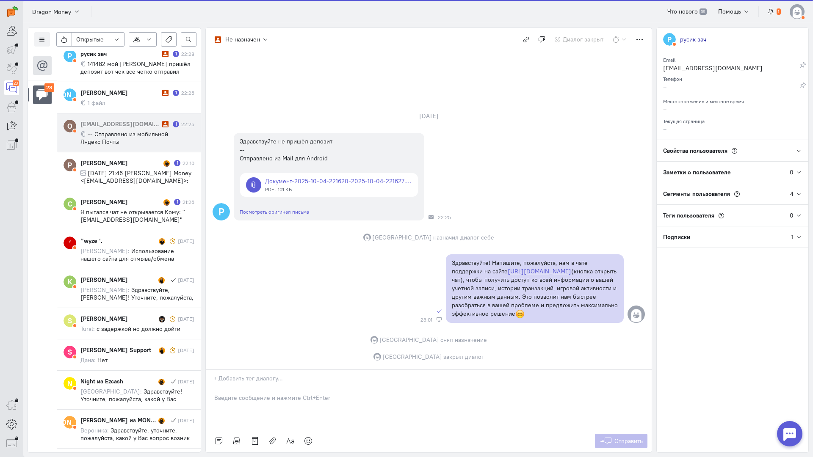
scroll to position [716, 0]
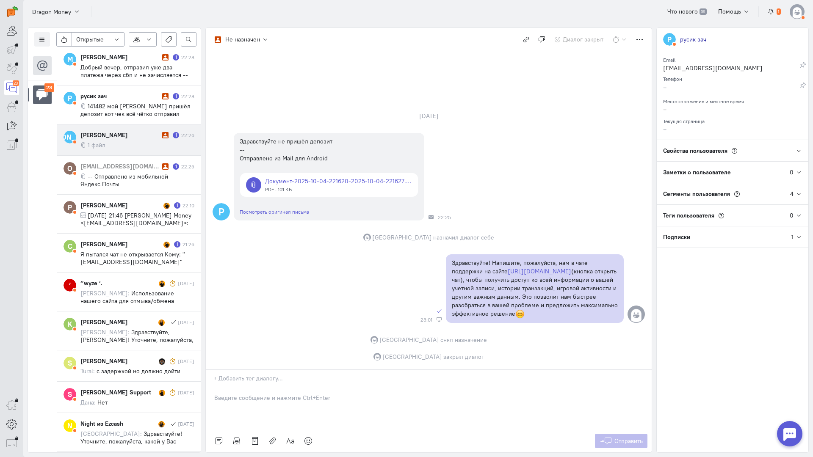
click at [126, 150] on cq-conversation-card "[PERSON_NAME] [PERSON_NAME] 1 22:26 1 файл" at bounding box center [128, 139] width 143 height 31
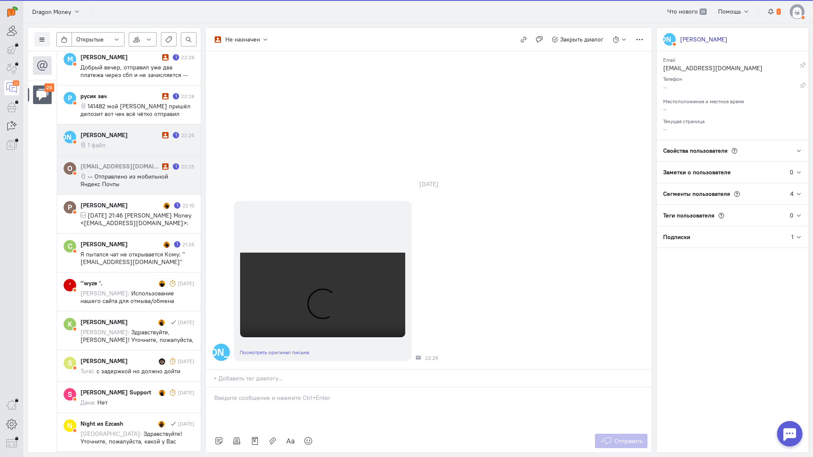
click at [124, 172] on div "[EMAIL_ADDRESS][DOMAIN_NAME] 1 22:25 -- Отправлено из мобильной Яндекс Почты" at bounding box center [137, 175] width 114 height 26
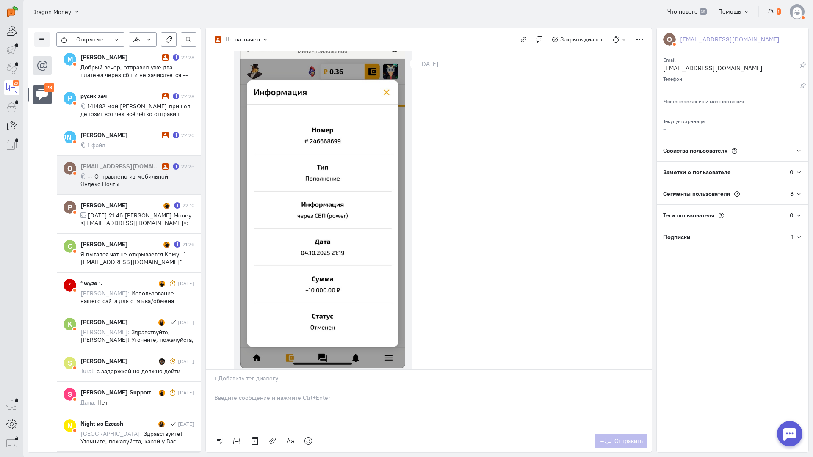
scroll to position [212, 0]
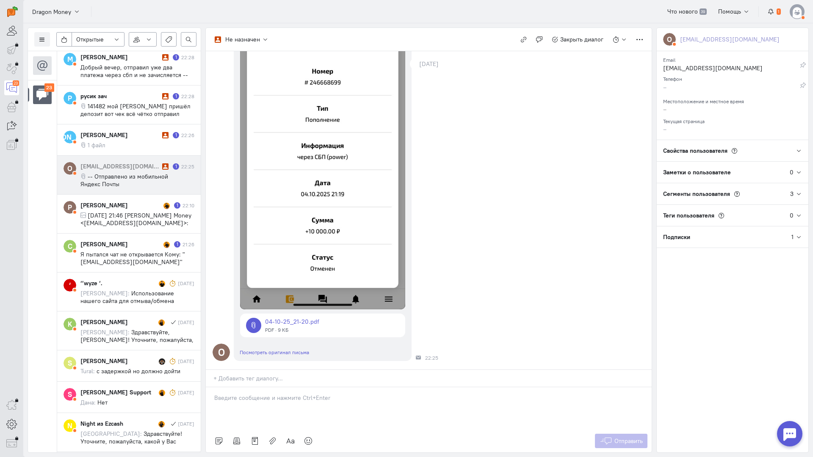
click at [244, 387] on div at bounding box center [429, 408] width 446 height 42
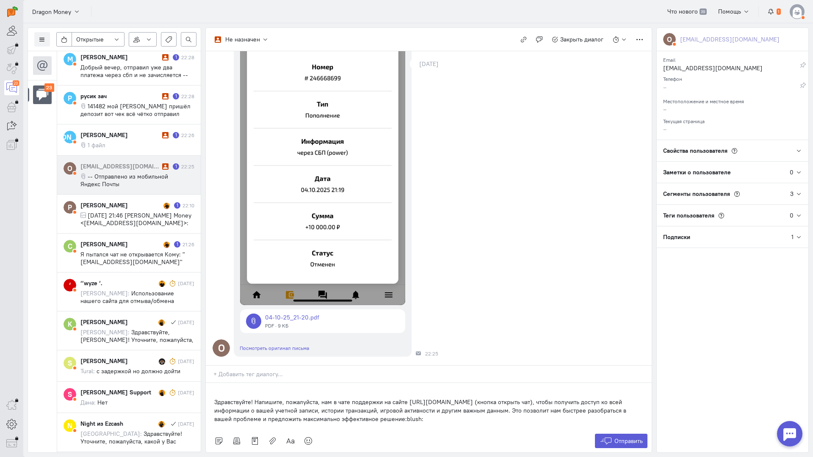
click at [212, 383] on div "Здравствуйте! Напишите, пожалуйста, нам в чате поддержки на сайте [URL][DOMAIN_…" at bounding box center [429, 406] width 446 height 47
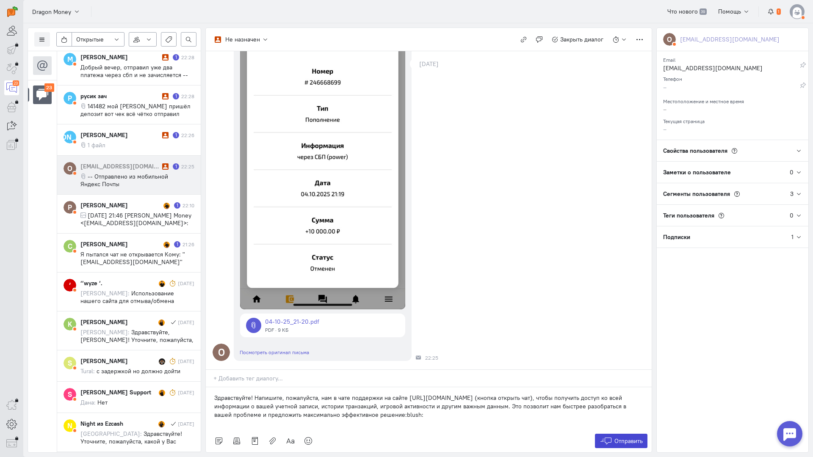
click at [616, 434] on button "Отправить" at bounding box center [621, 441] width 53 height 14
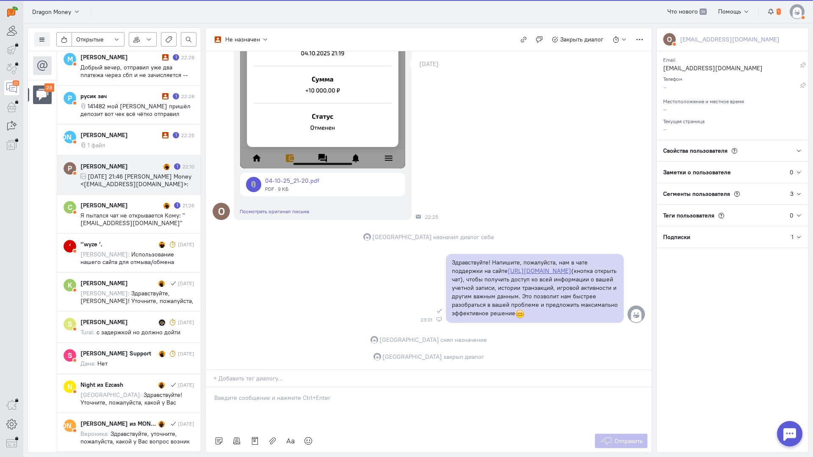
scroll to position [716, 0]
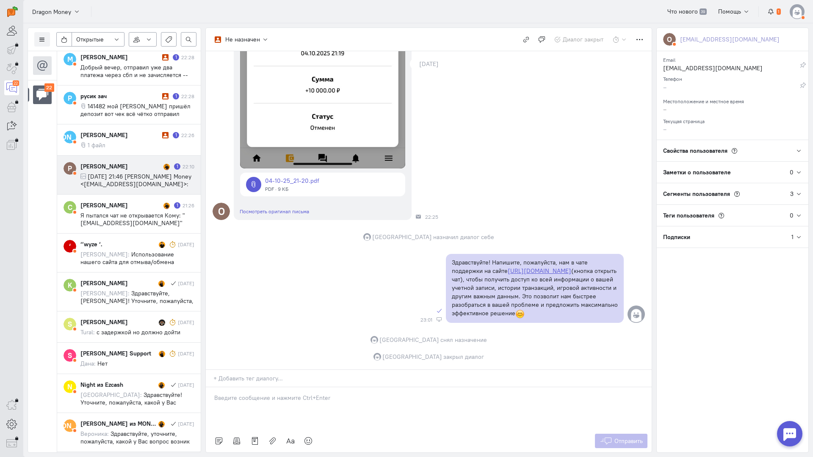
click at [128, 177] on span "[DATE] 21:46 [PERSON_NAME] Money <[EMAIL_ADDRESS][DOMAIN_NAME]>:" at bounding box center [135, 180] width 111 height 15
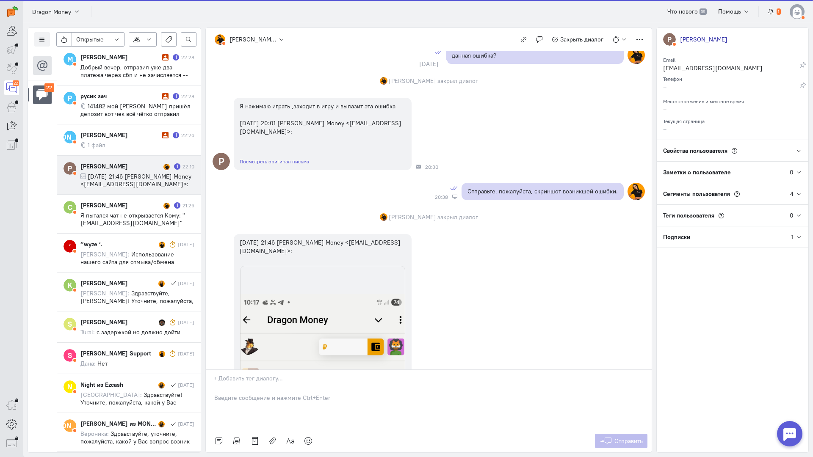
scroll to position [1255, 0]
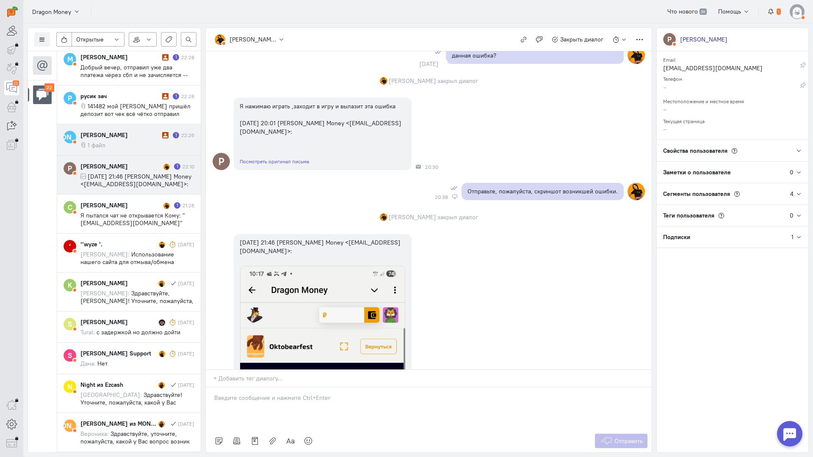
click at [115, 144] on cq-message "1 файл" at bounding box center [137, 145] width 114 height 8
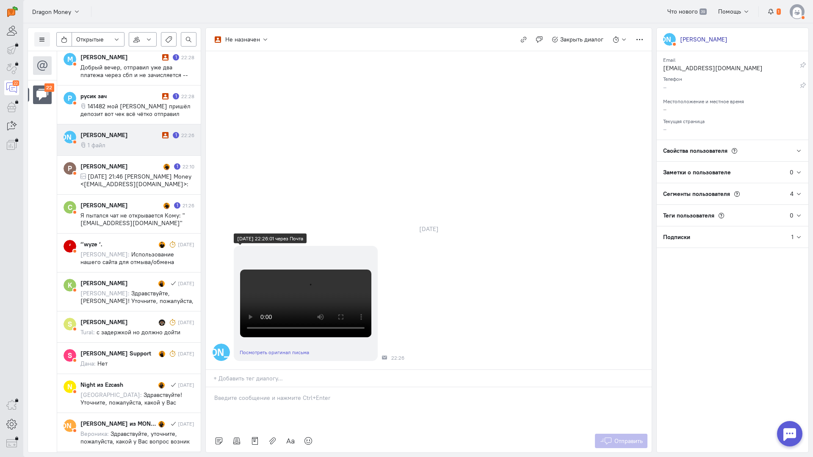
scroll to position [0, 0]
click at [269, 394] on p at bounding box center [428, 398] width 429 height 8
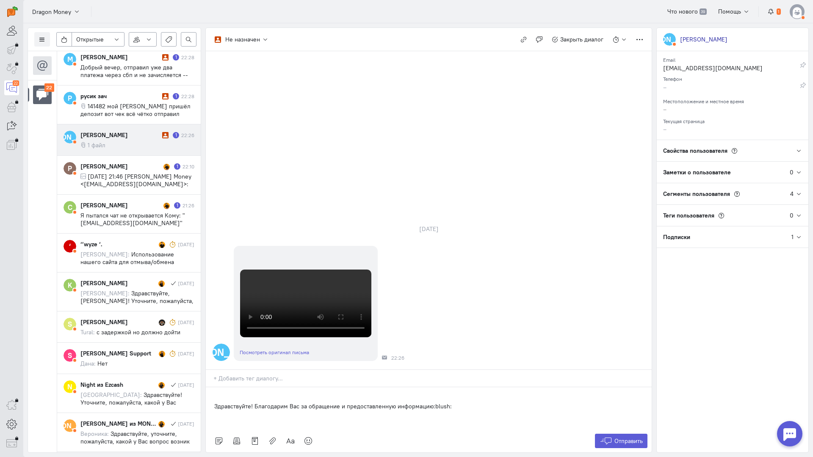
click at [213, 387] on div "Здравствуйте! Благодарим Вас за обращение и предоставленную информацию:blush:" at bounding box center [429, 408] width 446 height 42
click at [617, 437] on span "Отправить" at bounding box center [628, 441] width 28 height 8
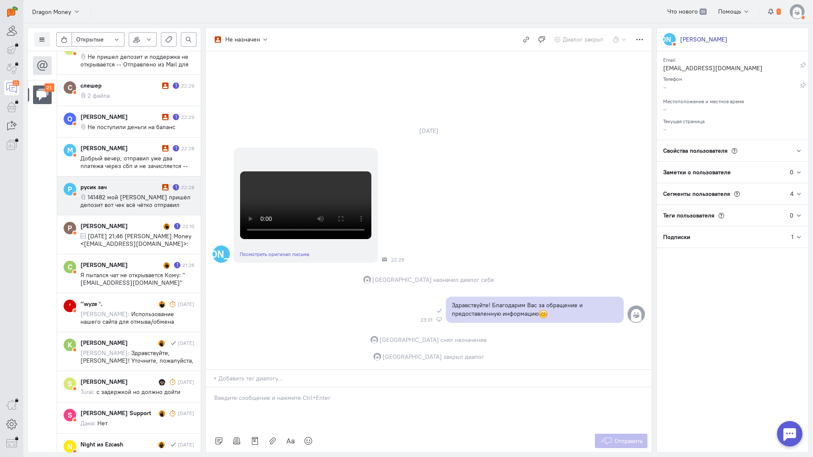
click at [137, 209] on cq-conversation-card "Р русик зач 1 22:28 141482 мой айди Не пришёл депозит вот чек всё чётко отправи…" at bounding box center [128, 196] width 143 height 39
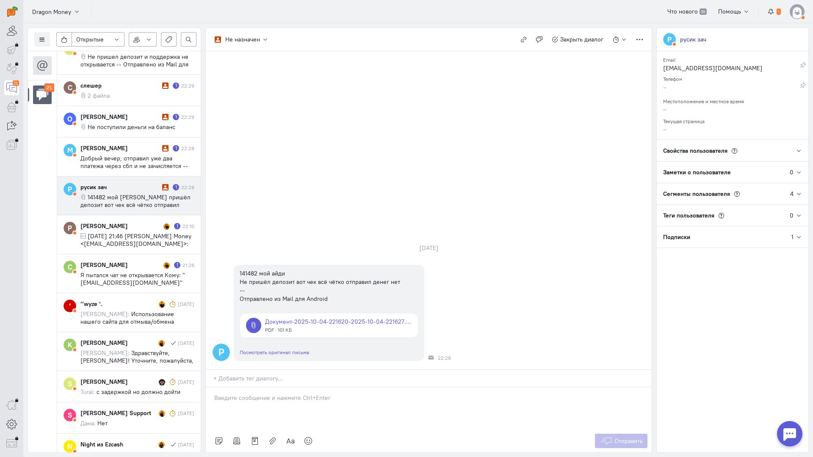
click at [255, 394] on p at bounding box center [428, 398] width 429 height 8
click at [211, 387] on div "Здравствуйте! Благодарим Вас за обращение и предоставленную информацию:blush:" at bounding box center [429, 408] width 446 height 42
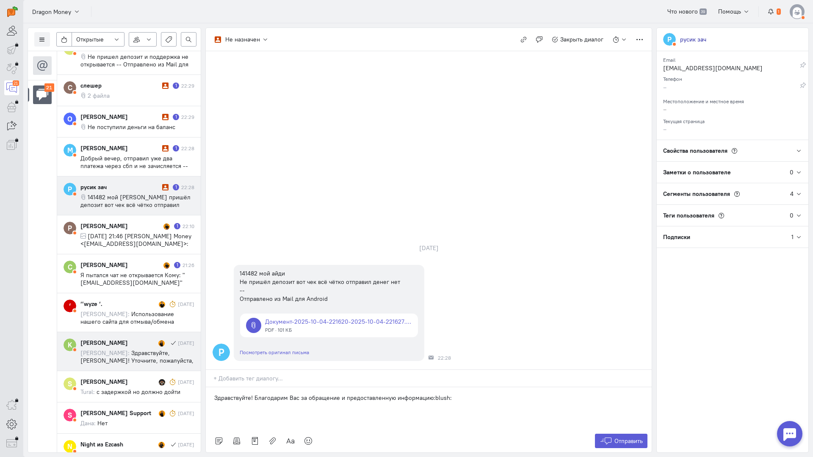
drag, startPoint x: 468, startPoint y: 347, endPoint x: 136, endPoint y: 343, distance: 332.3
click at [129, 342] on div "Список пользователей Включить темную тему Открытые Открытые диалоги Отложенные …" at bounding box center [417, 240] width 789 height 434
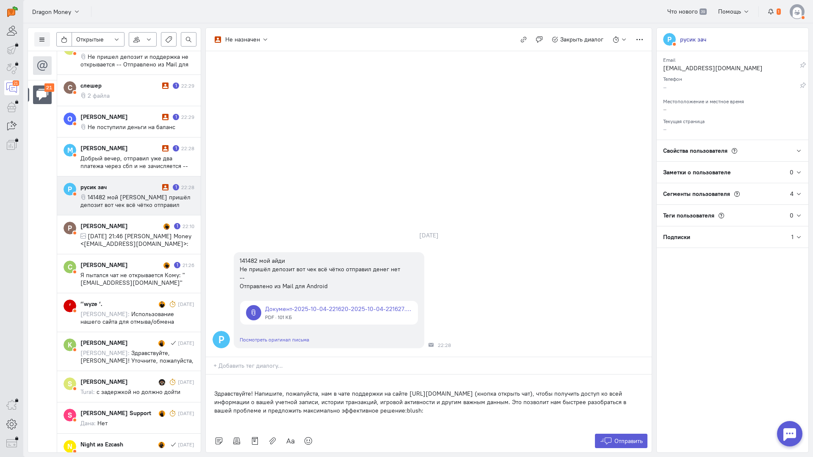
click at [213, 375] on div "Здравствуйте! Напишите, пожалуйста, нам в чате поддержки на сайте [URL][DOMAIN_…" at bounding box center [429, 402] width 446 height 55
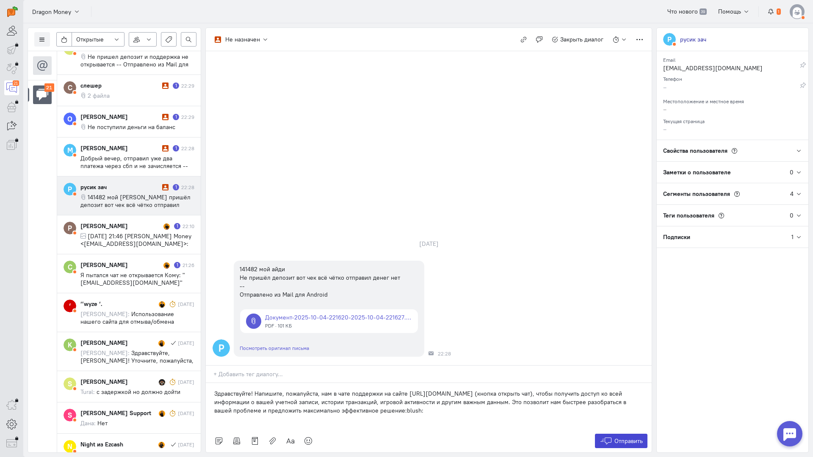
click at [608, 437] on icon at bounding box center [605, 441] width 13 height 8
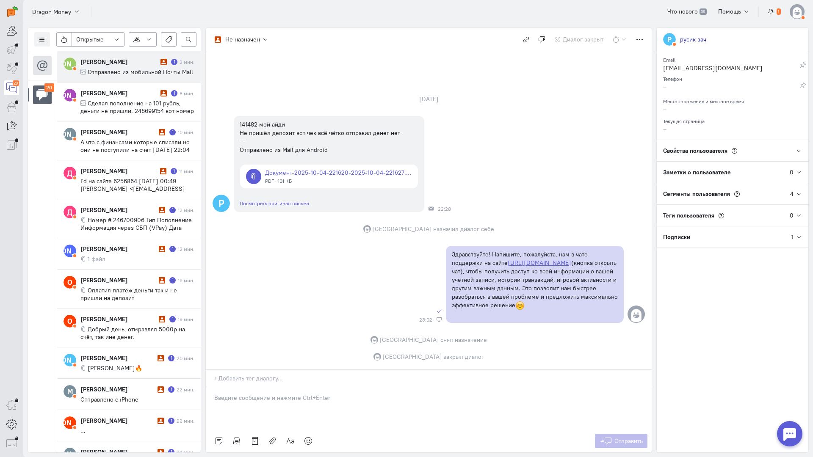
click at [146, 74] on span "Отправлено из мобильной Почты Mail" at bounding box center [140, 72] width 105 height 8
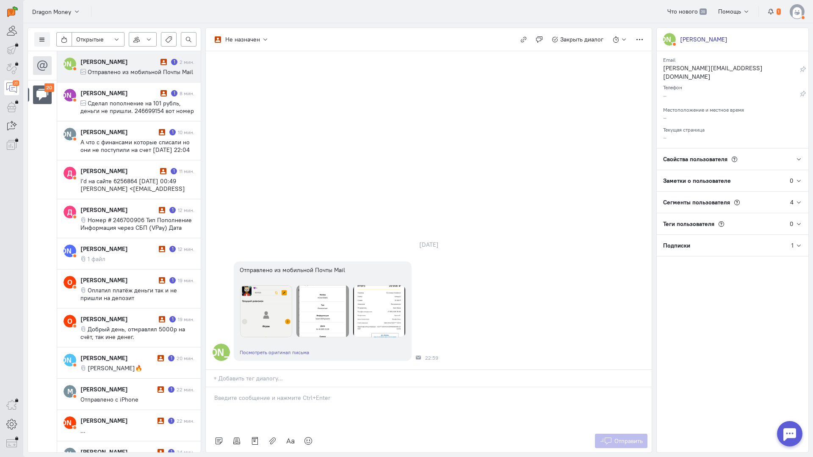
drag, startPoint x: 243, startPoint y: 350, endPoint x: 235, endPoint y: 350, distance: 8.0
click at [243, 394] on p at bounding box center [428, 398] width 429 height 8
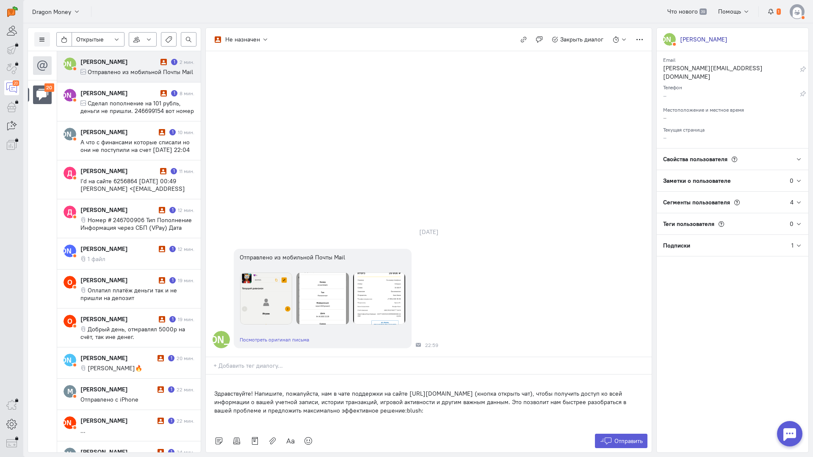
click at [214, 375] on div "Здравствуйте! Напишите, пожалуйста, нам в чате поддержки на сайте [URL][DOMAIN_…" at bounding box center [429, 402] width 446 height 55
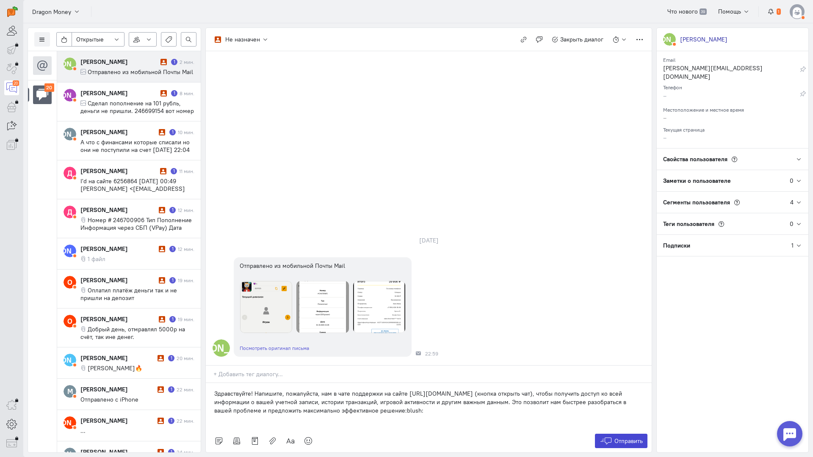
click at [624, 437] on span "Отправить" at bounding box center [628, 441] width 28 height 8
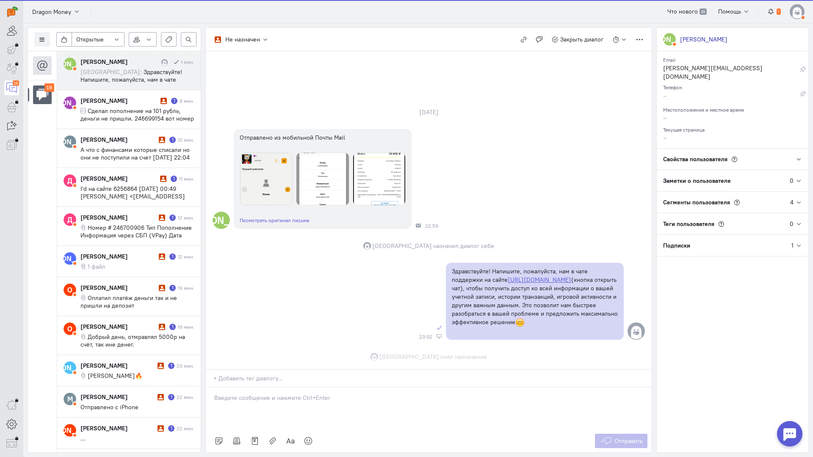
scroll to position [21, 0]
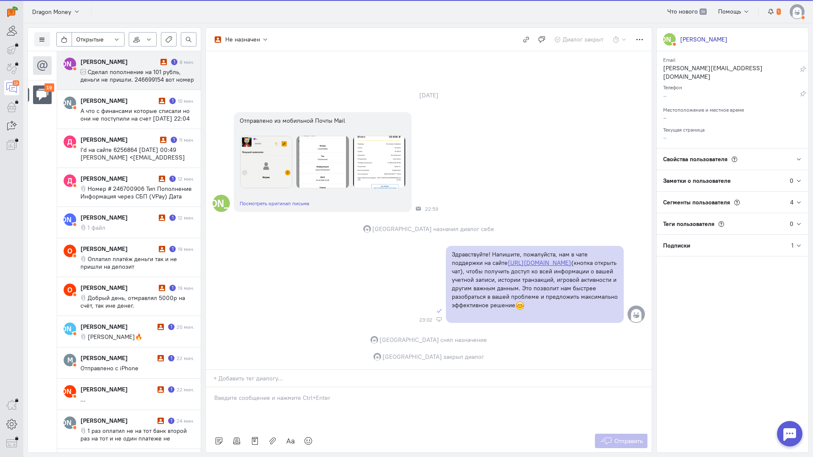
click at [136, 69] on span "Сделал пополнение на 101 рубль, деньги не пришли. 246699154 вот номер пополнени…" at bounding box center [136, 83] width 113 height 30
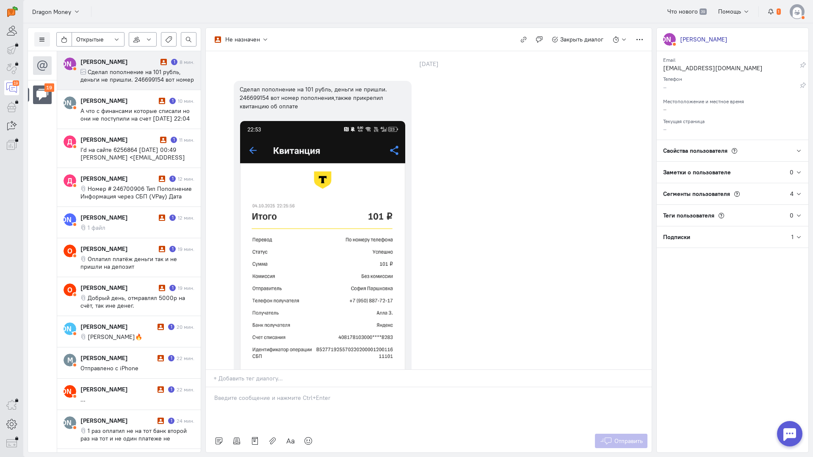
click at [238, 387] on div at bounding box center [429, 408] width 446 height 42
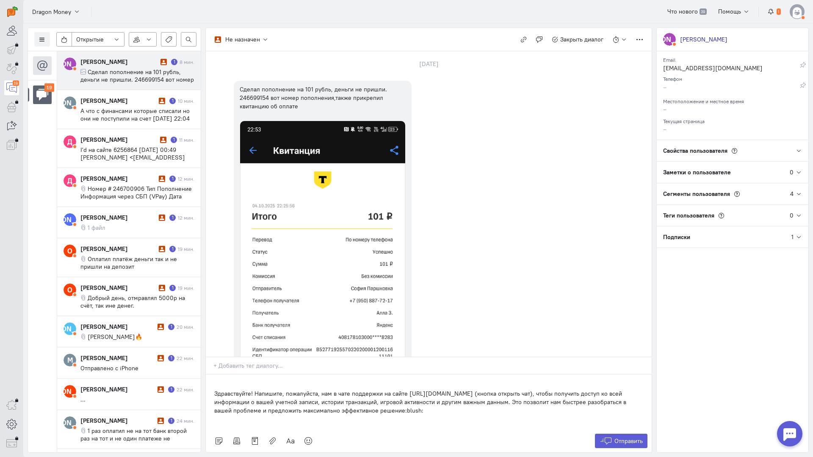
click at [214, 375] on div "Здравствуйте! Напишите, пожалуйста, нам в чате поддержки на сайте [URL][DOMAIN_…" at bounding box center [429, 402] width 446 height 55
click at [618, 434] on button "Отправить" at bounding box center [621, 441] width 53 height 14
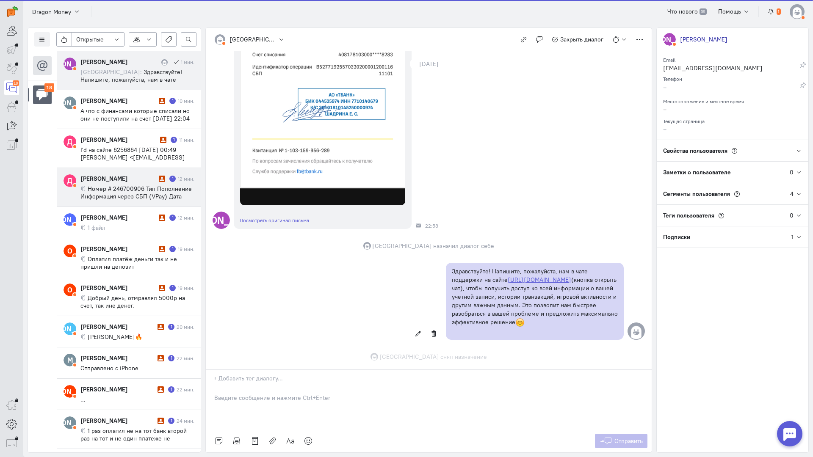
scroll to position [352, 0]
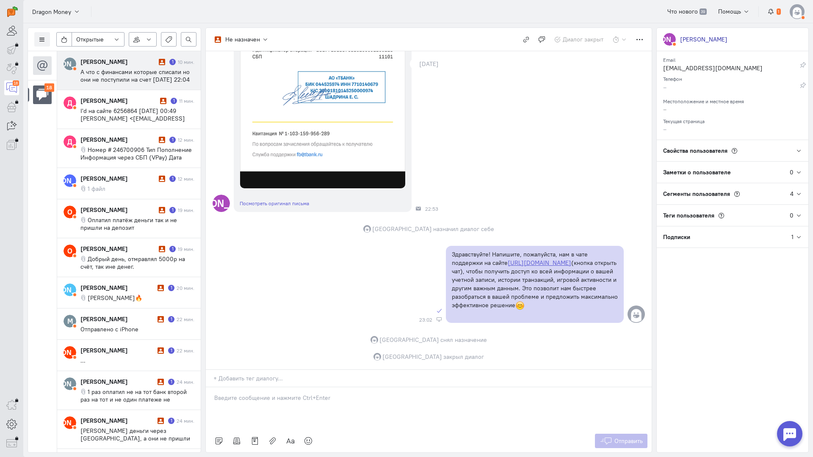
click at [121, 65] on div "[PERSON_NAME]" at bounding box center [118, 62] width 76 height 8
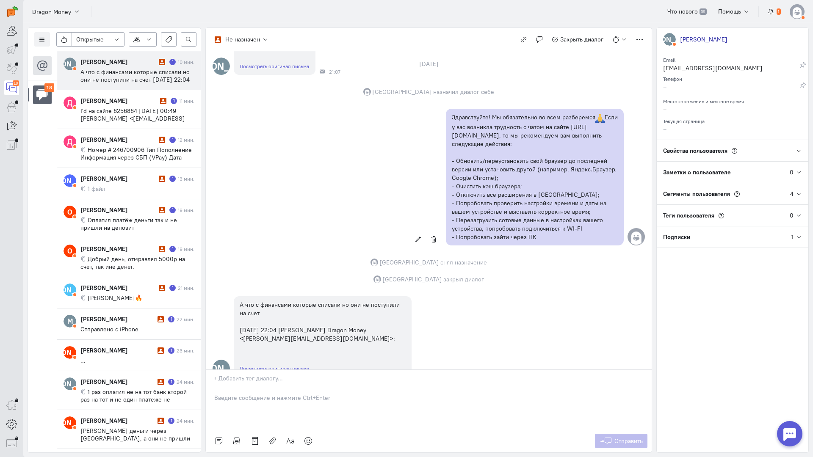
scroll to position [121, 0]
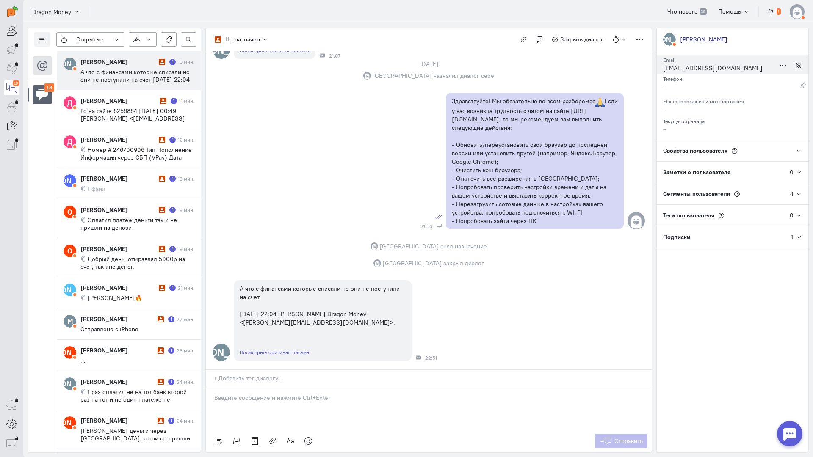
click at [686, 69] on div "[EMAIL_ADDRESS][DOMAIN_NAME]" at bounding box center [719, 69] width 112 height 11
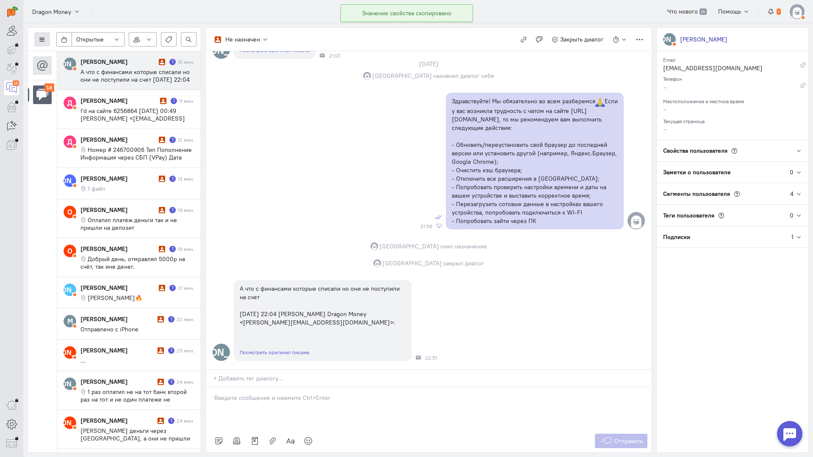
click at [43, 36] on icon at bounding box center [42, 39] width 6 height 6
click at [75, 55] on span "Список пользователей" at bounding box center [82, 56] width 63 height 8
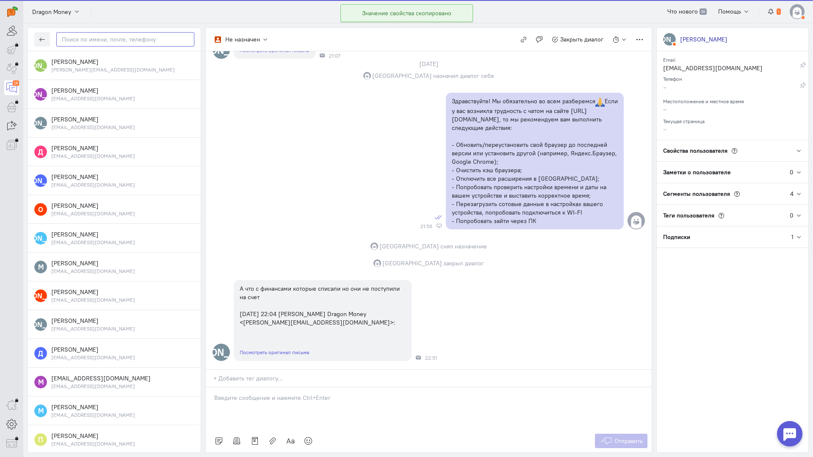
click at [101, 37] on input "text" at bounding box center [125, 39] width 138 height 14
paste input "semenkov989@gma"
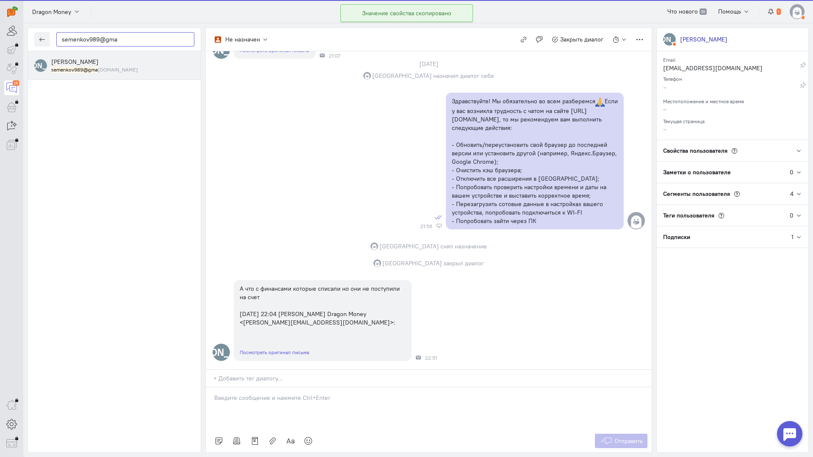
type input "semenkov989@gma"
click at [92, 66] on div "[PERSON_NAME] semenkov989@gma [DOMAIN_NAME]" at bounding box center [122, 66] width 143 height 16
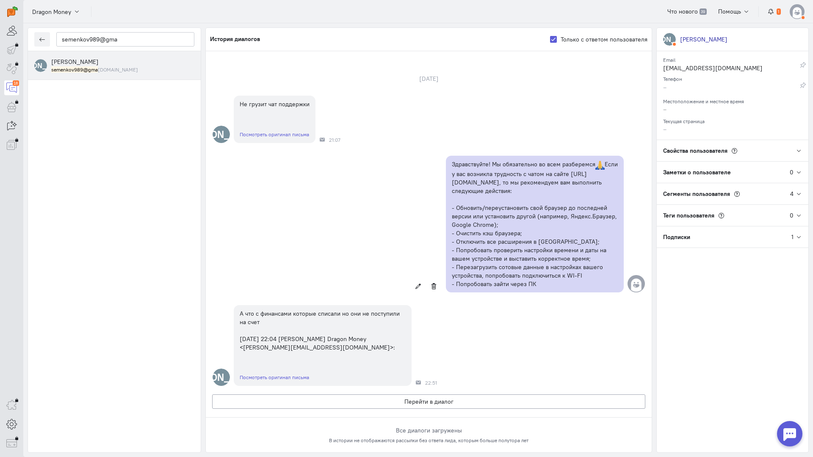
scroll to position [546, 0]
click at [40, 36] on button "button" at bounding box center [42, 39] width 16 height 14
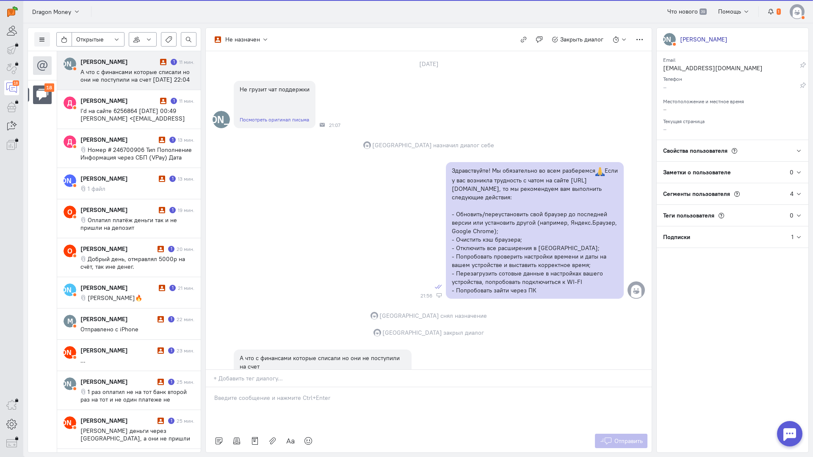
scroll to position [121, 0]
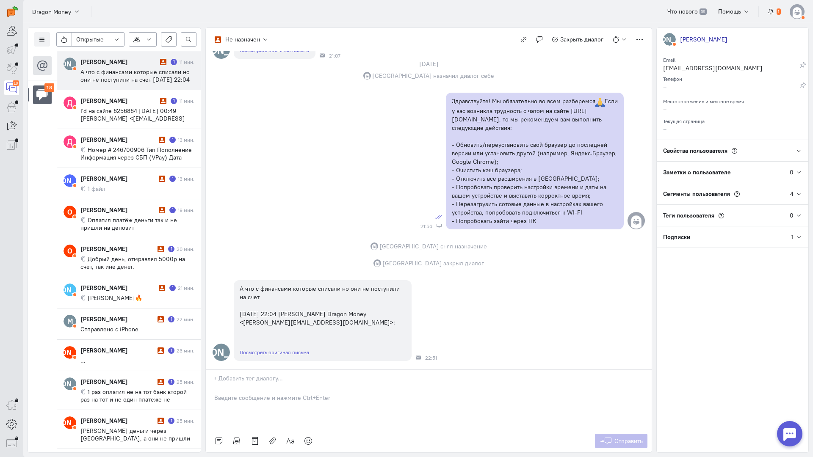
click at [253, 394] on p at bounding box center [428, 398] width 429 height 8
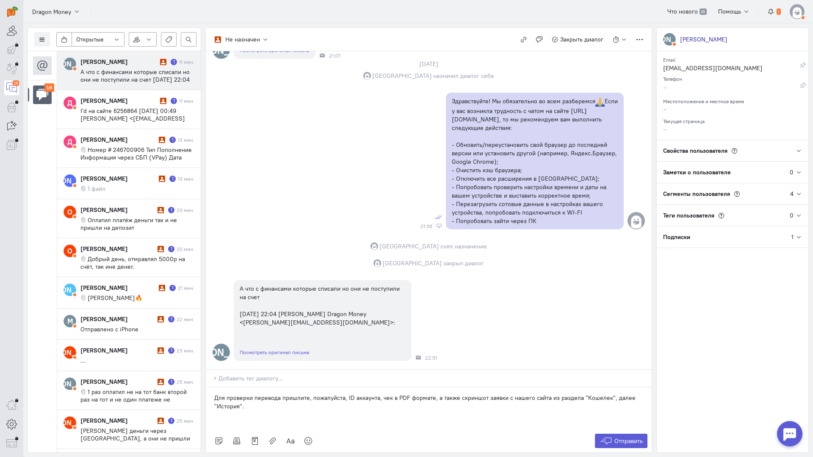
click at [283, 411] on p at bounding box center [428, 415] width 429 height 8
click at [281, 394] on p "Для проверки перевода пришлите, пожалуйста, ID аккаунта, чек в PDF формате, а т…" at bounding box center [428, 402] width 429 height 17
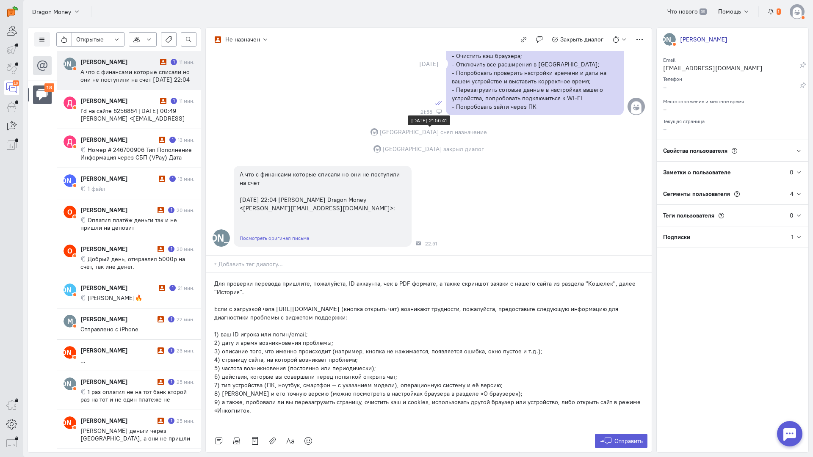
scroll to position [236, 0]
click at [625, 437] on span "Отправить" at bounding box center [628, 441] width 28 height 8
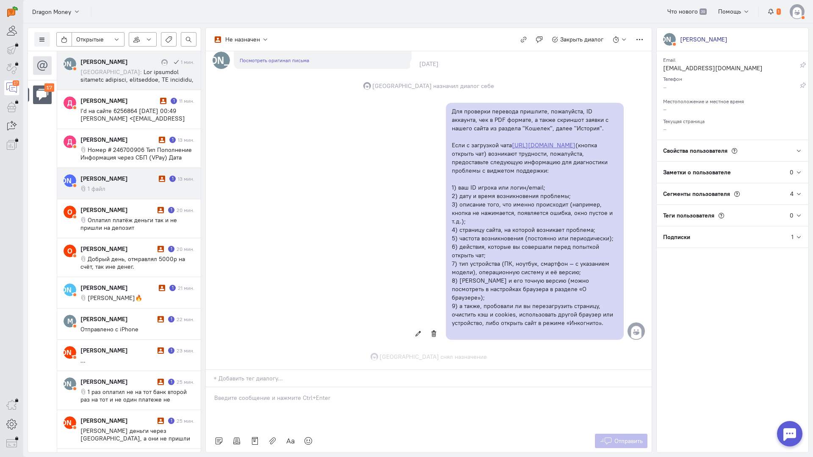
scroll to position [422, 0]
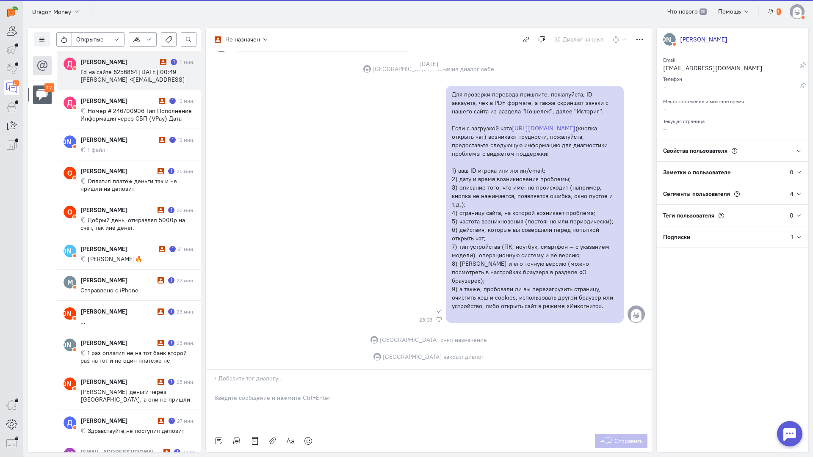
click at [141, 76] on cq-message "I'd на сайте 6256864 [DATE] 00:49 [PERSON_NAME] <[EMAIL_ADDRESS][DOMAIN_NAME]>:" at bounding box center [137, 75] width 114 height 15
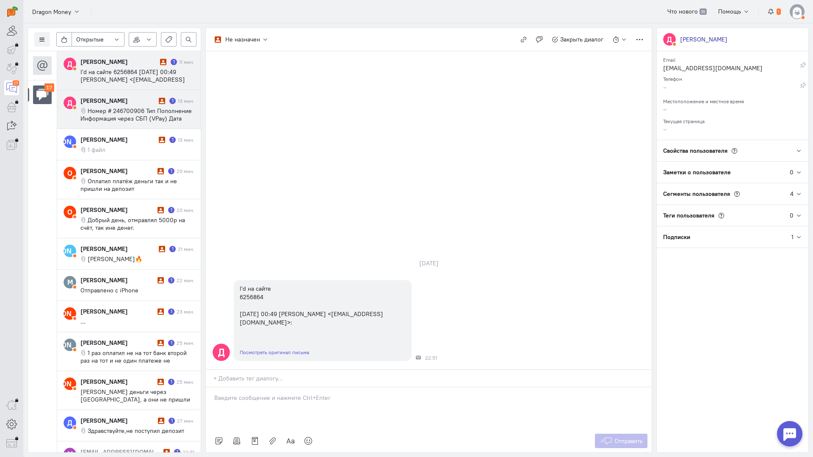
click at [116, 111] on span "Номер # 246700906 Тип Пополнение Информация через СБП (VPay) Дата [DATE] 00:29 …" at bounding box center [135, 122] width 111 height 30
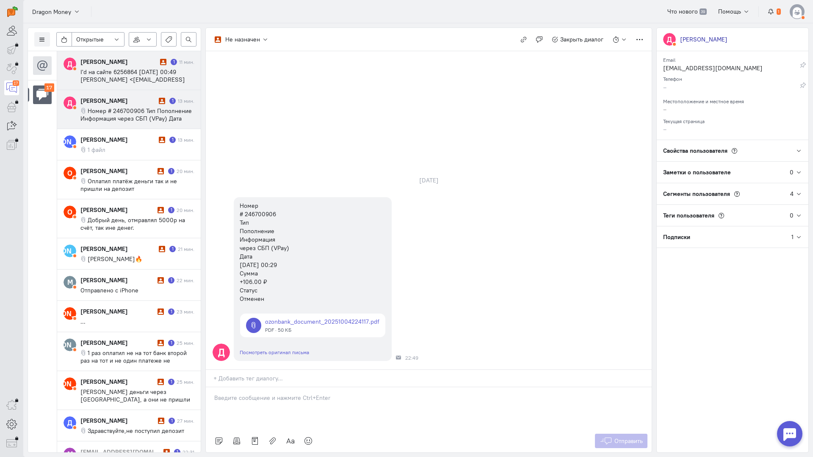
click at [140, 77] on cq-message "I'd на сайте 6256864 [DATE] 00:49 [PERSON_NAME] <[EMAIL_ADDRESS][DOMAIN_NAME]>:" at bounding box center [137, 75] width 114 height 15
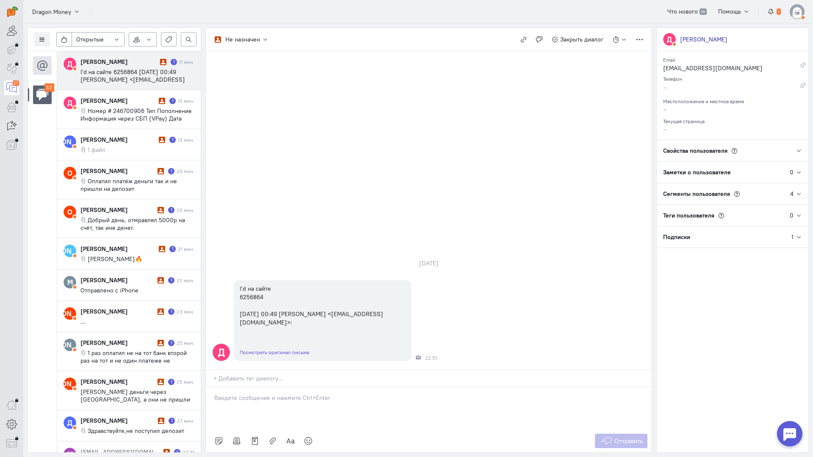
drag, startPoint x: 288, startPoint y: 346, endPoint x: 230, endPoint y: 349, distance: 57.6
click at [286, 394] on p at bounding box center [428, 398] width 429 height 8
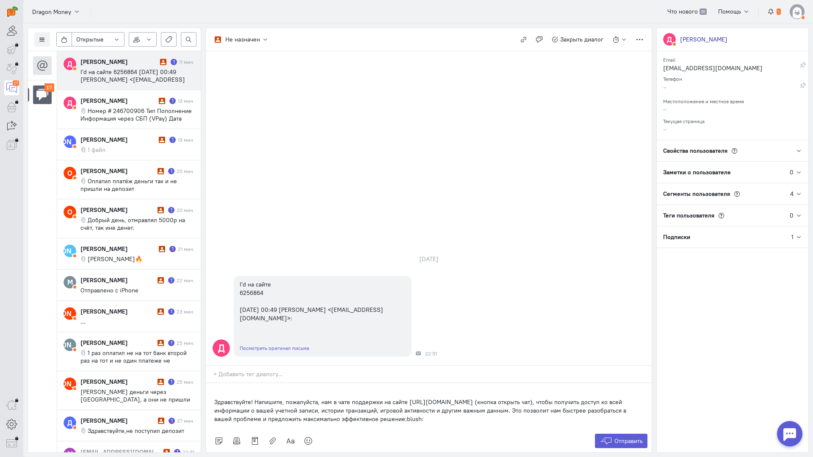
click at [213, 383] on div "Здравствуйте! Напишите, пожалуйста, нам в чате поддержки на сайте [URL][DOMAIN_…" at bounding box center [429, 406] width 446 height 47
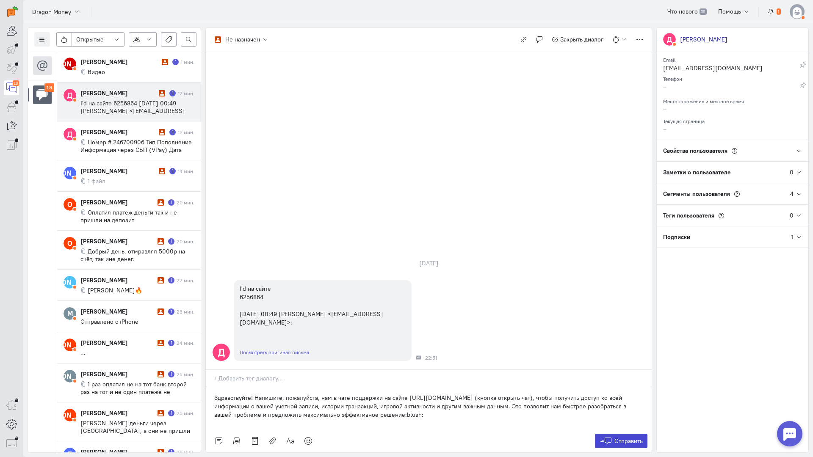
click at [602, 437] on icon at bounding box center [605, 441] width 13 height 8
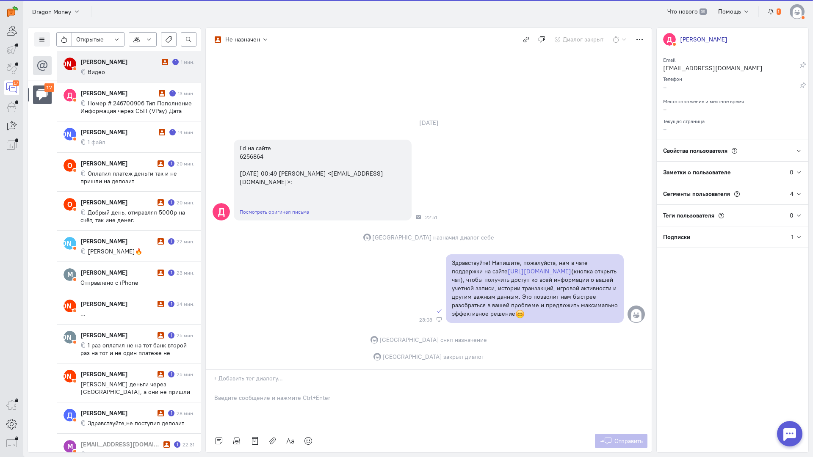
click at [123, 68] on cq-message "Видео" at bounding box center [137, 72] width 114 height 8
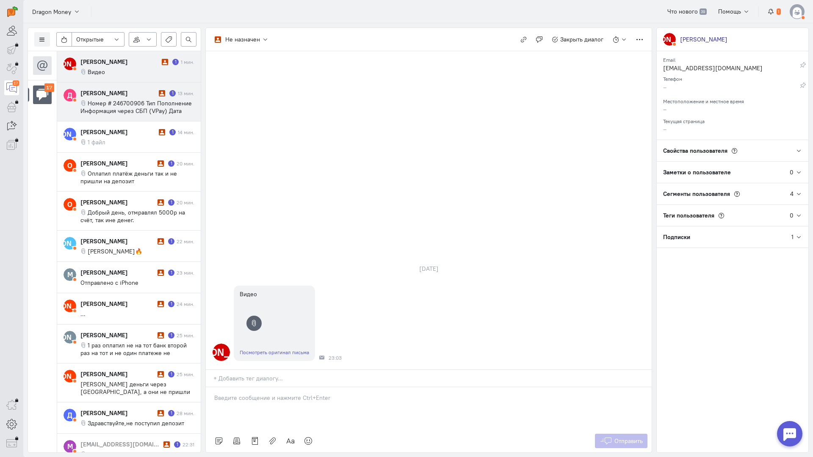
click at [145, 98] on div "[PERSON_NAME] 1 13 мин. Номер # 246700906 Тип Пополнение Информация через СБП (…" at bounding box center [137, 102] width 114 height 26
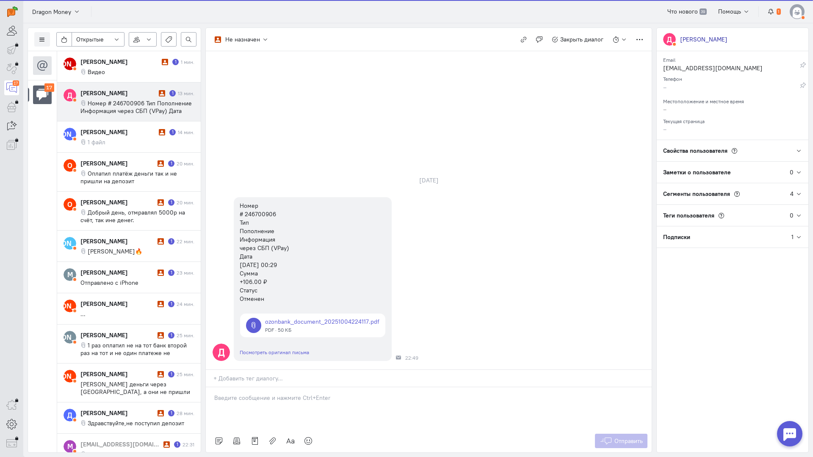
click at [276, 387] on div at bounding box center [429, 408] width 446 height 42
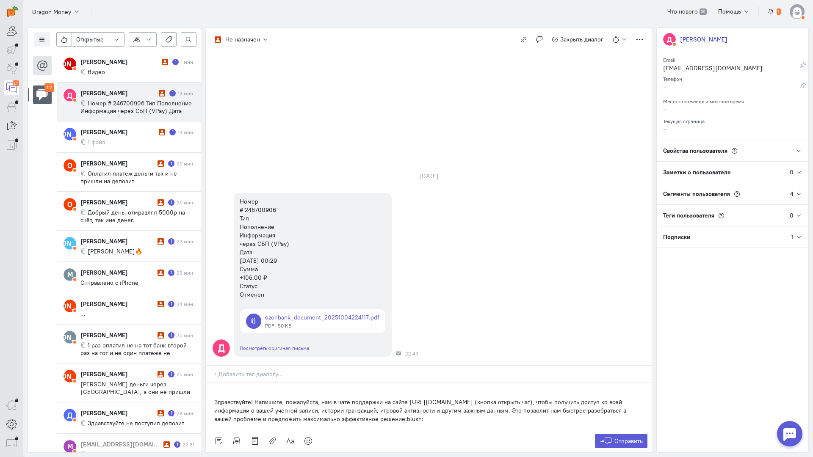
click at [212, 383] on div "Здравствуйте! Напишите, пожалуйста, нам в чате поддержки на сайте [URL][DOMAIN_…" at bounding box center [429, 406] width 446 height 47
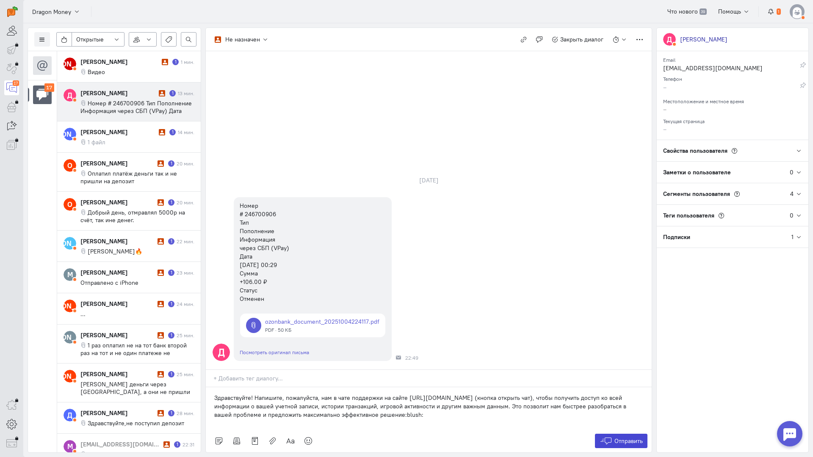
click at [633, 437] on span "Отправить" at bounding box center [628, 441] width 28 height 8
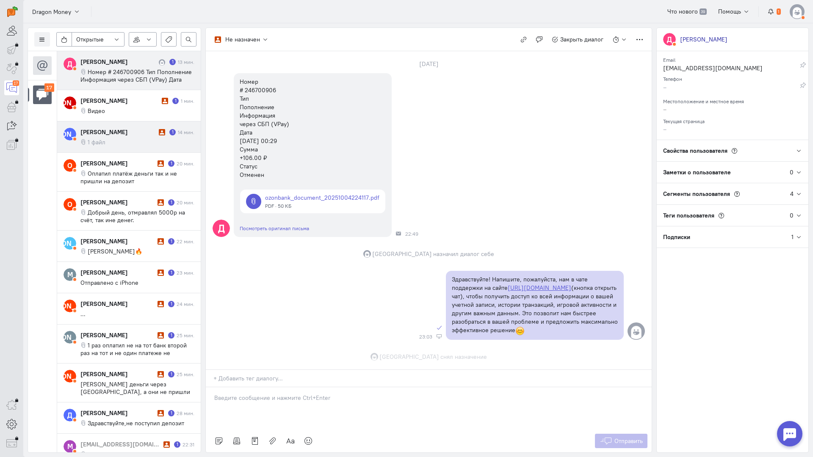
scroll to position [77, 0]
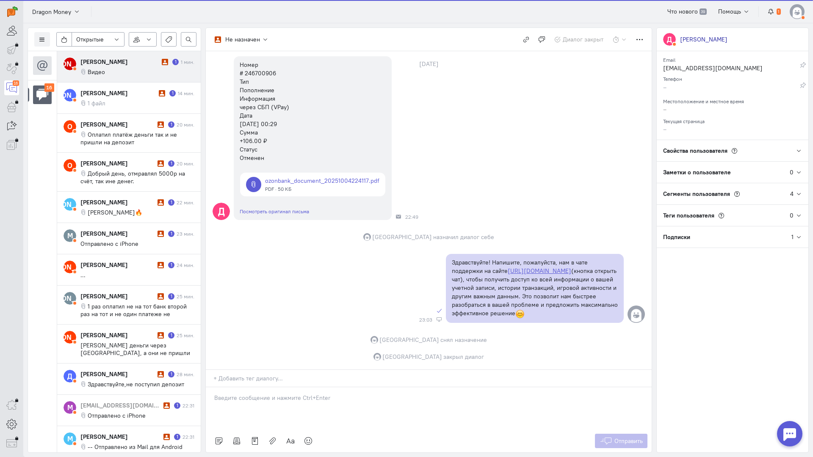
click at [141, 66] on div "[PERSON_NAME]" at bounding box center [119, 62] width 79 height 8
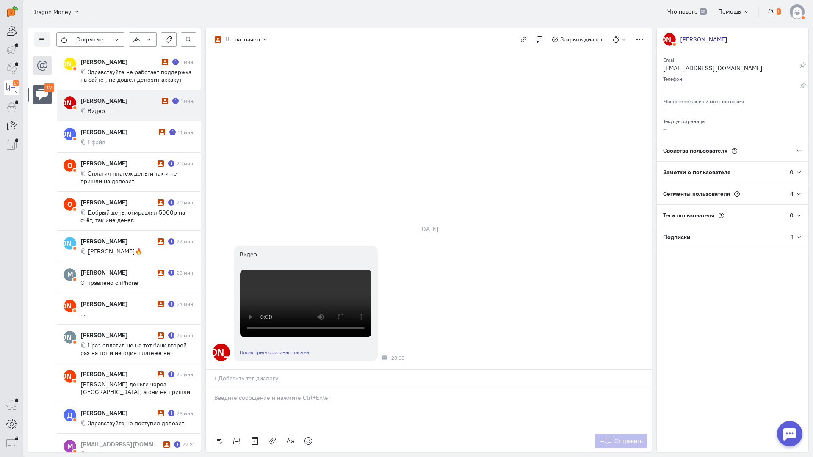
drag, startPoint x: 242, startPoint y: 357, endPoint x: 227, endPoint y: 352, distance: 16.1
click at [242, 387] on div at bounding box center [429, 408] width 446 height 42
click at [215, 402] on p "Здравствуйте! Благодарим Вас за обращение и предоставленную информацию:blush:" at bounding box center [428, 406] width 429 height 8
click at [622, 387] on div "Здравствуйте! Благодарим Вас за обращение и предоставленную информацию:blush:" at bounding box center [429, 408] width 446 height 42
click at [625, 437] on span "Отправить" at bounding box center [628, 441] width 28 height 8
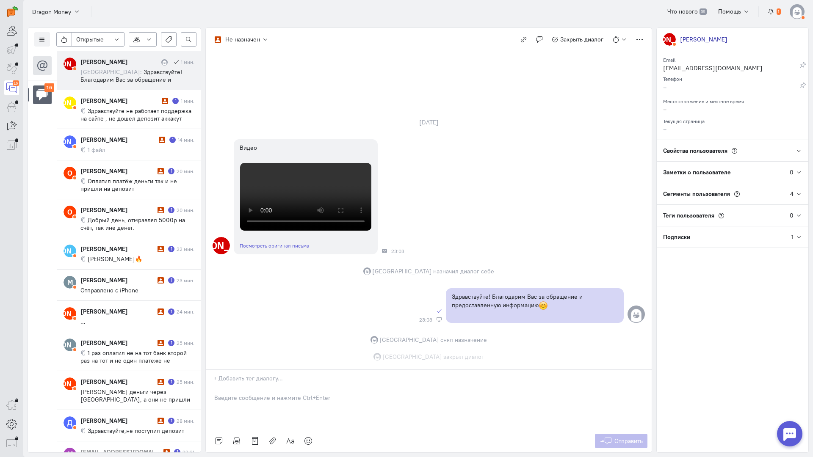
scroll to position [296, 0]
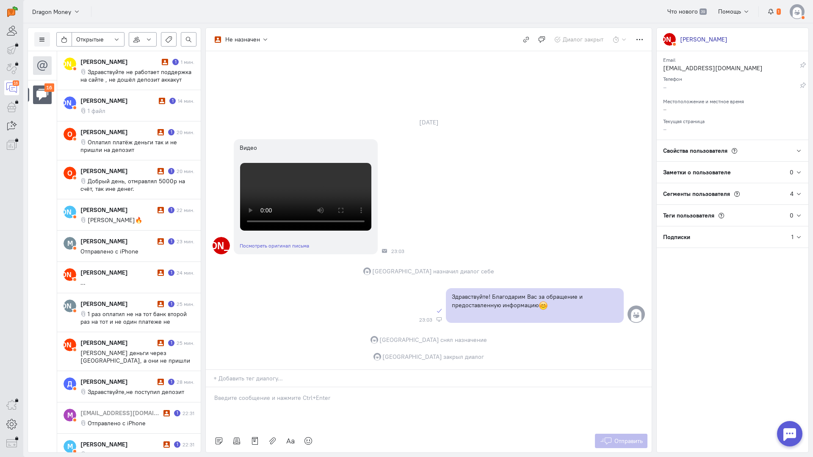
drag, startPoint x: 116, startPoint y: 72, endPoint x: 198, endPoint y: 121, distance: 95.5
click at [116, 72] on span "Здравствуйте не работает поддержка на сайте , не дошёл депозит аккакут 9633179" at bounding box center [135, 79] width 111 height 23
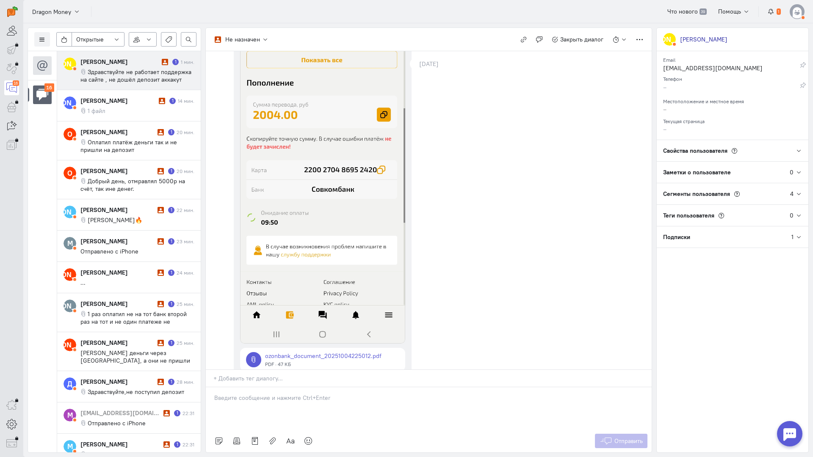
scroll to position [231, 0]
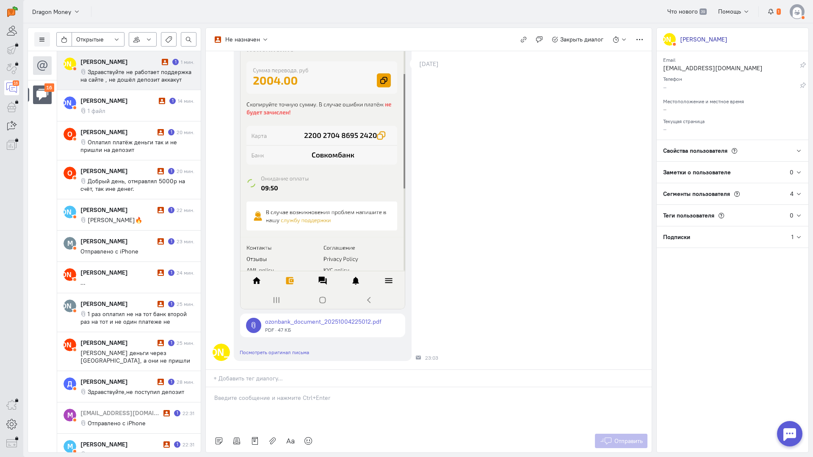
click at [274, 387] on div at bounding box center [429, 408] width 446 height 42
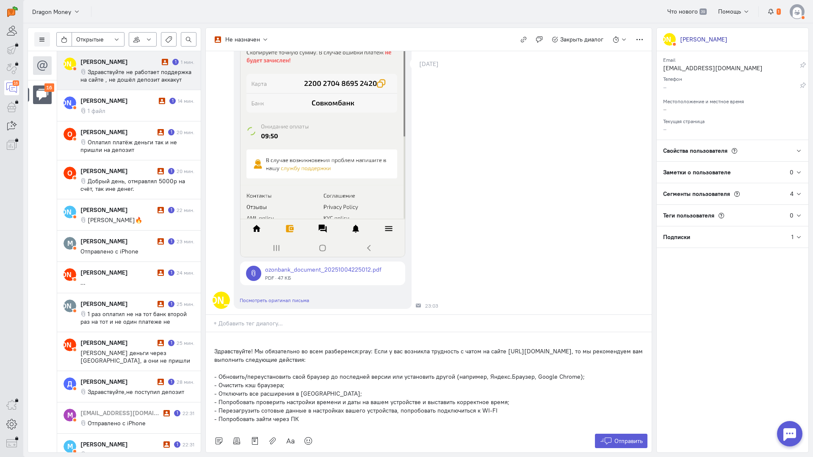
click at [214, 332] on div "Здравствуйте! Мы обязательно во всем разберемся:pray: Если у вас возникла трудн…" at bounding box center [429, 380] width 446 height 97
click at [609, 437] on icon at bounding box center [605, 441] width 13 height 8
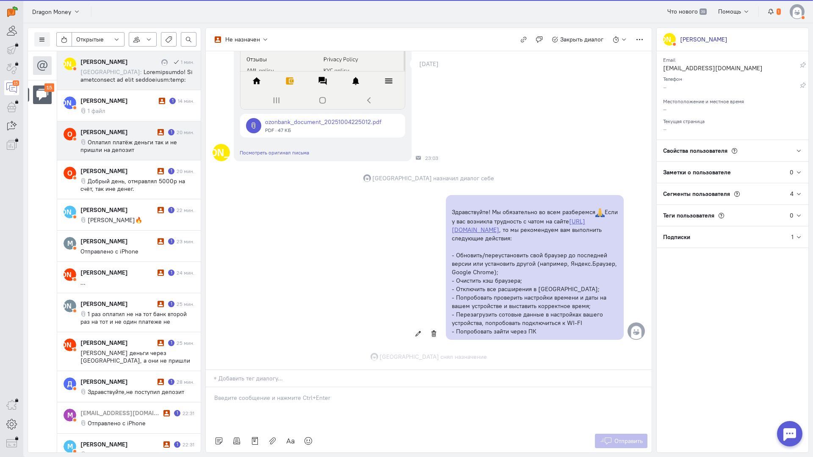
scroll to position [447, 0]
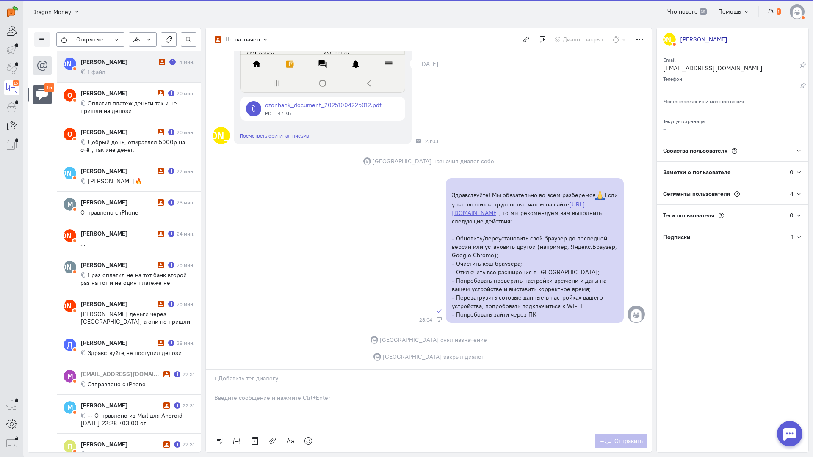
click at [127, 69] on cq-message "1 файл" at bounding box center [137, 72] width 114 height 8
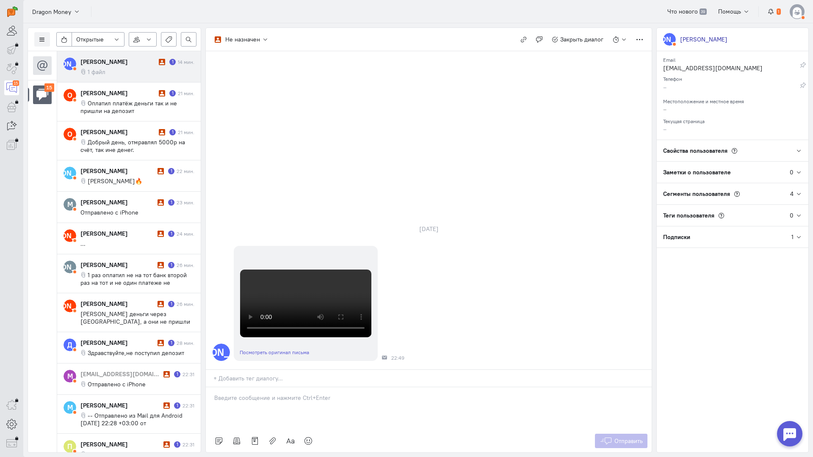
click at [234, 387] on div at bounding box center [429, 408] width 446 height 42
click at [210, 387] on div "Здравствуйте! Благодарим Вас за обращение и предоставленную информацию:blush:" at bounding box center [429, 408] width 446 height 42
click at [629, 437] on span "Отправить" at bounding box center [628, 441] width 28 height 8
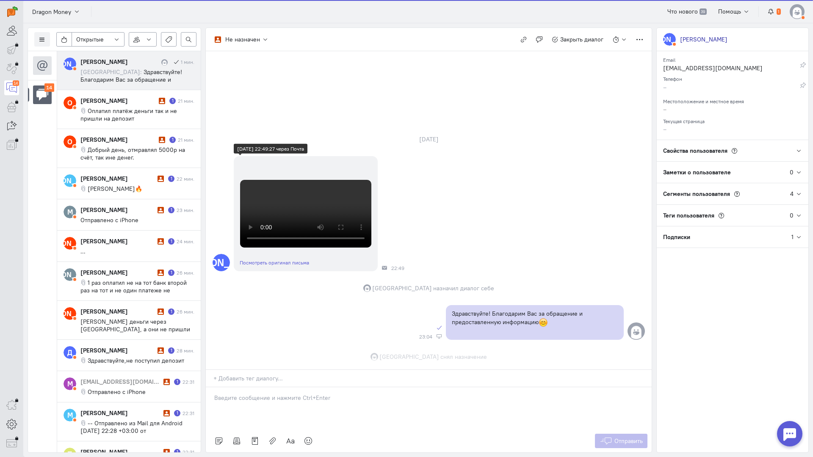
scroll to position [133, 0]
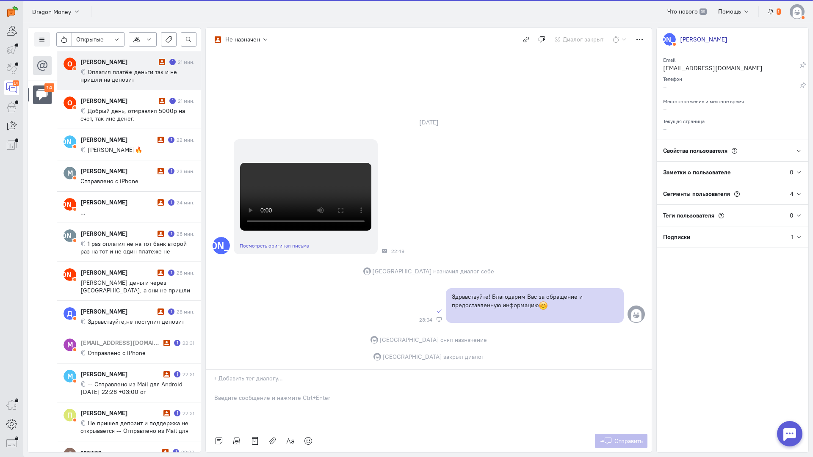
drag, startPoint x: 118, startPoint y: 72, endPoint x: 124, endPoint y: 72, distance: 5.9
click at [118, 72] on span "Оплатил платёж деньги так и не пришли на депозит" at bounding box center [128, 75] width 97 height 15
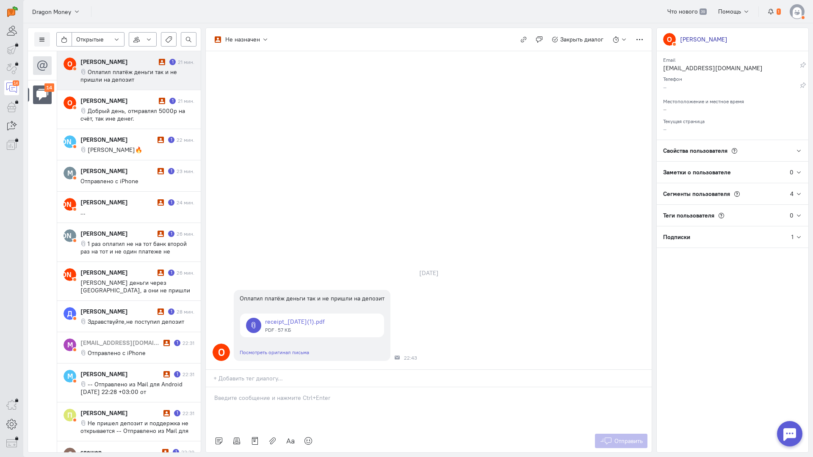
drag, startPoint x: 265, startPoint y: 351, endPoint x: 243, endPoint y: 347, distance: 22.4
click at [263, 387] on div at bounding box center [429, 408] width 446 height 42
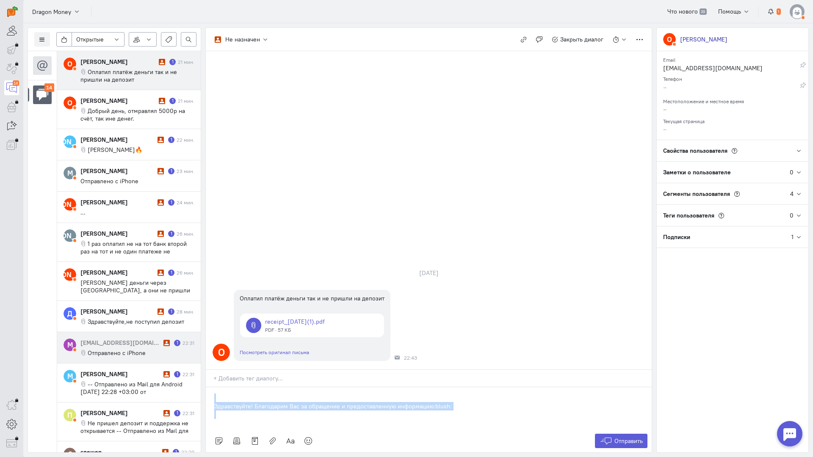
drag, startPoint x: 477, startPoint y: 360, endPoint x: 143, endPoint y: 334, distance: 335.3
click at [142, 335] on div "Список пользователей Включить темную тему Открытые Открытые диалоги Отложенные …" at bounding box center [417, 240] width 789 height 434
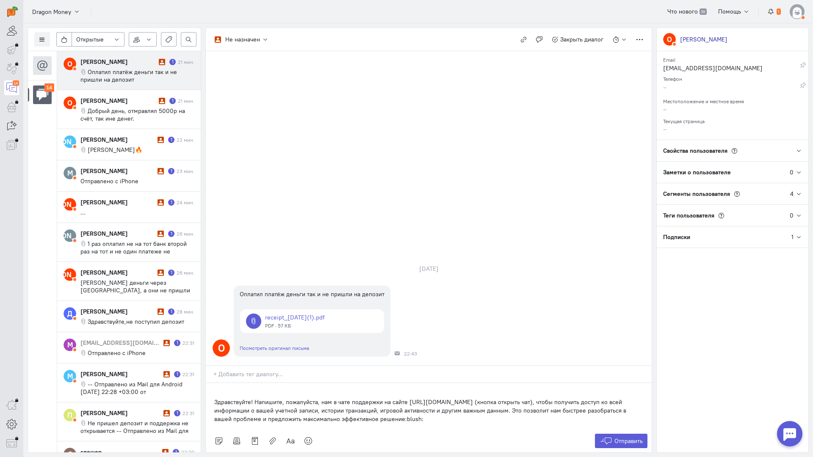
click at [210, 383] on div "Здравствуйте! Напишите, пожалуйста, нам в чате поддержки на сайте [URL][DOMAIN_…" at bounding box center [429, 406] width 446 height 47
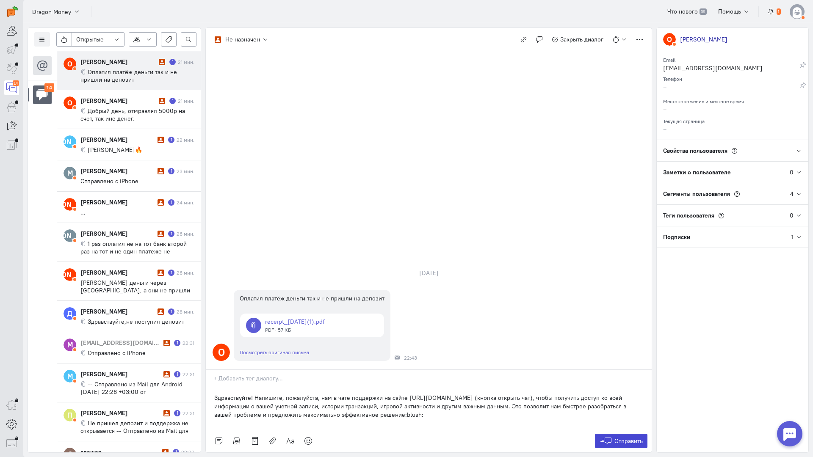
click at [609, 437] on icon at bounding box center [605, 441] width 13 height 8
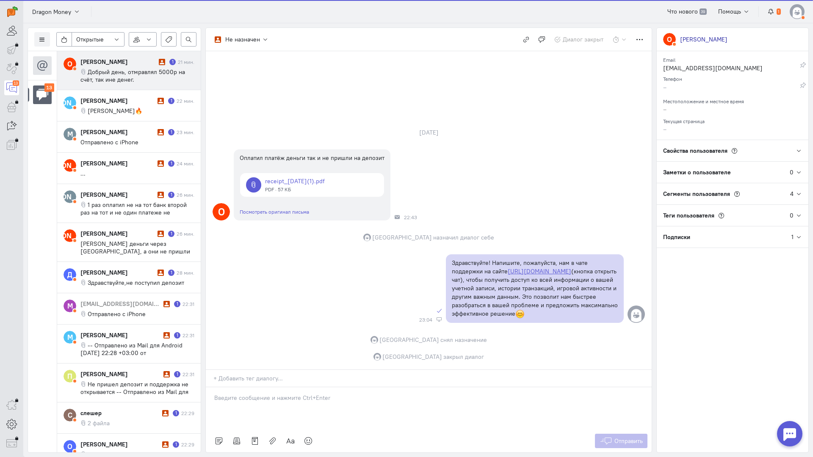
click at [121, 63] on div "[PERSON_NAME]" at bounding box center [118, 62] width 76 height 8
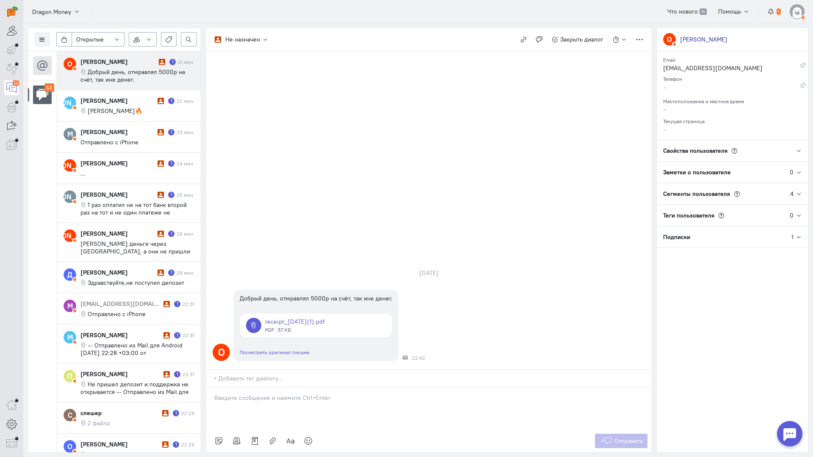
click at [287, 387] on div at bounding box center [429, 408] width 446 height 42
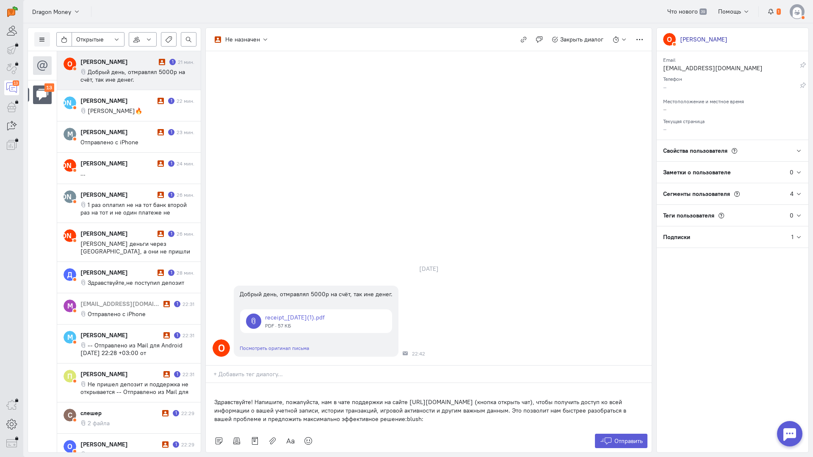
click at [212, 383] on div "Здравствуйте! Напишите, пожалуйста, нам в чате поддержки на сайте [URL][DOMAIN_…" at bounding box center [429, 406] width 446 height 47
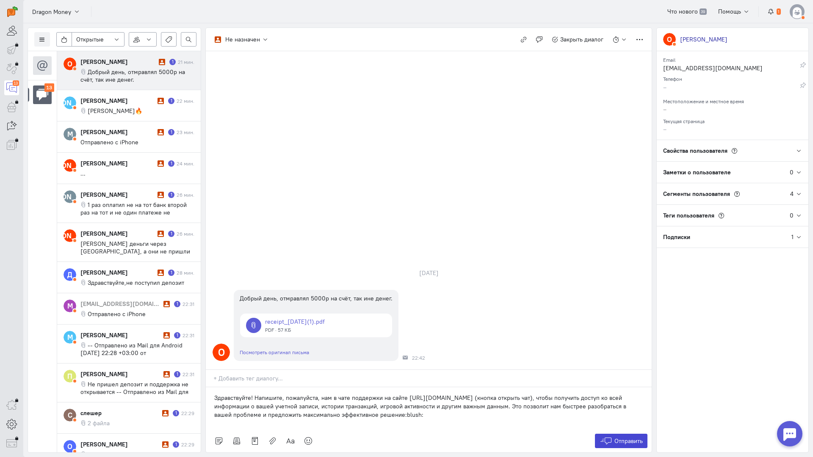
click at [611, 437] on icon at bounding box center [605, 441] width 13 height 8
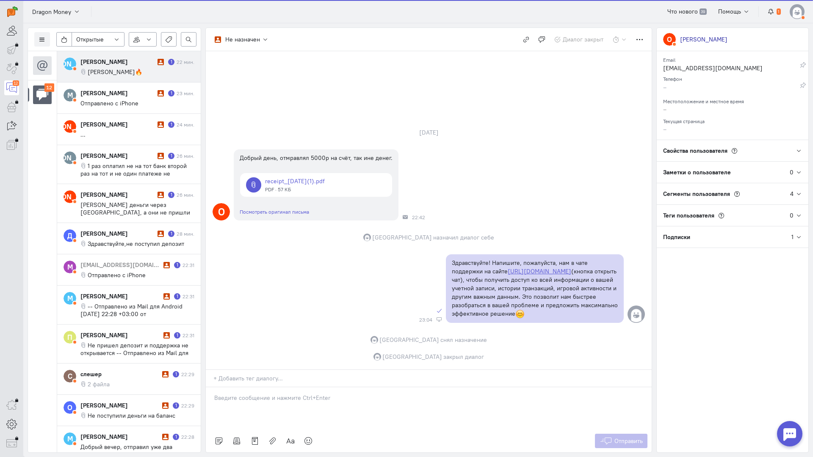
click at [119, 69] on cq-message "[PERSON_NAME]🔥" at bounding box center [137, 72] width 114 height 8
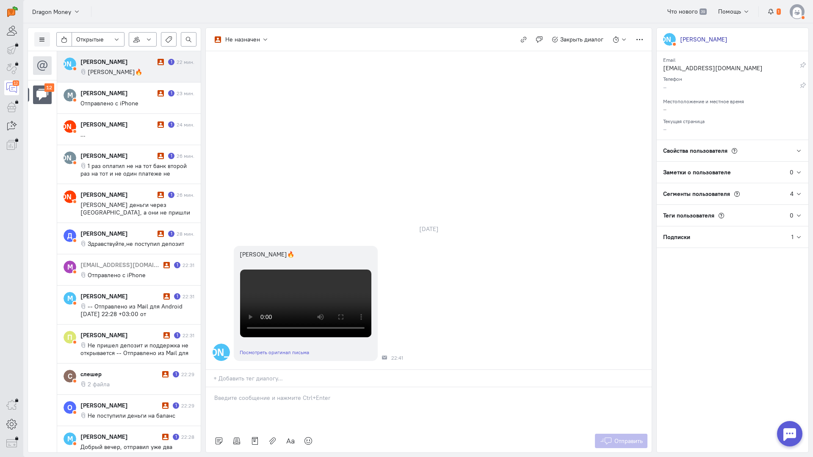
click at [273, 394] on p at bounding box center [428, 398] width 429 height 8
click at [210, 387] on div "Здравствуйте! Благодарим Вас за обращение и предоставленную информацию:blush:" at bounding box center [429, 408] width 446 height 42
click at [615, 437] on span "Отправить" at bounding box center [628, 441] width 28 height 8
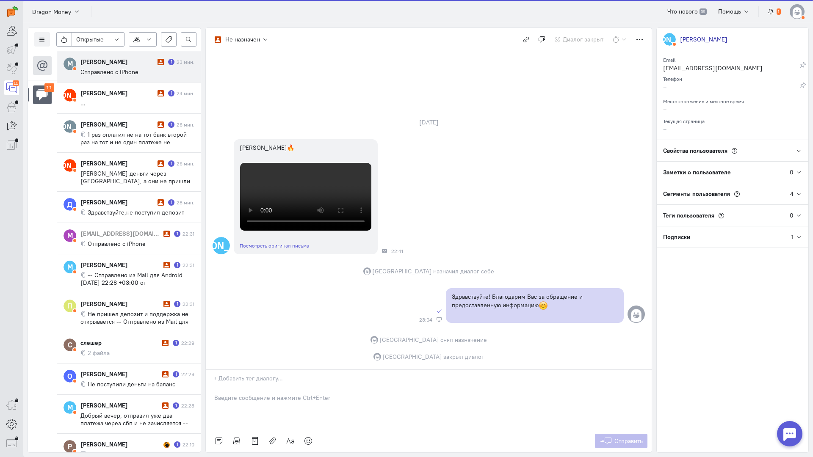
drag, startPoint x: 144, startPoint y: 64, endPoint x: 189, endPoint y: 81, distance: 48.0
click at [144, 64] on div "[PERSON_NAME]" at bounding box center [117, 62] width 75 height 8
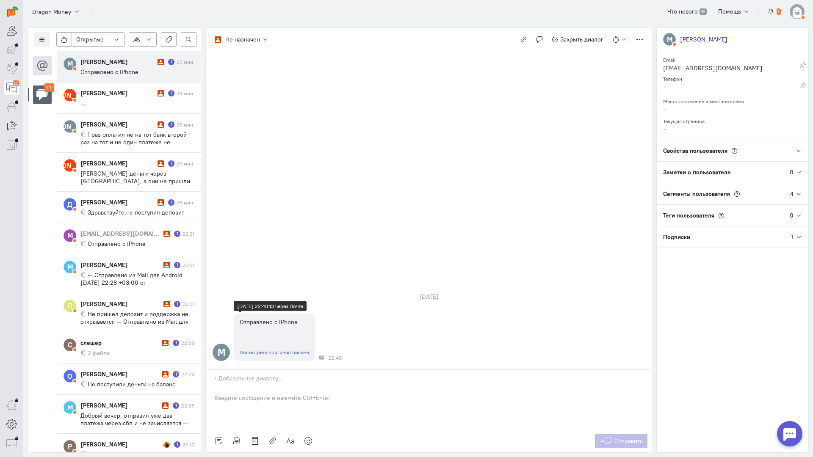
click at [262, 349] on link "Посмотреть оригинал письма" at bounding box center [274, 352] width 69 height 6
click at [273, 387] on div at bounding box center [429, 408] width 446 height 42
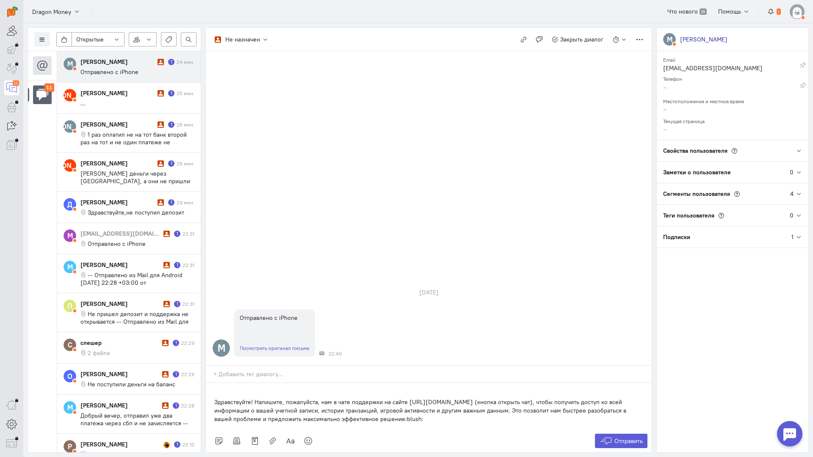
click at [214, 398] on p "Здравствуйте! Напишите, пожалуйста, нам в чате поддержки на сайте [URL][DOMAIN_…" at bounding box center [428, 410] width 429 height 25
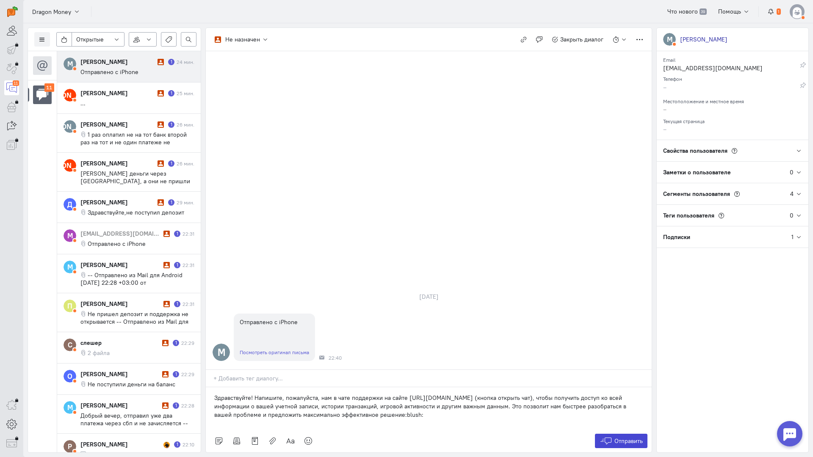
drag, startPoint x: 627, startPoint y: 392, endPoint x: 610, endPoint y: 381, distance: 20.2
click at [628, 437] on span "Отправить" at bounding box center [628, 441] width 28 height 8
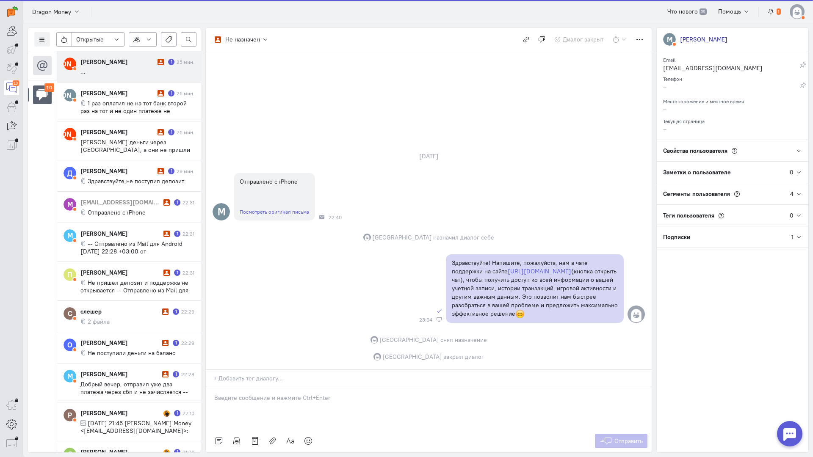
click at [128, 69] on cq-message "..." at bounding box center [137, 72] width 114 height 8
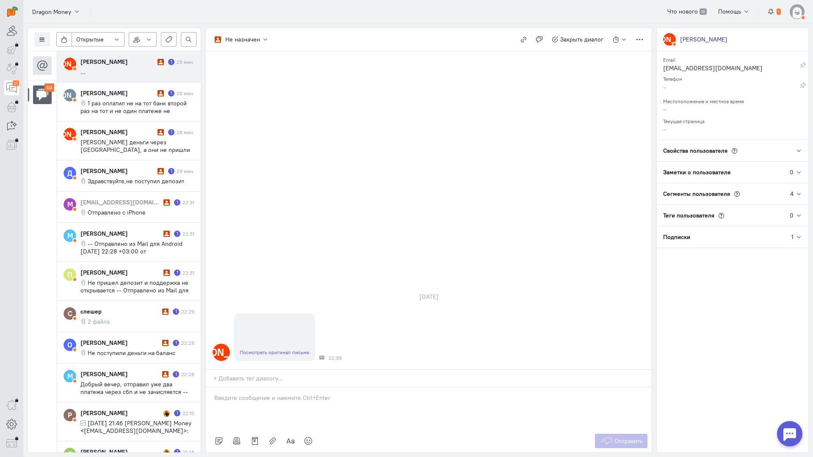
click at [268, 349] on link "Посмотреть оригинал письма" at bounding box center [274, 352] width 69 height 6
click at [259, 387] on div at bounding box center [429, 408] width 446 height 42
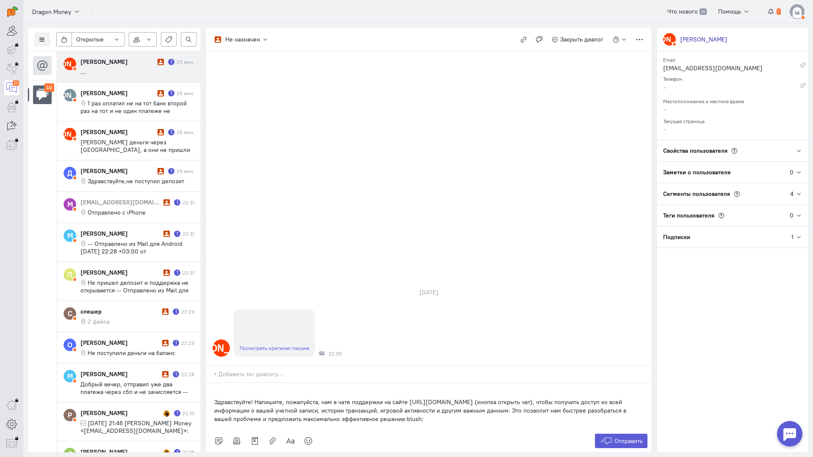
click at [210, 383] on div "Здравствуйте! Напишите, пожалуйста, нам в чате поддержки на сайте [URL][DOMAIN_…" at bounding box center [429, 406] width 446 height 47
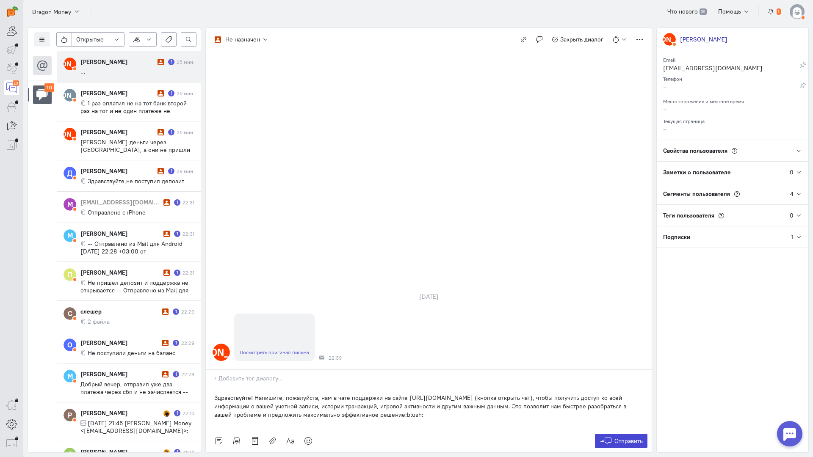
click at [618, 437] on span "Отправить" at bounding box center [628, 441] width 28 height 8
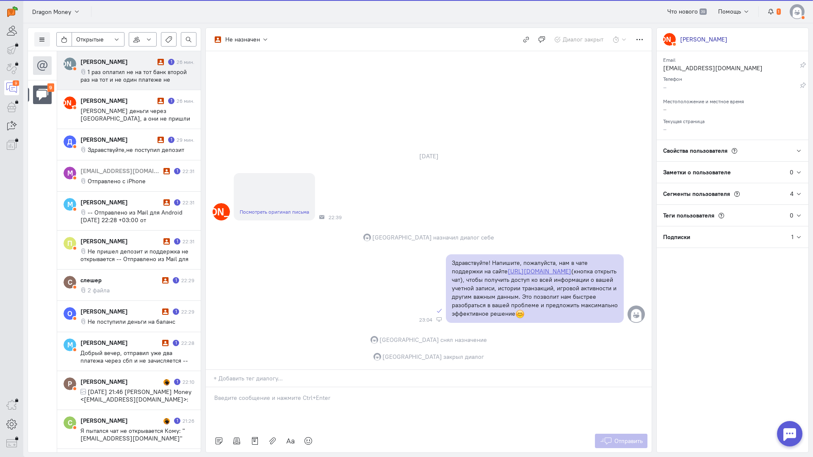
click at [122, 61] on div "[PERSON_NAME]" at bounding box center [117, 62] width 75 height 8
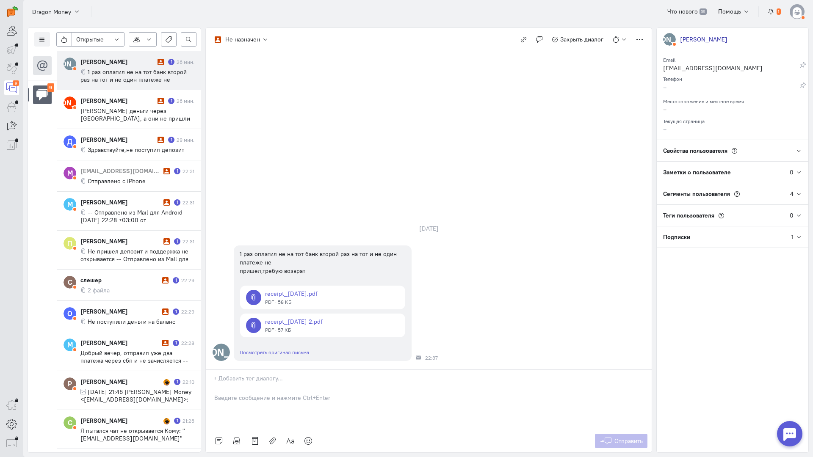
click at [269, 394] on p at bounding box center [428, 398] width 429 height 8
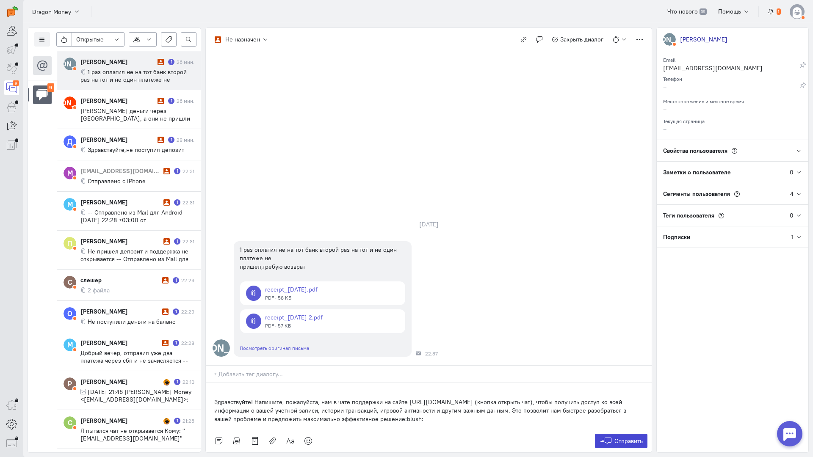
click at [617, 437] on span "Отправить" at bounding box center [628, 441] width 28 height 8
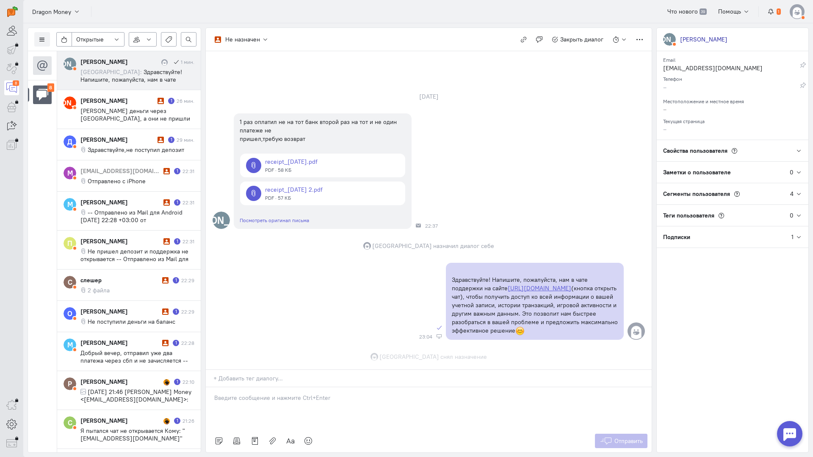
scroll to position [37, 0]
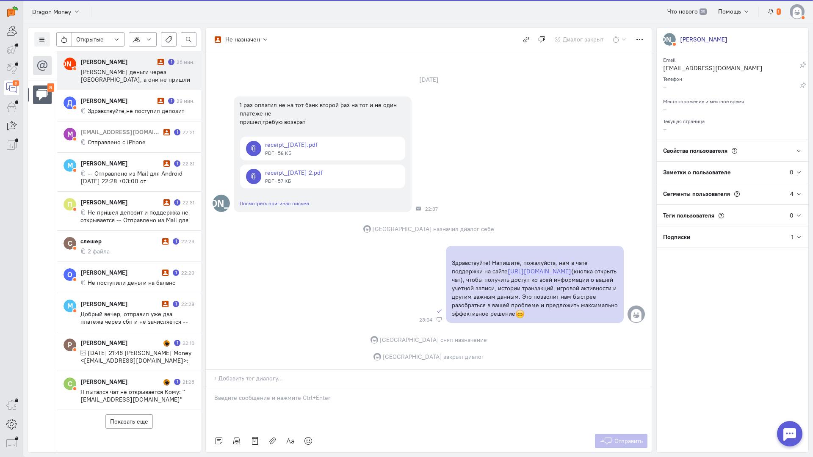
click at [132, 75] on span "[PERSON_NAME] деньги через [GEOGRAPHIC_DATA], а они не пришли" at bounding box center [135, 75] width 110 height 15
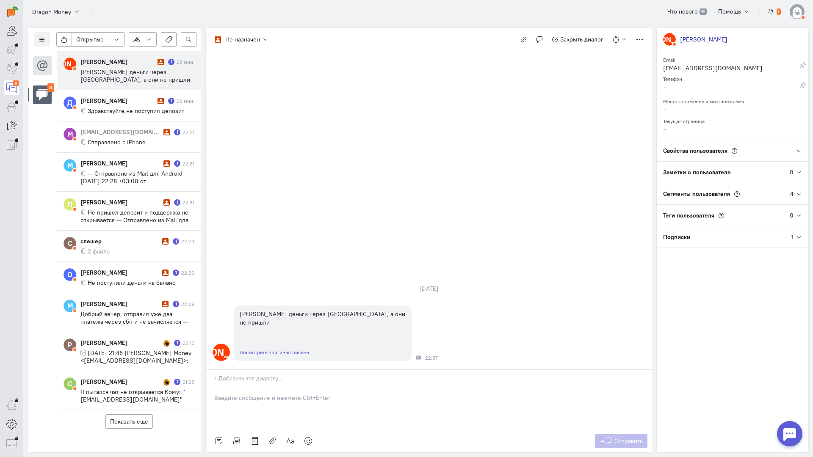
click at [266, 394] on p at bounding box center [428, 398] width 429 height 8
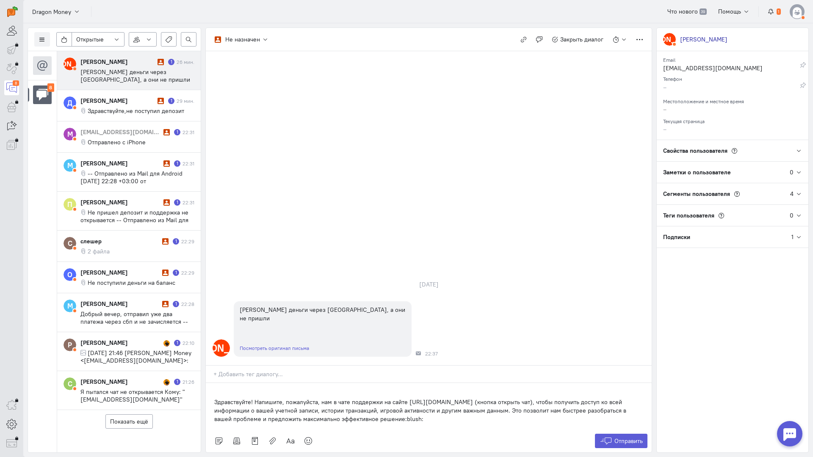
click at [215, 398] on p "Здравствуйте! Напишите, пожалуйста, нам в чате поддержки на сайте [URL][DOMAIN_…" at bounding box center [428, 410] width 429 height 25
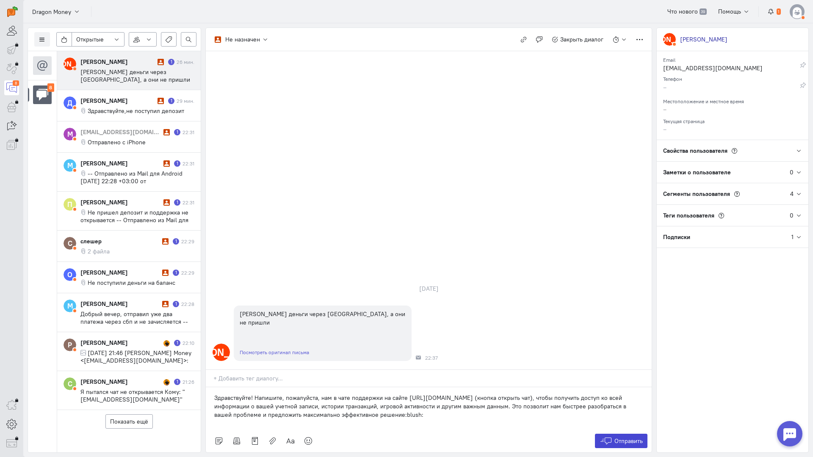
click at [612, 434] on button "Отправить" at bounding box center [621, 441] width 53 height 14
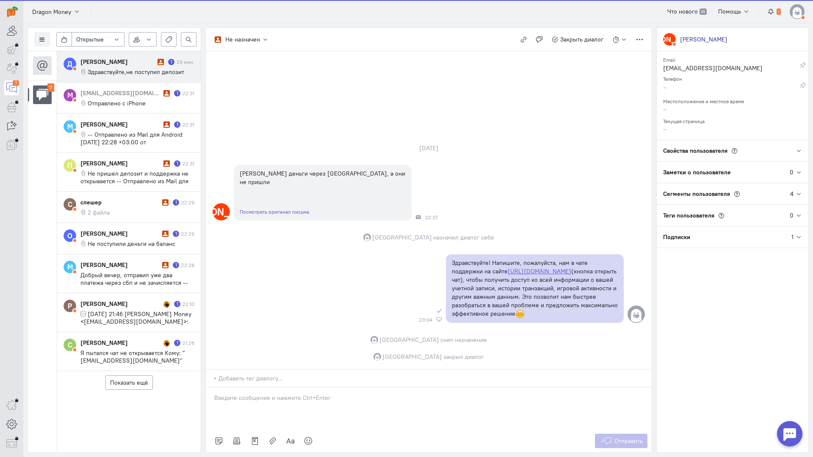
click at [151, 62] on div "[PERSON_NAME]" at bounding box center [117, 62] width 75 height 8
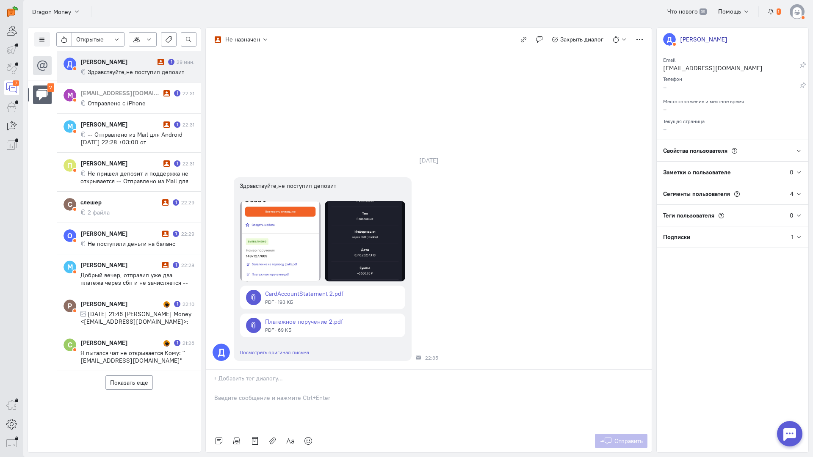
click at [254, 394] on p at bounding box center [428, 398] width 429 height 8
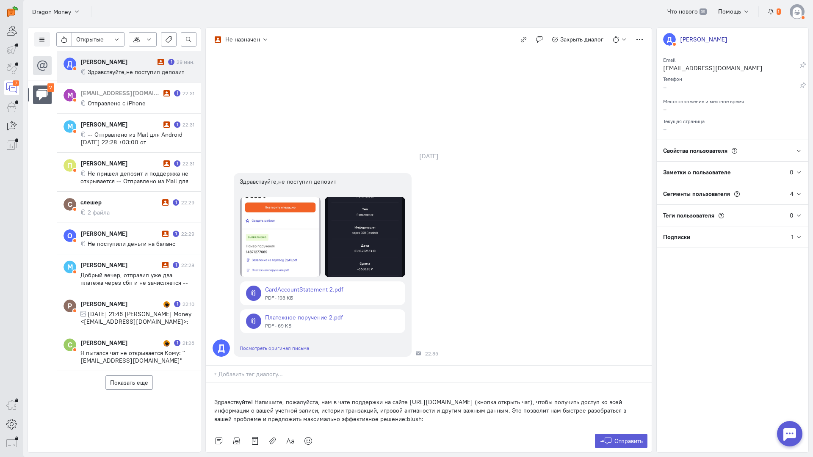
click at [211, 383] on div "Здравствуйте! Напишите, пожалуйста, нам в чате поддержки на сайте [URL][DOMAIN_…" at bounding box center [429, 406] width 446 height 47
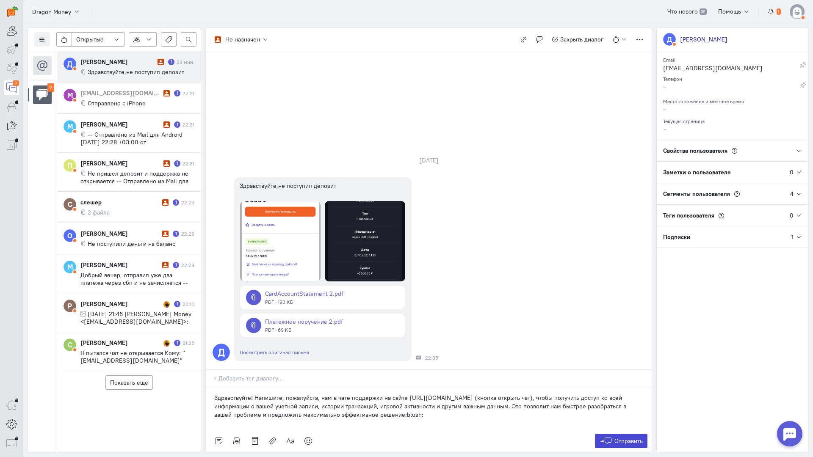
click at [619, 434] on button "Отправить" at bounding box center [621, 441] width 53 height 14
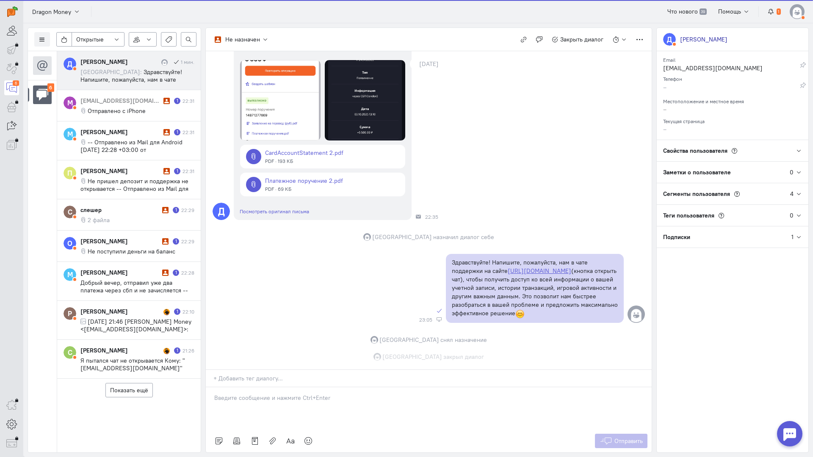
scroll to position [97, 0]
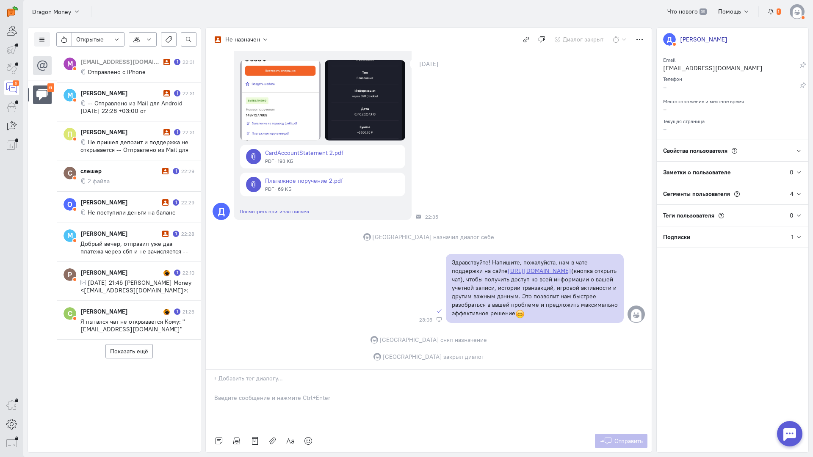
click at [128, 62] on div "[EMAIL_ADDRESS][DOMAIN_NAME]" at bounding box center [120, 62] width 81 height 8
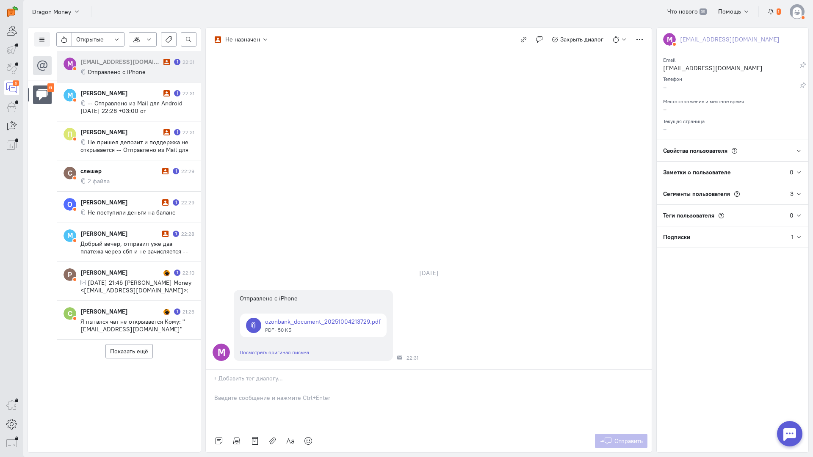
click at [237, 387] on div at bounding box center [429, 408] width 446 height 42
click at [213, 387] on div "Здравствуйте! Благодарим Вас за обращение и предоставленную информацию:blush:" at bounding box center [429, 408] width 446 height 42
click at [623, 437] on span "Отправить" at bounding box center [628, 441] width 28 height 8
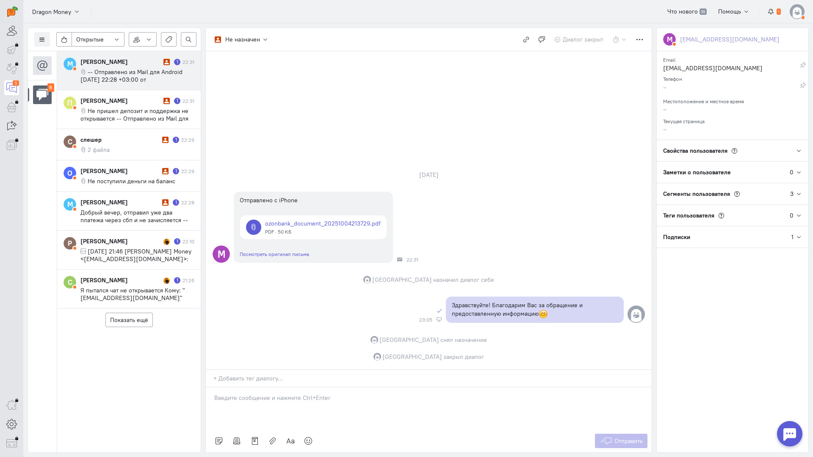
click at [128, 61] on div "[PERSON_NAME]" at bounding box center [120, 62] width 81 height 8
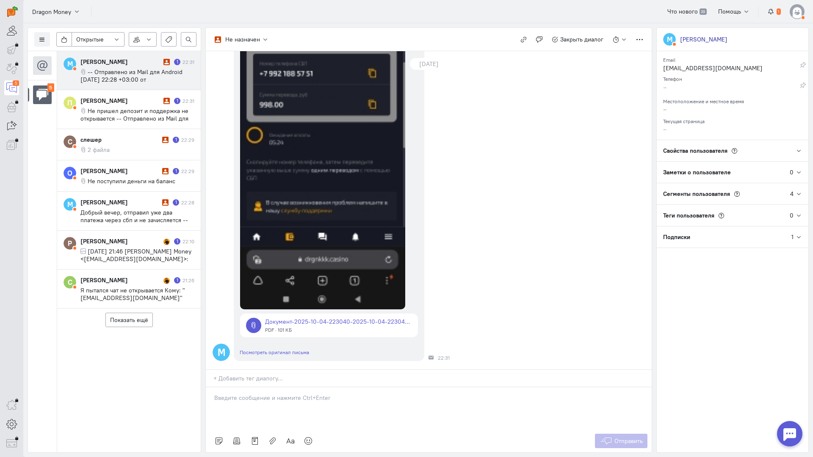
scroll to position [229, 0]
click at [248, 394] on p at bounding box center [428, 398] width 429 height 8
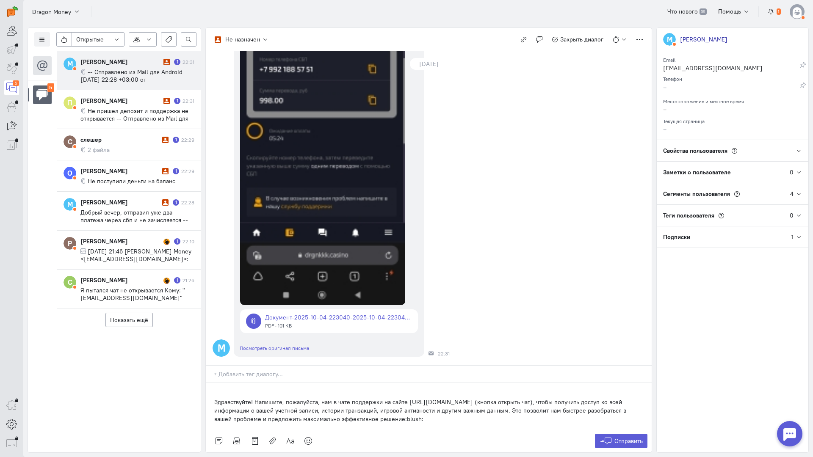
click at [213, 383] on div "Здравствуйте! Напишите, пожалуйста, нам в чате поддержки на сайте [URL][DOMAIN_…" at bounding box center [429, 406] width 446 height 47
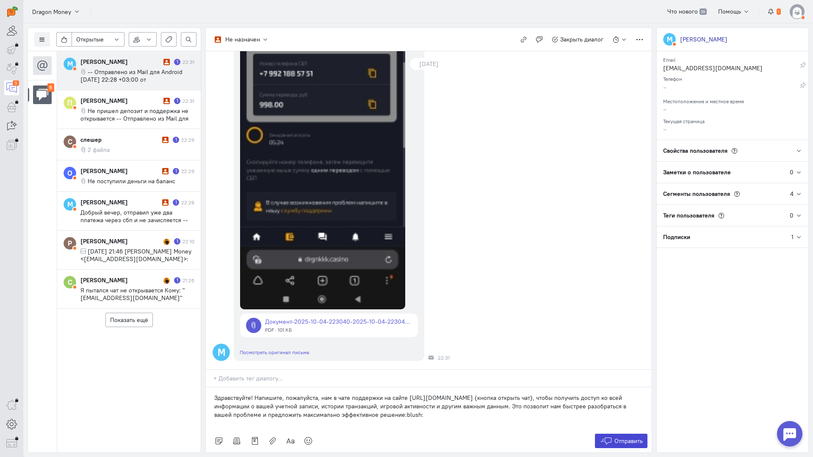
click at [621, 437] on span "Отправить" at bounding box center [628, 441] width 28 height 8
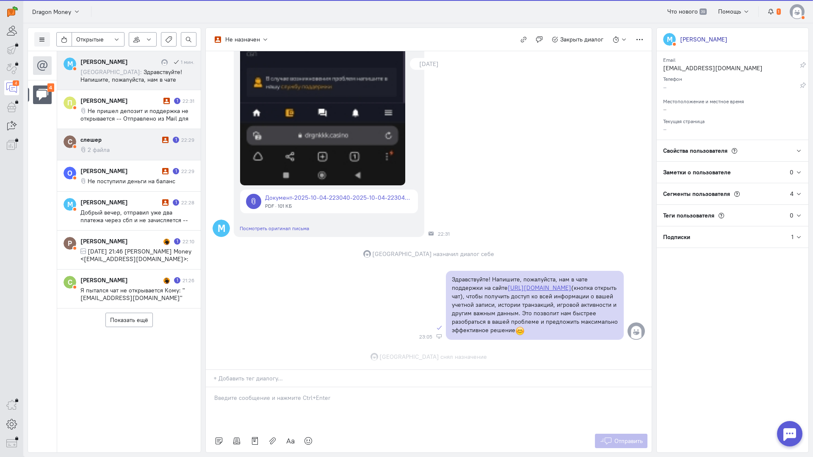
scroll to position [370, 0]
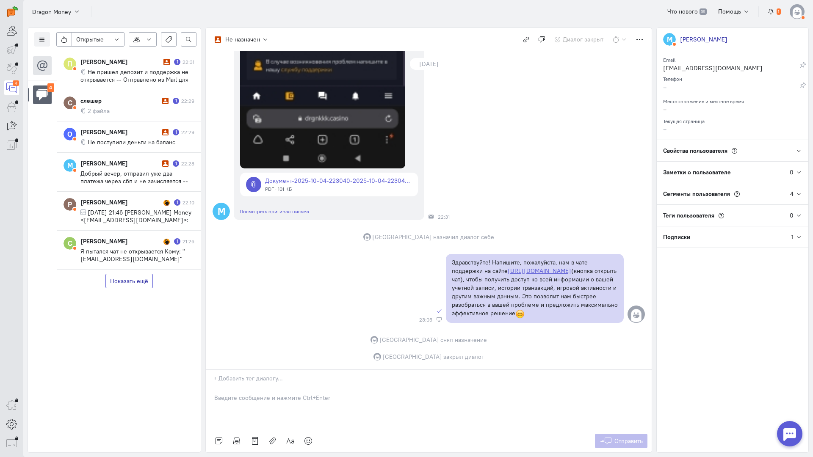
click at [132, 279] on button "Показать ещё" at bounding box center [128, 281] width 47 height 14
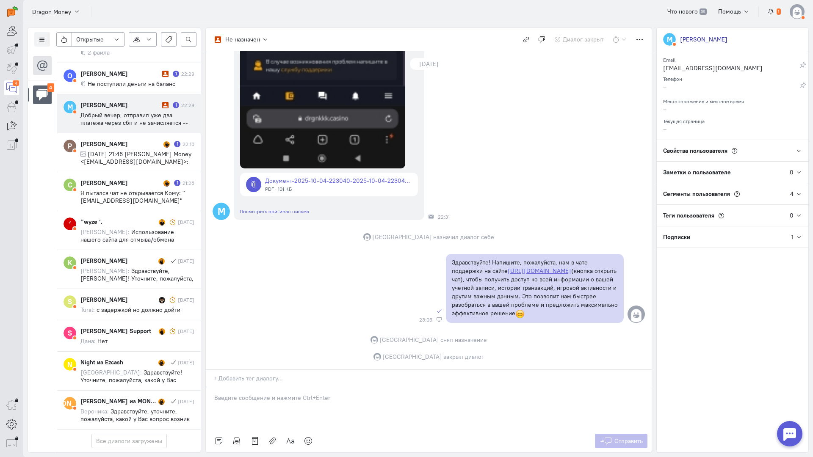
scroll to position [0, 0]
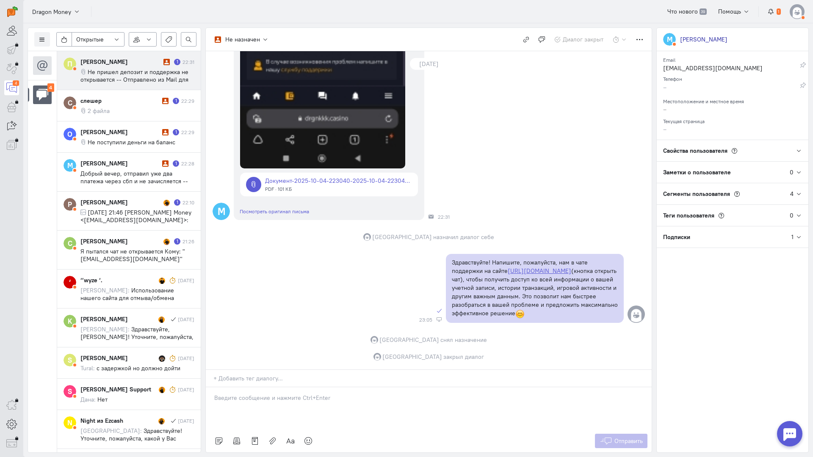
click at [141, 72] on span "Не пришел депозит и поддержка не открывается -- Отправлено из Mail для Android" at bounding box center [134, 79] width 108 height 23
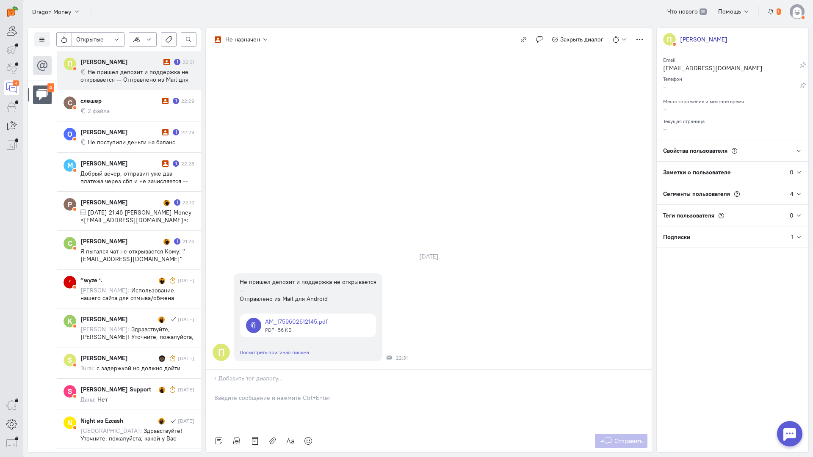
click at [245, 394] on p at bounding box center [428, 398] width 429 height 8
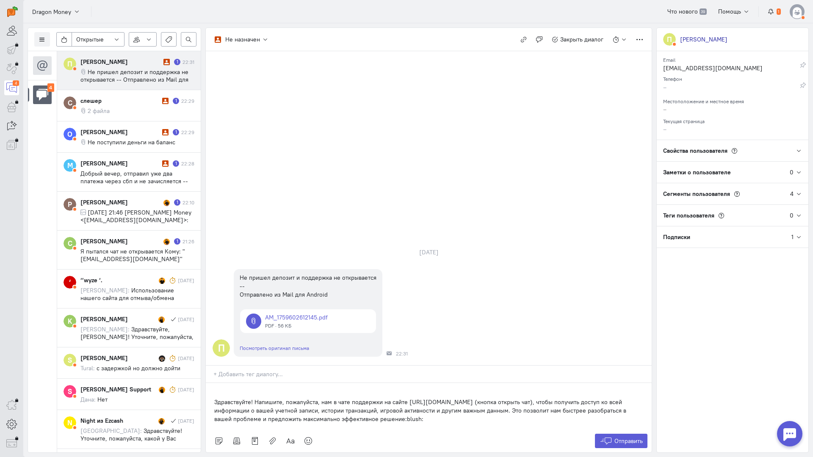
drag, startPoint x: 213, startPoint y: 349, endPoint x: 262, endPoint y: 354, distance: 48.9
click at [213, 383] on div "Здравствуйте! Напишите, пожалуйста, нам в чате поддержки на сайте [URL][DOMAIN_…" at bounding box center [429, 406] width 446 height 47
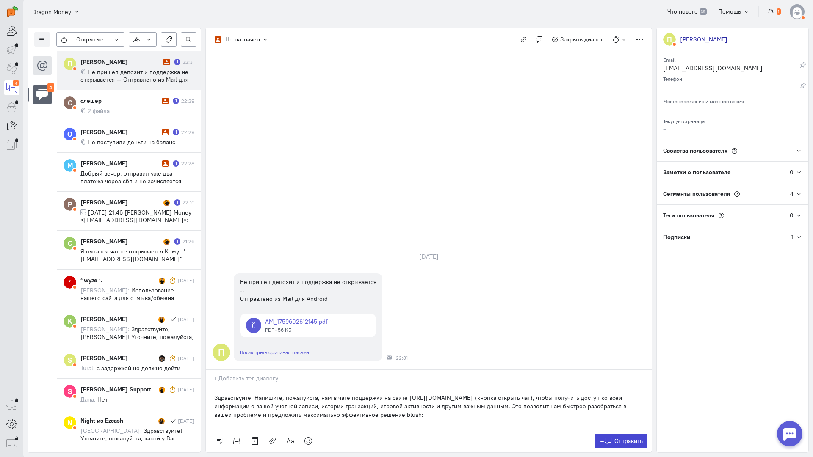
click at [621, 437] on span "Отправить" at bounding box center [628, 441] width 28 height 8
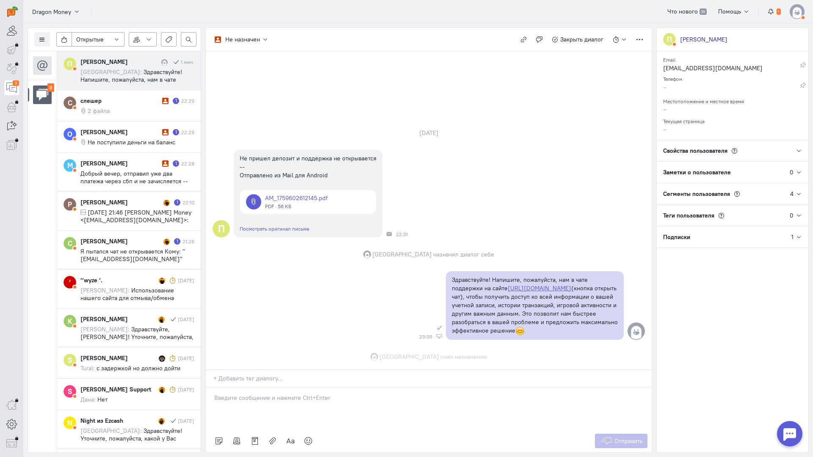
scroll to position [0, 0]
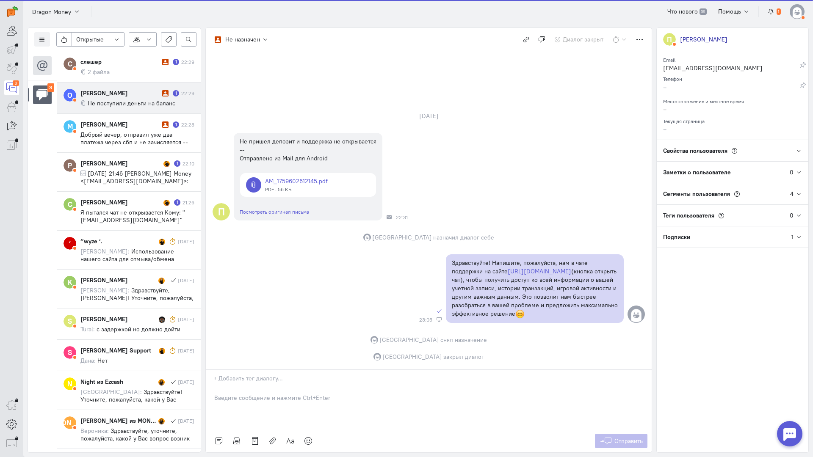
drag, startPoint x: 118, startPoint y: 67, endPoint x: 172, endPoint y: 87, distance: 57.6
click at [118, 67] on div "слешер 1 22:29 2 файла" at bounding box center [137, 67] width 114 height 18
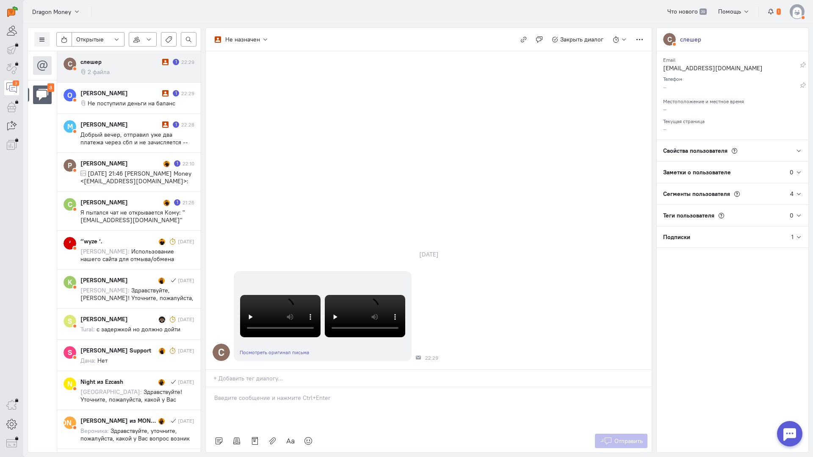
drag, startPoint x: 234, startPoint y: 347, endPoint x: 229, endPoint y: 347, distance: 4.3
click at [233, 394] on p at bounding box center [428, 398] width 429 height 8
click at [209, 387] on div "Здравствуйте! Благодарим Вас за обращение и предоставленную информацию:blush:" at bounding box center [429, 408] width 446 height 42
click at [616, 434] on button "Отправить" at bounding box center [621, 441] width 53 height 14
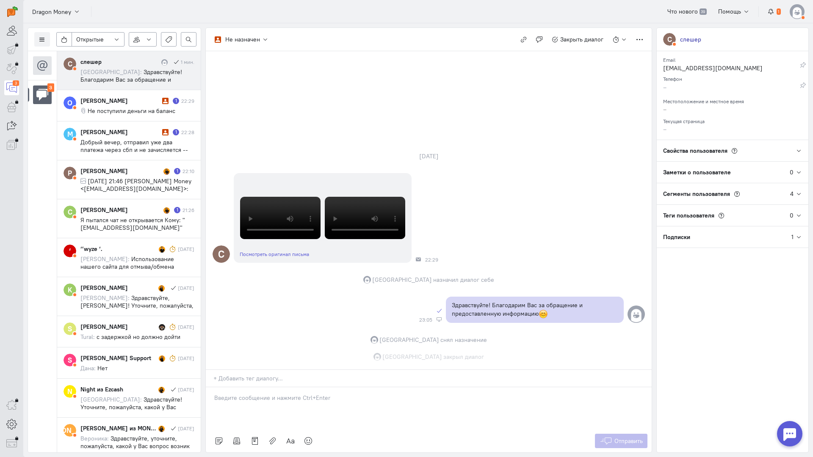
scroll to position [95, 0]
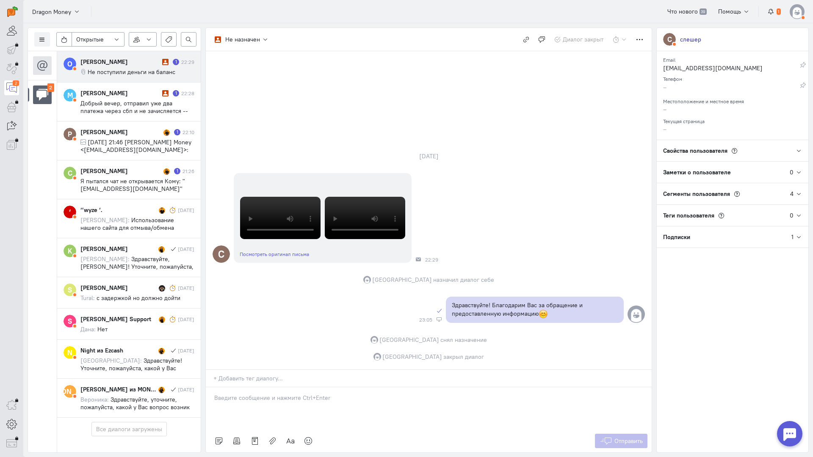
click at [142, 59] on div "[PERSON_NAME]" at bounding box center [120, 62] width 80 height 8
